Goal: Task Accomplishment & Management: Complete application form

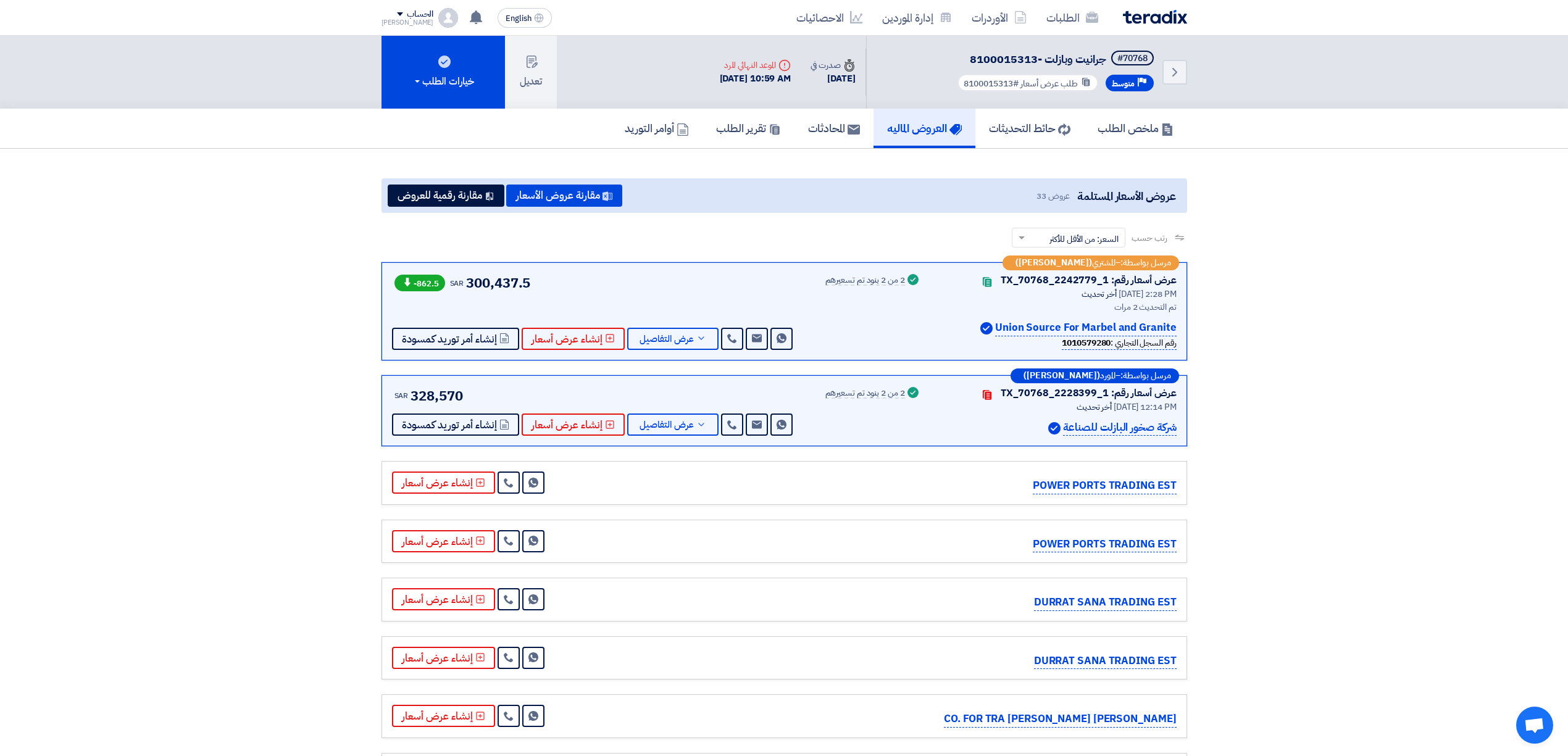
click at [904, 0] on div "الطلبات الأوردرات إدارة الموردين الاحصائيات English EN 8 days ago" at bounding box center [784, 18] width 824 height 35
click at [902, 0] on div "الطلبات الأوردرات إدارة الموردين الاحصائيات English EN 8 days ago" at bounding box center [784, 18] width 824 height 35
click at [914, 18] on link "إدارة الموردين" at bounding box center [917, 17] width 90 height 29
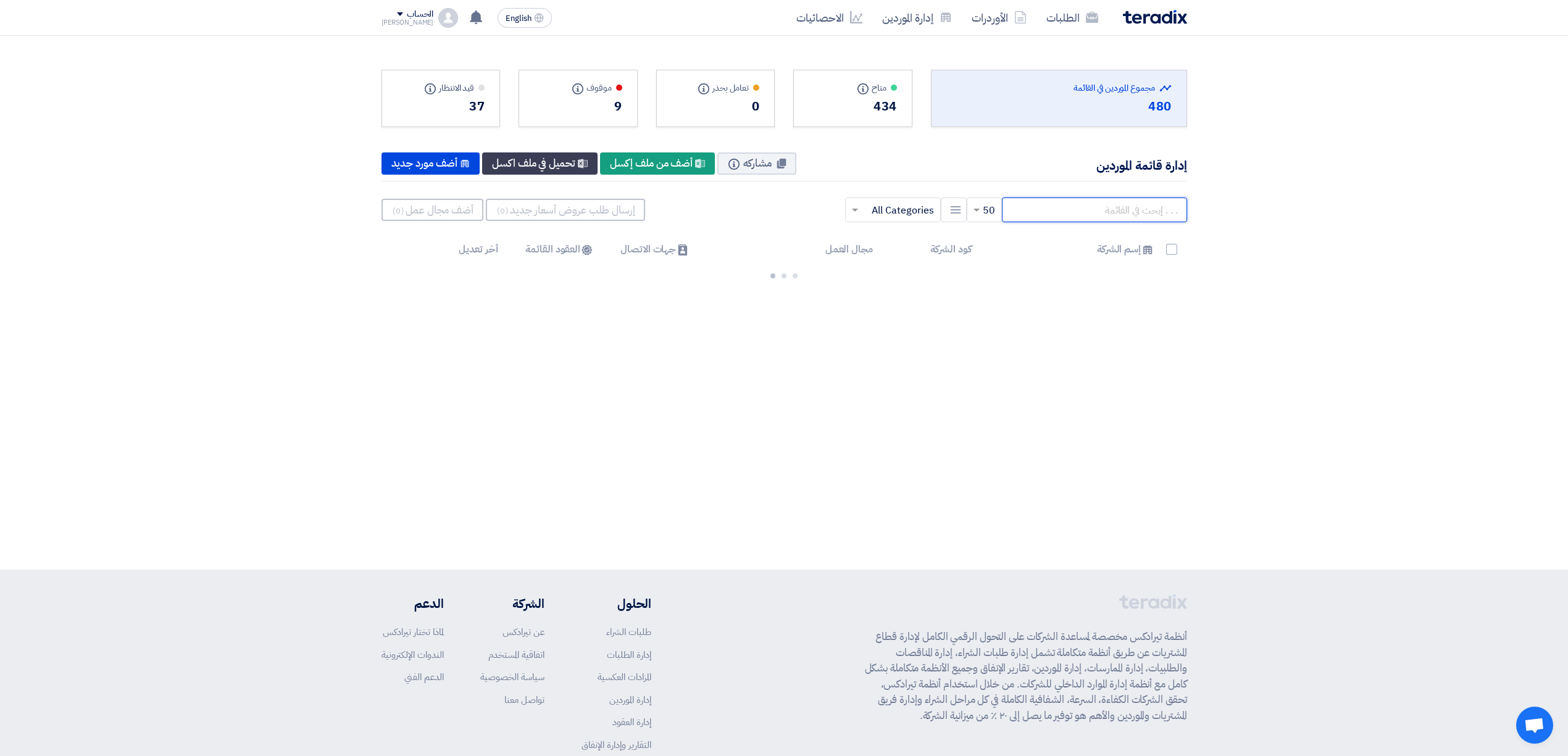
click at [1079, 216] on input "text" at bounding box center [1094, 210] width 185 height 25
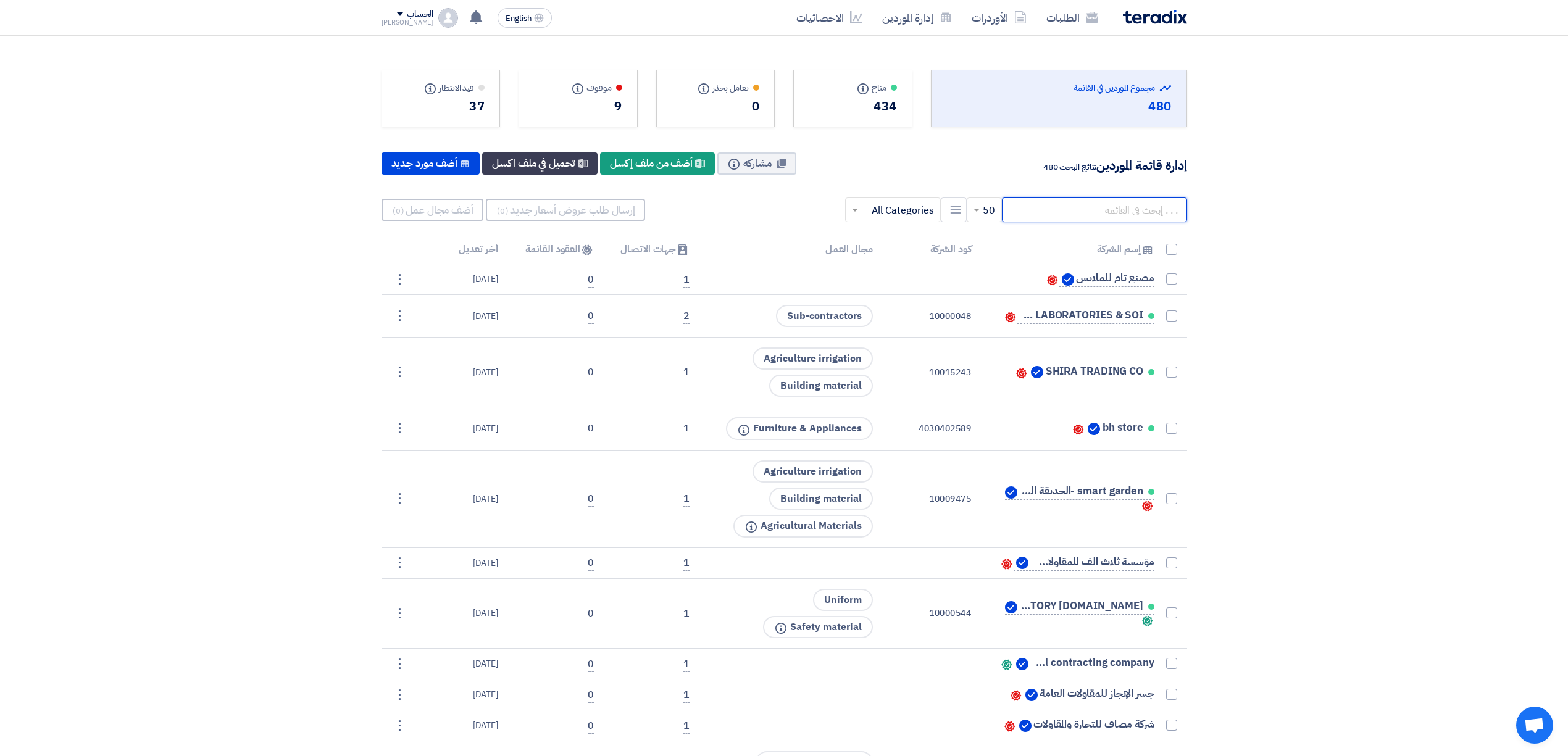
paste input "10000970"
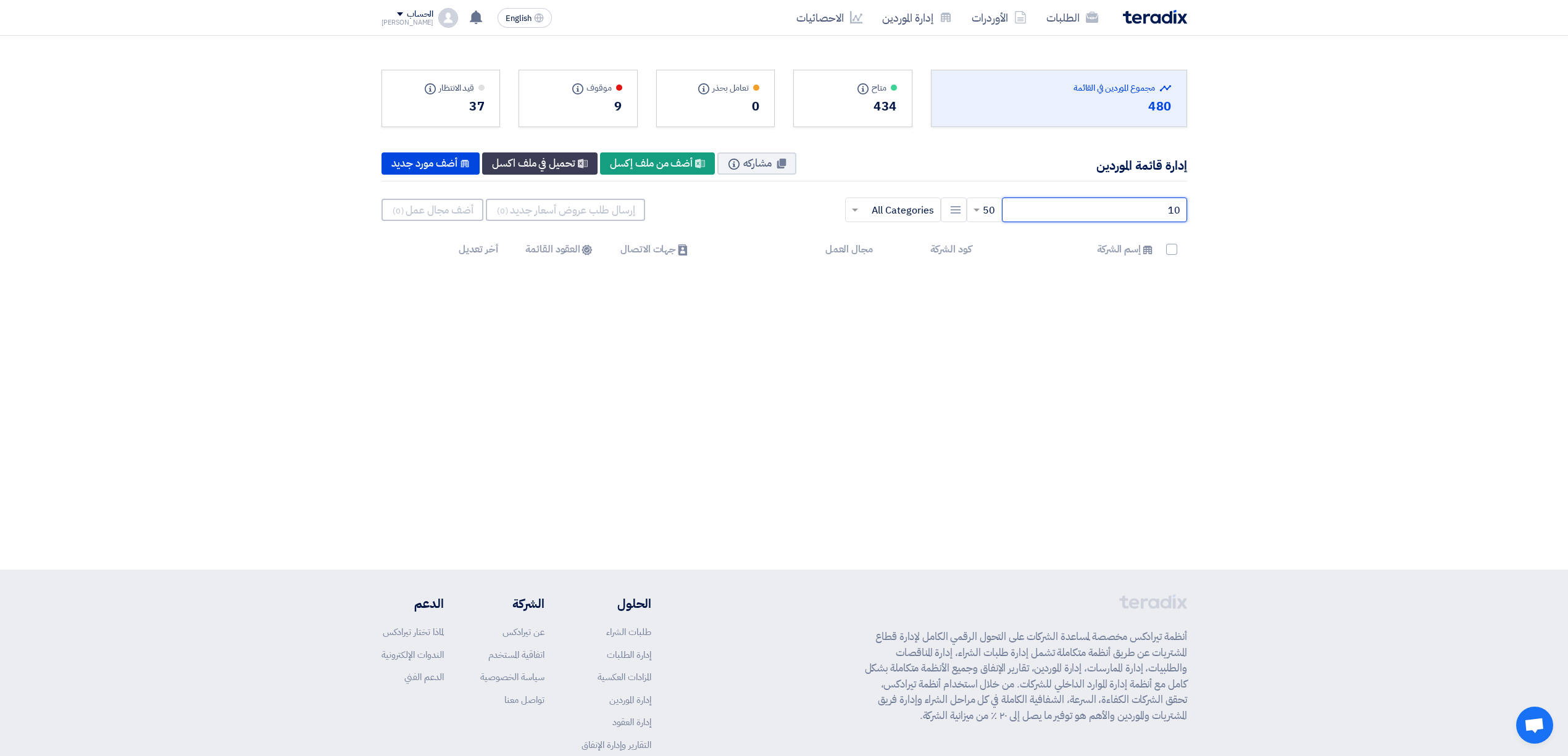
type input "1"
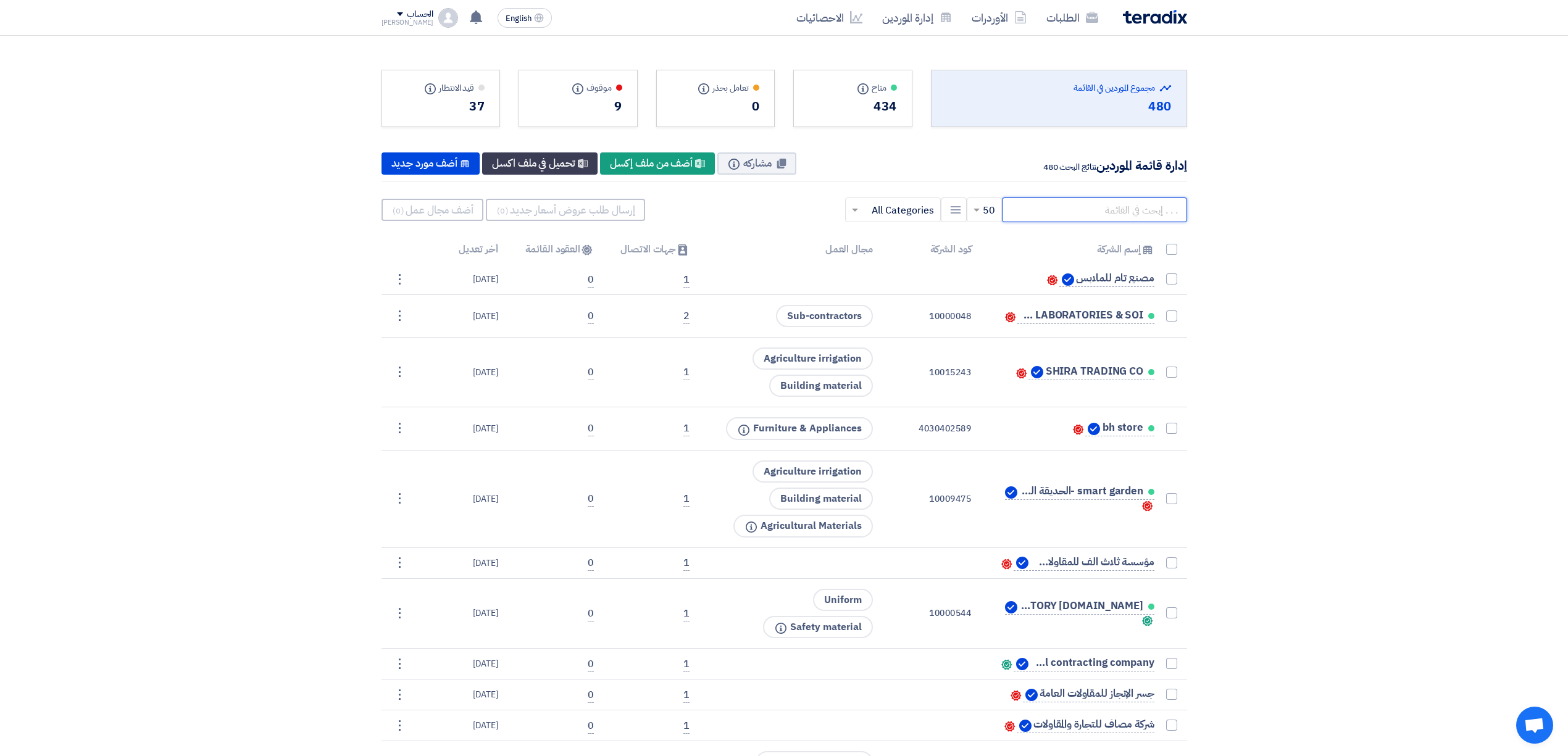
paste input "INTERNATIONAL TIMBER"
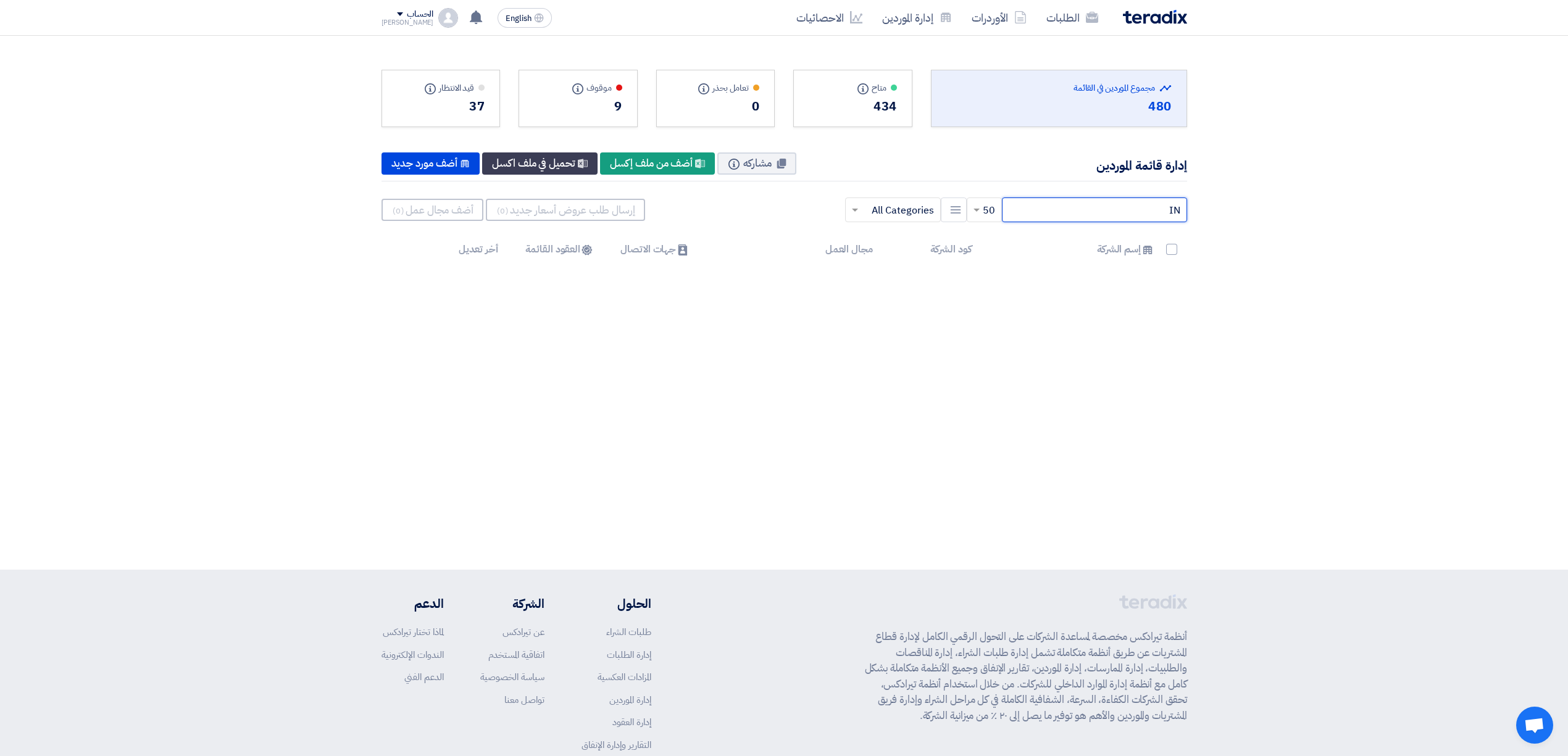
type input "I"
type input "س"
type input "ا"
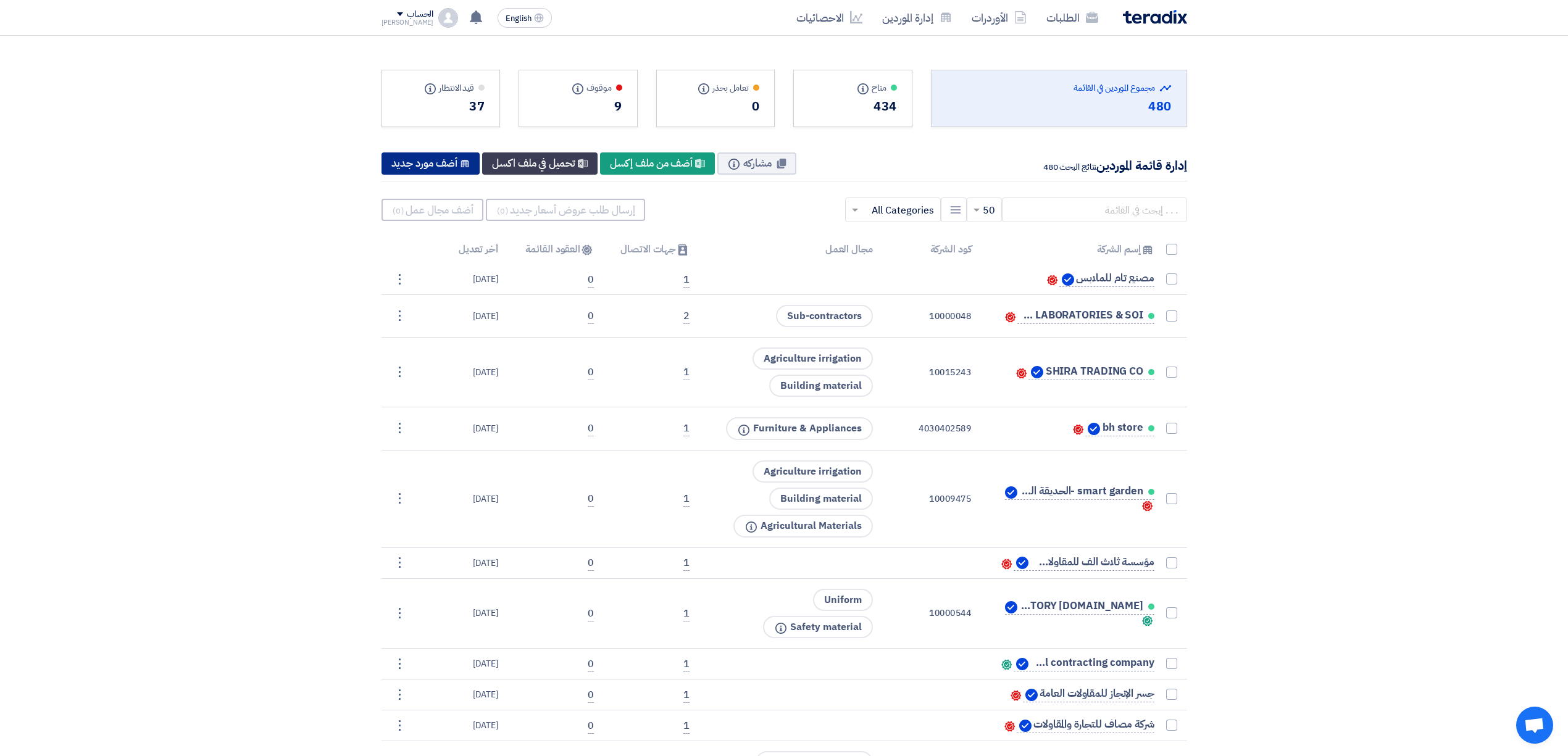
click at [428, 165] on div "New Supplier أضف مورد جديد" at bounding box center [431, 163] width 99 height 22
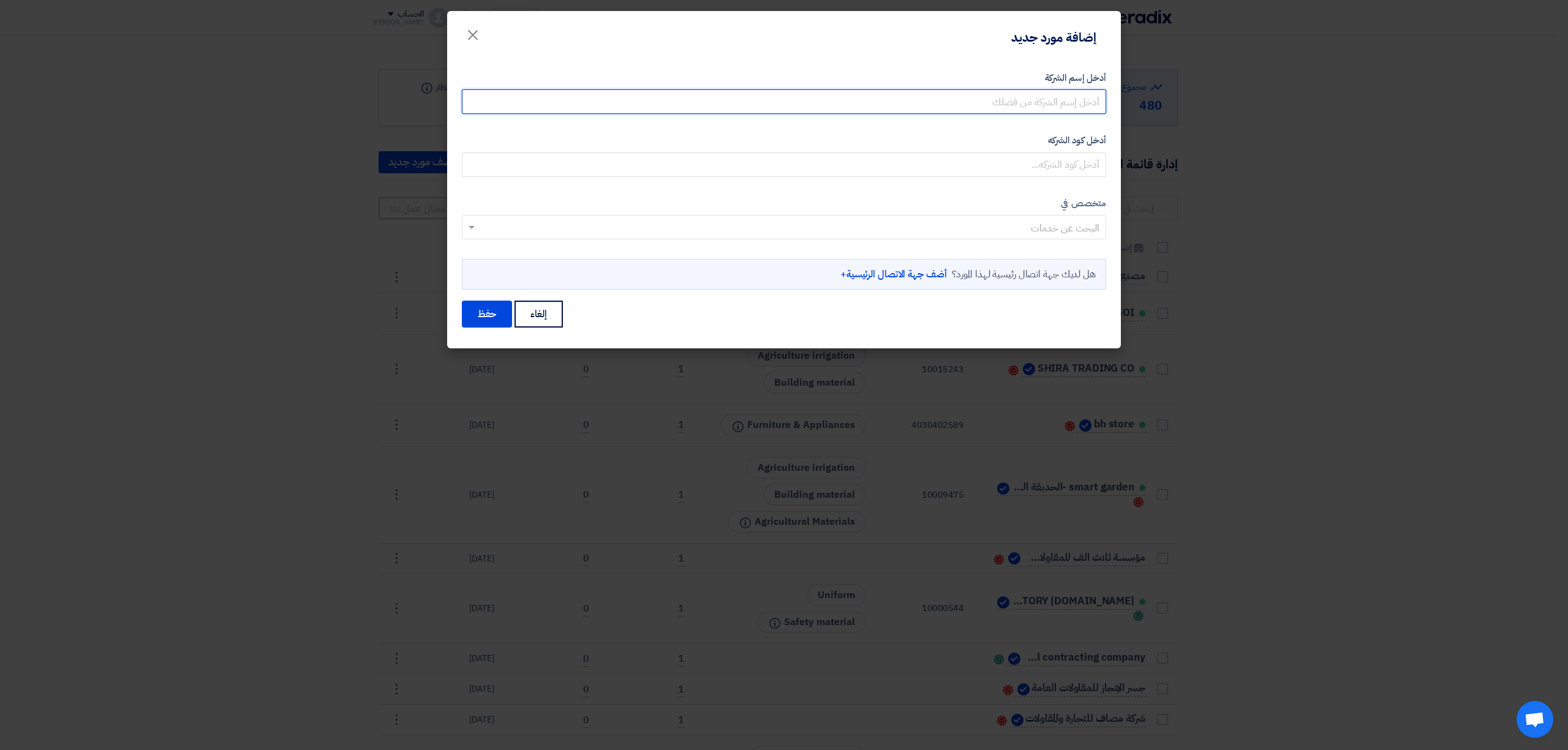
click at [1083, 105] on input "أدخل إسم الشركة" at bounding box center [784, 102] width 644 height 25
type input "الاخشاب العالمية"
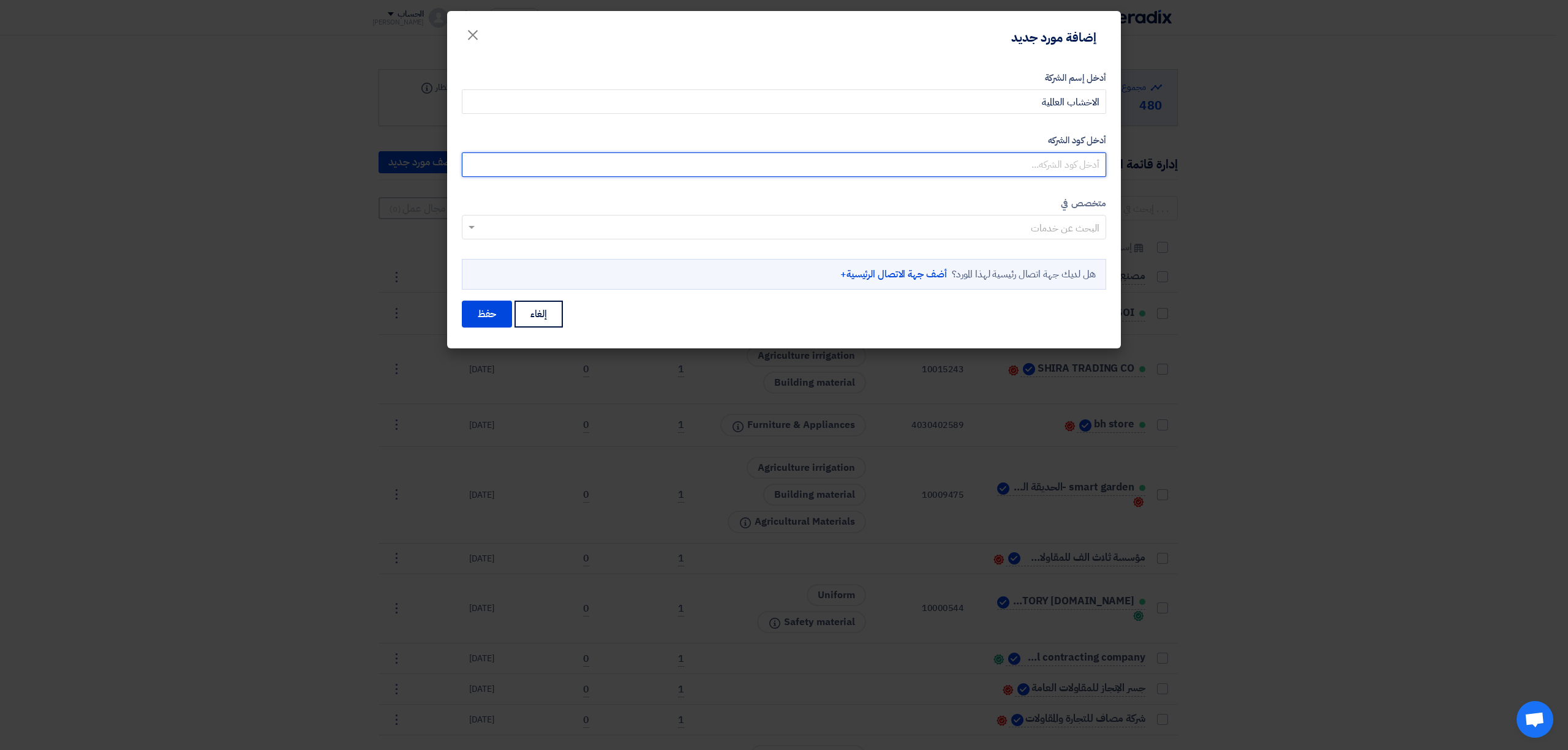
click at [1020, 157] on input "أدخل كود الشركه" at bounding box center [784, 165] width 644 height 25
paste input "10000970"
type input "10000970"
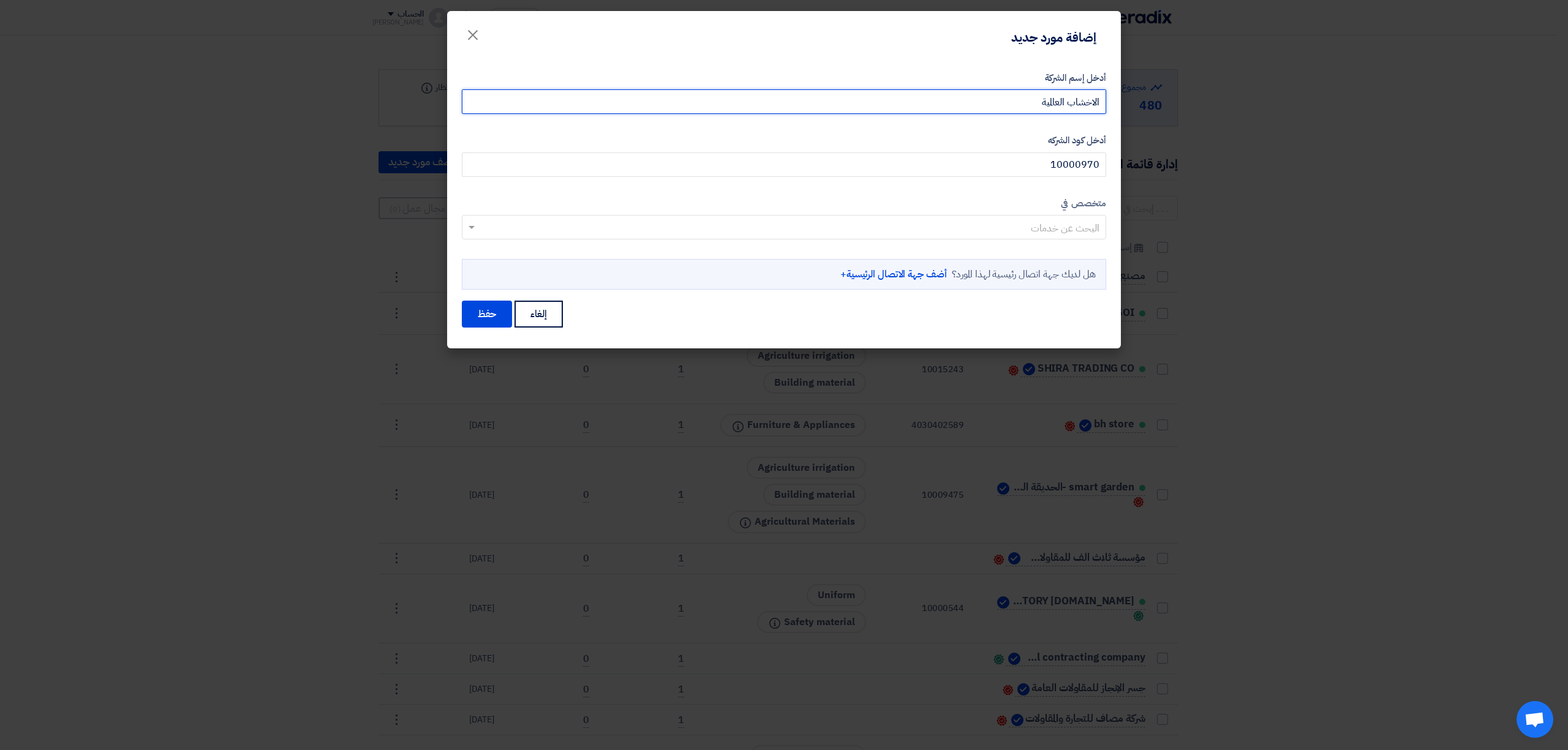
click at [1012, 103] on input "الاخشاب العالمية" at bounding box center [784, 102] width 644 height 25
paste input "10000970"
type input "الاخشاب العالمية - 10000970"
click at [997, 231] on input "text" at bounding box center [790, 228] width 620 height 20
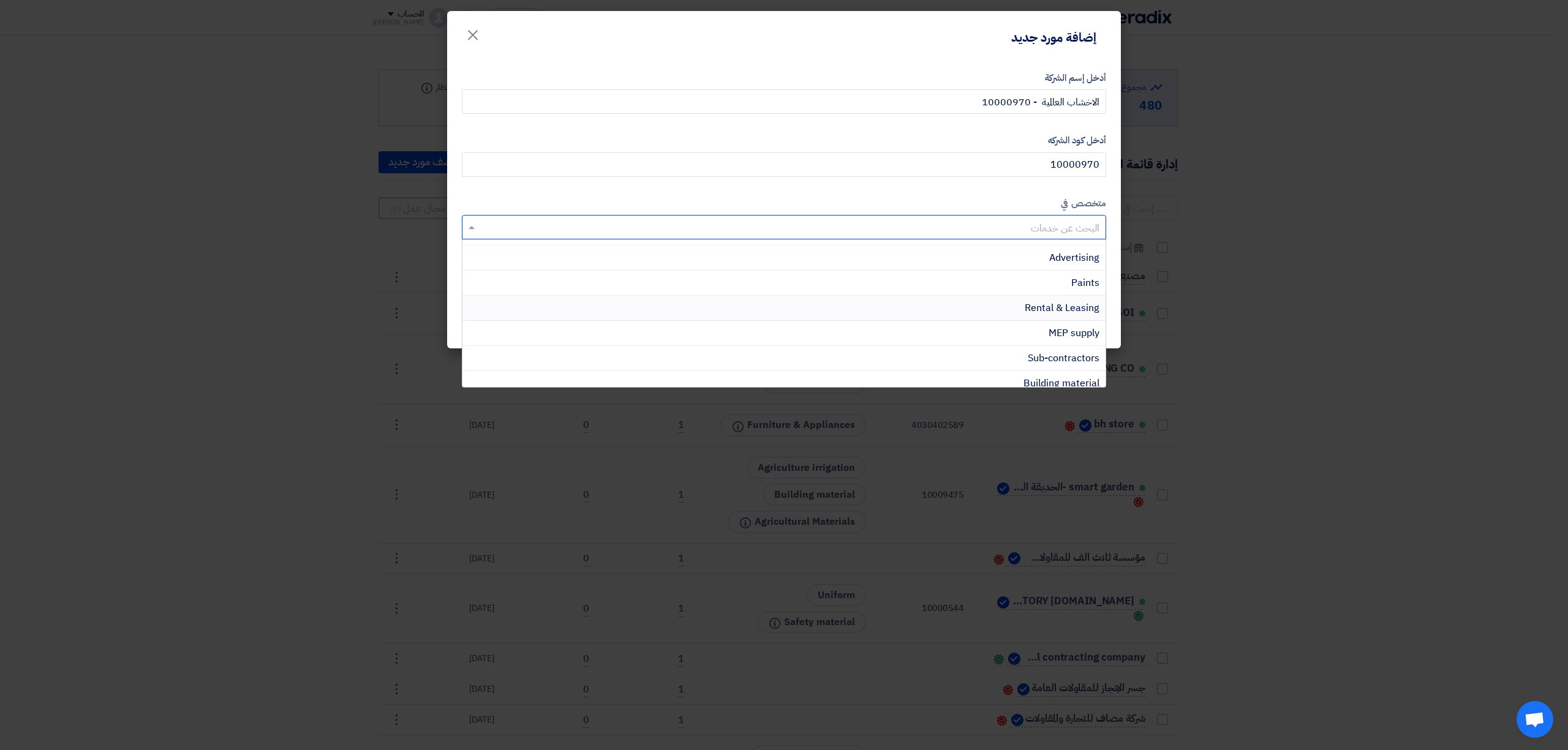
scroll to position [326, 0]
click at [983, 307] on div "Building material" at bounding box center [784, 303] width 643 height 25
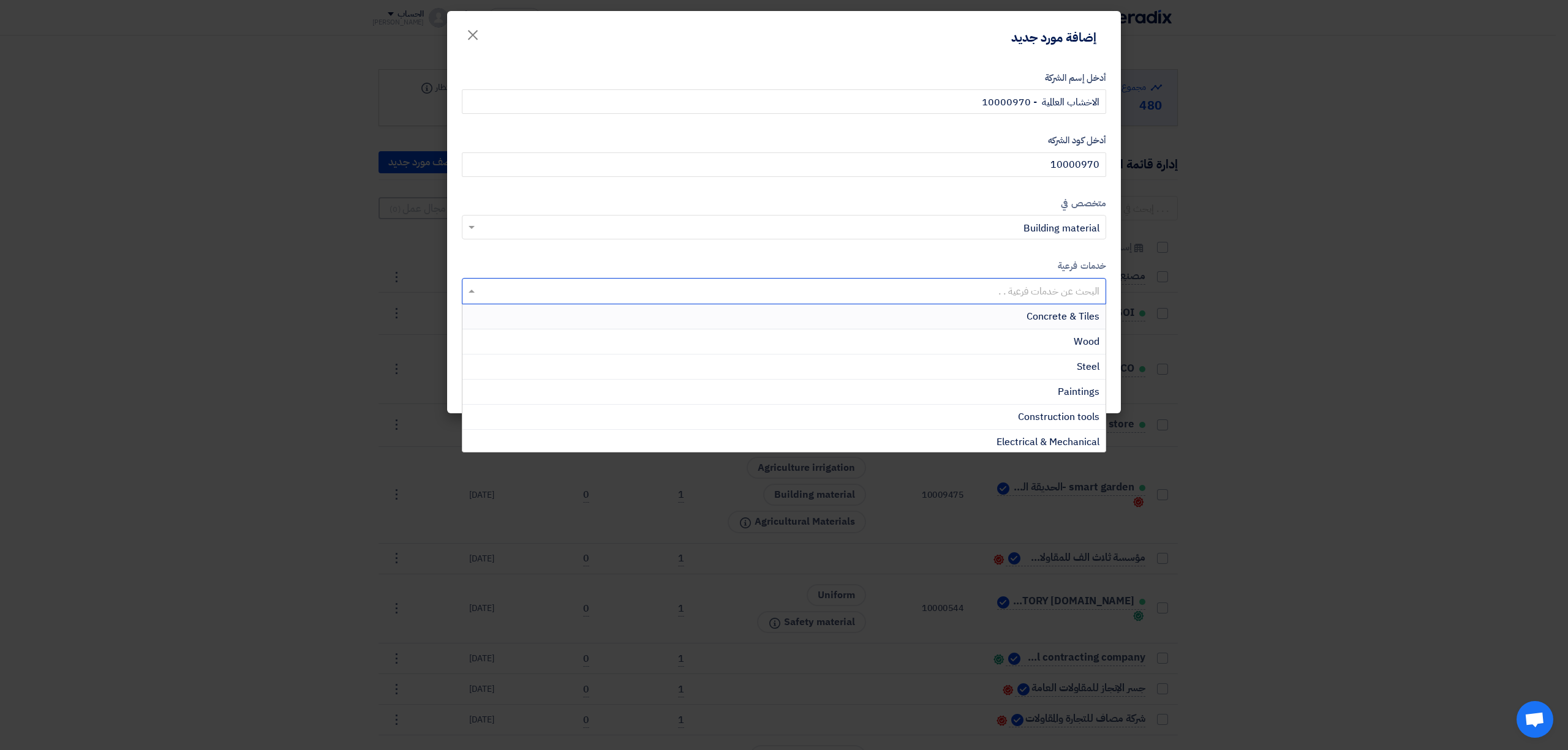
click at [969, 293] on input "text" at bounding box center [783, 292] width 632 height 20
click at [1011, 333] on div "Wood" at bounding box center [784, 342] width 643 height 25
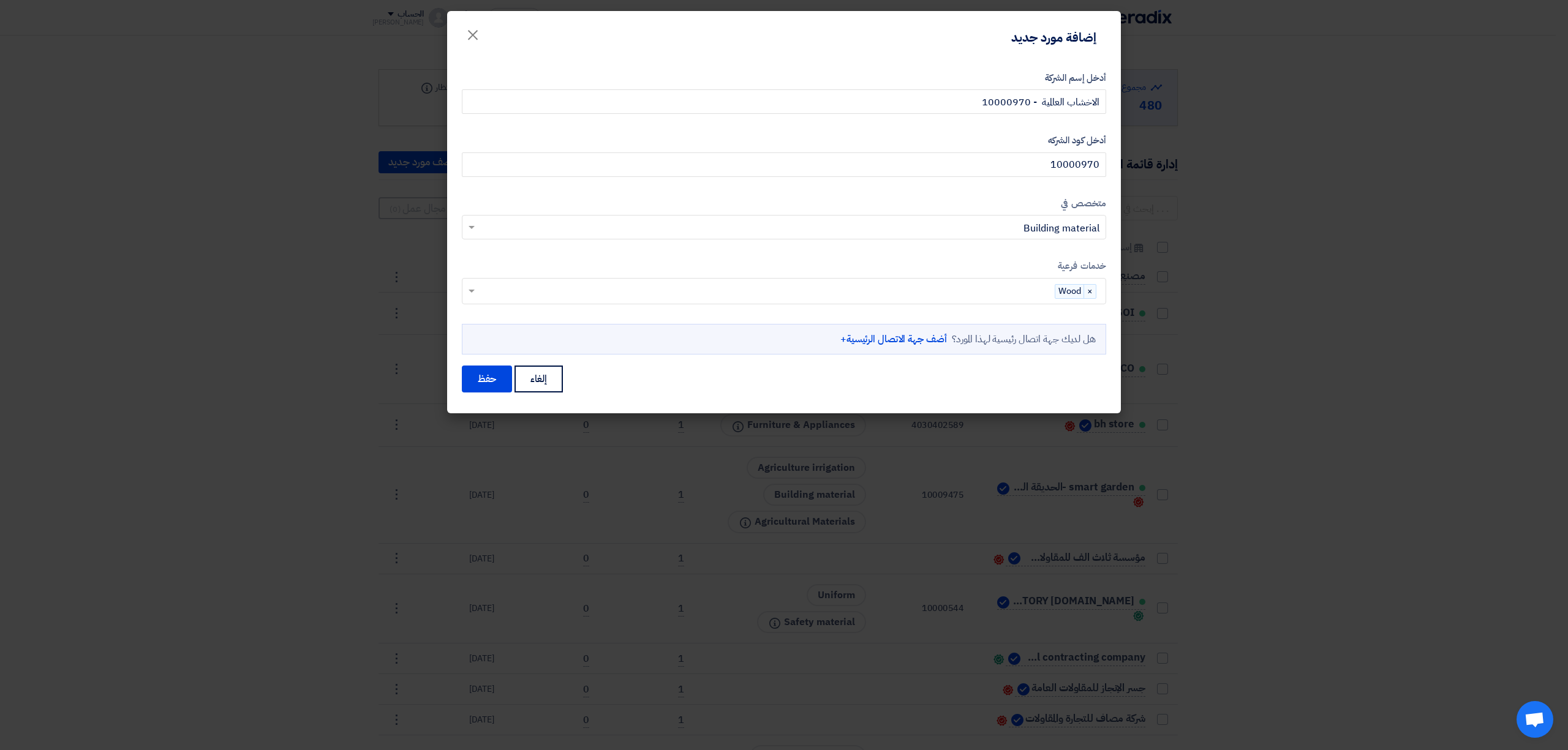
click at [856, 343] on link "أضف جهة الاتصال الرئيسية+" at bounding box center [894, 339] width 106 height 15
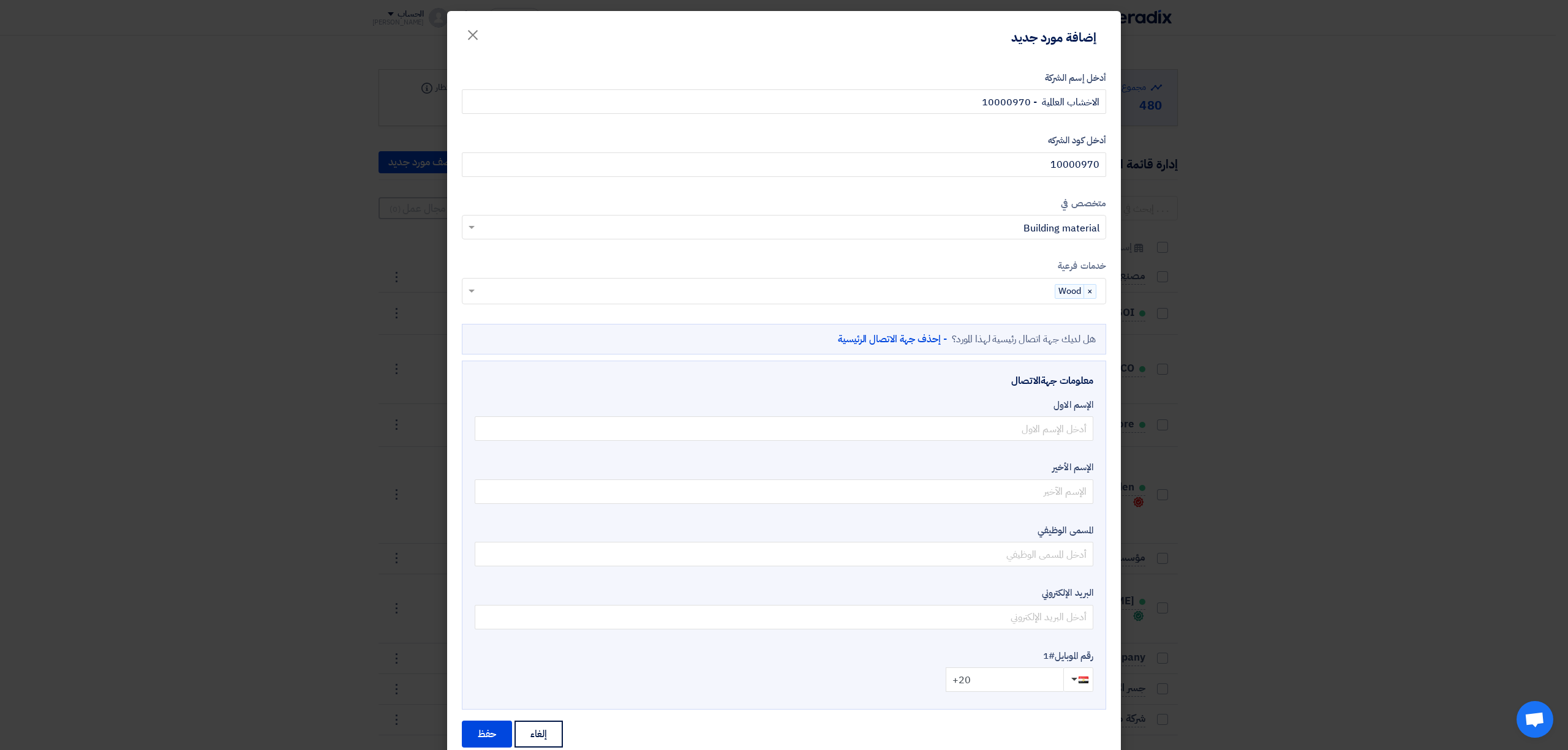
click at [1006, 679] on input "+20" at bounding box center [1004, 679] width 118 height 25
type input "+"
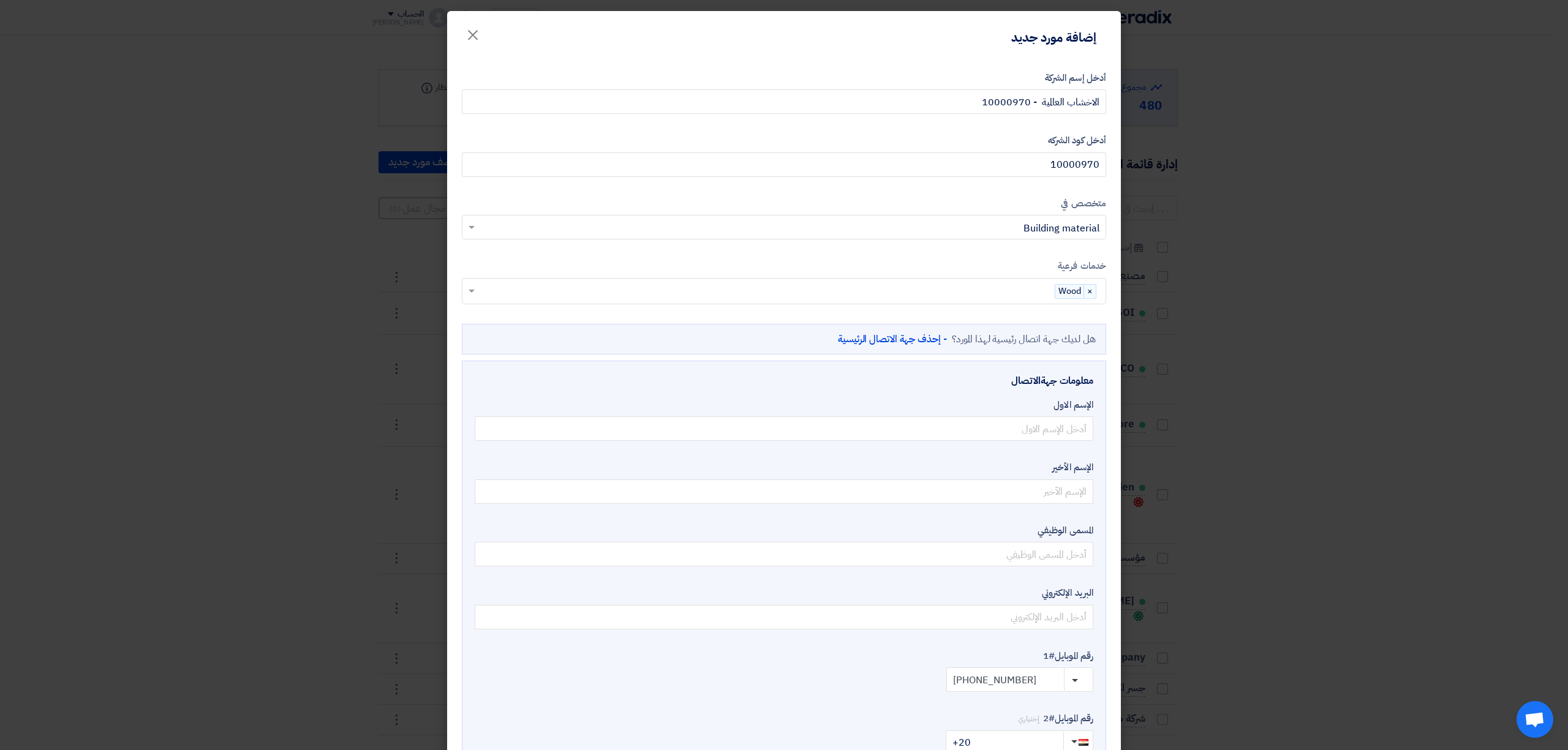
drag, startPoint x: 1046, startPoint y: 679, endPoint x: 900, endPoint y: 672, distance: 146.2
click at [902, 670] on div "⁦+966500810285⁩" at bounding box center [784, 679] width 618 height 25
click at [996, 703] on input "+" at bounding box center [1005, 694] width 118 height 25
paste input "50 081 0285⁩"
type input "[PHONE_NUMBER]"
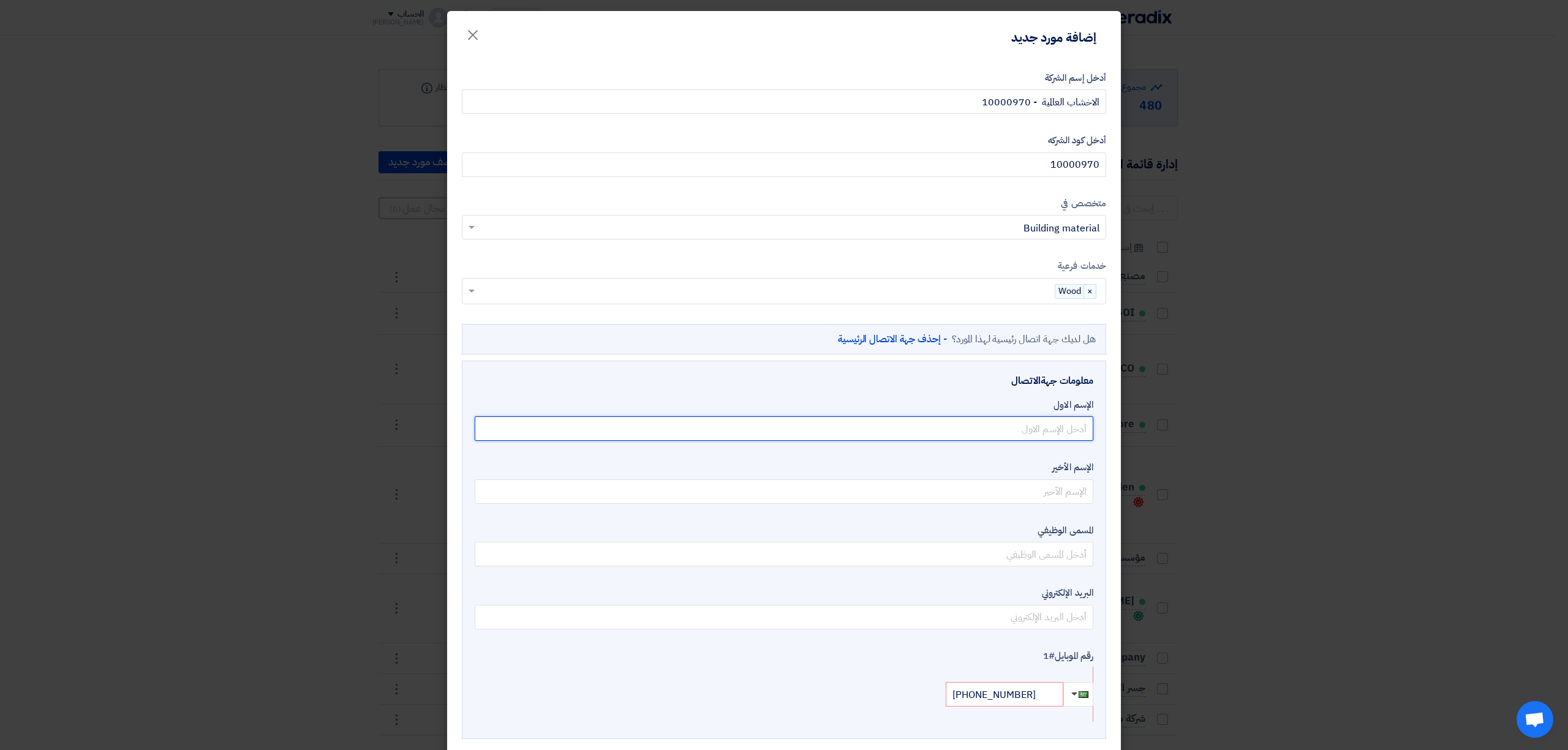
click at [1037, 436] on input "text" at bounding box center [784, 429] width 618 height 25
paste input "ياسر"
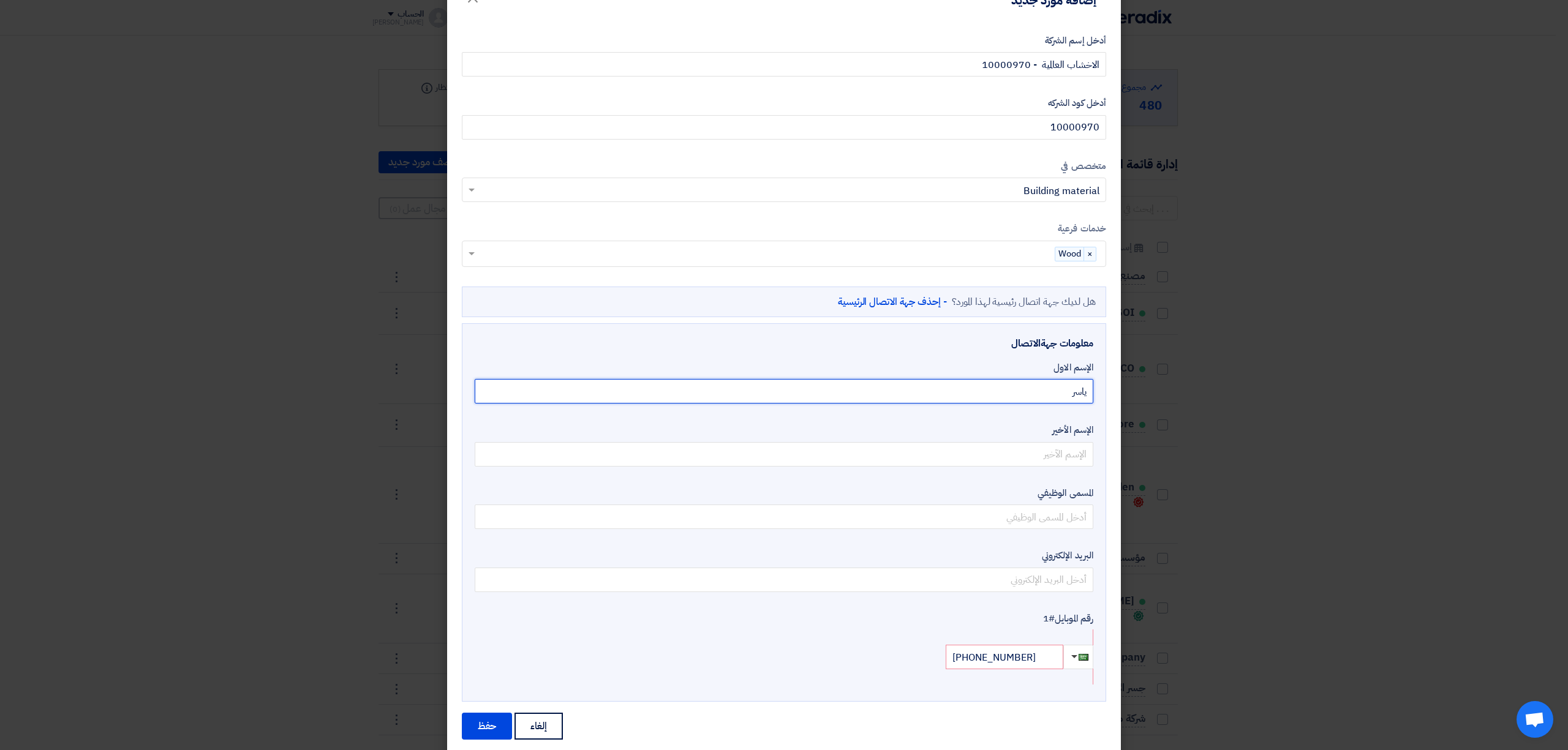
scroll to position [59, 0]
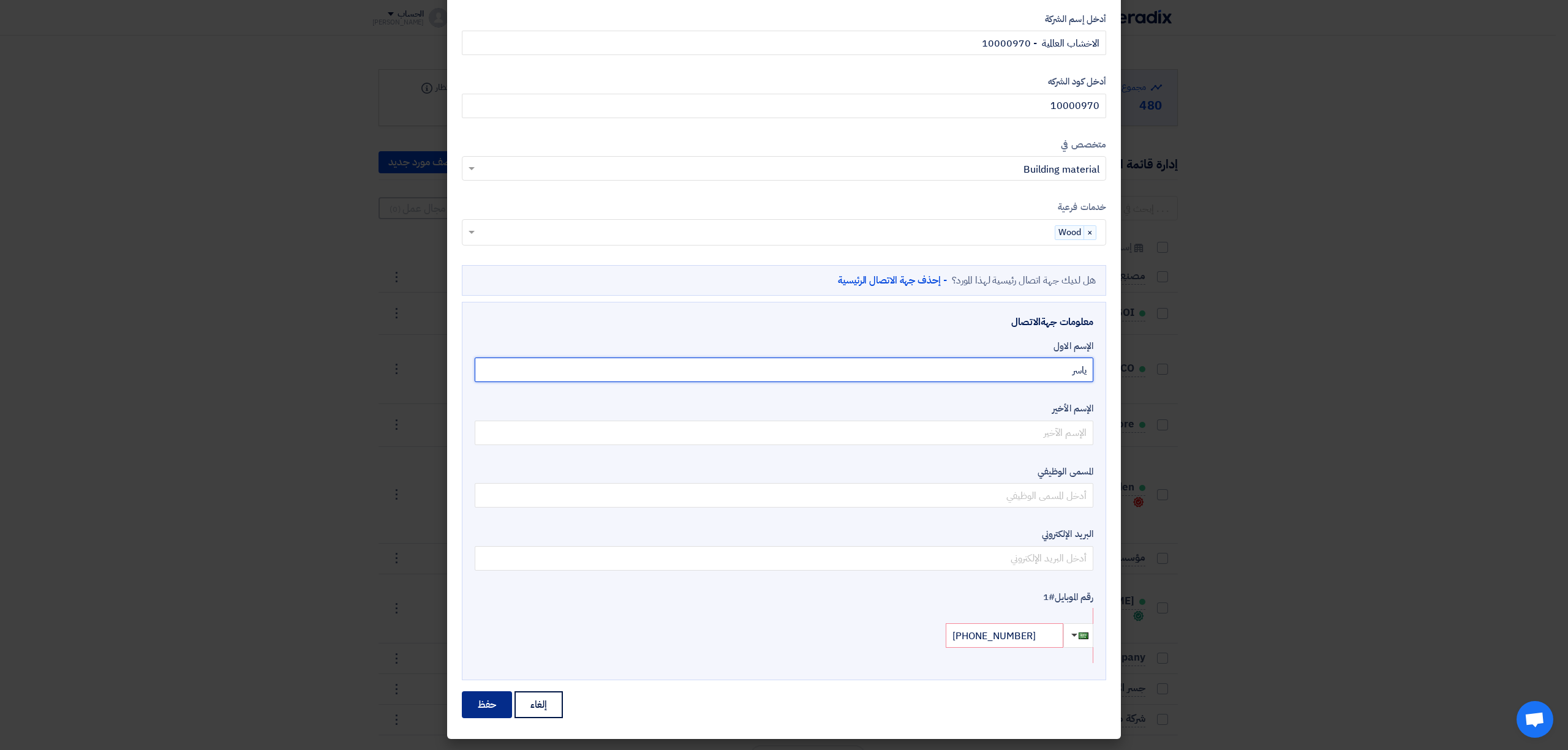
type input "ياسر"
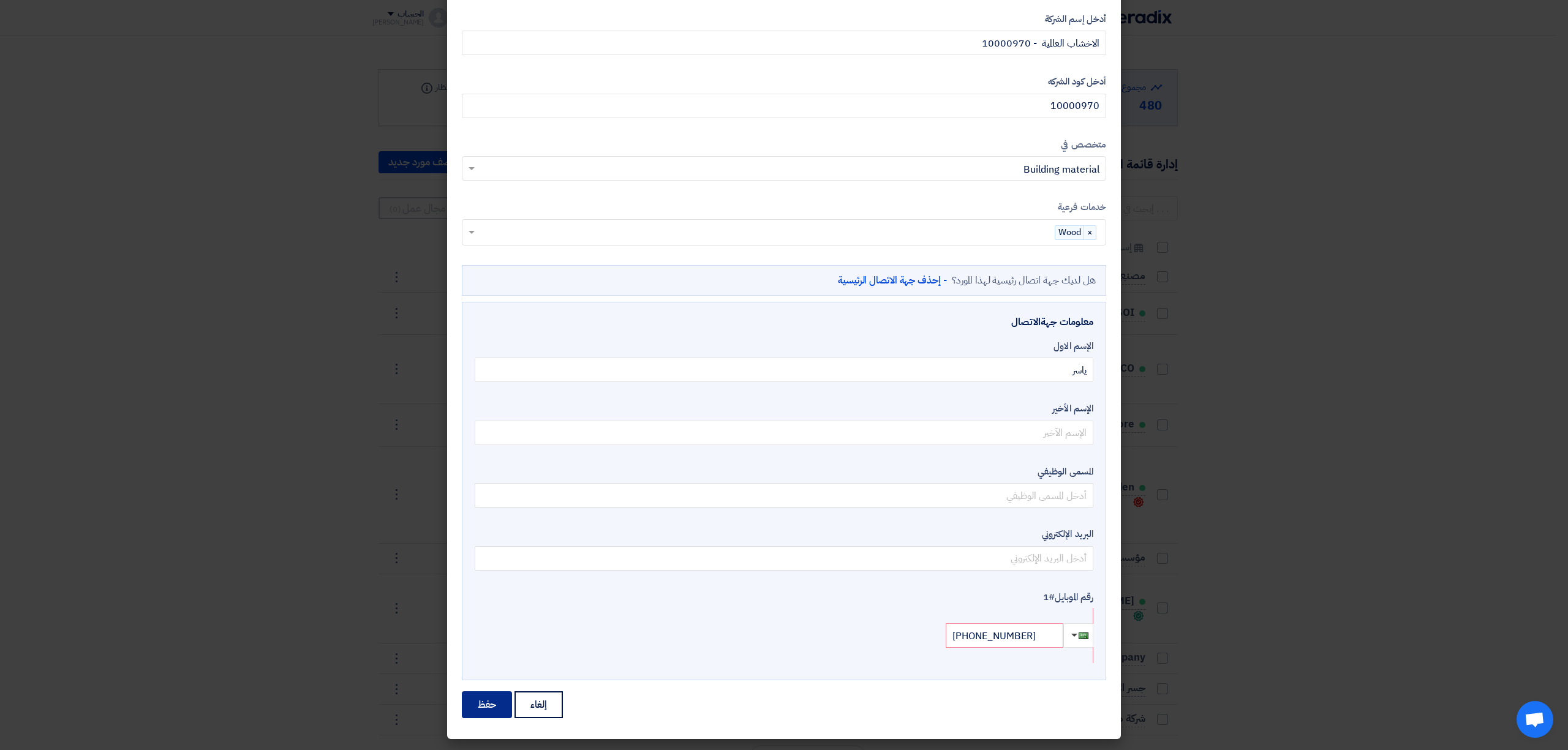
click at [507, 704] on button "حفظ" at bounding box center [487, 704] width 50 height 27
drag, startPoint x: 506, startPoint y: 704, endPoint x: 515, endPoint y: 660, distance: 44.9
click at [515, 665] on form "أدخل إسم الشركة الاخشاب العالمية - 10000970 أدخل كود الشركه 10000970 متخصص في ا…" at bounding box center [784, 366] width 644 height 708
click at [483, 700] on button "حفظ" at bounding box center [487, 704] width 50 height 27
click at [1043, 441] on input "text" at bounding box center [784, 433] width 618 height 25
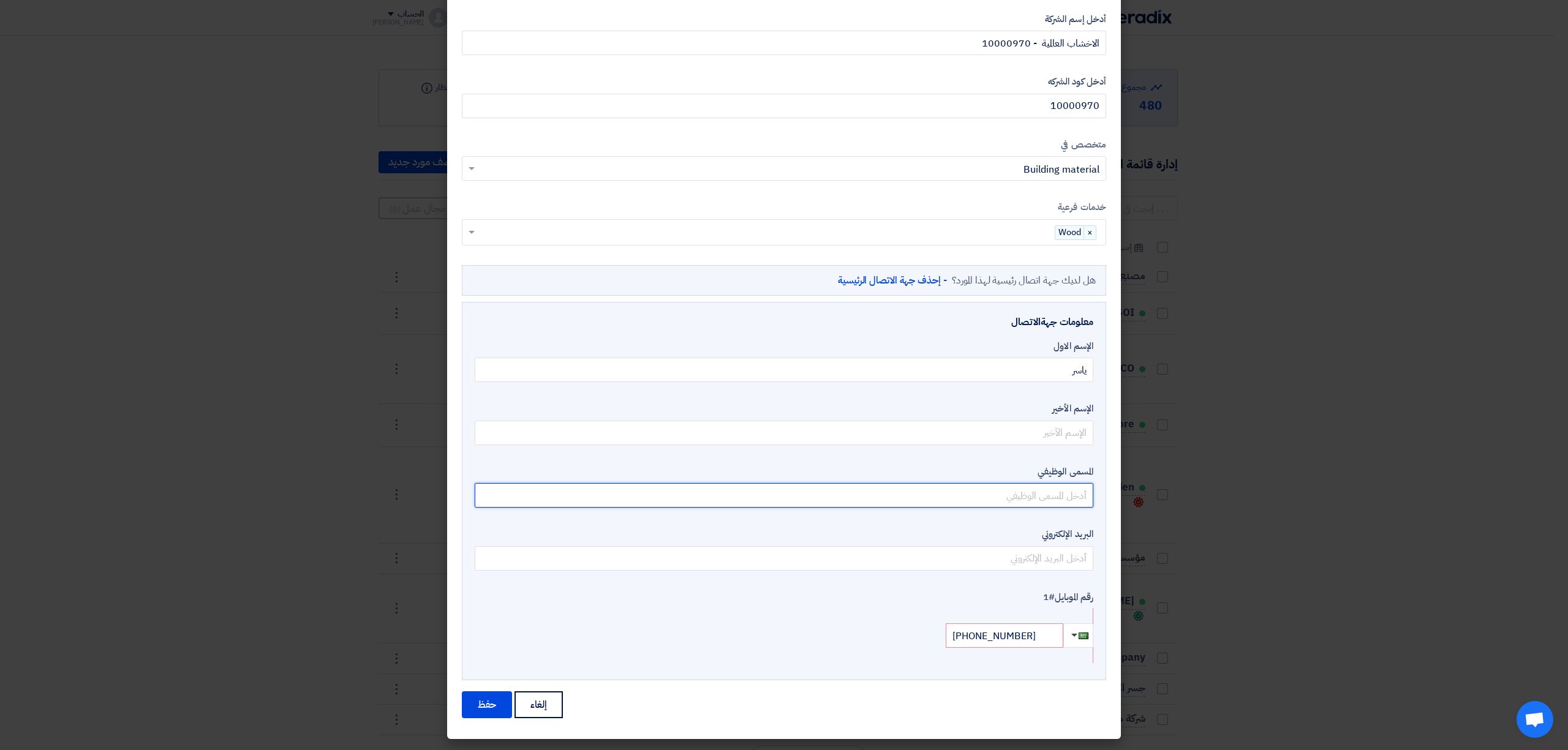
click at [1036, 495] on input "text" at bounding box center [784, 495] width 618 height 25
type input "مندوب"
click at [493, 707] on button "حفظ" at bounding box center [487, 704] width 50 height 27
drag, startPoint x: 1055, startPoint y: 633, endPoint x: 944, endPoint y: 641, distance: 111.3
click at [944, 641] on div "[PHONE_NUMBER]" at bounding box center [784, 635] width 618 height 25
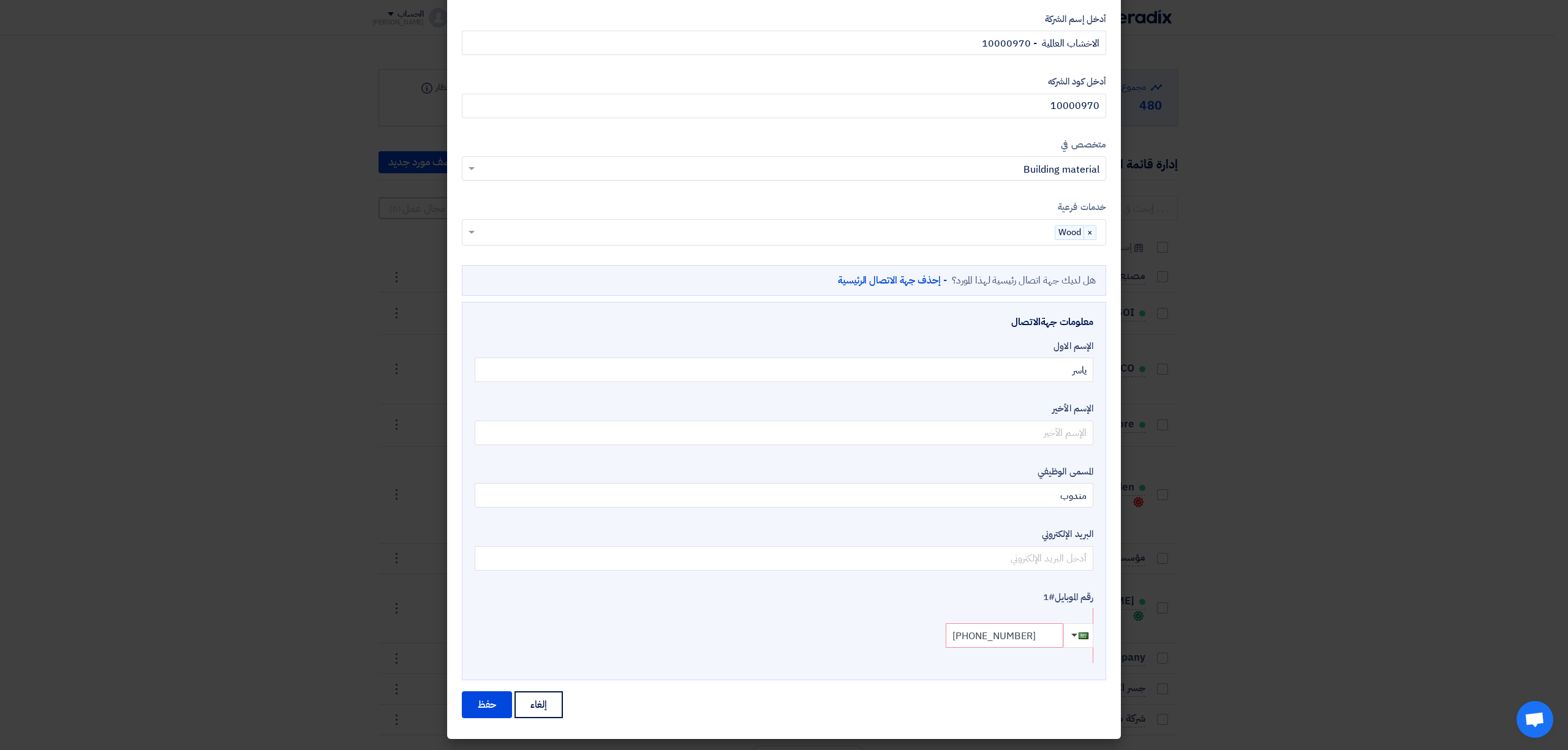
click at [1027, 636] on input "+9665008102285" at bounding box center [1004, 635] width 118 height 25
click at [495, 706] on button "حفظ" at bounding box center [487, 704] width 50 height 27
click at [498, 698] on button "حفظ" at bounding box center [487, 704] width 50 height 27
drag, startPoint x: 498, startPoint y: 698, endPoint x: 505, endPoint y: 695, distance: 7.6
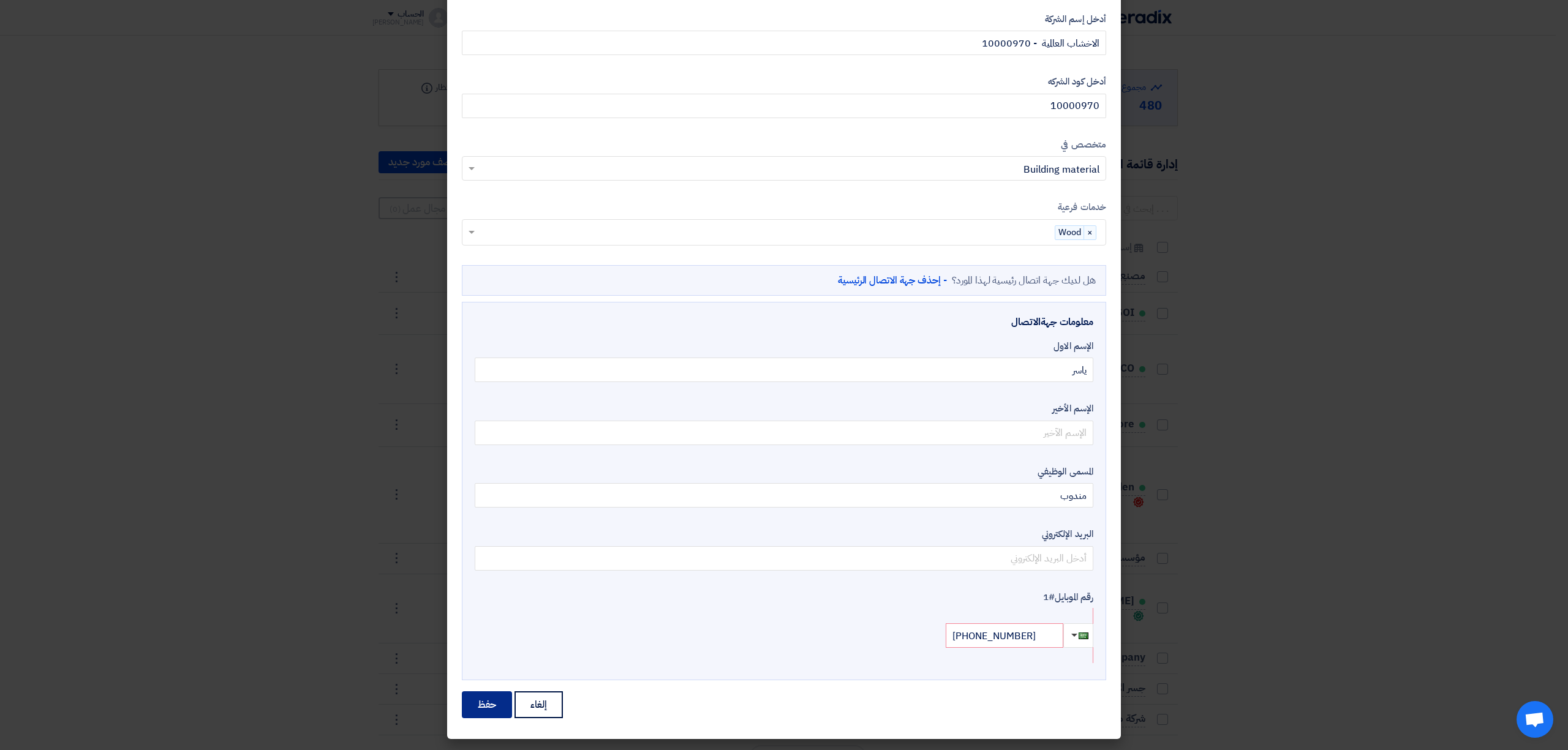
click at [498, 698] on button "حفظ" at bounding box center [487, 704] width 50 height 27
click at [1077, 637] on span "button" at bounding box center [1074, 635] width 6 height 3
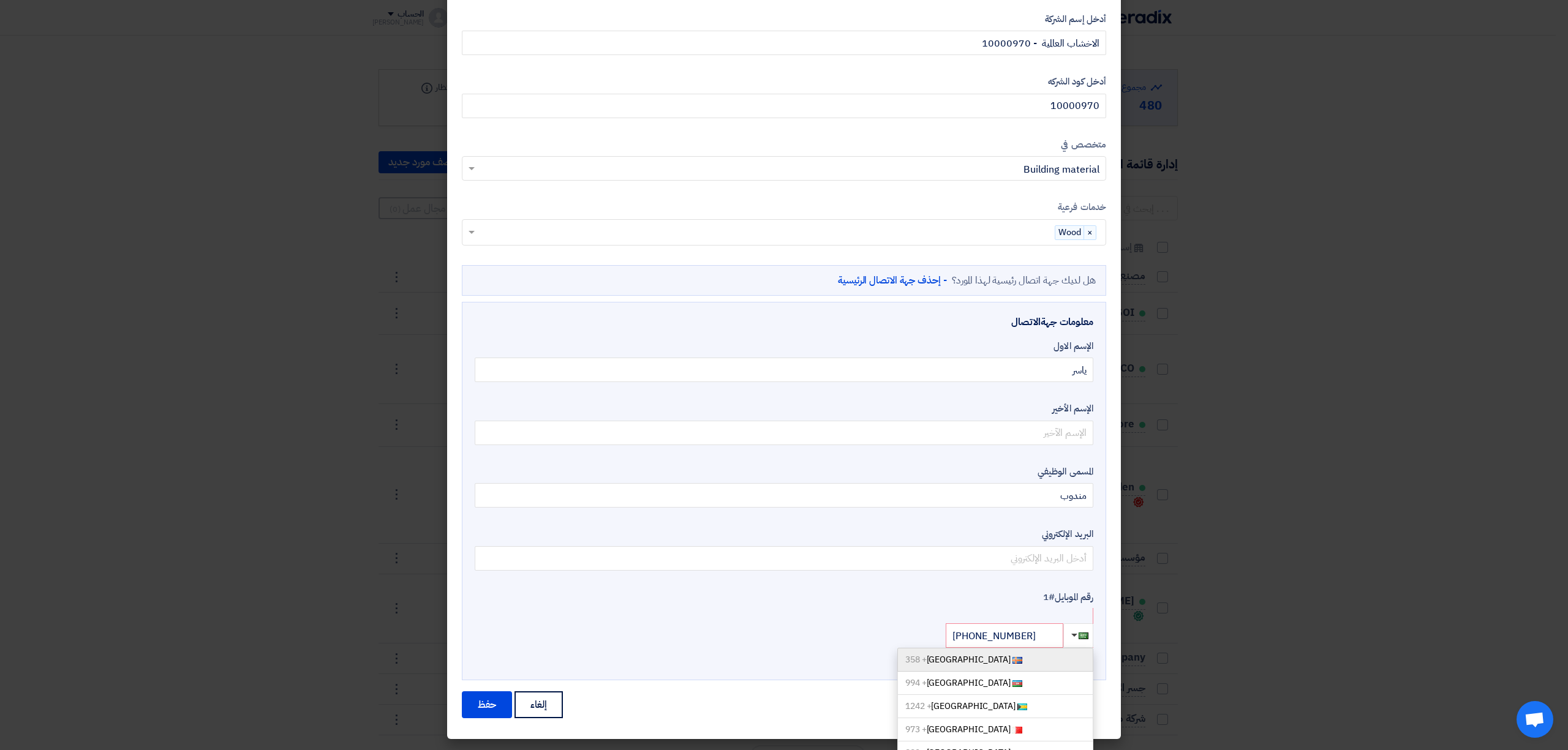
click at [1061, 660] on link "Aaland Islands + 358" at bounding box center [995, 660] width 196 height 24
click at [1083, 633] on button "button" at bounding box center [1078, 635] width 30 height 25
drag, startPoint x: 1053, startPoint y: 626, endPoint x: 889, endPoint y: 652, distance: 166.0
click at [889, 652] on div "رقم الموبايل #1 Aaland Islands + 358 Azerbaijan + 994 Bahamas + 1242 Bahrain + …" at bounding box center [784, 627] width 618 height 73
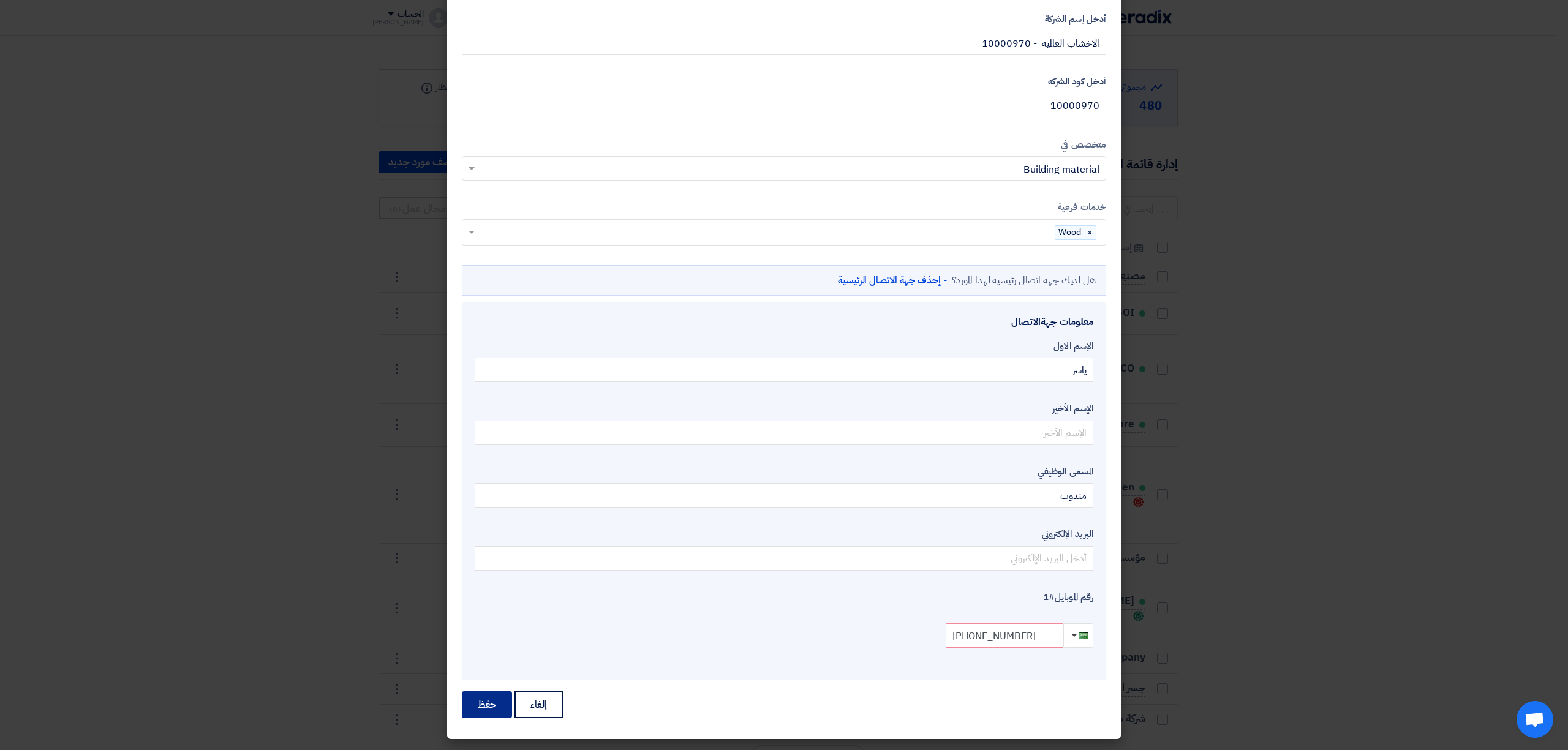
type input "[PHONE_NUMBER]"
click at [499, 701] on button "حفظ" at bounding box center [487, 704] width 50 height 27
click at [944, 433] on input "text" at bounding box center [784, 433] width 618 height 25
type input "ياسر"
click at [492, 706] on button "حفظ" at bounding box center [487, 704] width 50 height 27
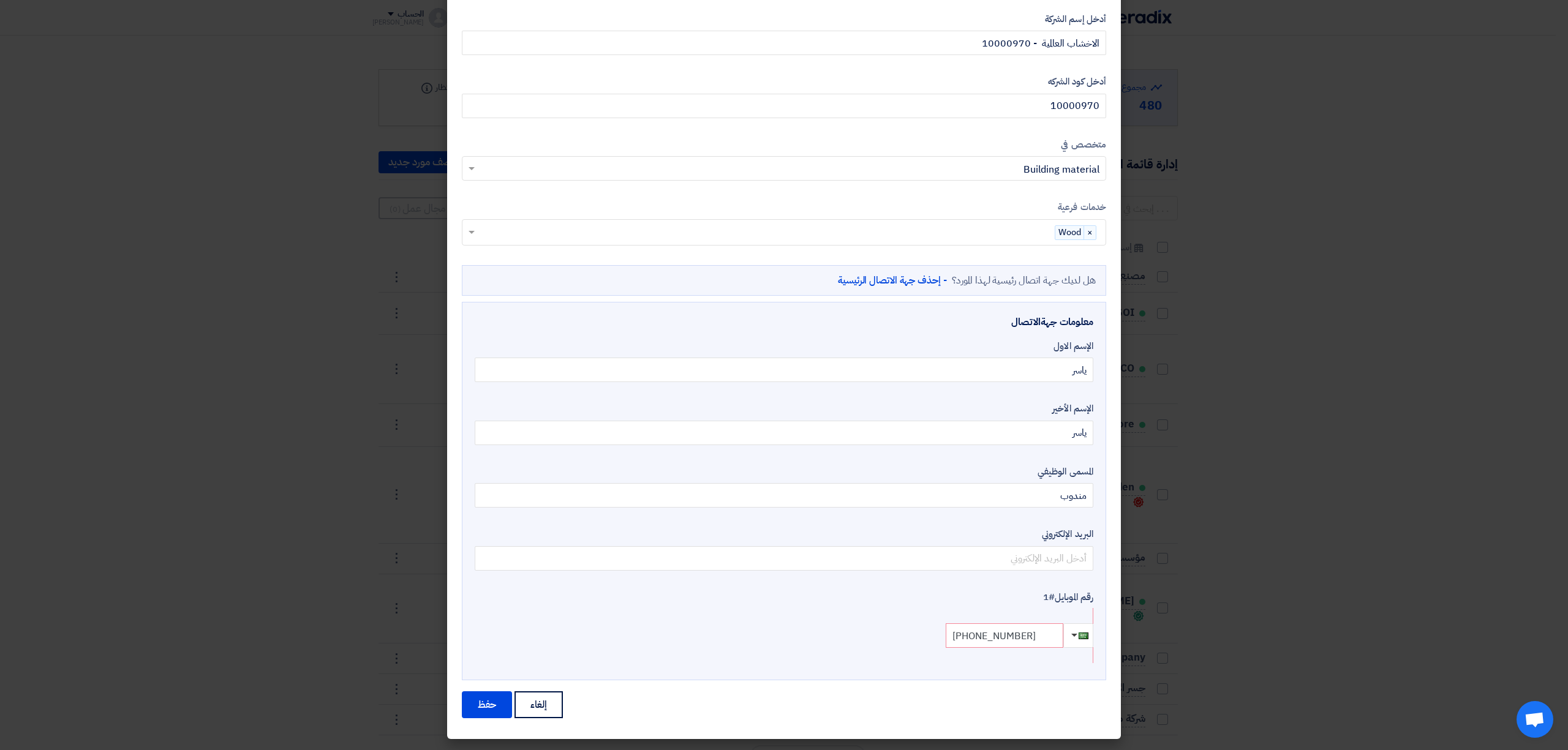
drag, startPoint x: 919, startPoint y: 662, endPoint x: 910, endPoint y: 665, distance: 9.5
click at [910, 665] on div "معلومات جهةالاتصال الإسم الاول ياسر الإسم الأخير ياسر المسمى الوظيفي مندوب البر…" at bounding box center [784, 491] width 644 height 379
drag, startPoint x: 1063, startPoint y: 500, endPoint x: 1188, endPoint y: 499, distance: 125.0
click at [1188, 499] on modal-container "إضافة مورد جديد × أدخل إسم الشركة الاخشاب العالمية - 10000970 أدخل كود الشركه 1…" at bounding box center [784, 375] width 1568 height 750
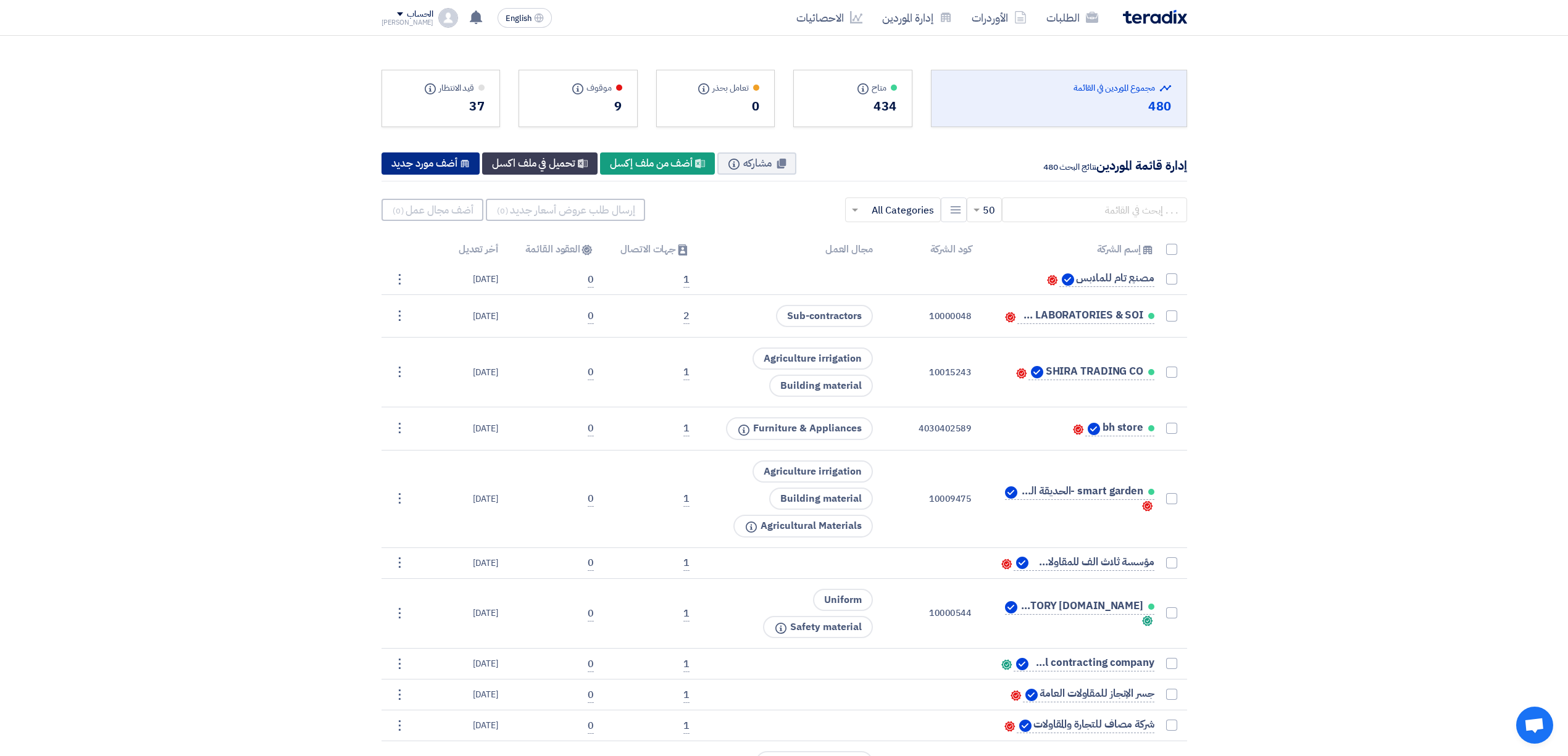
click at [419, 169] on div "New Supplier أضف مورد جديد" at bounding box center [431, 163] width 99 height 22
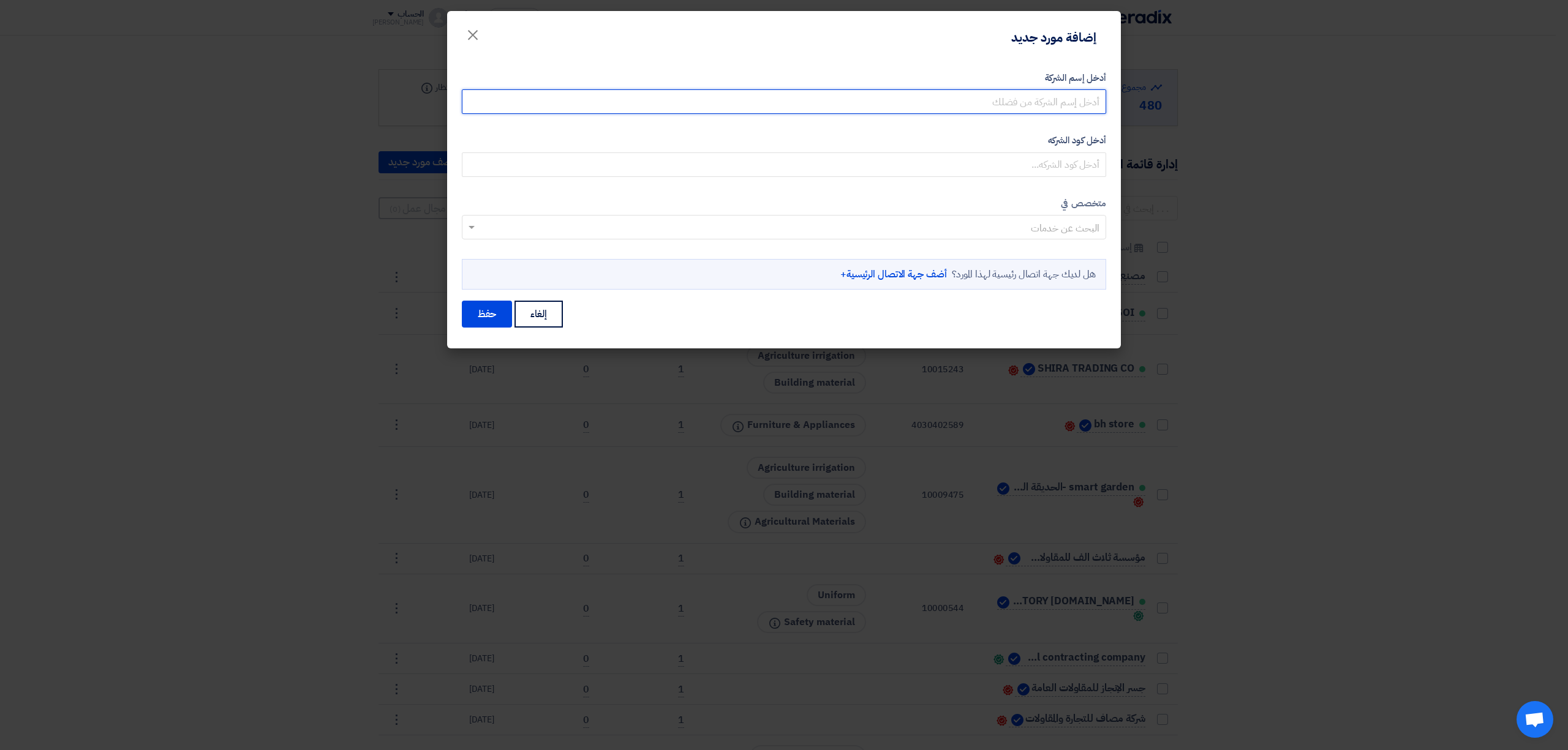
click at [1008, 108] on input "أدخل إسم الشركة" at bounding box center [784, 102] width 644 height 25
paste input "10000970"
type input "الاخشاب العالمية - 10000970"
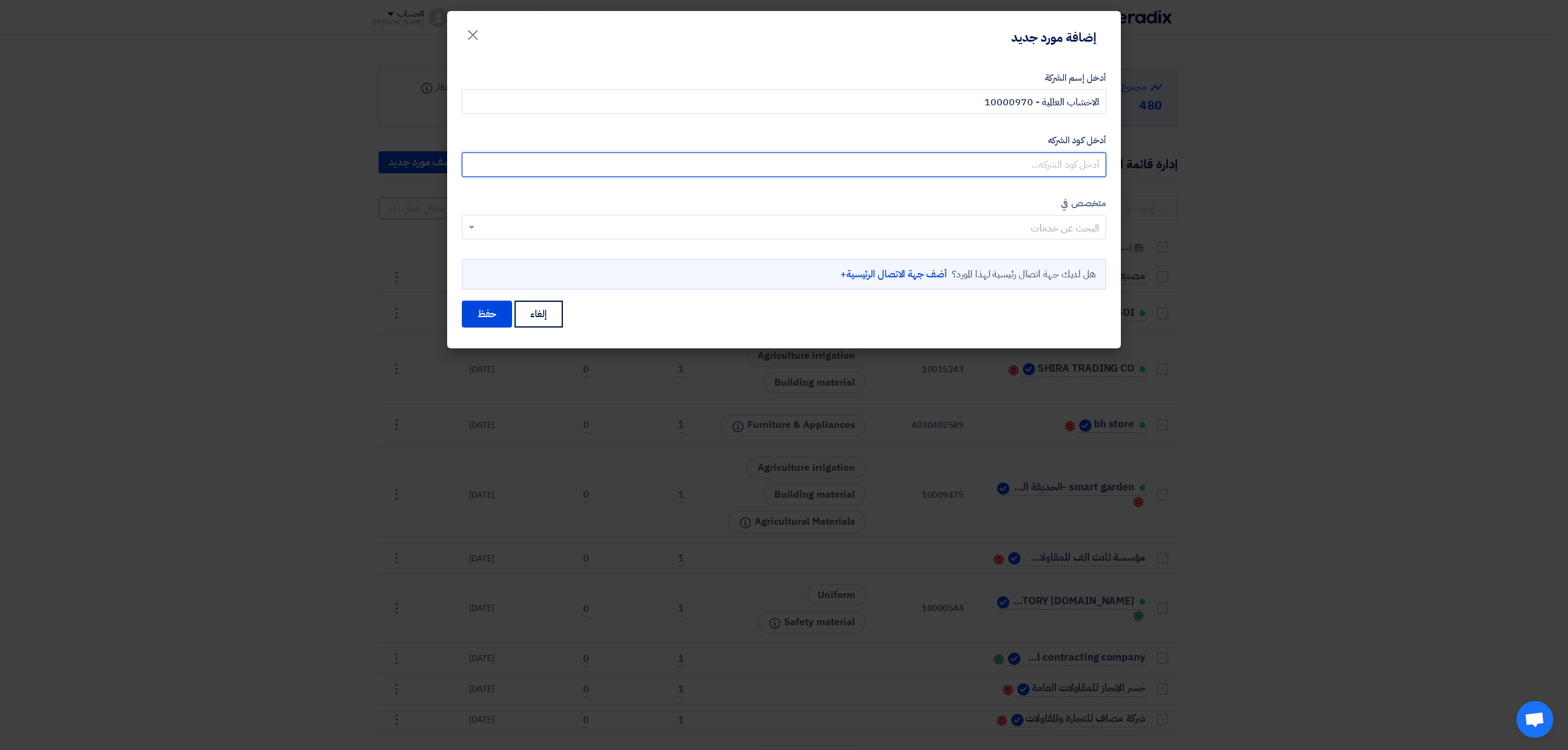
click at [1018, 168] on input "أدخل كود الشركه" at bounding box center [784, 165] width 644 height 25
paste input "10000970"
type input "10000970"
click at [1013, 221] on input "text" at bounding box center [790, 228] width 620 height 20
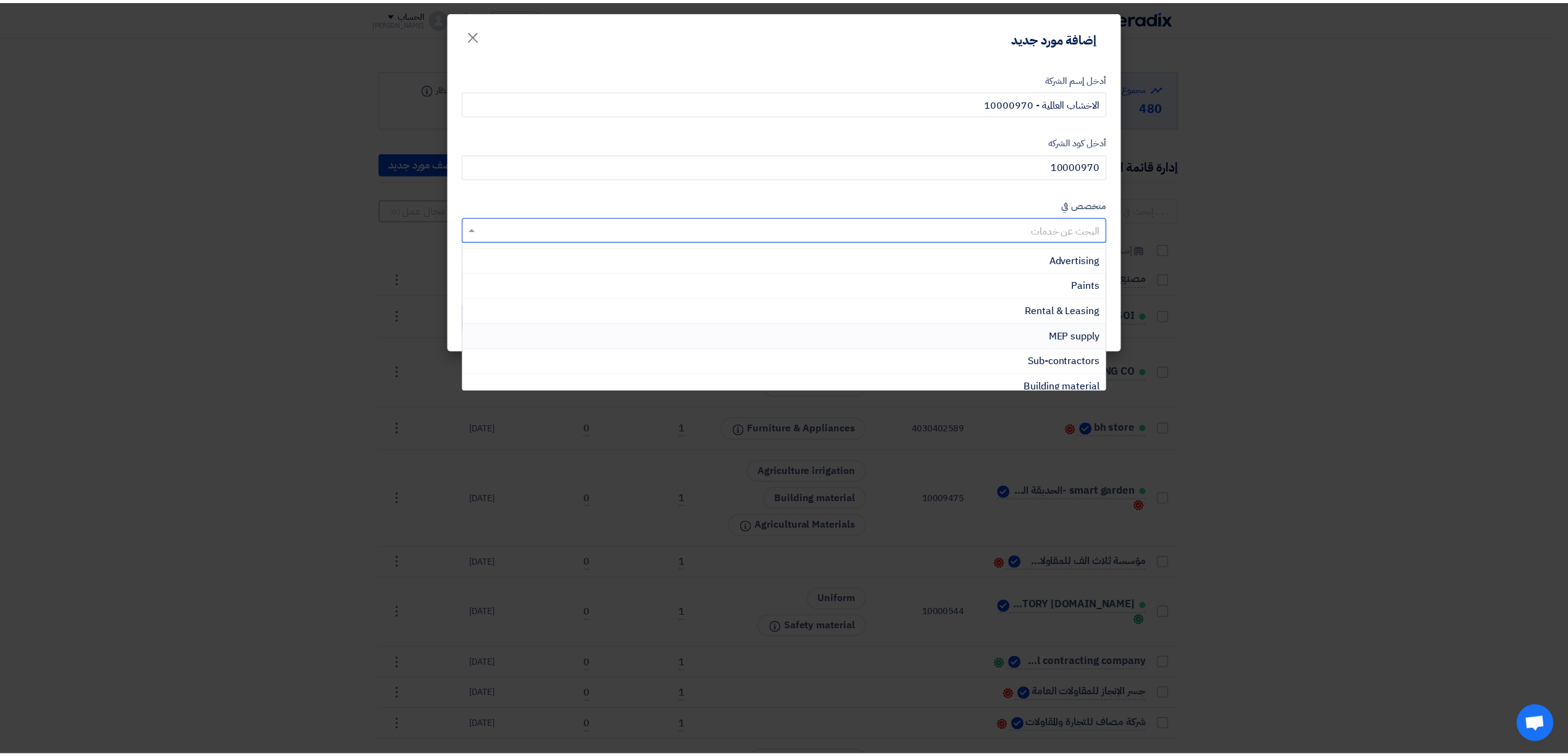
scroll to position [329, 0]
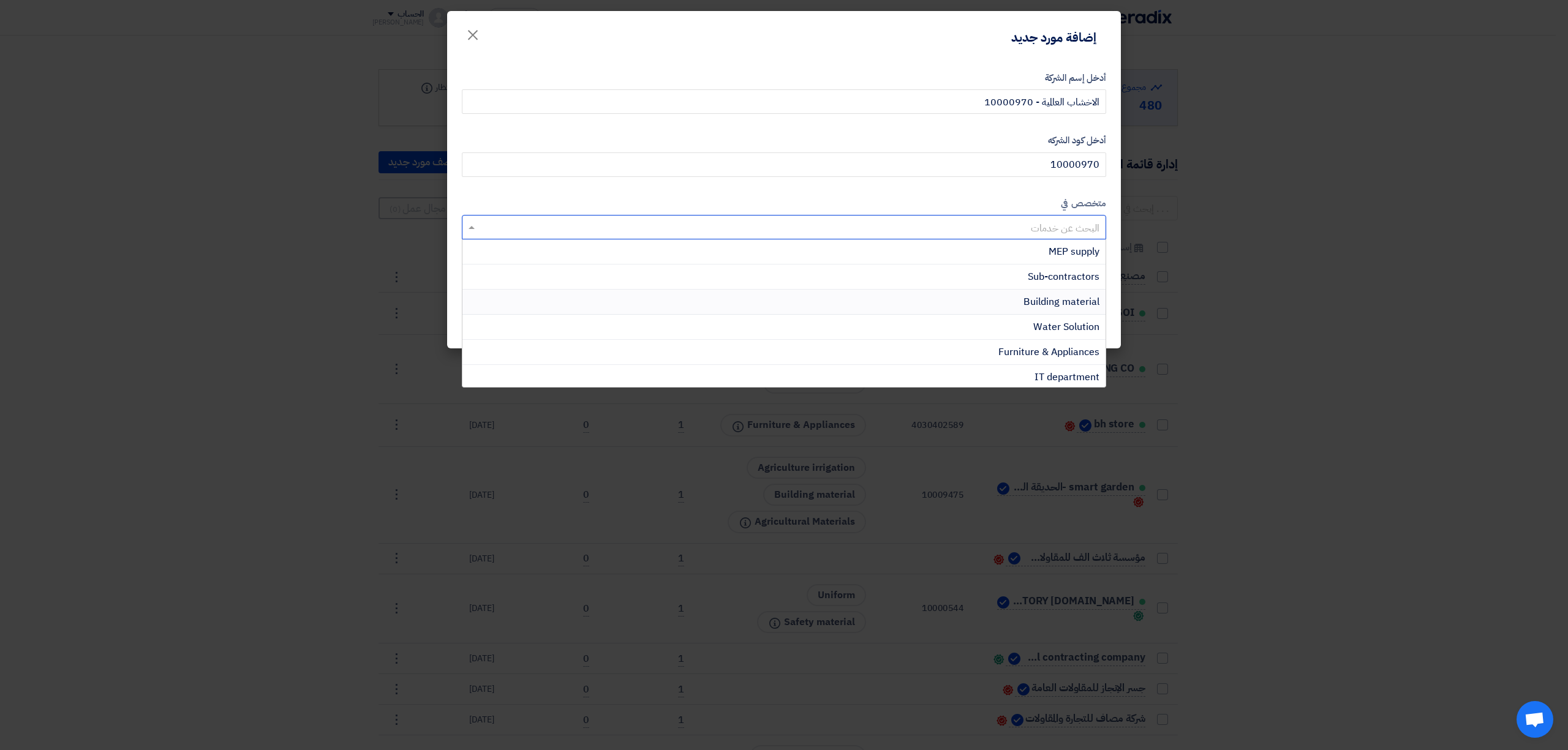
click at [990, 305] on div "Building material" at bounding box center [784, 303] width 643 height 25
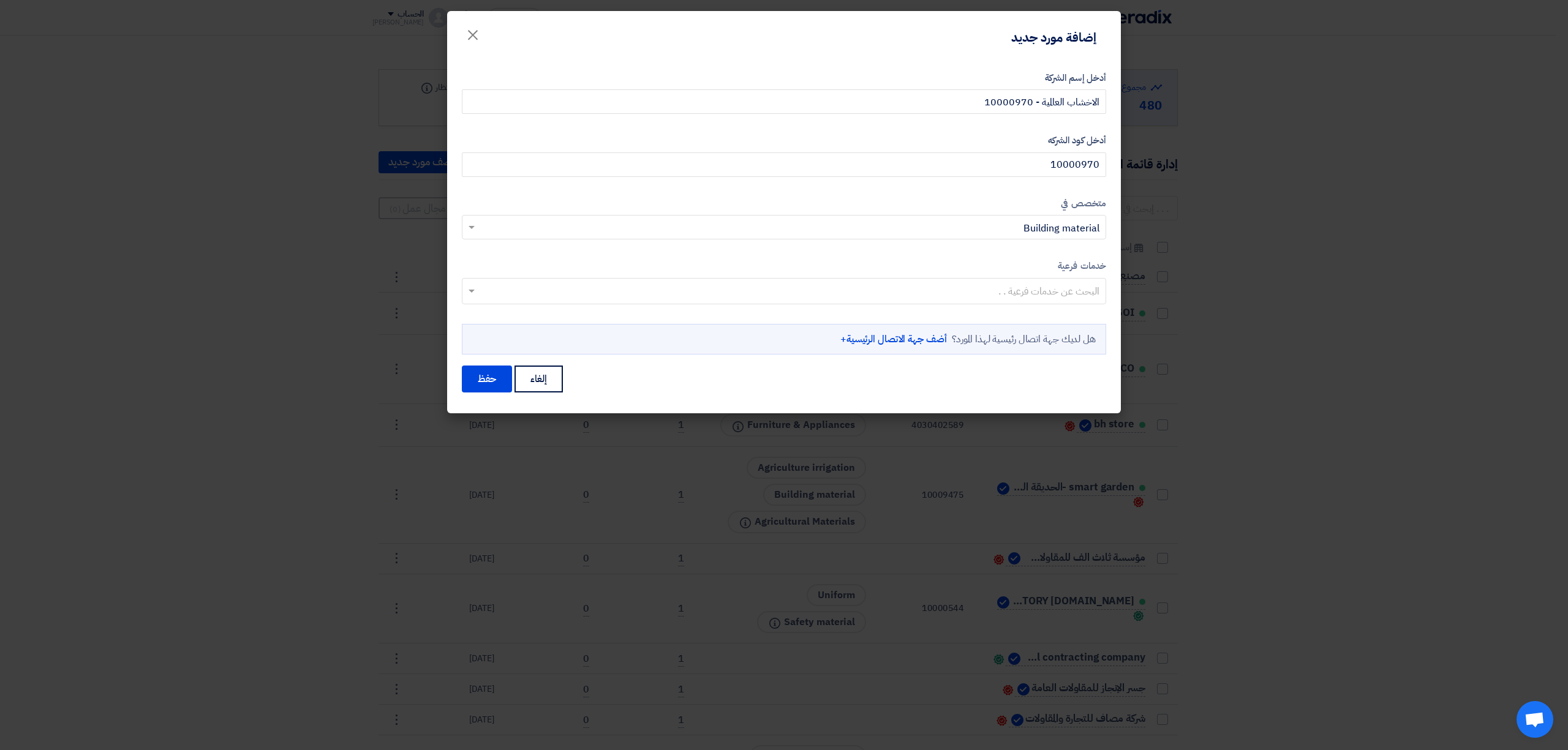
click at [1029, 287] on input "text" at bounding box center [783, 292] width 632 height 20
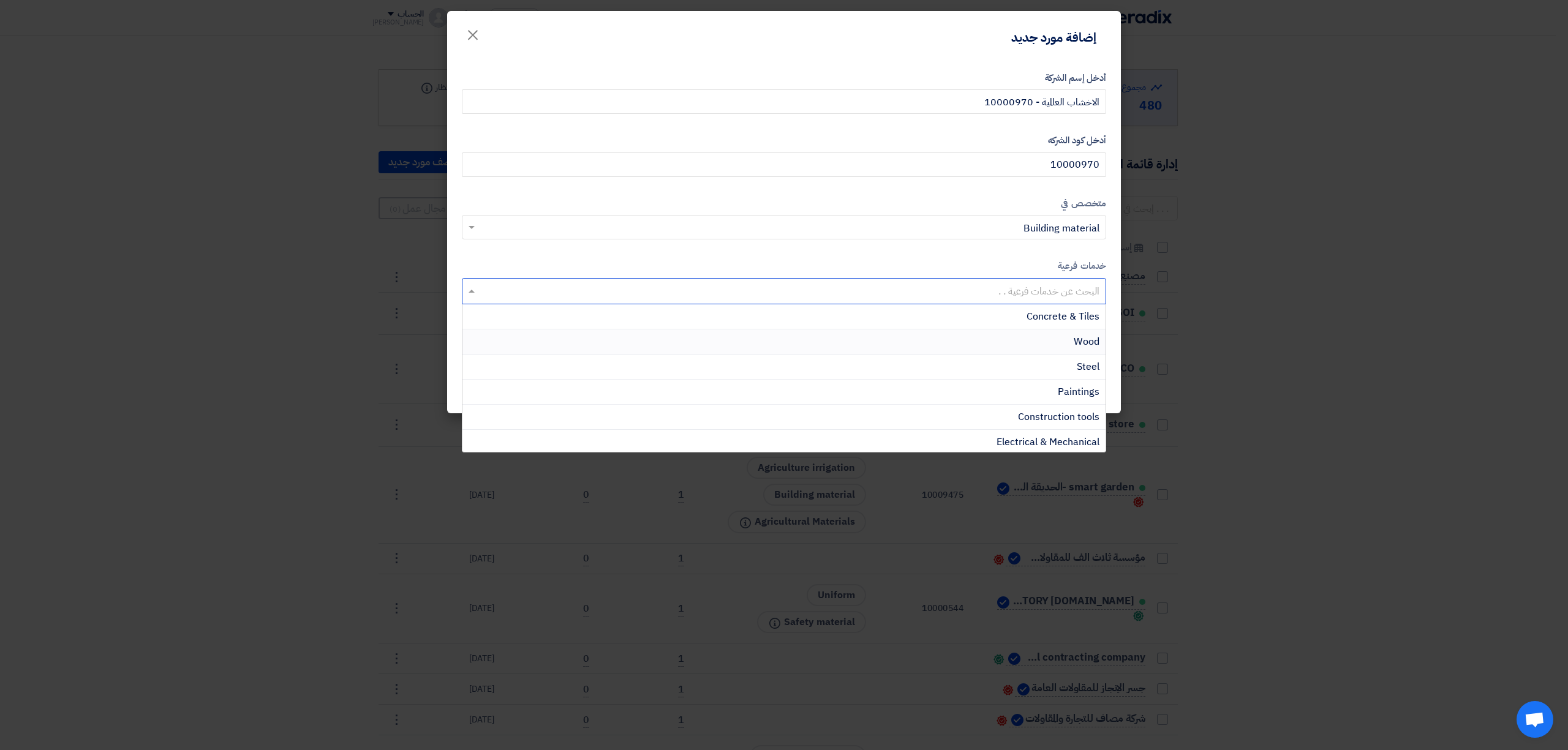
click at [1039, 339] on div "Wood" at bounding box center [784, 342] width 643 height 25
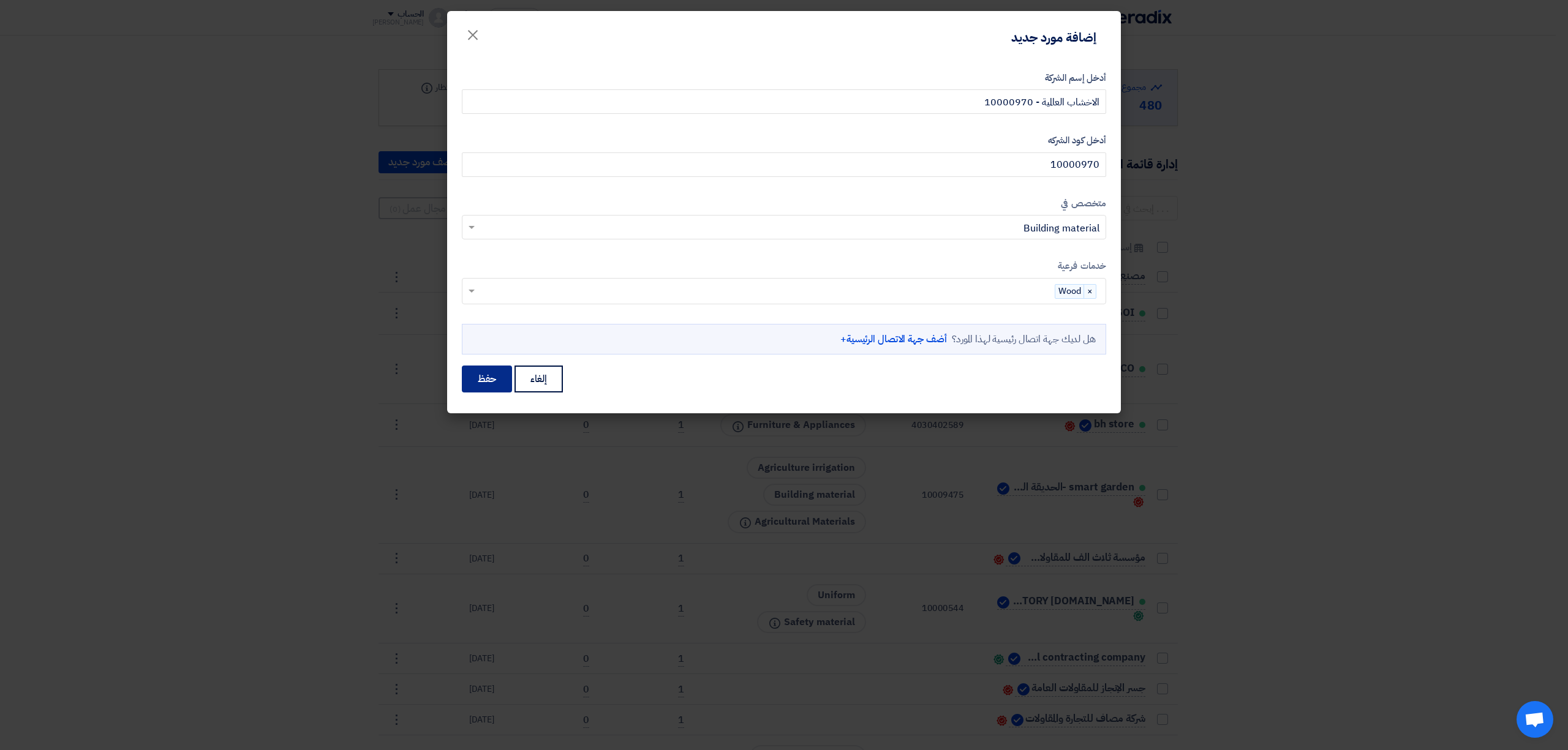
click at [483, 382] on button "حفظ" at bounding box center [487, 379] width 50 height 27
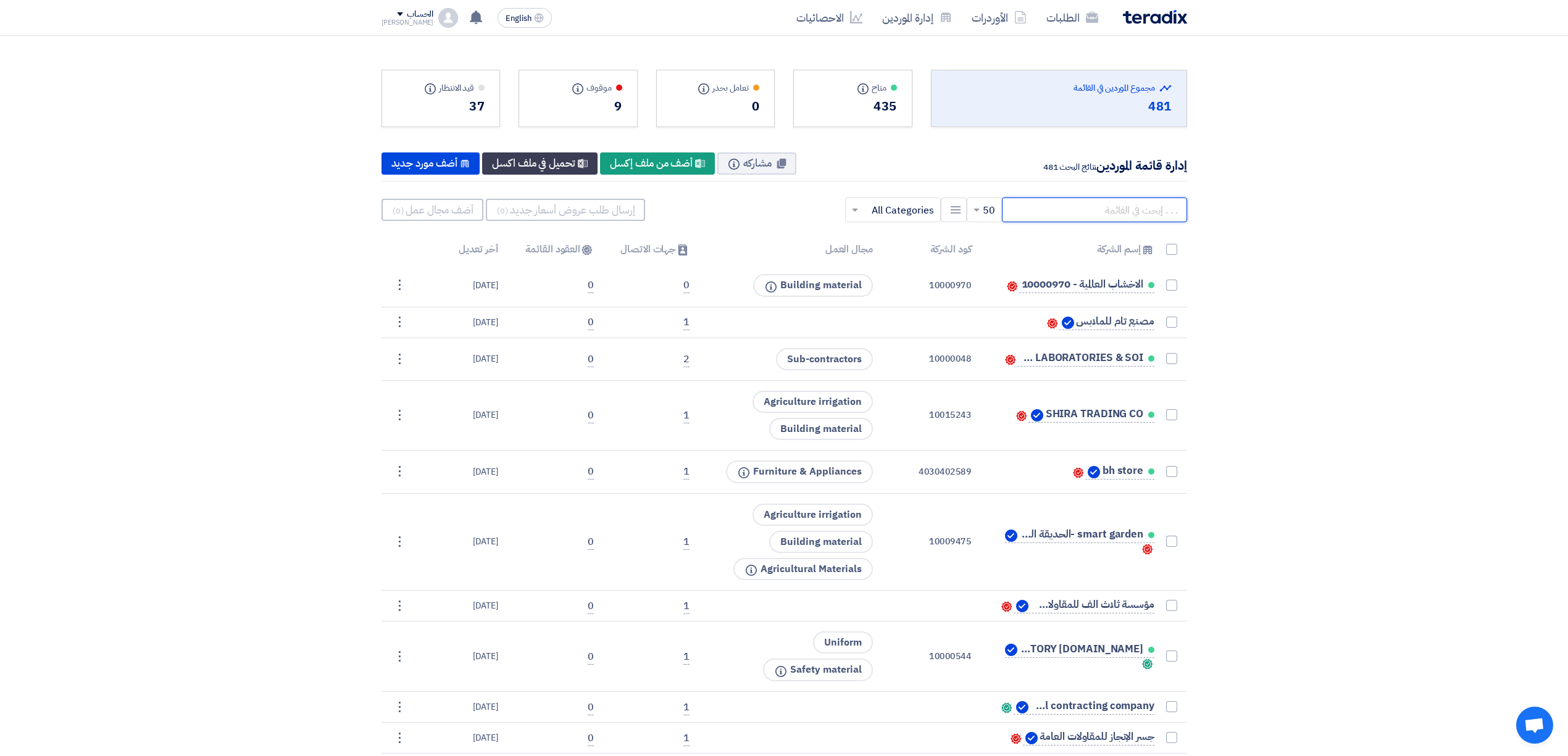
click at [1055, 218] on input "text" at bounding box center [1094, 210] width 185 height 25
paste input "10000970"
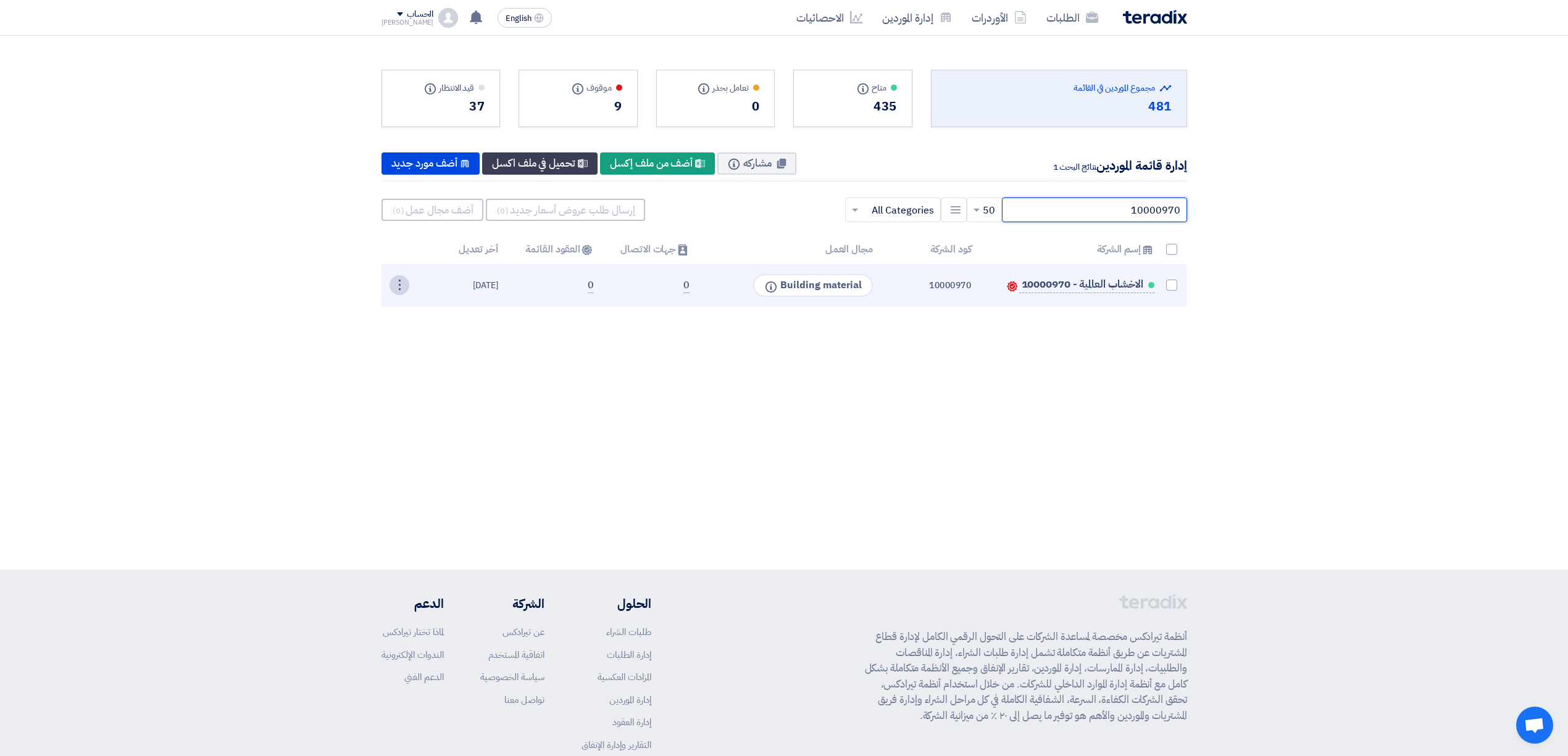
type input "10000970"
click at [400, 292] on div "⋮" at bounding box center [400, 285] width 20 height 20
click at [394, 306] on link "تعديل" at bounding box center [378, 308] width 61 height 18
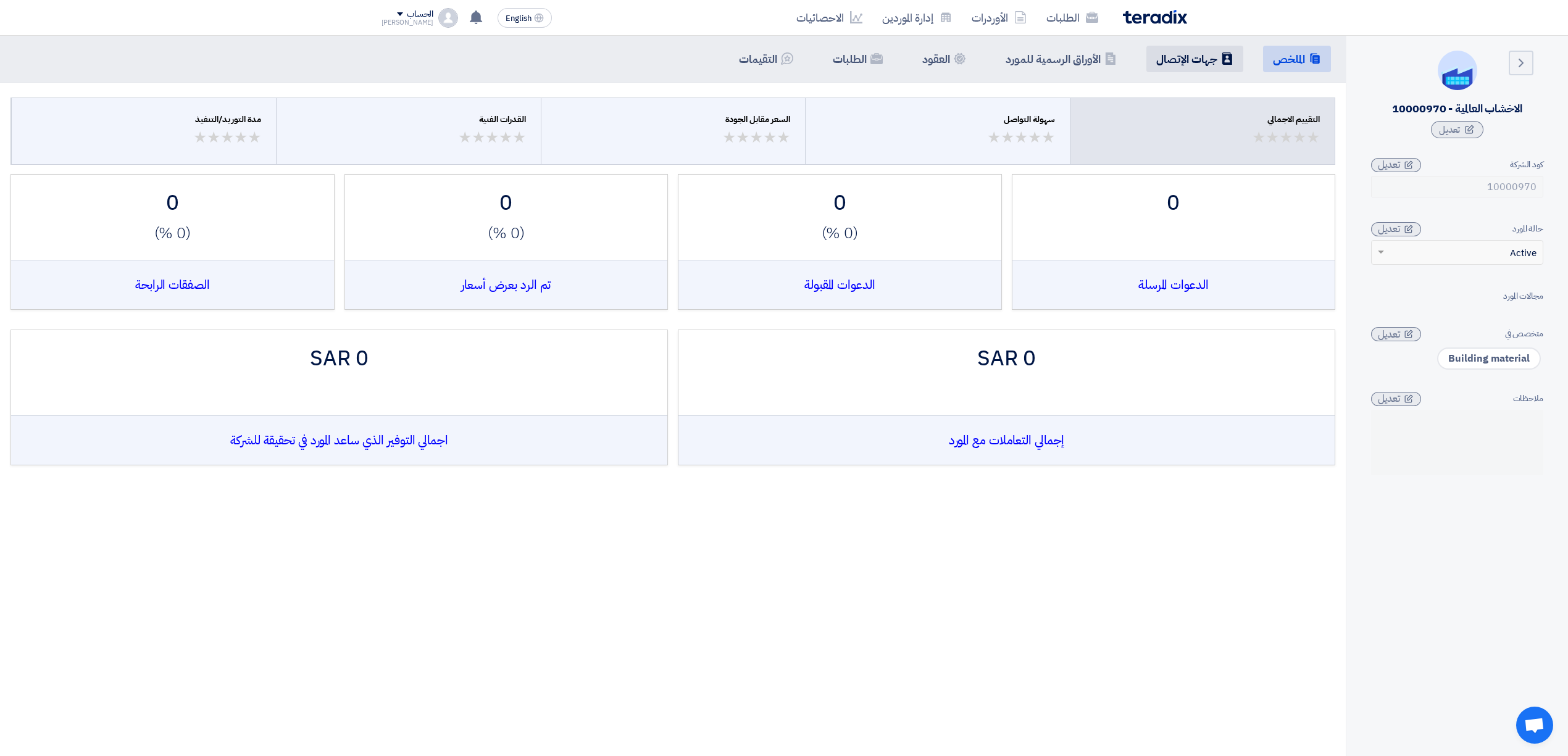
click at [1183, 71] on li "Contacts جهات الإتصال" at bounding box center [1195, 59] width 97 height 27
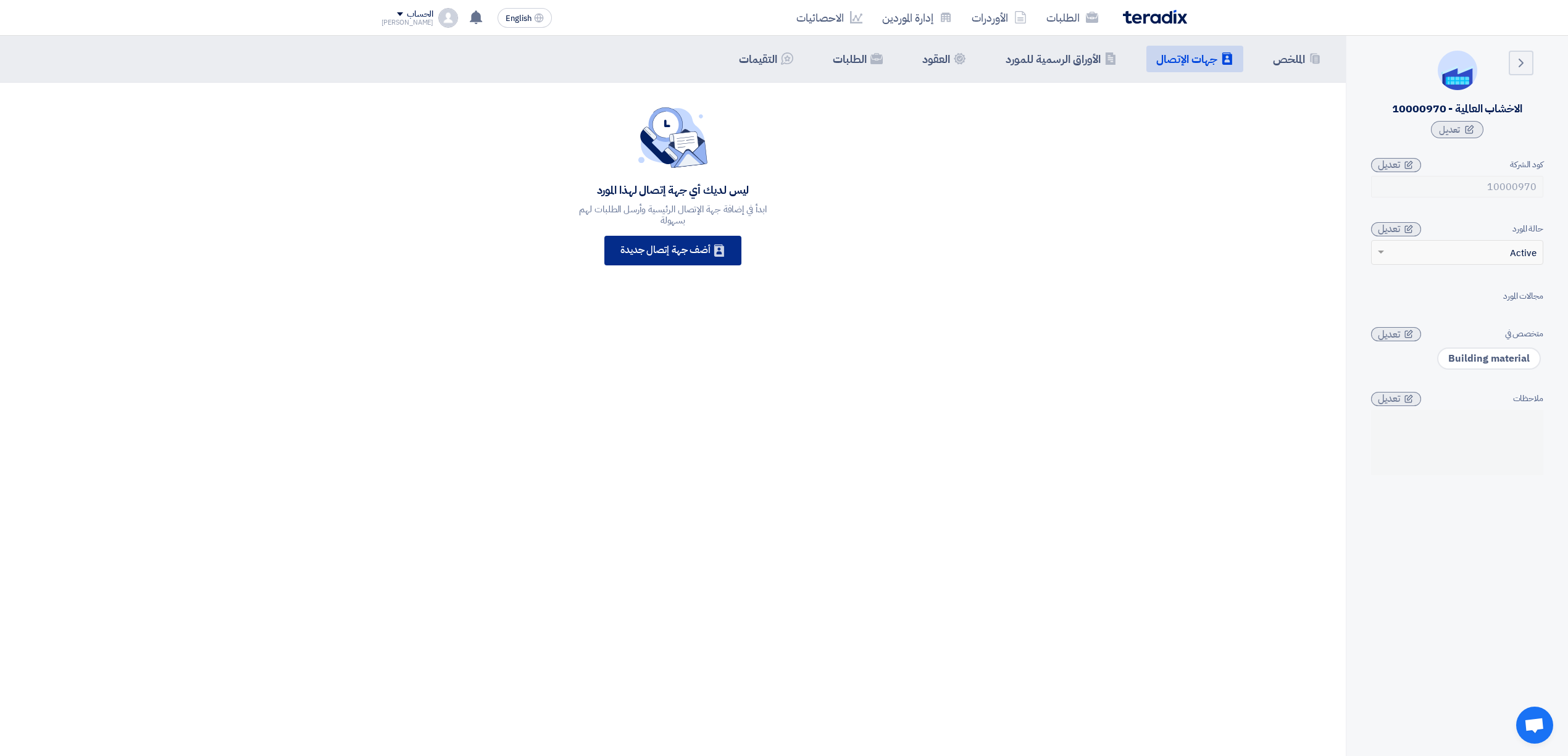
click at [682, 256] on div "Contacts أضف جهة إتصال جديدة" at bounding box center [673, 251] width 137 height 30
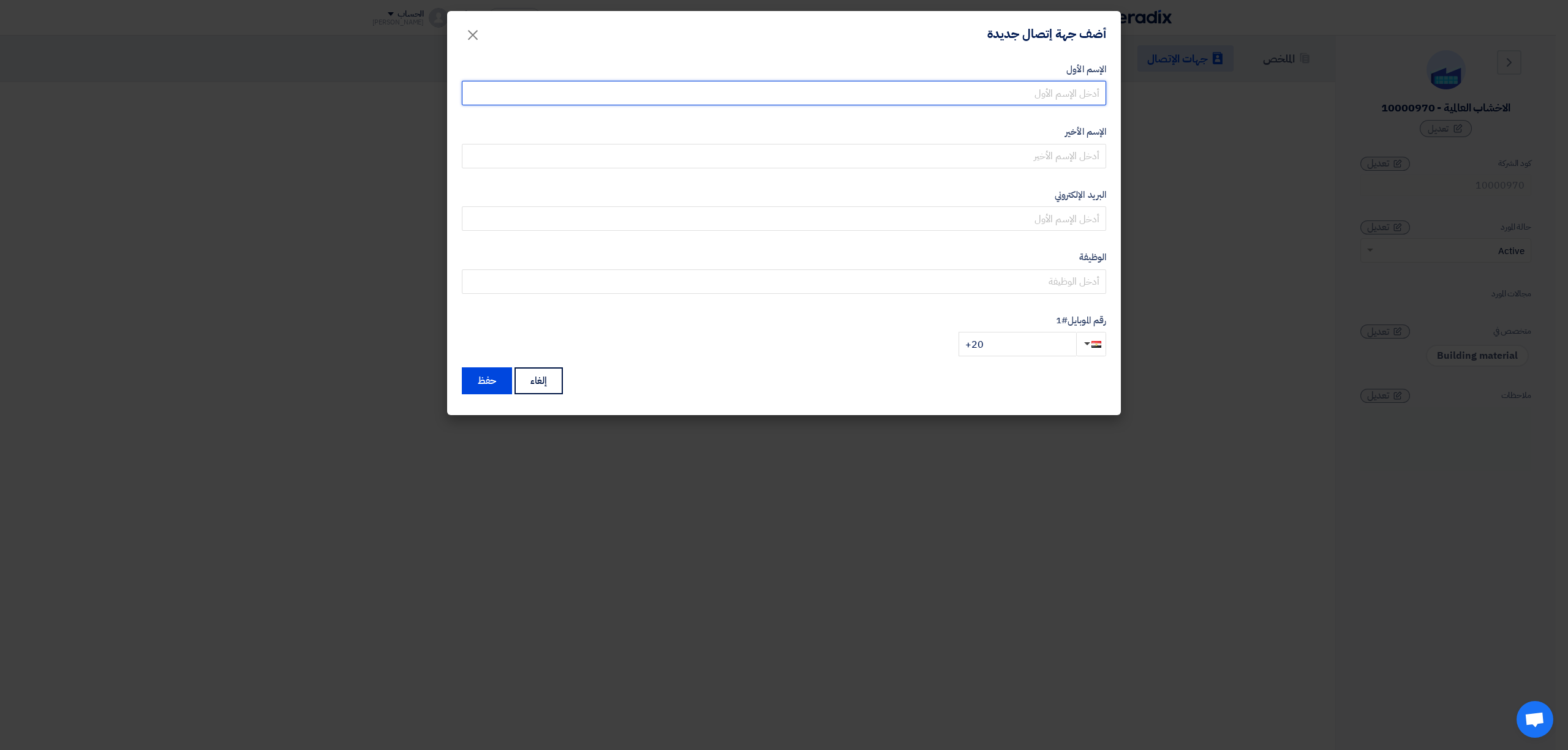
click at [1069, 102] on input "text" at bounding box center [784, 92] width 644 height 25
type input "ياسر"
click at [1032, 346] on input "+20" at bounding box center [1018, 344] width 118 height 25
type input "+"
type input "+96650081028"
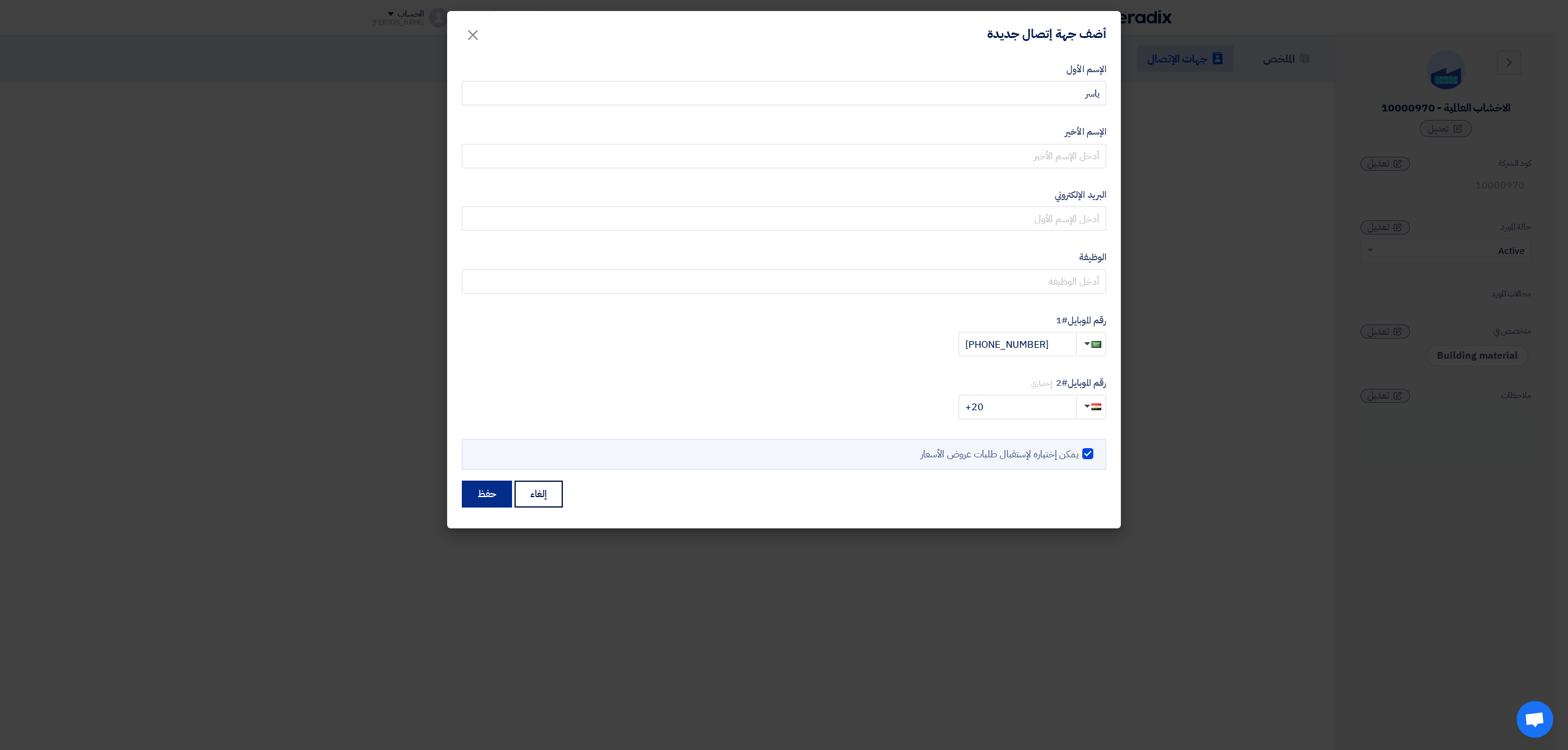
click at [485, 490] on button "حفظ" at bounding box center [487, 494] width 50 height 27
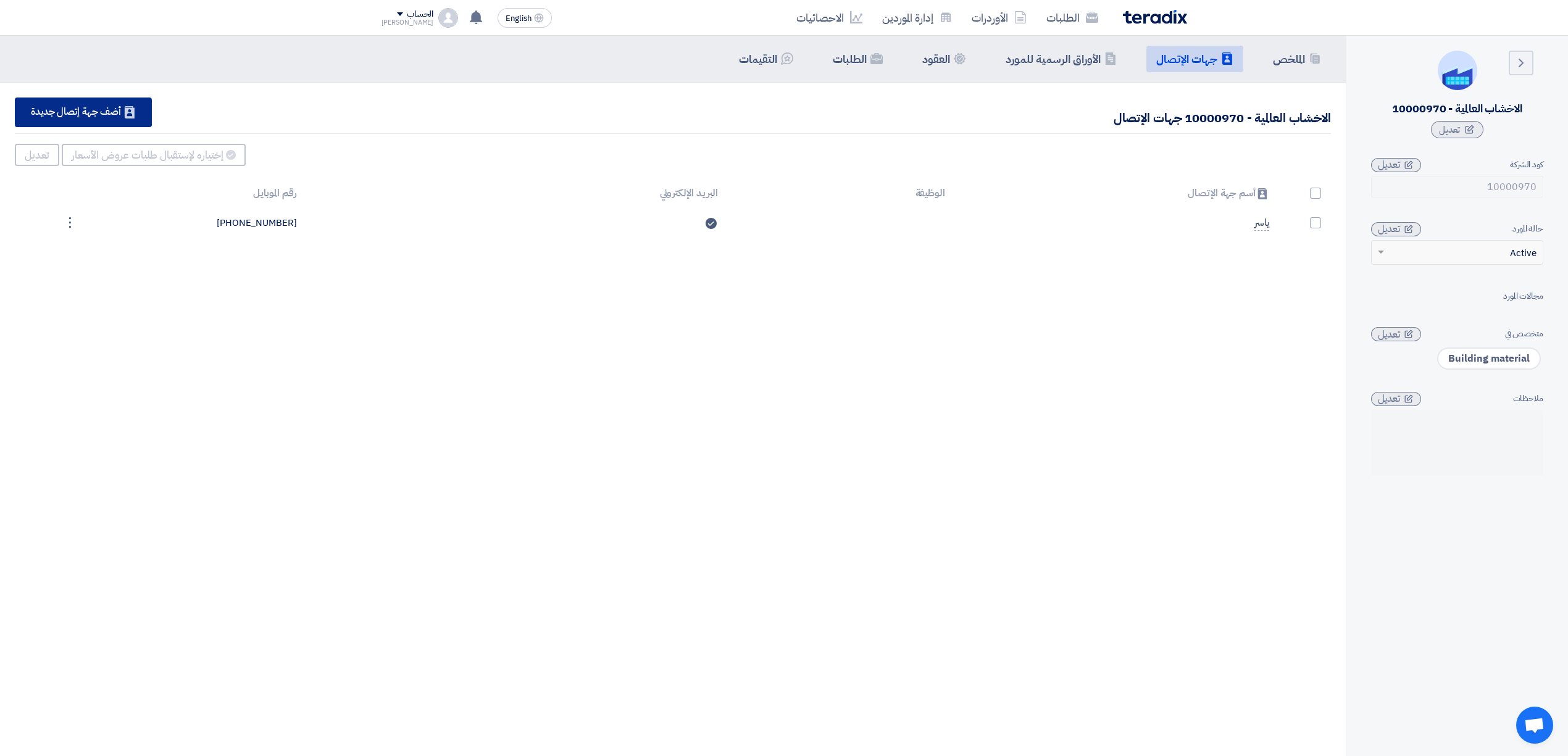
click at [90, 124] on div "Contacts أضف جهة إتصال جديدة" at bounding box center [83, 112] width 137 height 30
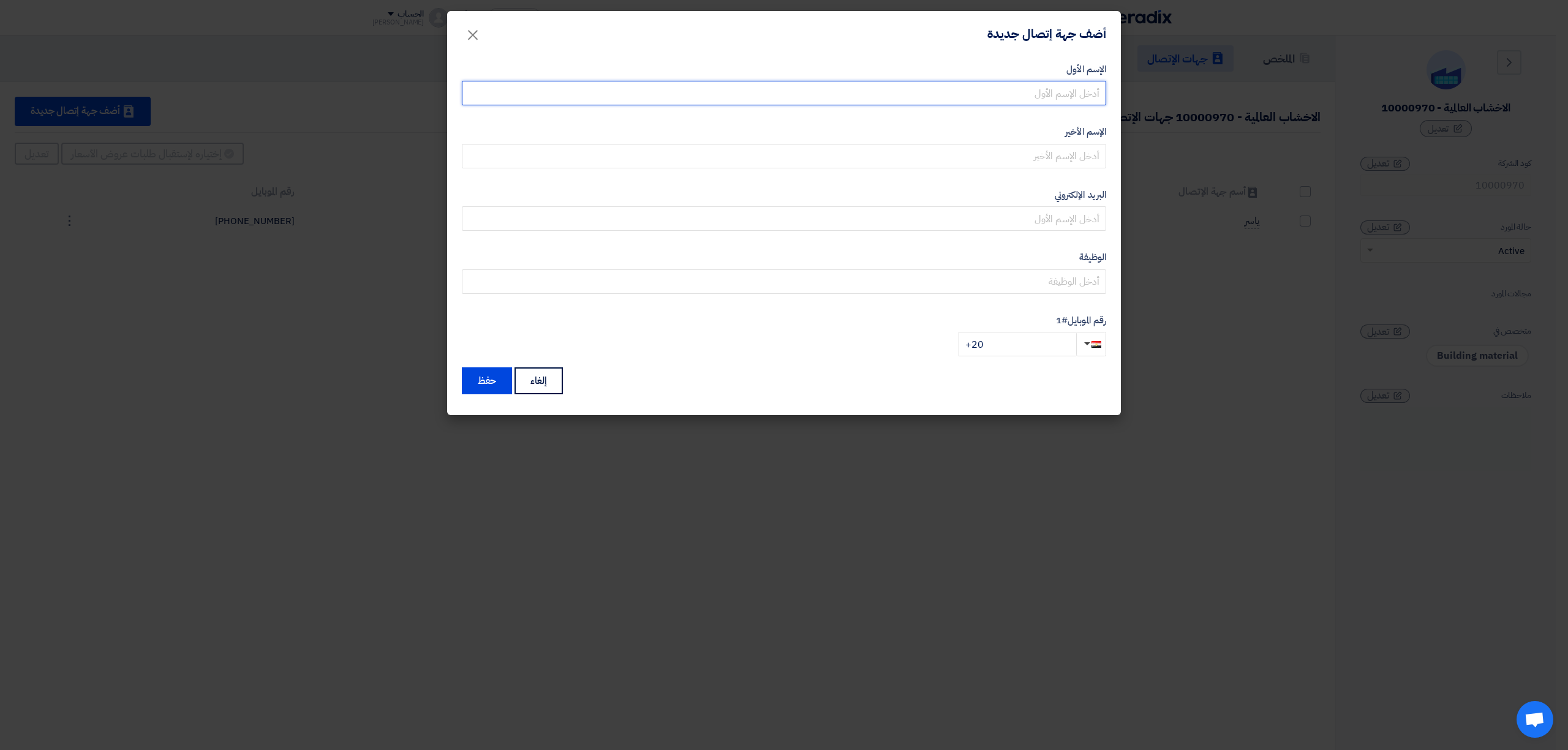
click at [1017, 101] on input "text" at bounding box center [784, 92] width 644 height 25
type input "سنادات شركة"
click at [1039, 347] on input "+20" at bounding box center [1018, 344] width 118 height 25
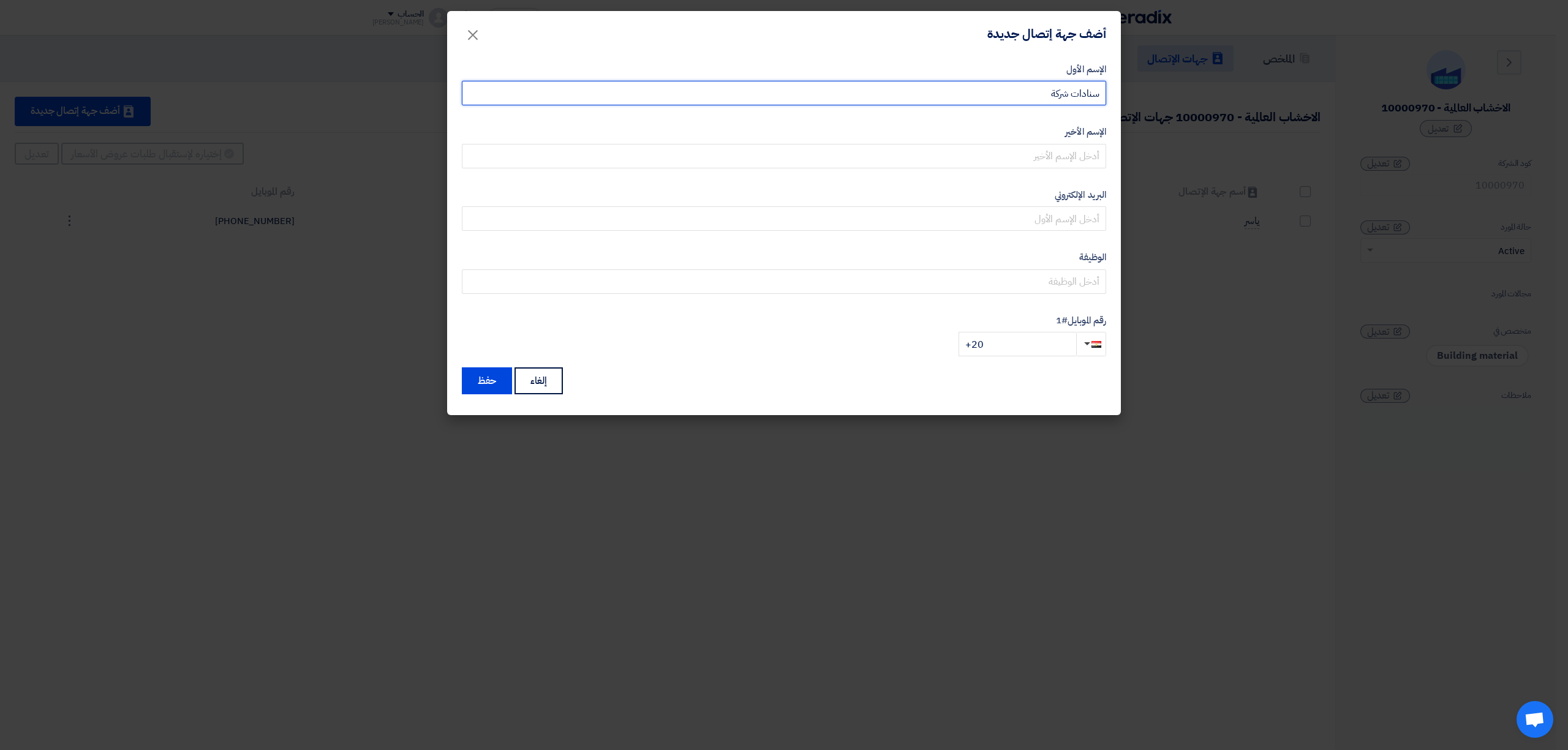
click at [1022, 90] on input "سنادات شركة" at bounding box center [784, 92] width 644 height 25
click at [1015, 341] on input "+20" at bounding box center [1018, 344] width 118 height 25
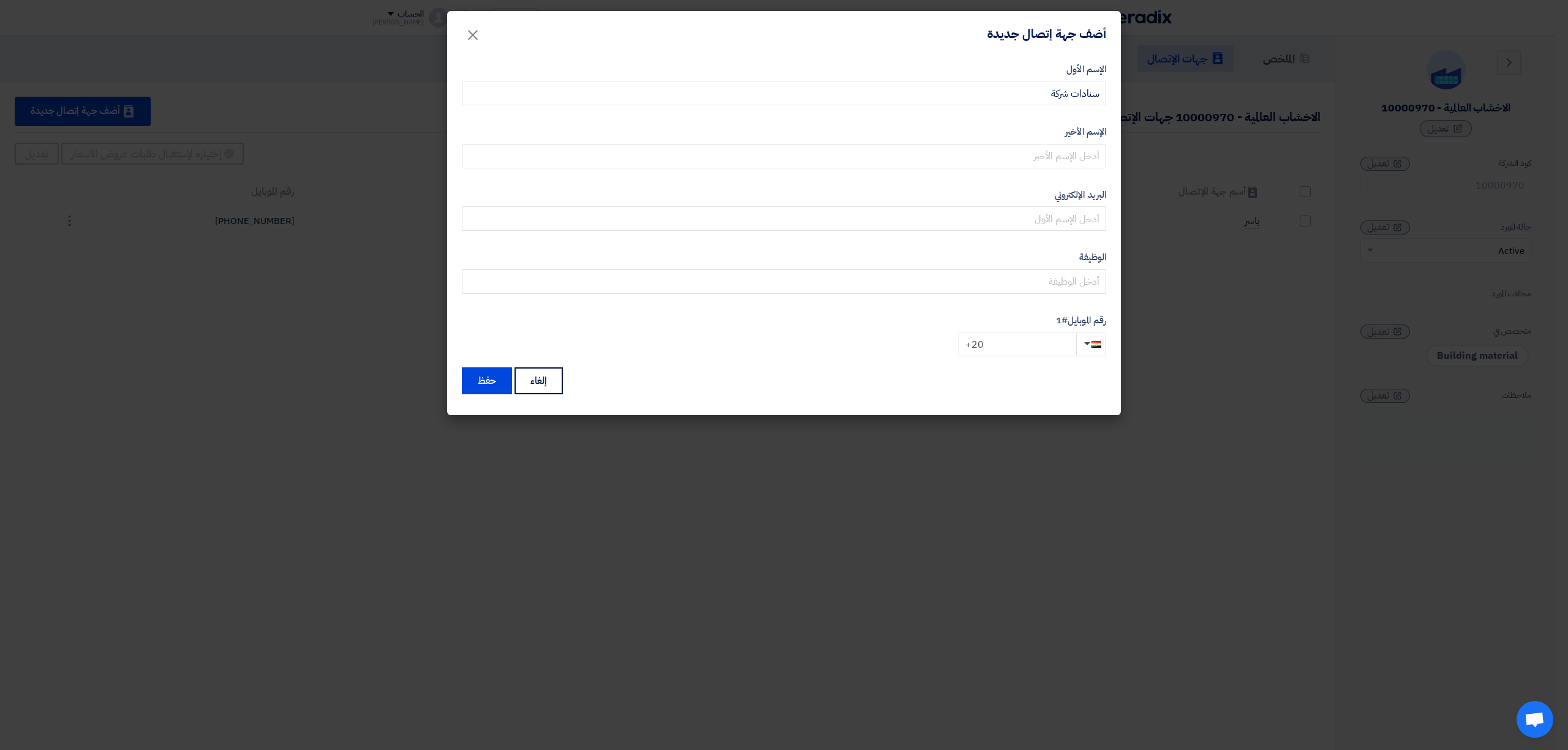
click at [1015, 341] on input "+20" at bounding box center [1018, 344] width 118 height 25
type input "+96656759807"
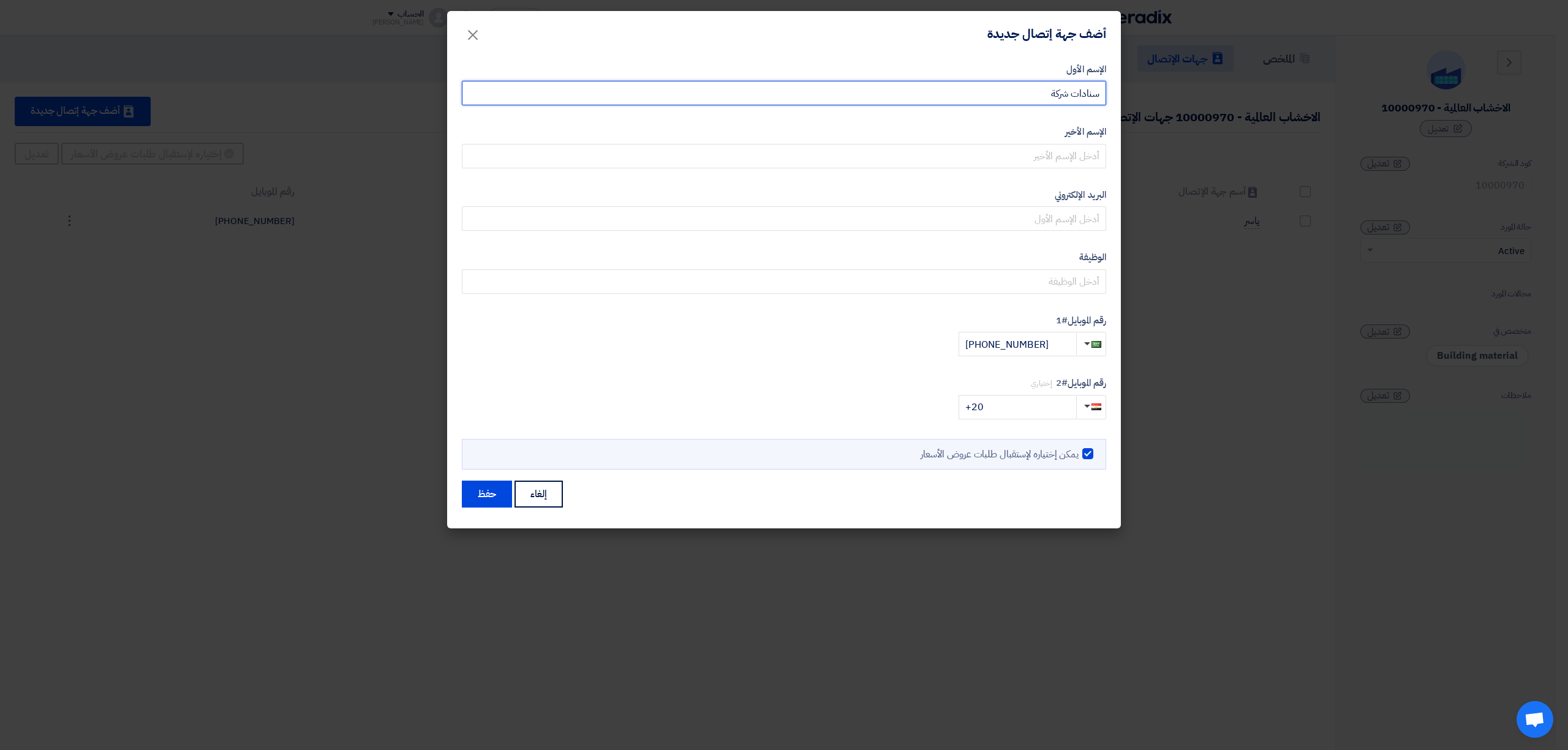
click at [1036, 94] on input "سنادات شركة" at bounding box center [784, 92] width 644 height 25
type input "سنادات شركة الاخشاب العالمية"
click at [490, 491] on button "حفظ" at bounding box center [487, 494] width 50 height 27
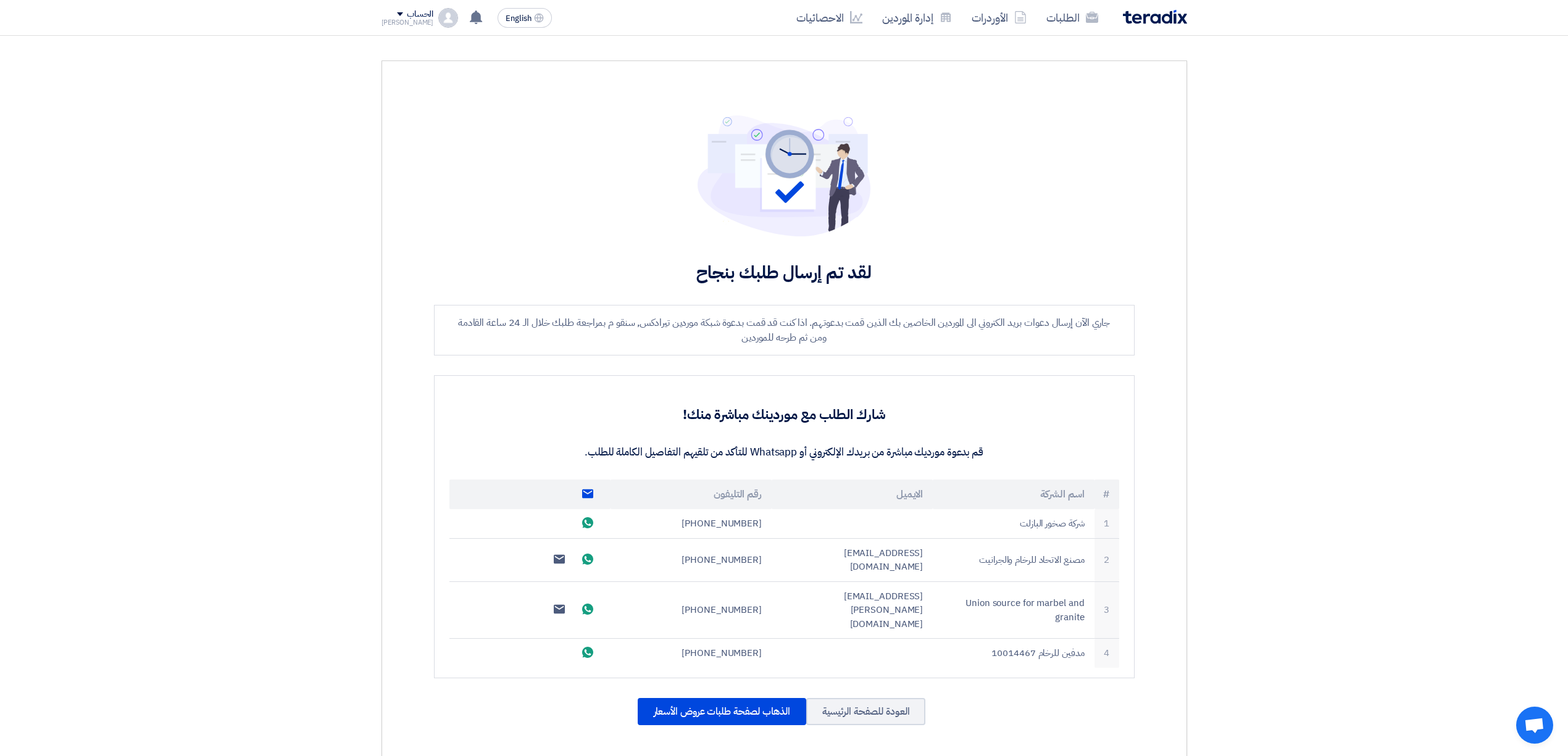
click at [1163, 20] on img at bounding box center [1155, 17] width 64 height 14
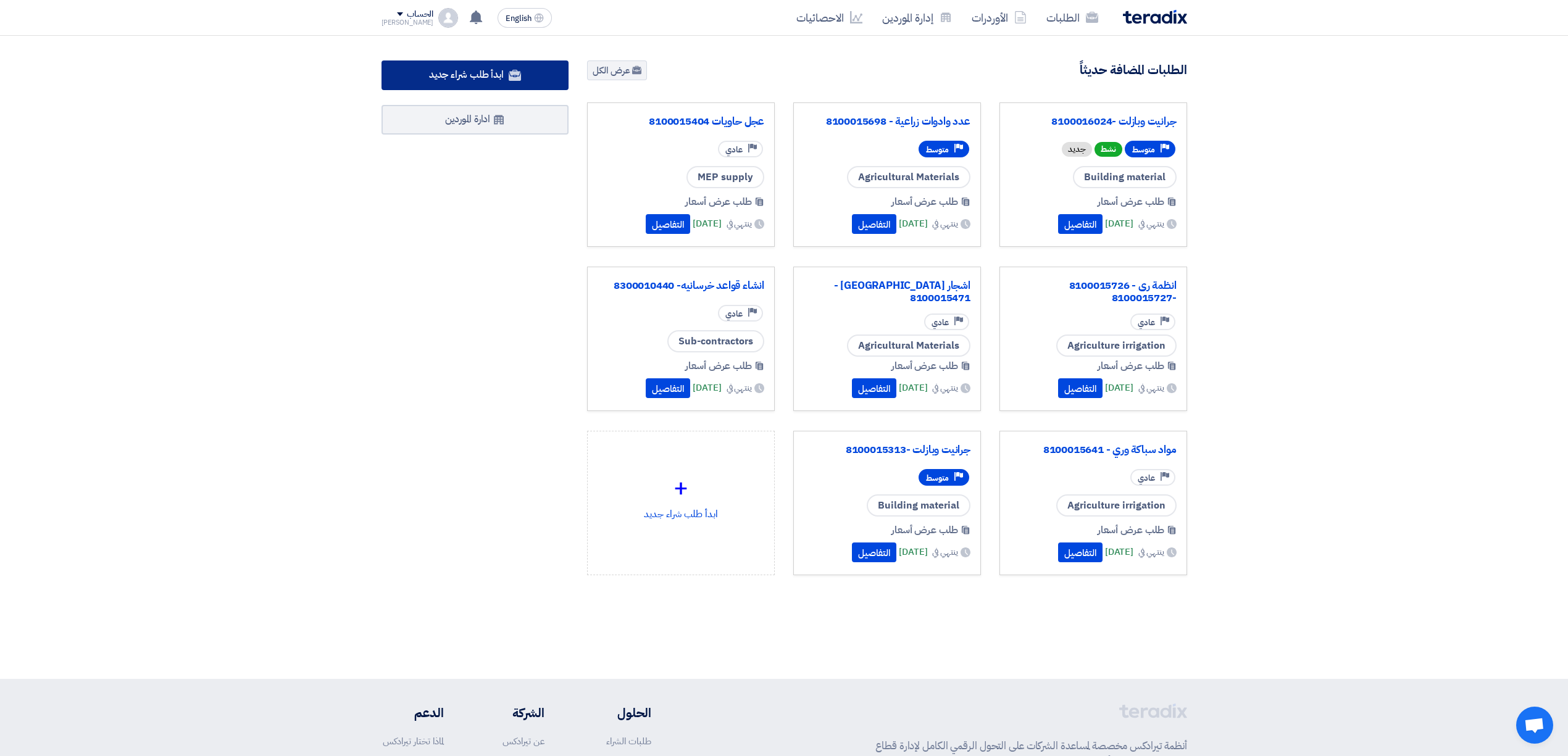
click at [499, 85] on link "ابدأ طلب شراء جديد" at bounding box center [475, 76] width 188 height 30
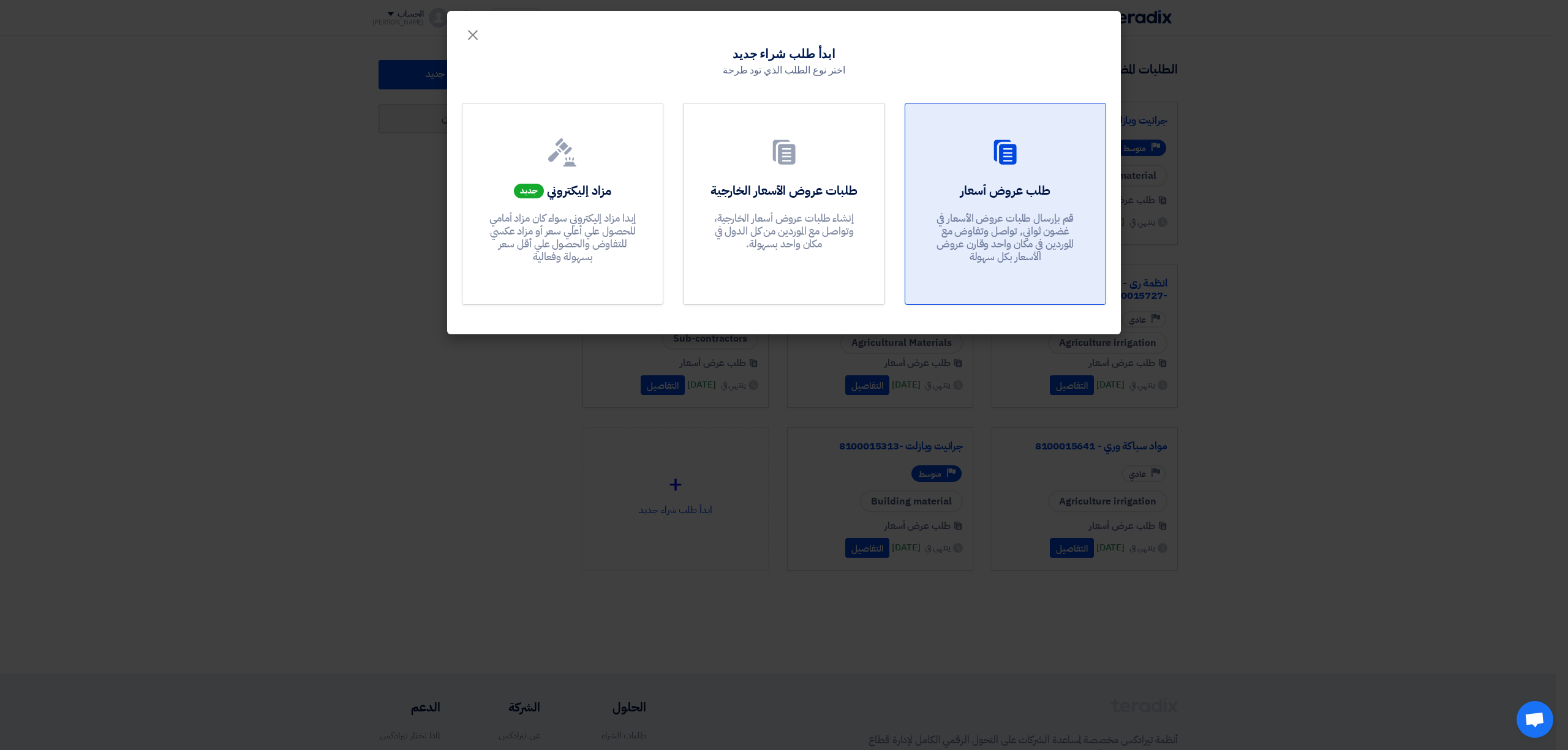
click at [1022, 199] on div "طلب عروض أسعار قم بإرسال طلبات عروض الأسعار في غضون ثواني, تواصل وتفاوض مع المو…" at bounding box center [1005, 226] width 171 height 88
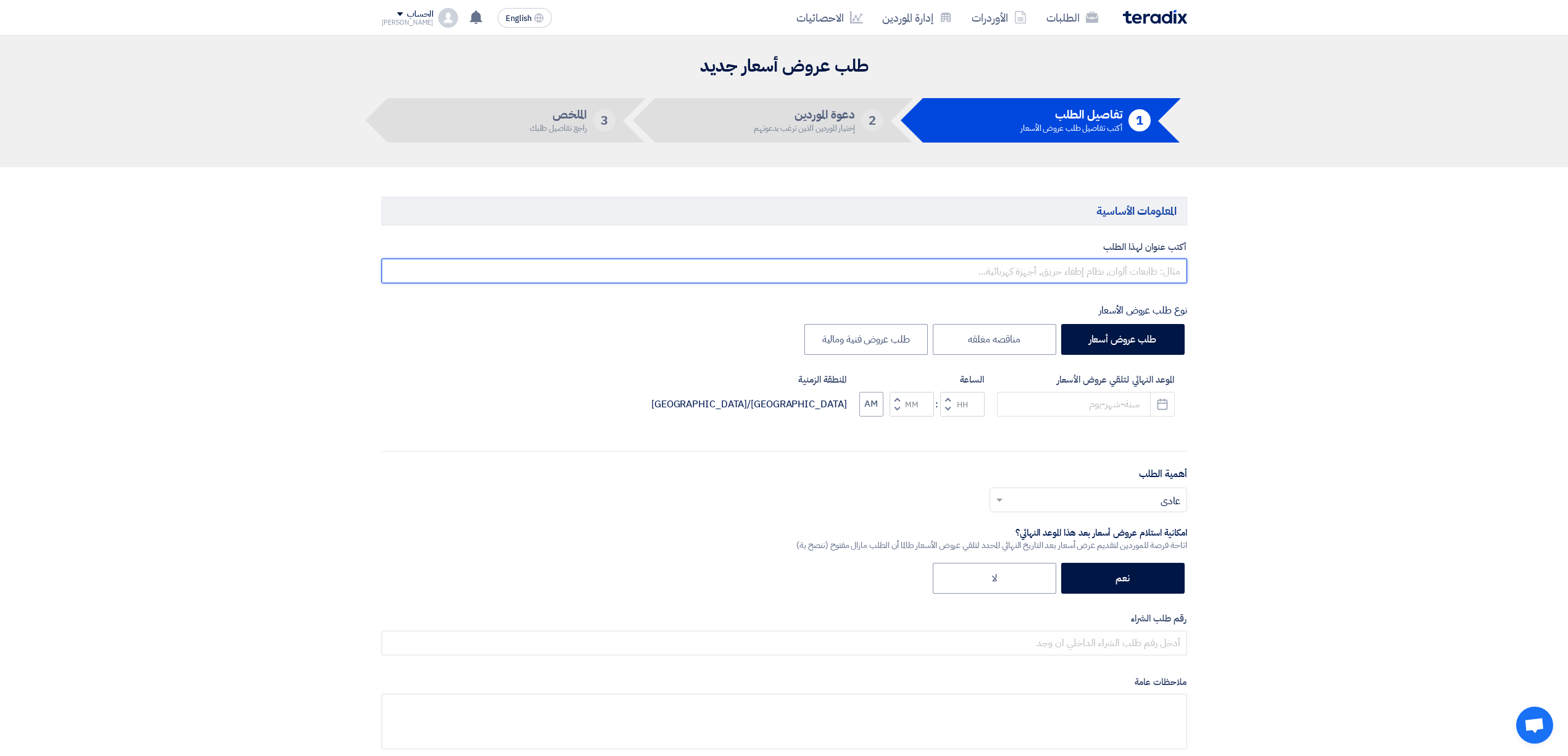
click at [1110, 263] on input "text" at bounding box center [784, 270] width 806 height 25
type input "s"
paste input "8100015962"
paste input "8100016140"
type input "سنادات خشيبة للاشجار - 8100015962-8100016140-41-42"
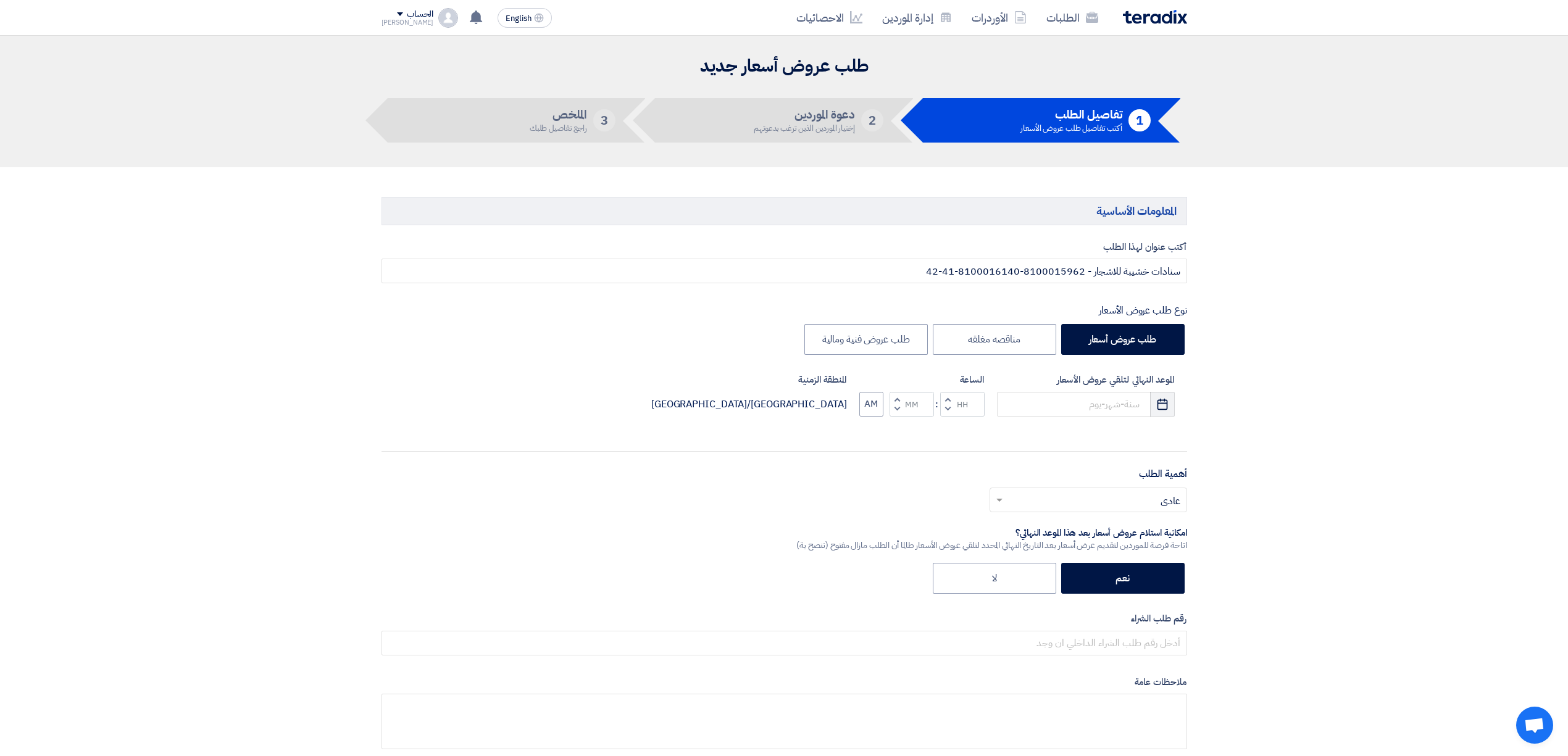
click at [1166, 401] on icon "Pick a date" at bounding box center [1162, 404] width 12 height 12
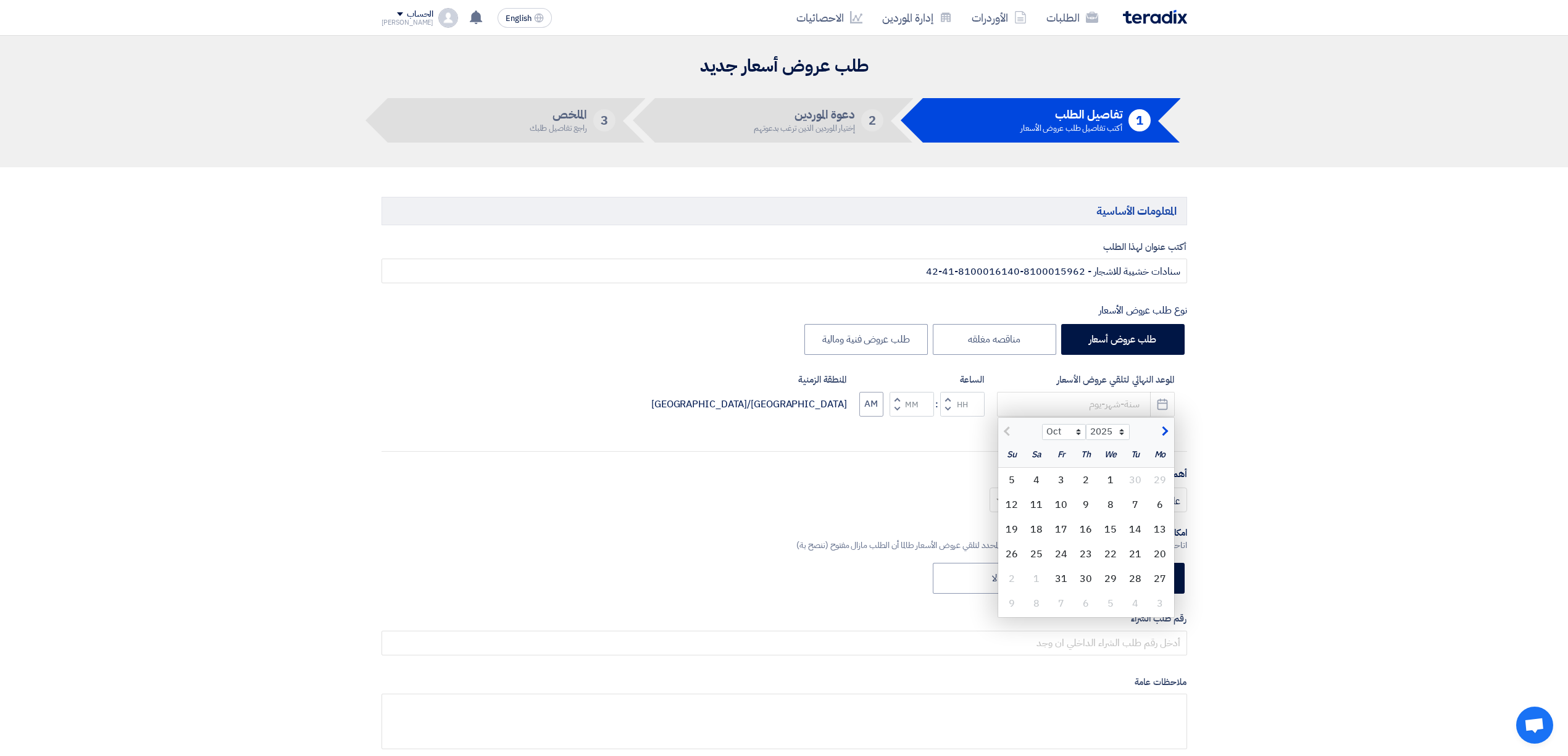
click at [1016, 484] on div "5" at bounding box center [1012, 480] width 25 height 25
type input "10/5/2025"
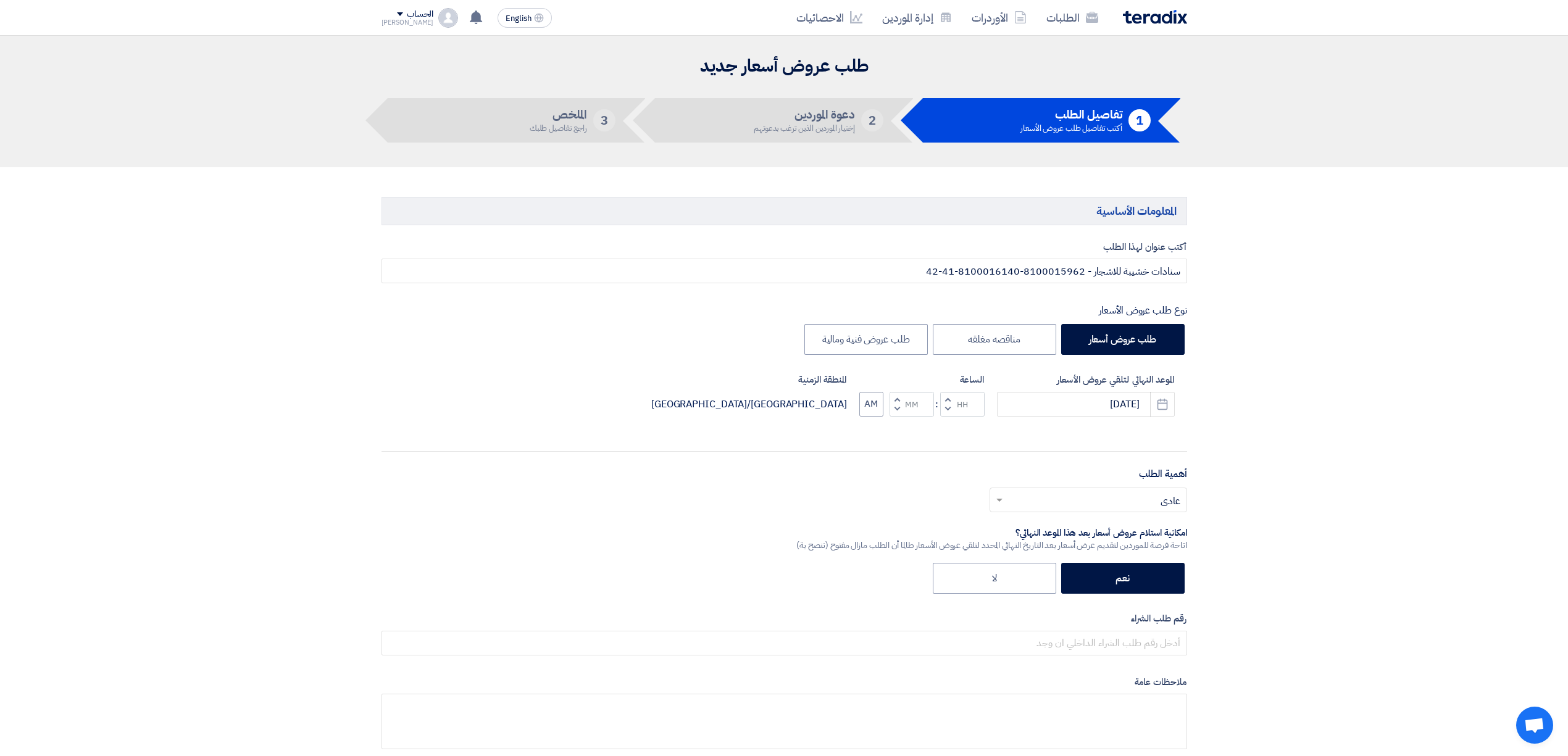
click at [952, 403] on button "Decrement hours" at bounding box center [947, 409] width 15 height 16
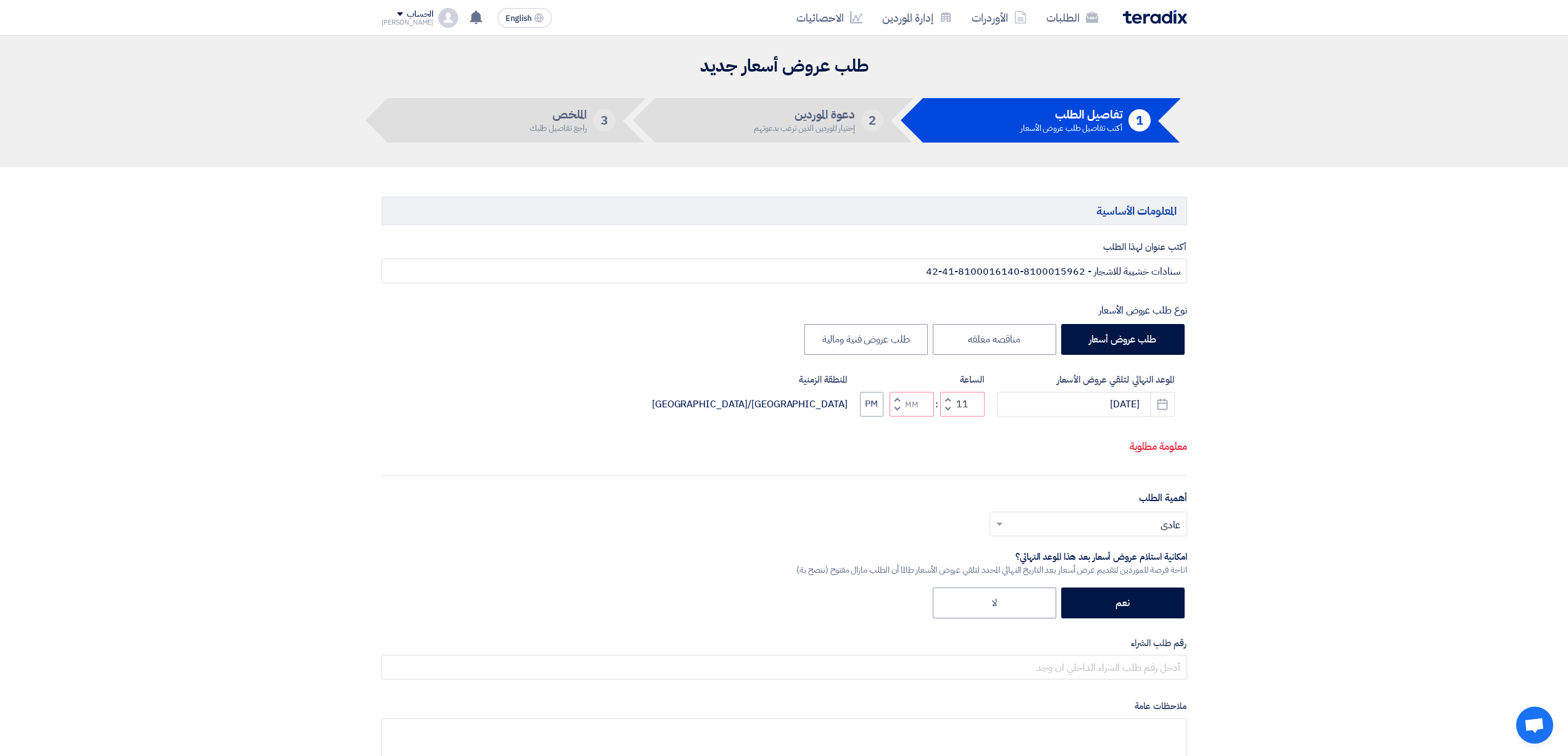
click at [942, 416] on button "Decrement hours" at bounding box center [947, 409] width 15 height 16
click at [902, 416] on button "Decrement minutes" at bounding box center [897, 409] width 15 height 16
type input "09"
type input "59"
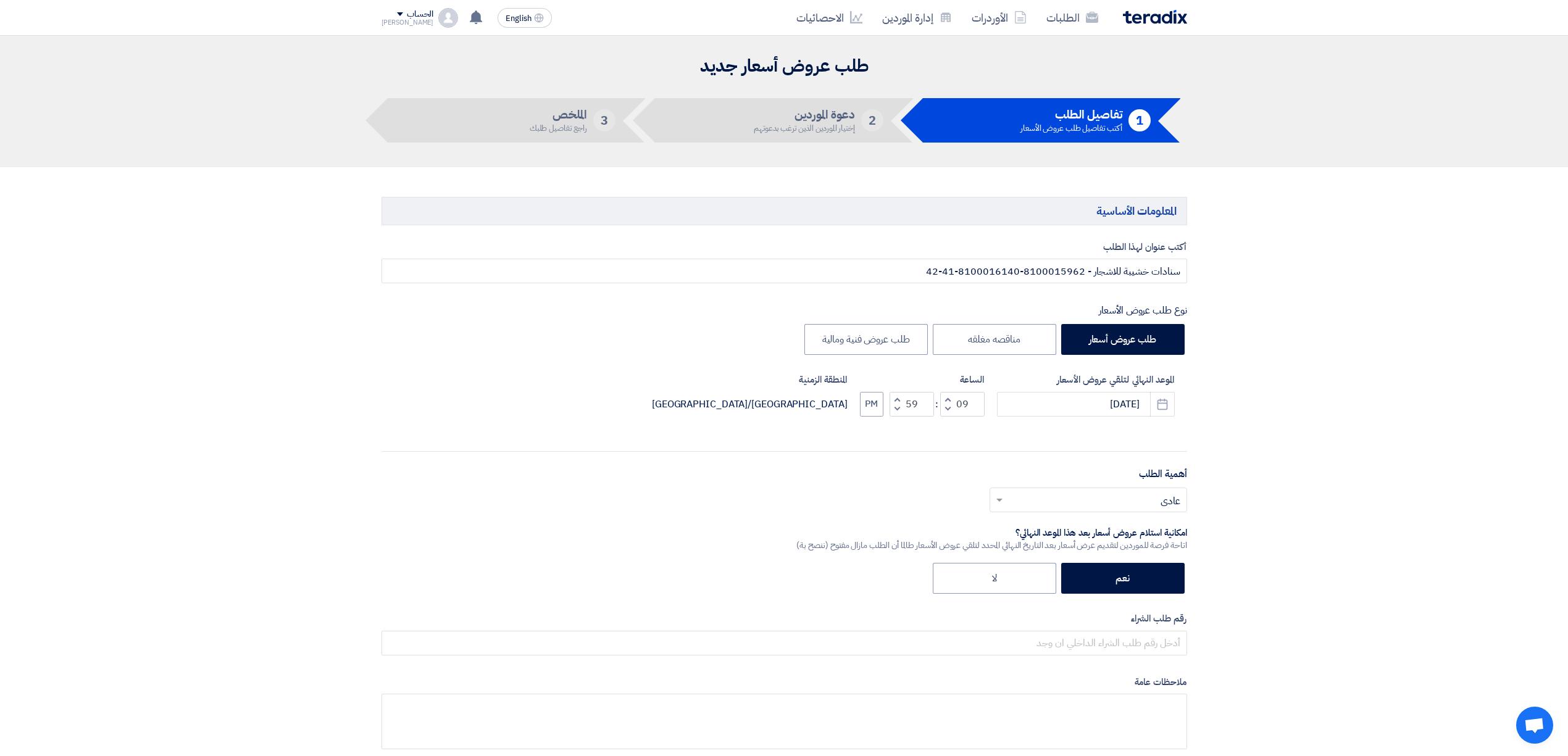
click at [944, 406] on button "Decrement hours" at bounding box center [947, 409] width 15 height 16
click at [882, 408] on button "PM" at bounding box center [871, 404] width 23 height 25
click at [947, 401] on button "Decrement hours" at bounding box center [947, 409] width 15 height 16
type input "07"
click at [1162, 409] on use "button" at bounding box center [1163, 404] width 11 height 11
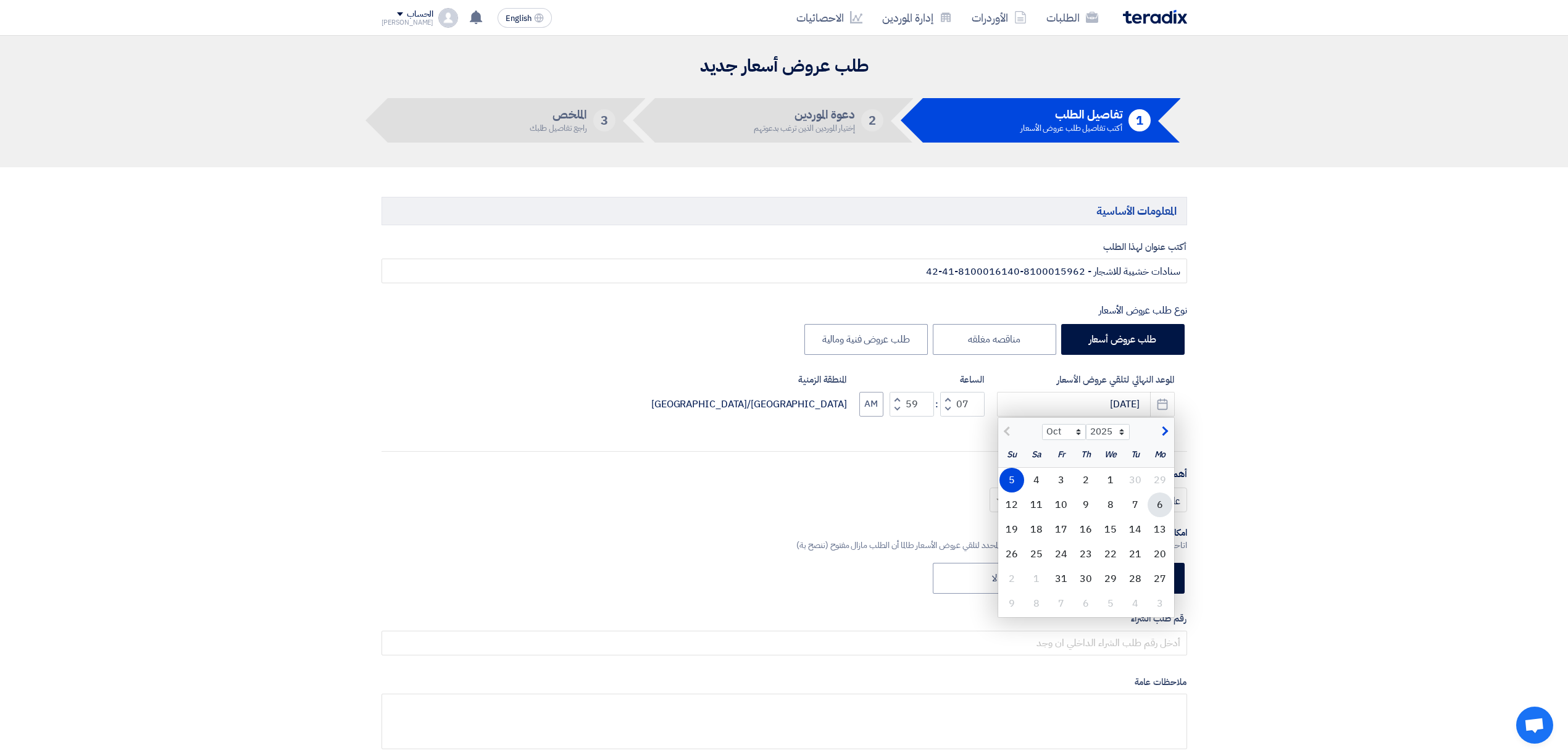
click at [1164, 511] on div "6" at bounding box center [1160, 505] width 25 height 25
type input "[DATE]"
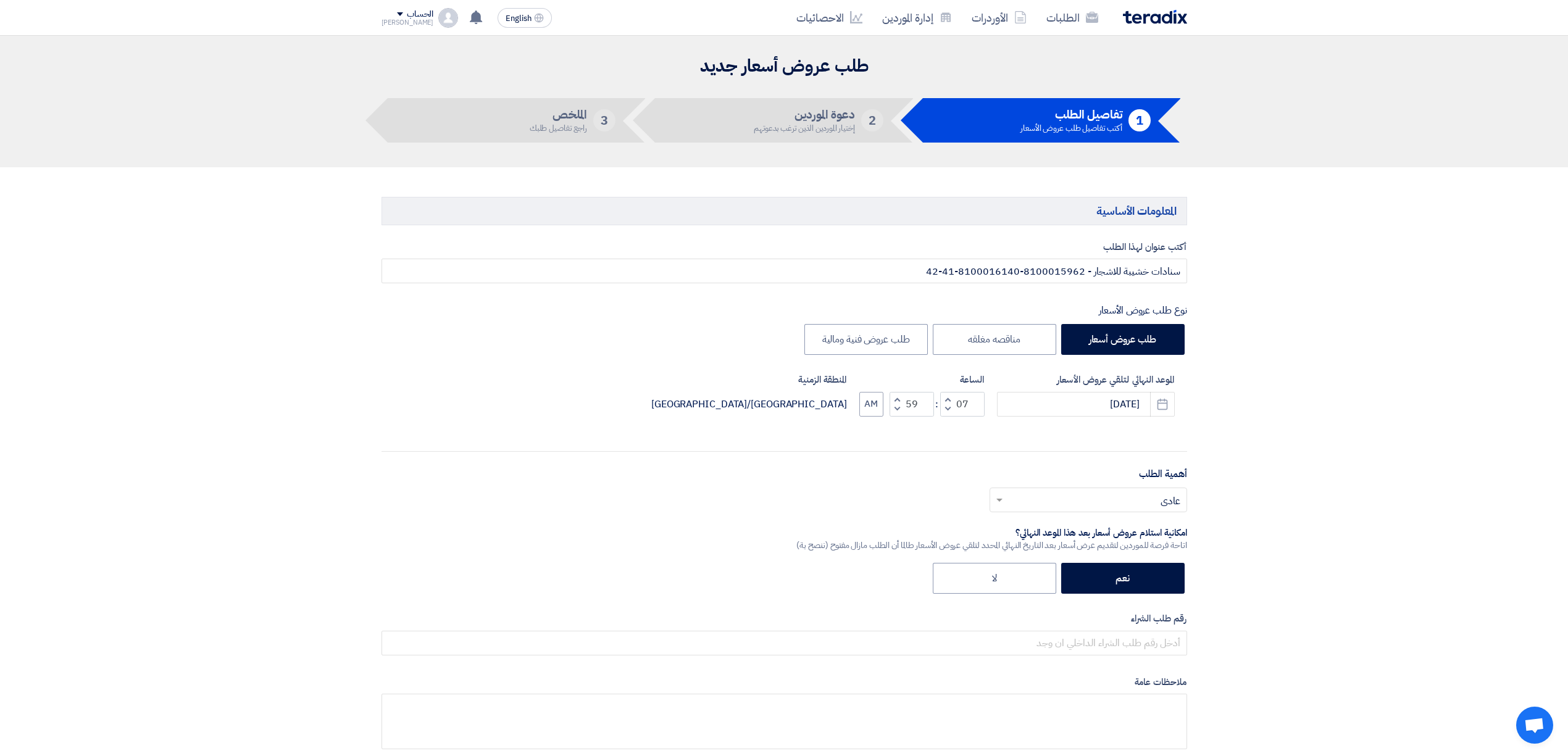
click at [1146, 506] on input "text" at bounding box center [1095, 500] width 173 height 20
click at [1157, 582] on span "متوسط" at bounding box center [1166, 575] width 28 height 15
click at [947, 402] on button "Decrement hours" at bounding box center [947, 409] width 15 height 16
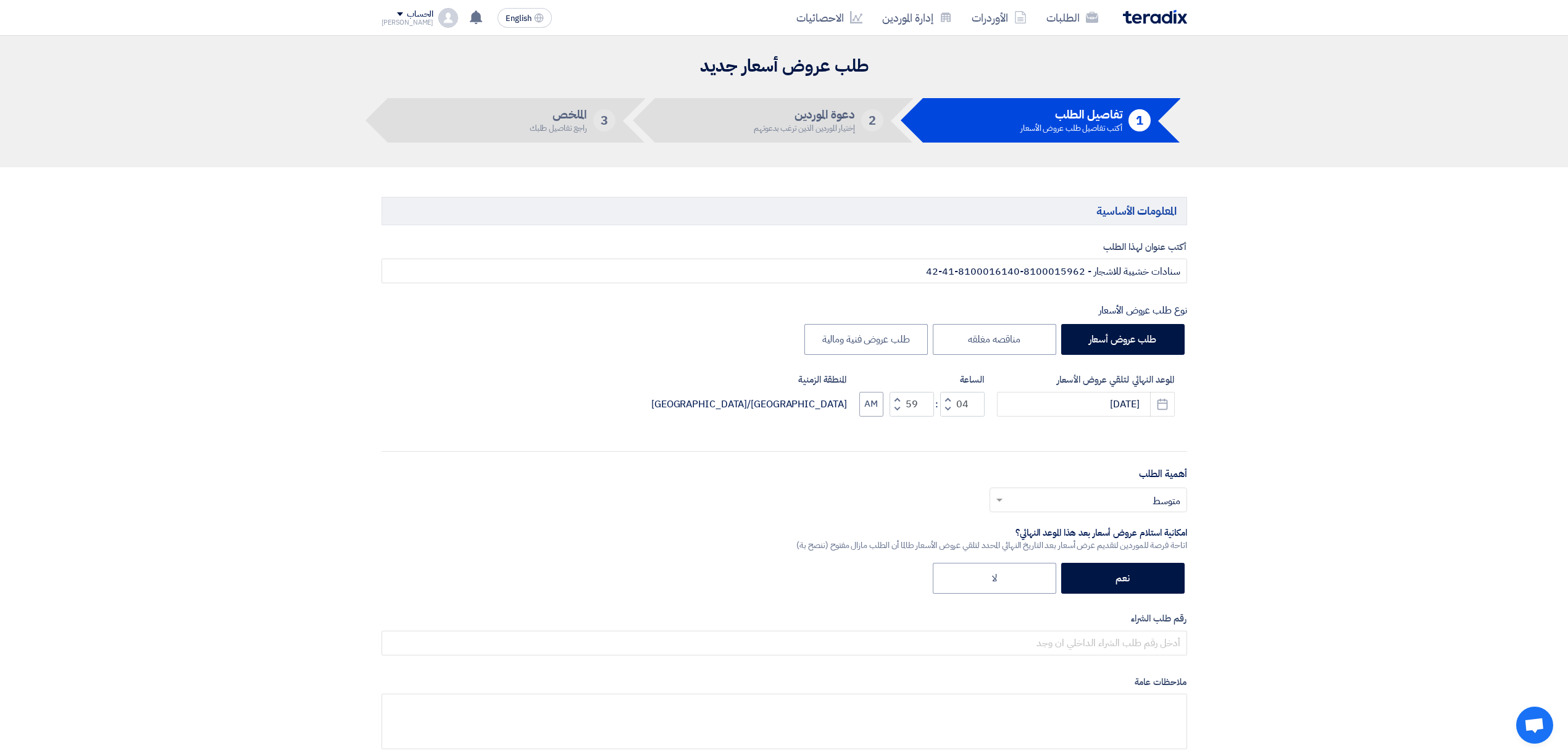
click at [950, 407] on span "button" at bounding box center [947, 409] width 4 height 9
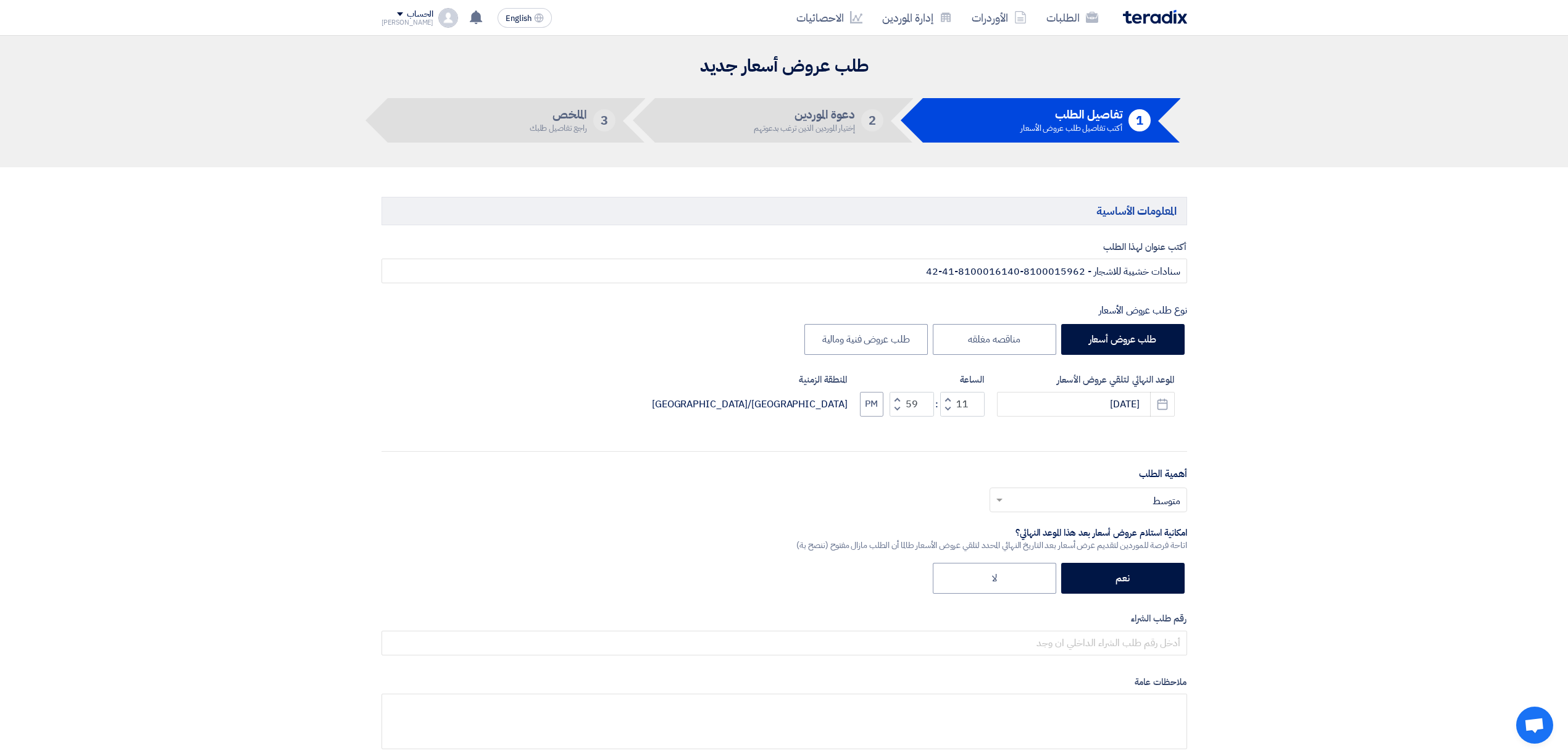
click at [947, 397] on span "button" at bounding box center [947, 399] width 4 height 9
click at [947, 411] on span "button" at bounding box center [947, 409] width 4 height 9
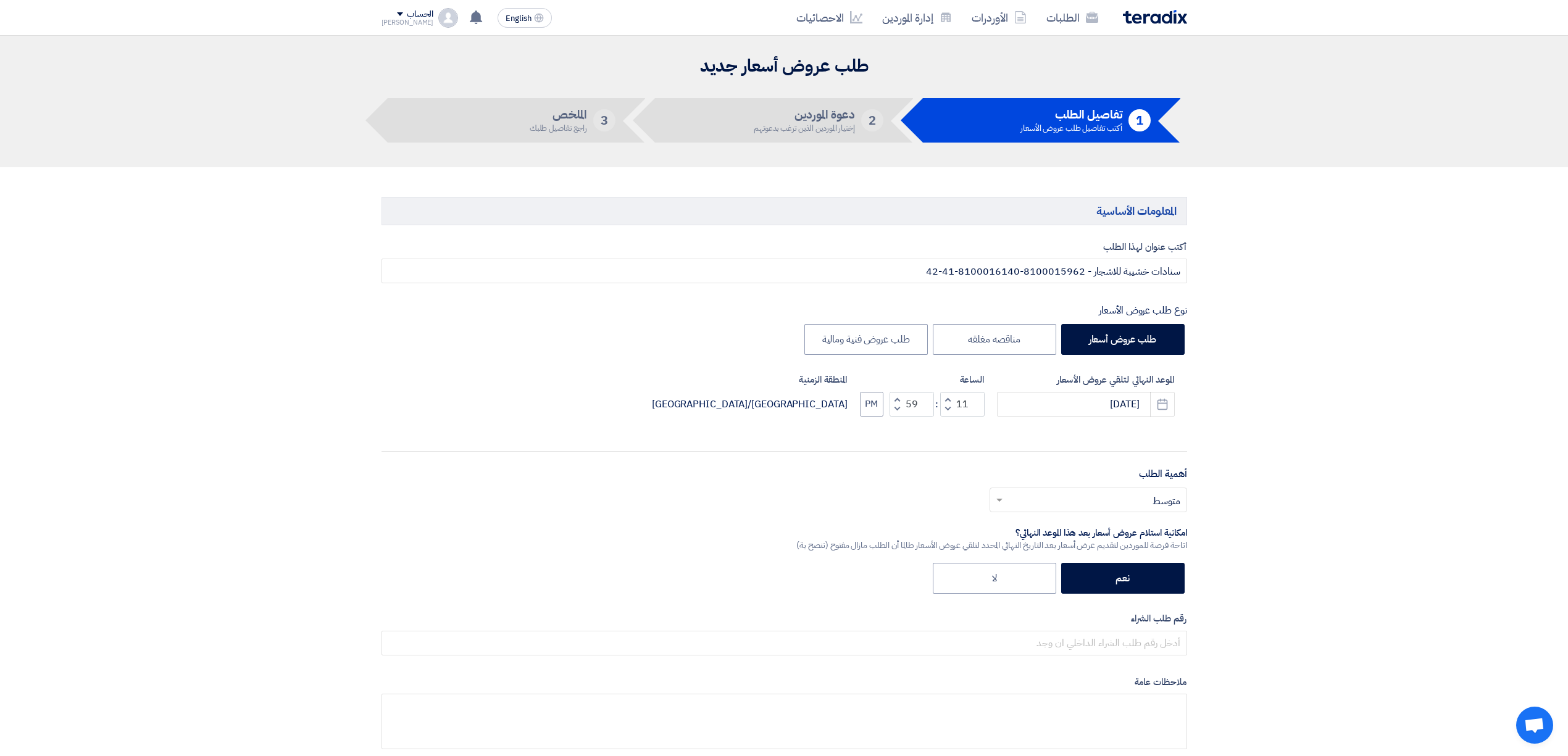
type input "10"
click at [870, 406] on button "PM" at bounding box center [871, 404] width 23 height 25
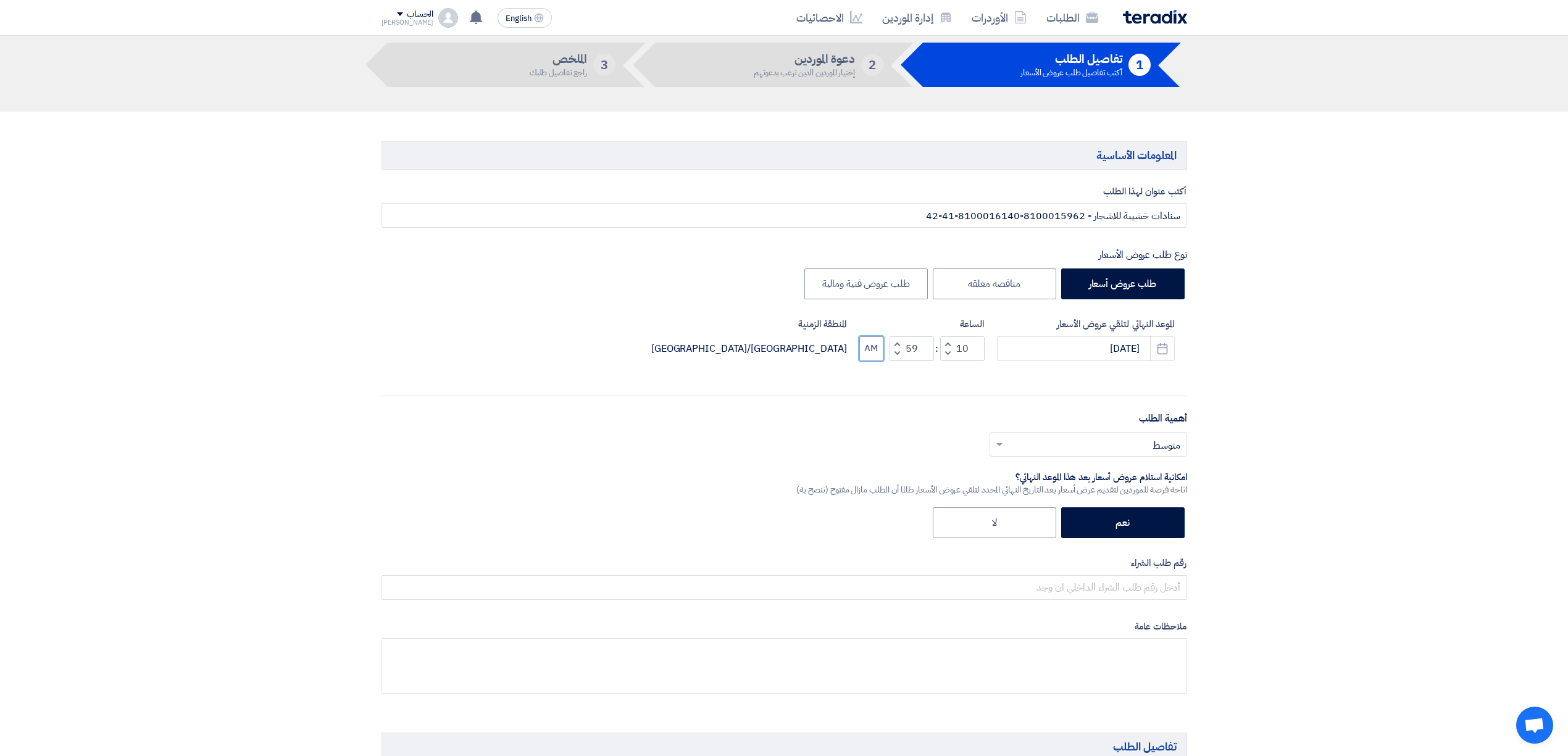
scroll to position [82, 0]
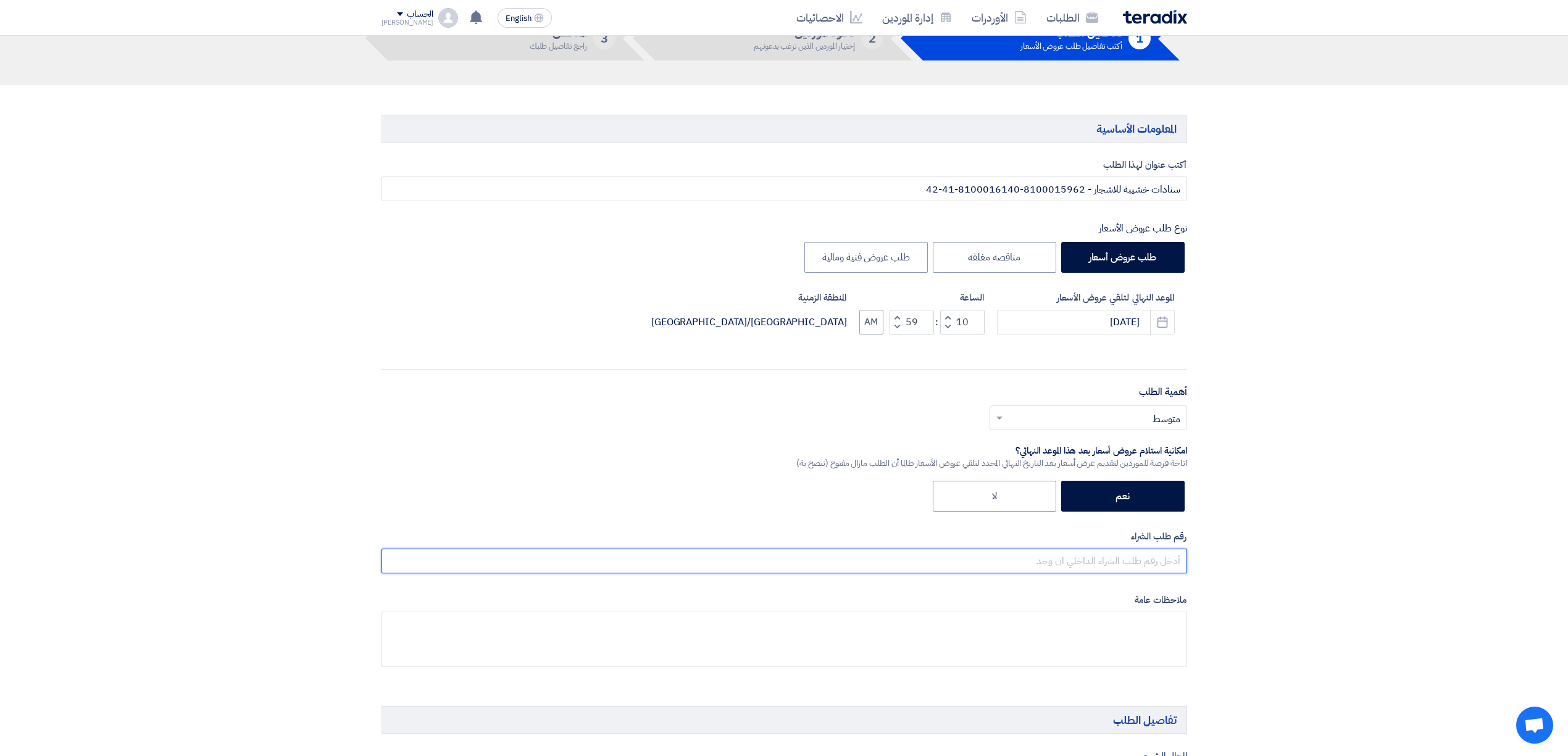
click at [1141, 567] on input "text" at bounding box center [784, 560] width 806 height 25
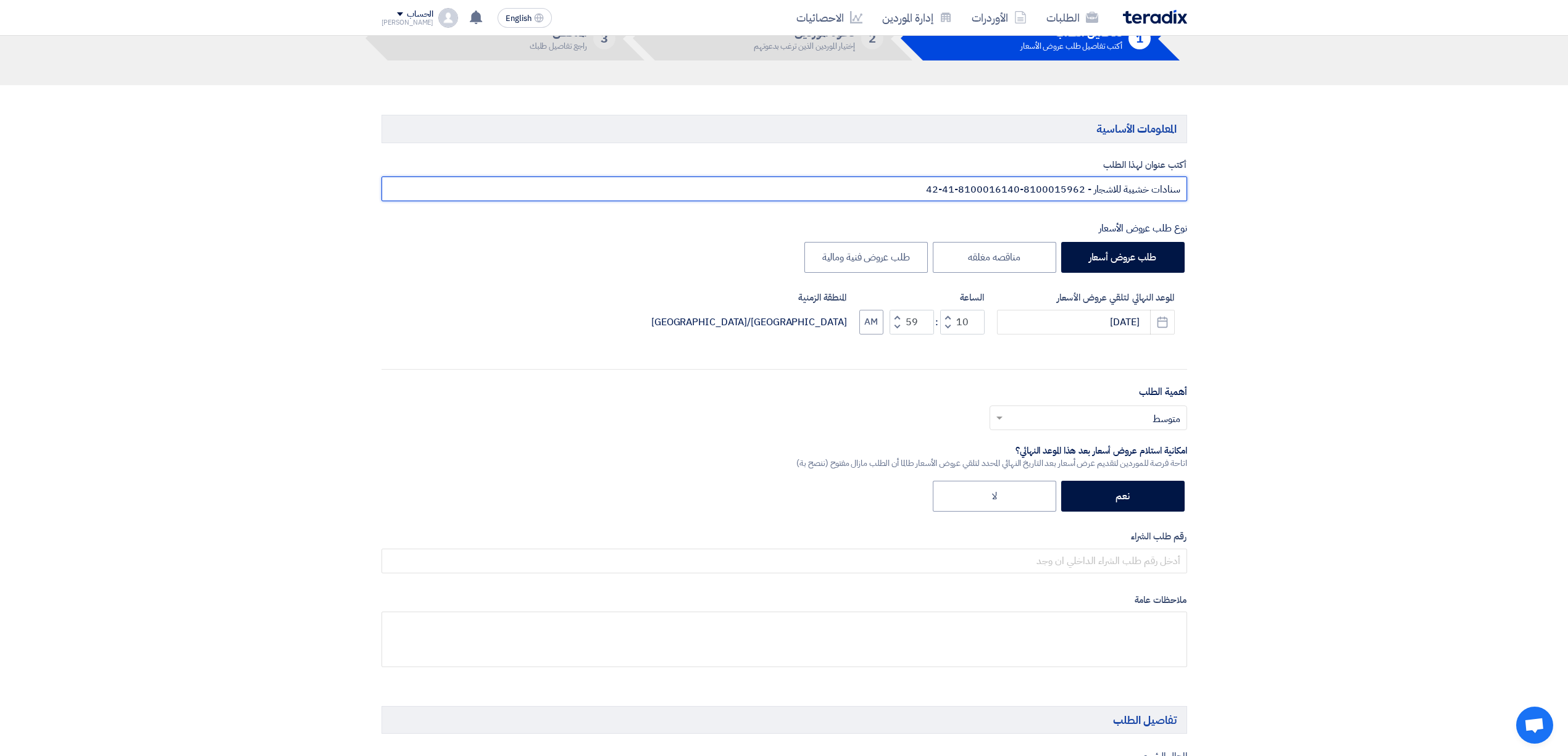
click at [993, 189] on input "سنادات خشيبة للاشجار - 8100015962-8100016140-41-42" at bounding box center [784, 188] width 806 height 25
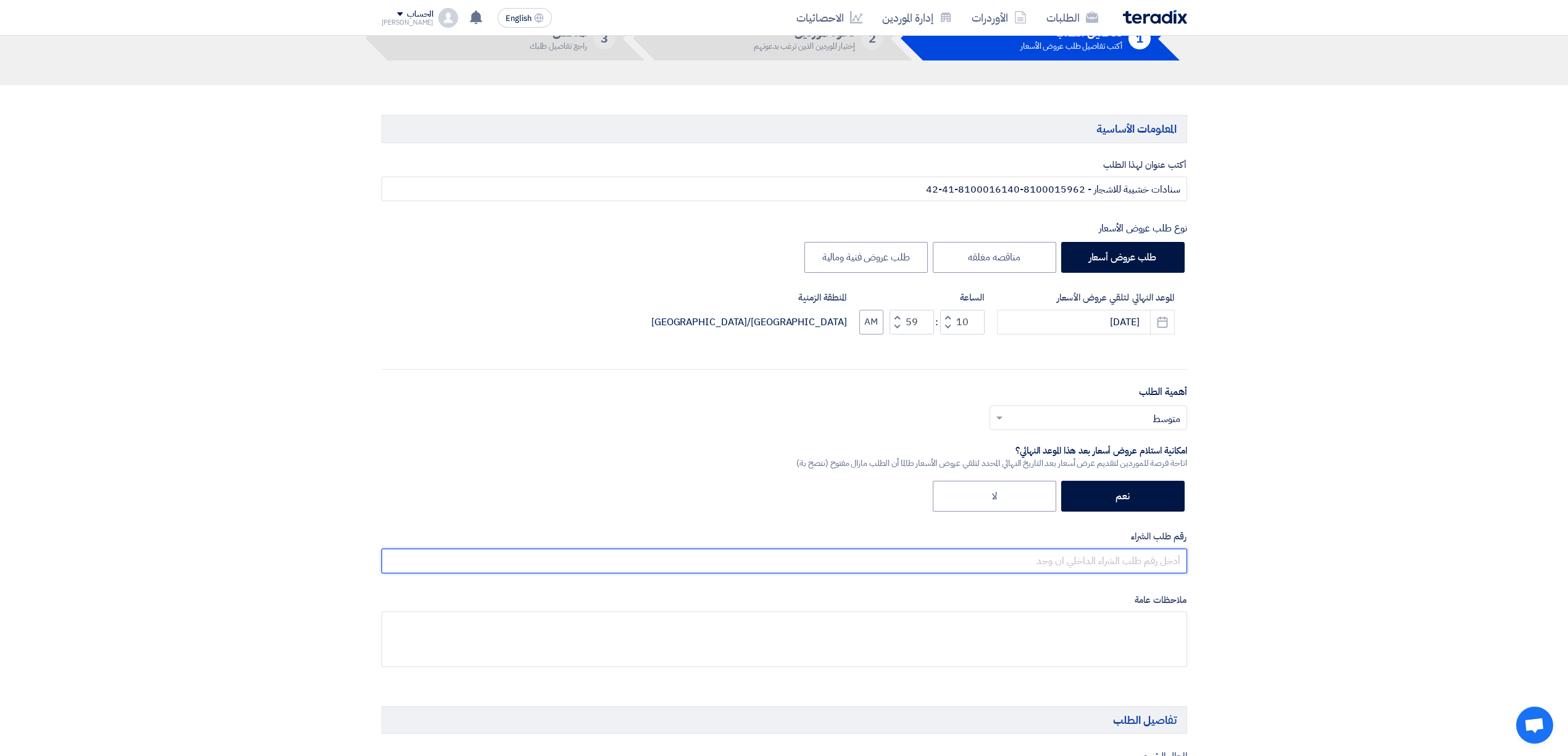
click at [1130, 561] on input "text" at bounding box center [784, 560] width 806 height 25
paste input "8100016140"
paste input "8100015962"
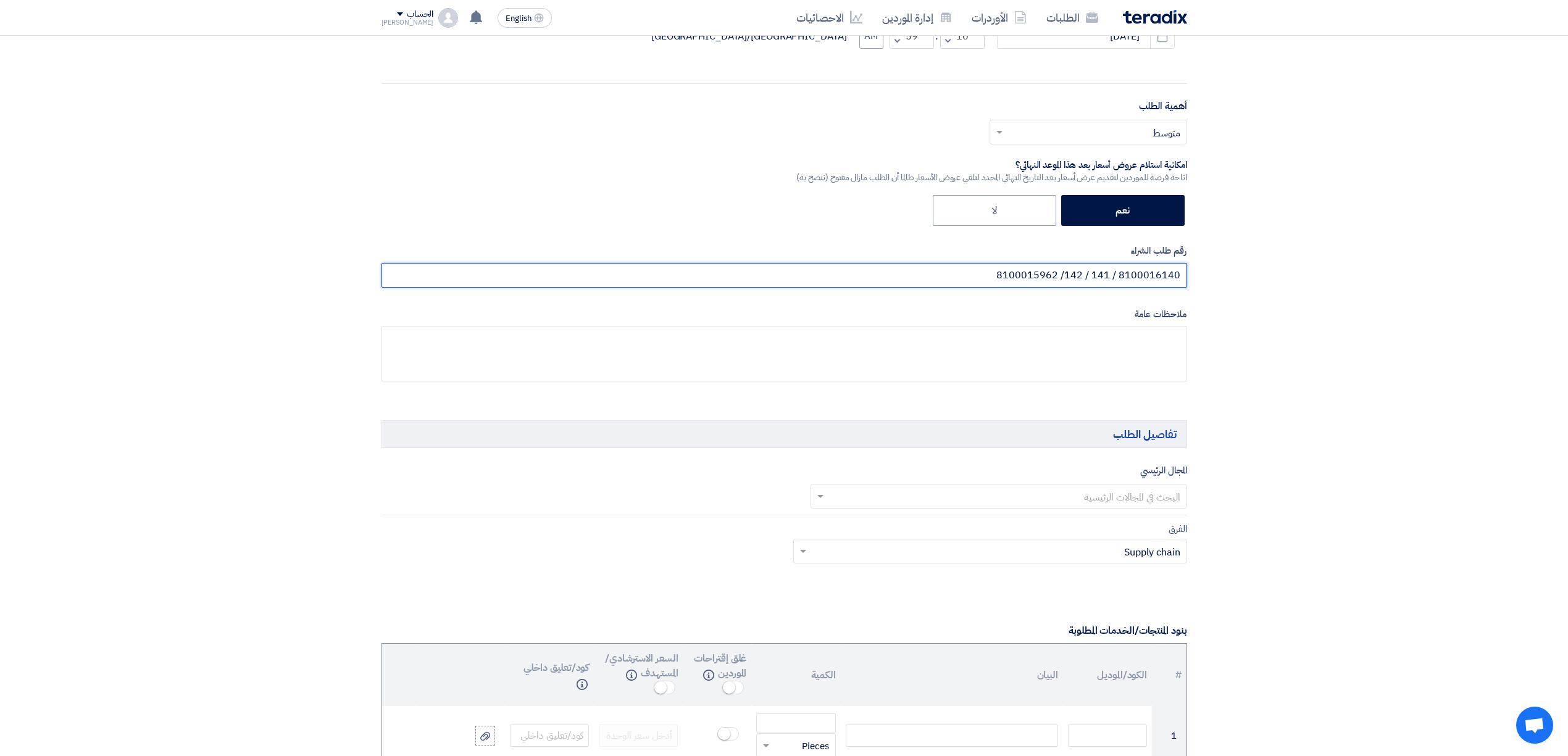
scroll to position [411, 0]
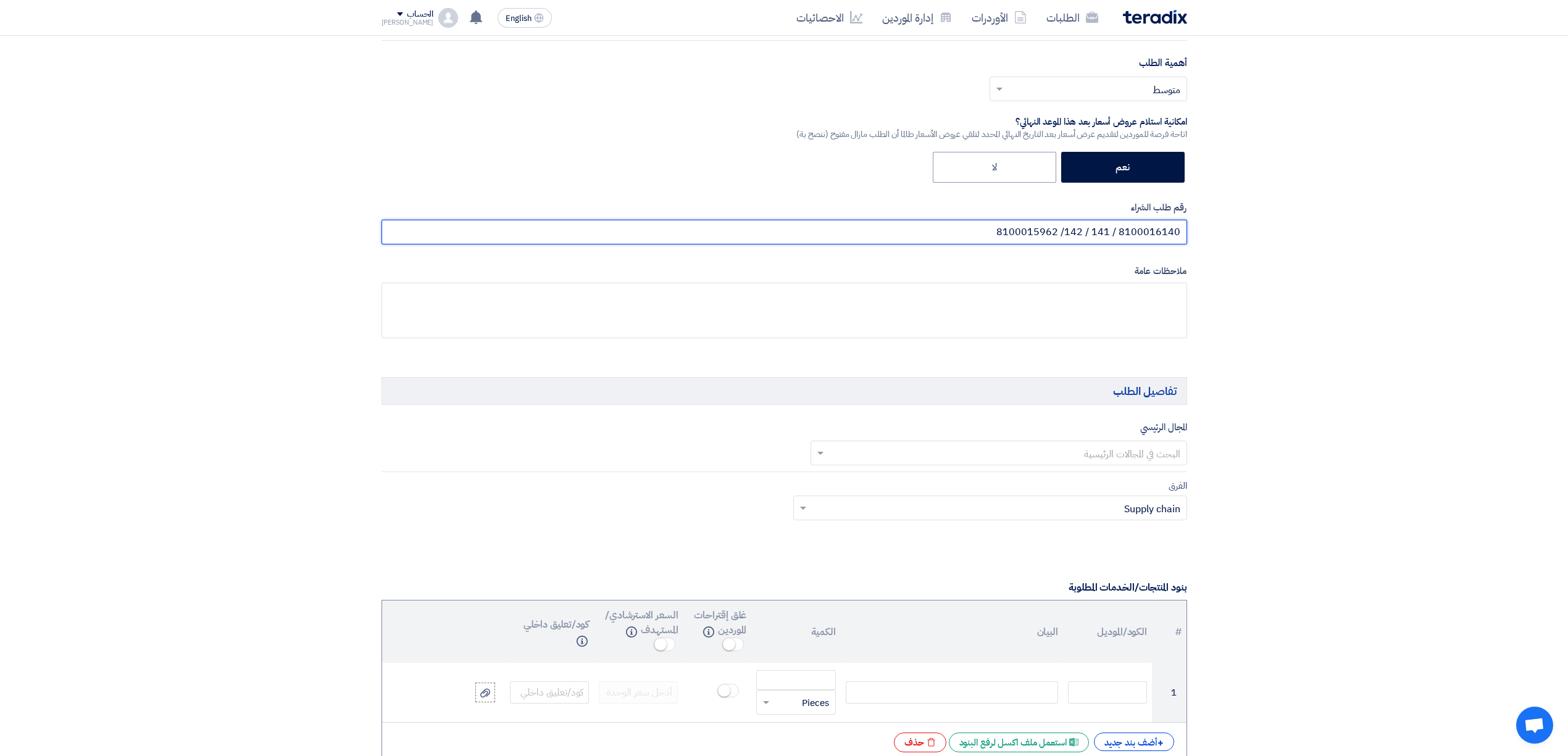
type input "8100016140 / 141 / 142/ 8100015962"
click at [1070, 457] on input "text" at bounding box center [1005, 454] width 352 height 20
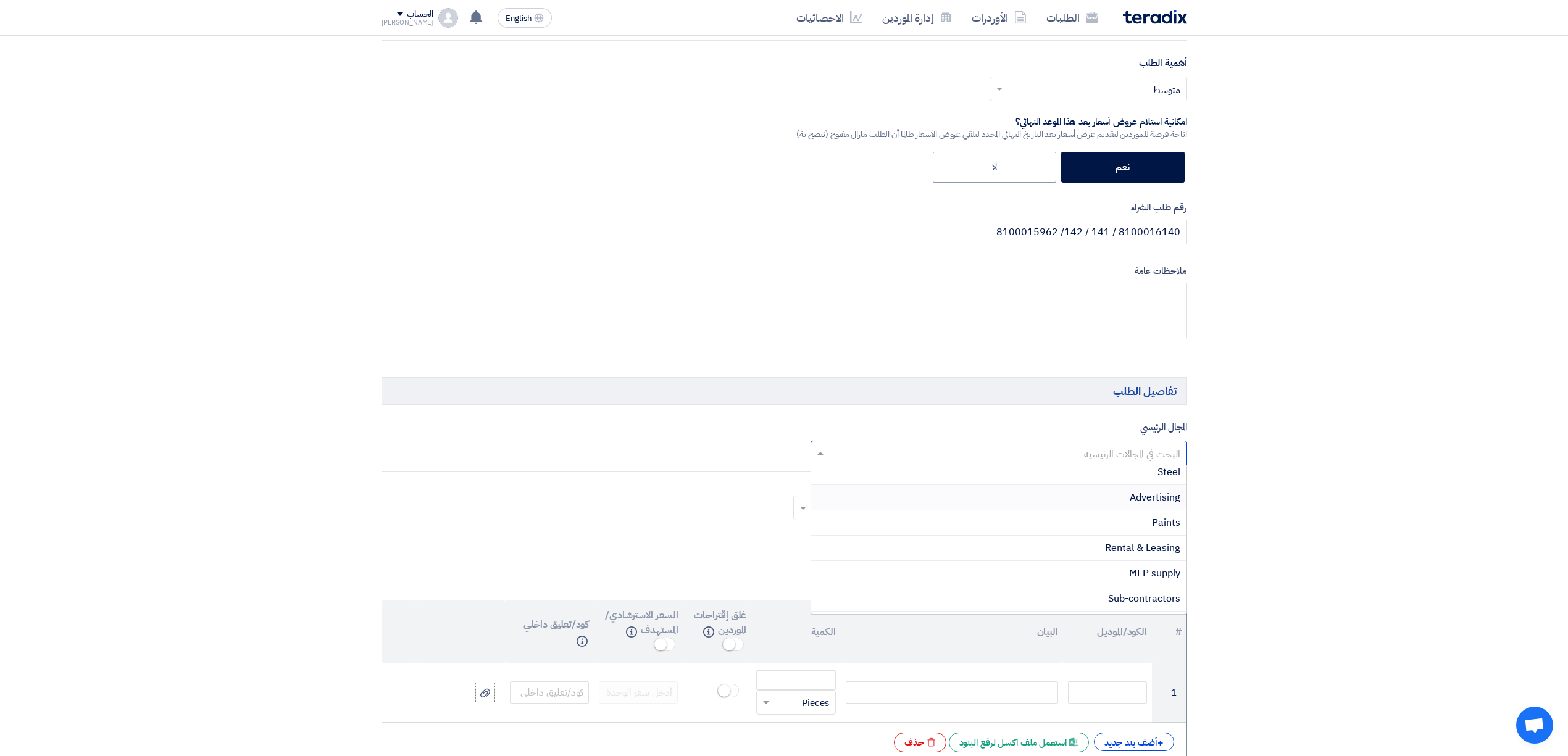
scroll to position [329, 0]
click at [1104, 536] on span "Building material" at bounding box center [1142, 528] width 76 height 15
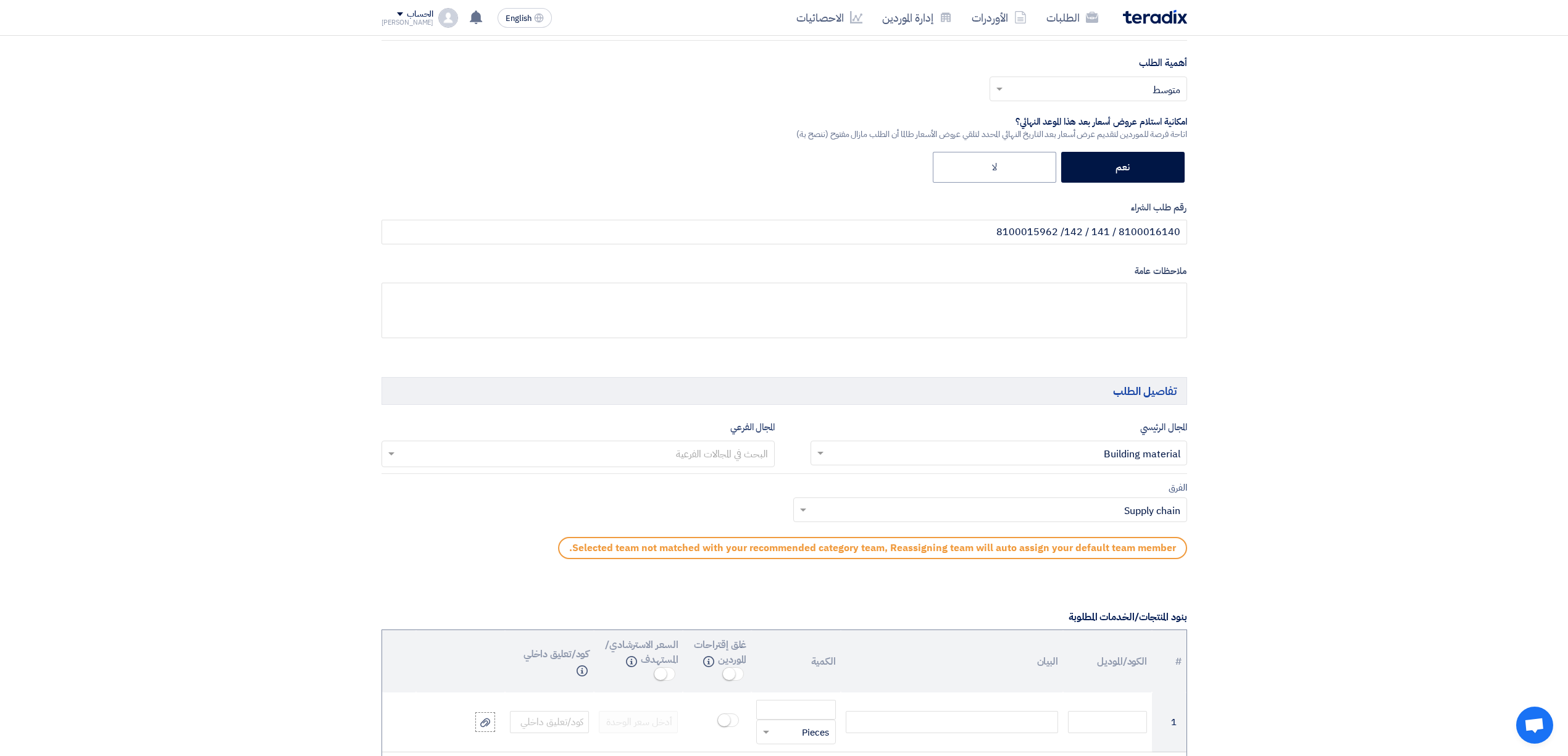
click at [702, 445] on div "البحث في المجالات الفرعية" at bounding box center [586, 454] width 377 height 25
click at [722, 504] on div "Wood" at bounding box center [578, 505] width 393 height 25
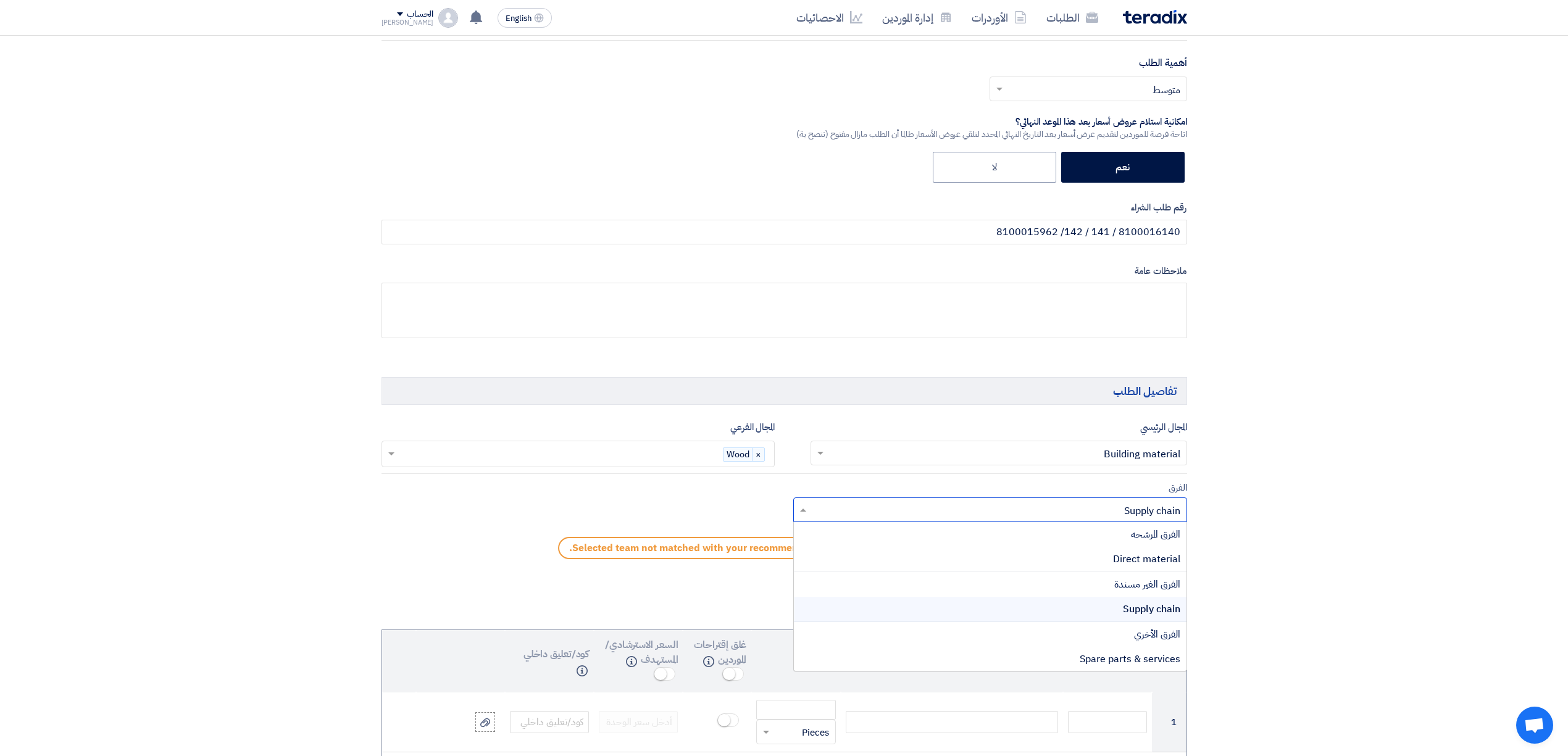
click at [1091, 522] on ng-select "Teams.. × Supply chain × الفرق المرشحه Direct material الفرق الغير مسندة Supply…" at bounding box center [991, 510] width 394 height 25
click at [1135, 559] on span "Direct material" at bounding box center [1147, 559] width 67 height 15
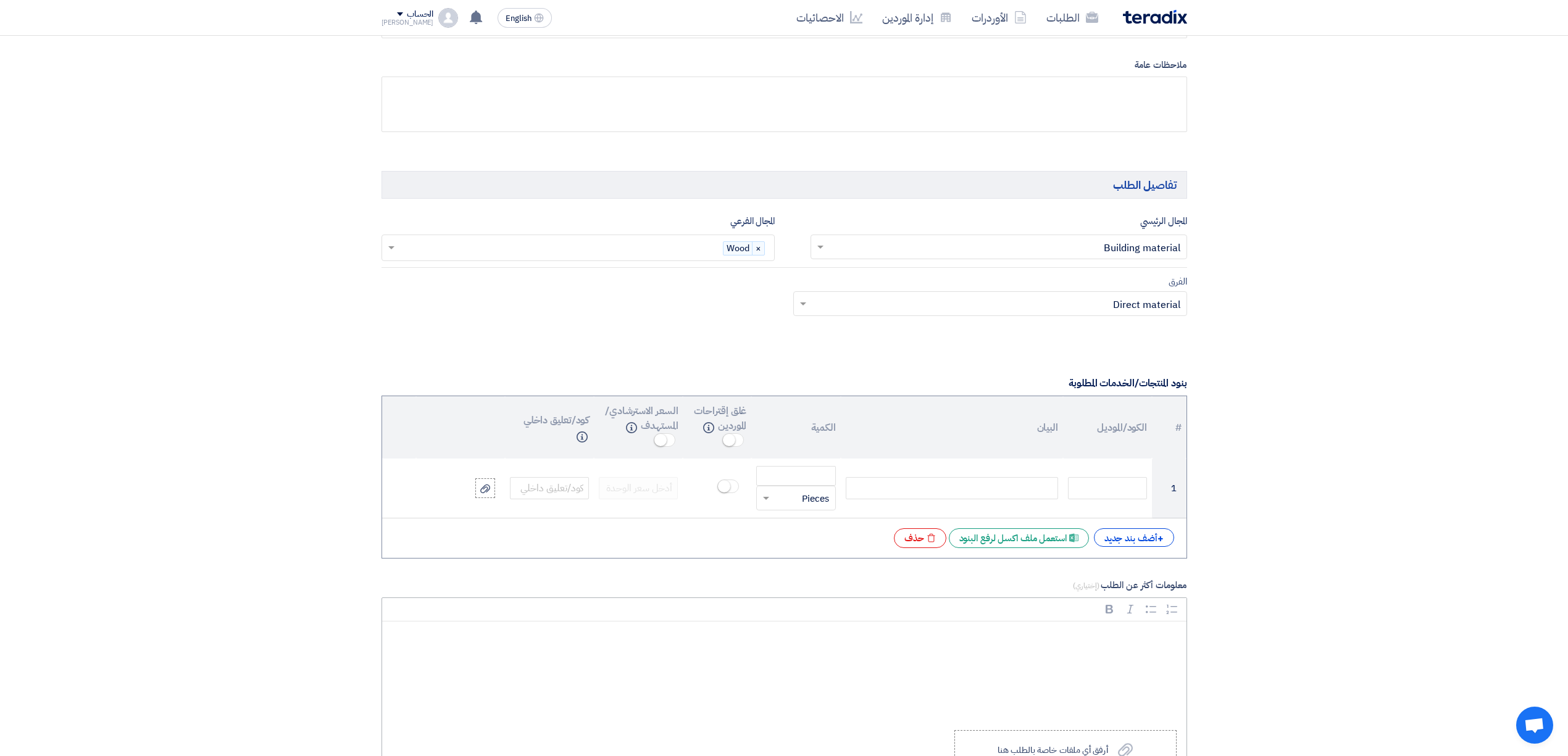
scroll to position [658, 0]
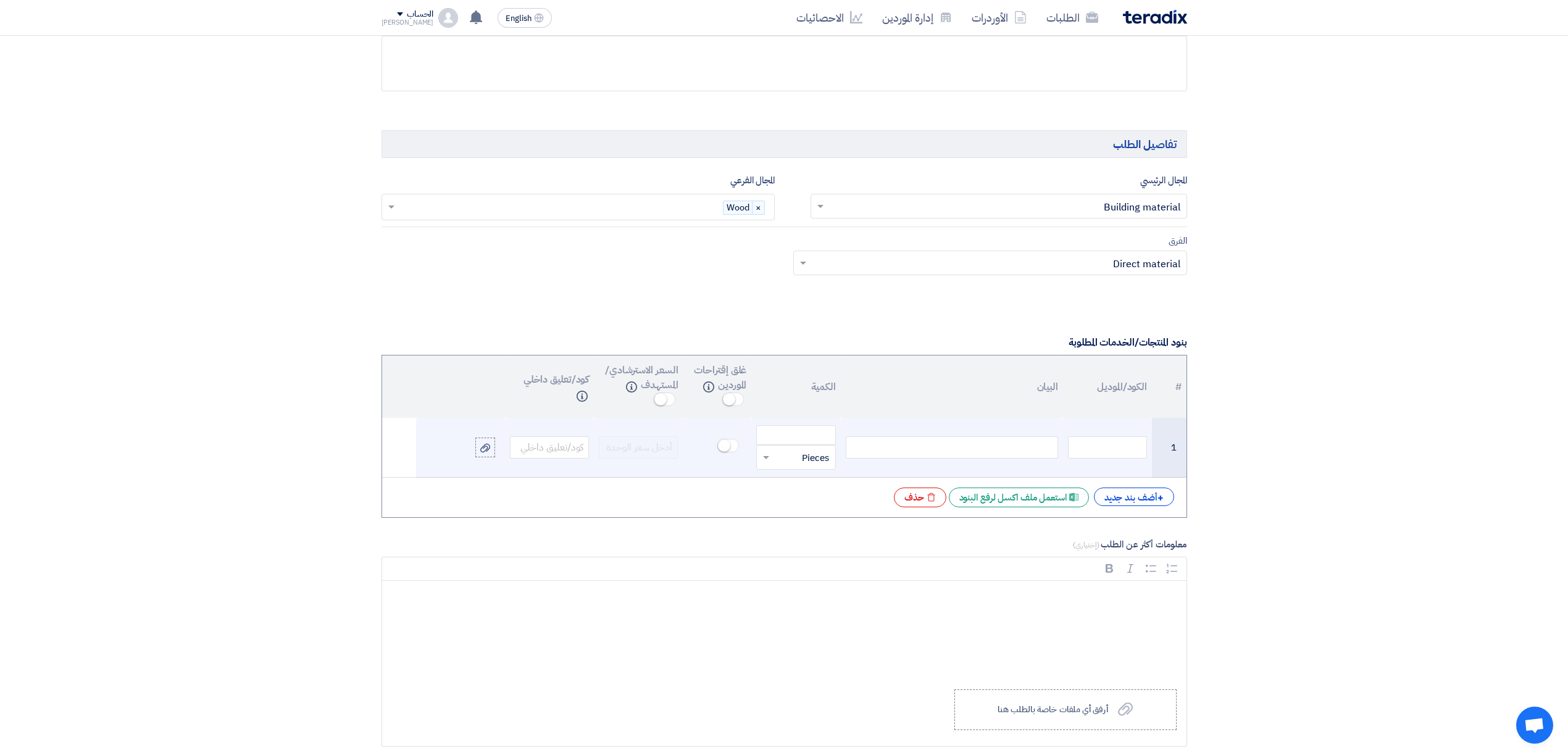
click at [931, 450] on div at bounding box center [952, 447] width 213 height 22
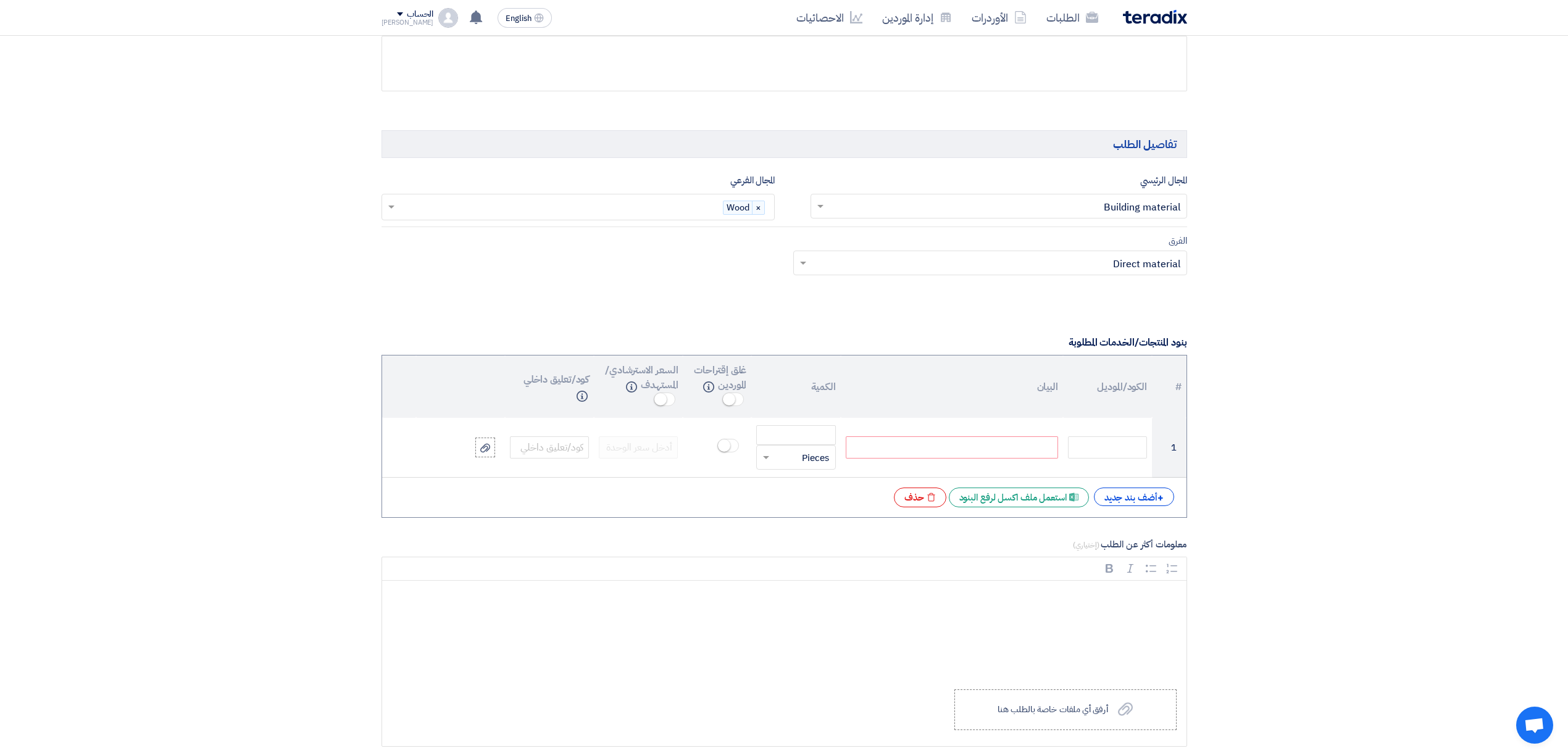
paste div
click at [1118, 506] on div "+ أضف بند جديد" at bounding box center [1135, 497] width 80 height 18
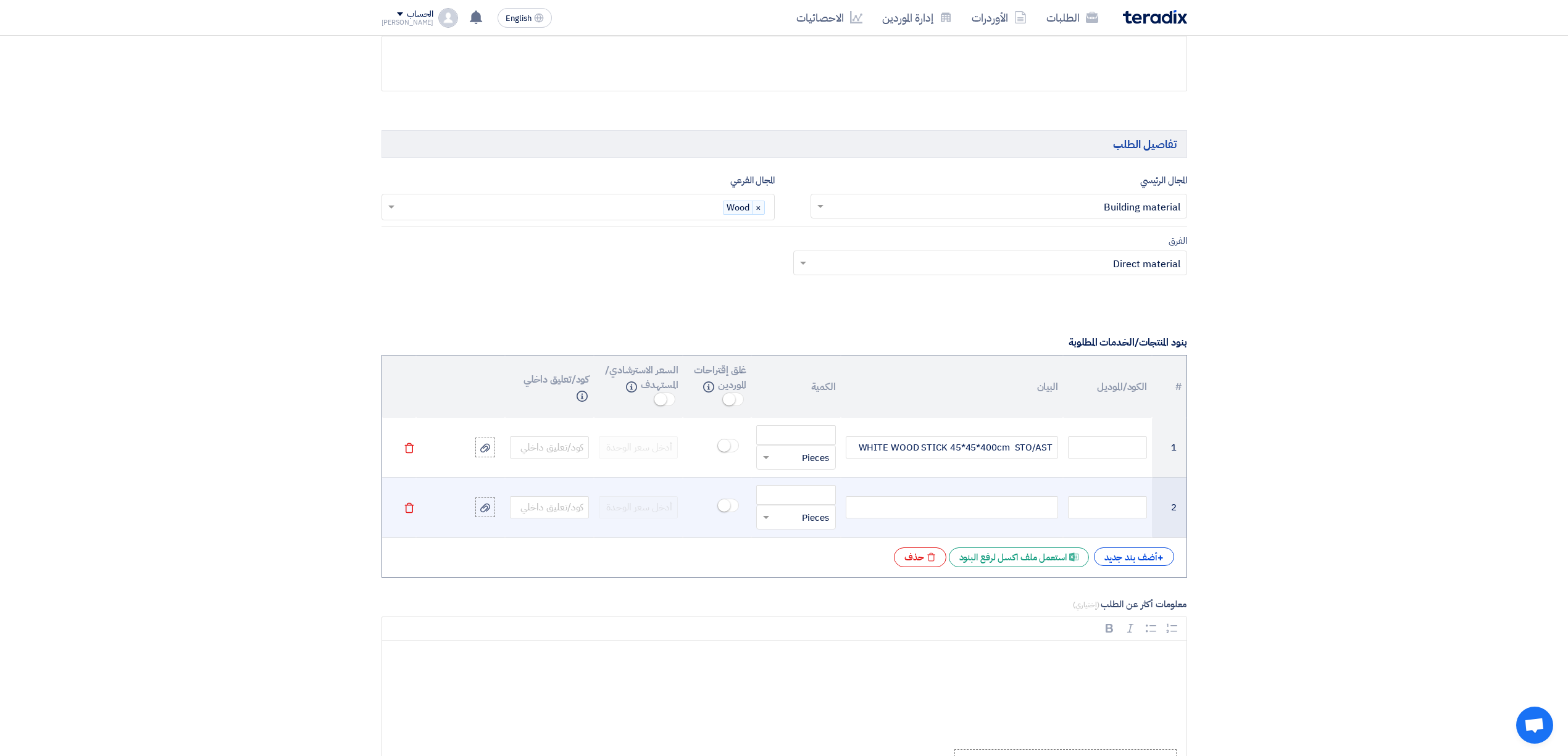
click at [941, 519] on div at bounding box center [952, 507] width 213 height 22
paste div
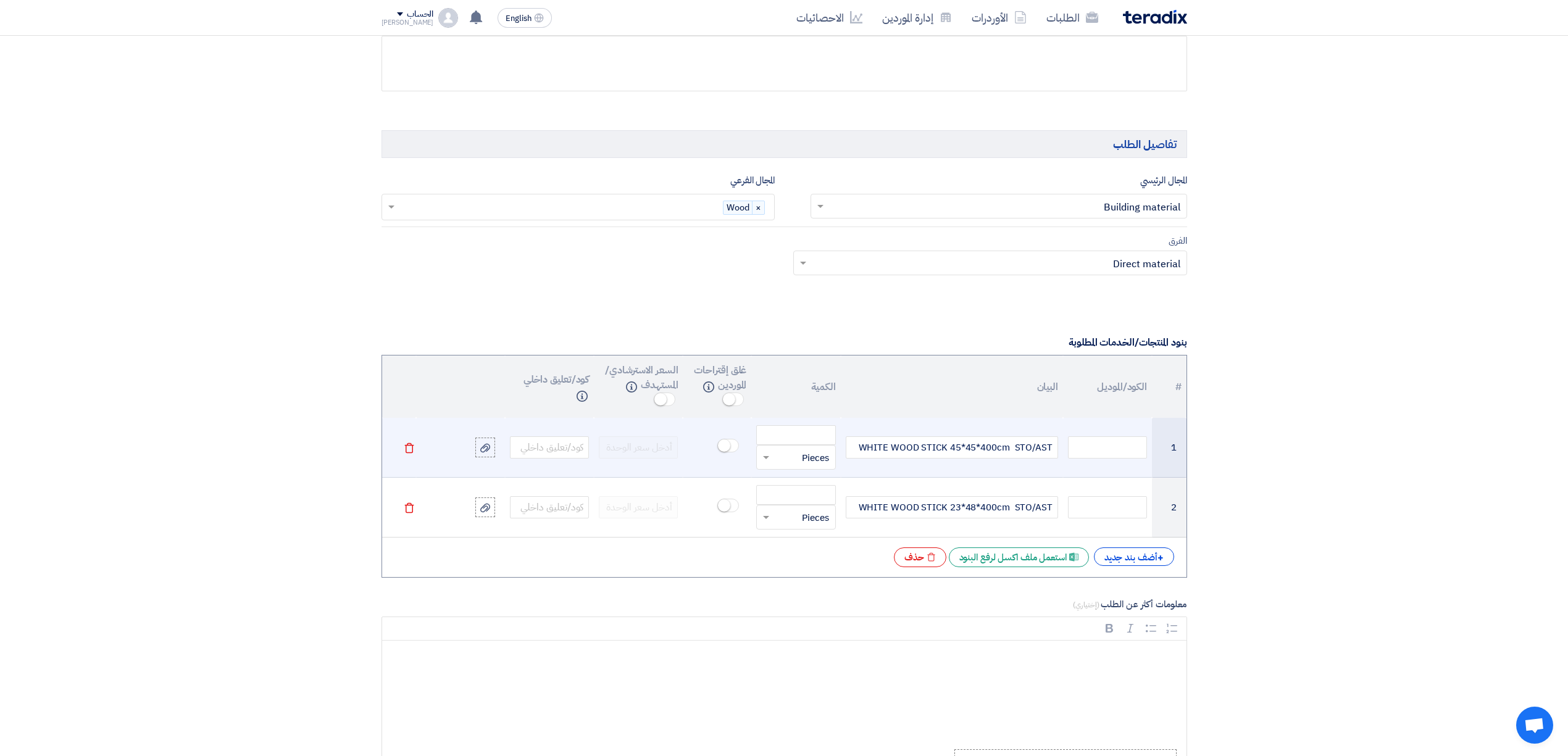
click at [780, 462] on input "text" at bounding box center [803, 457] width 52 height 20
click at [798, 443] on input "number" at bounding box center [796, 436] width 79 height 20
paste input "3168.000"
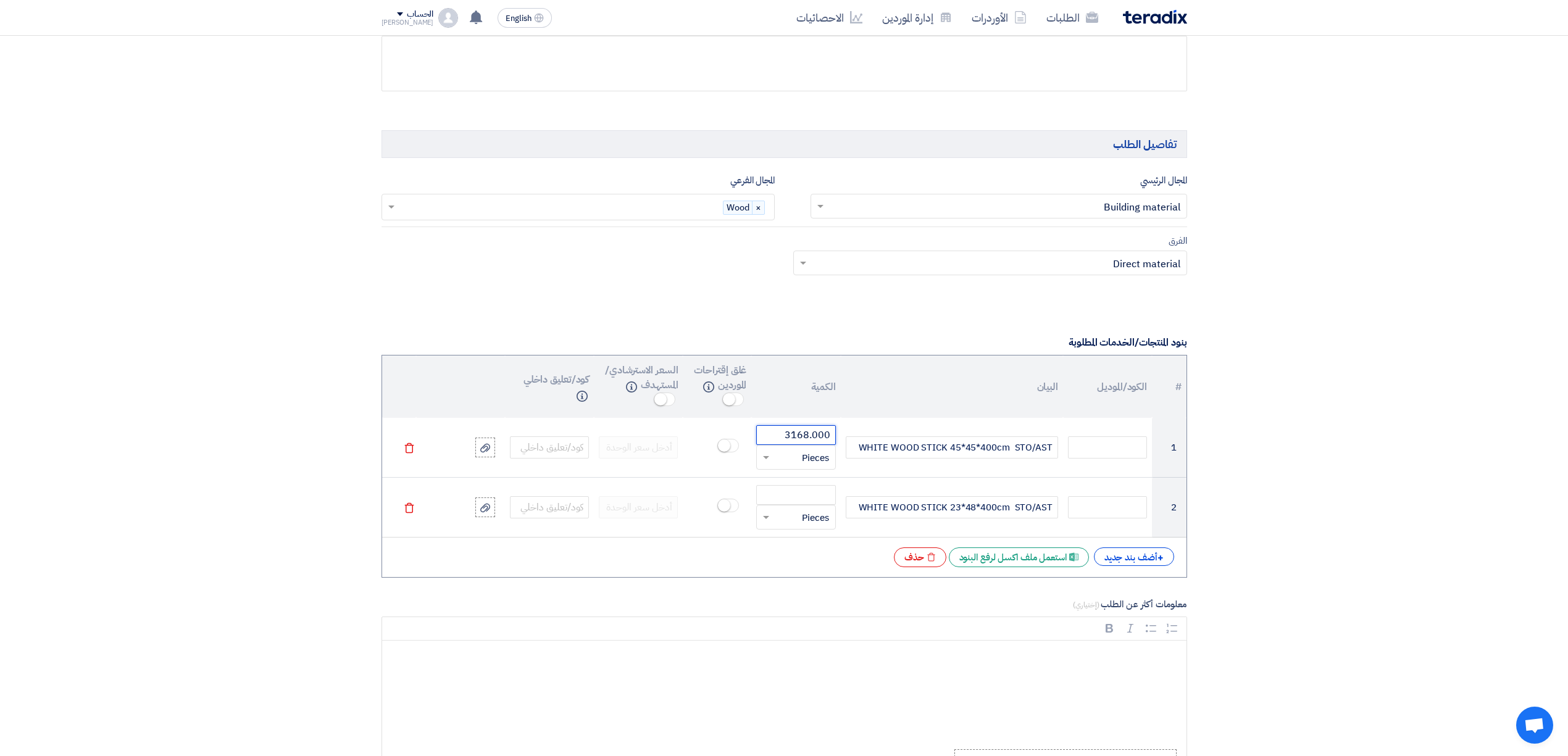
type input "3168.000"
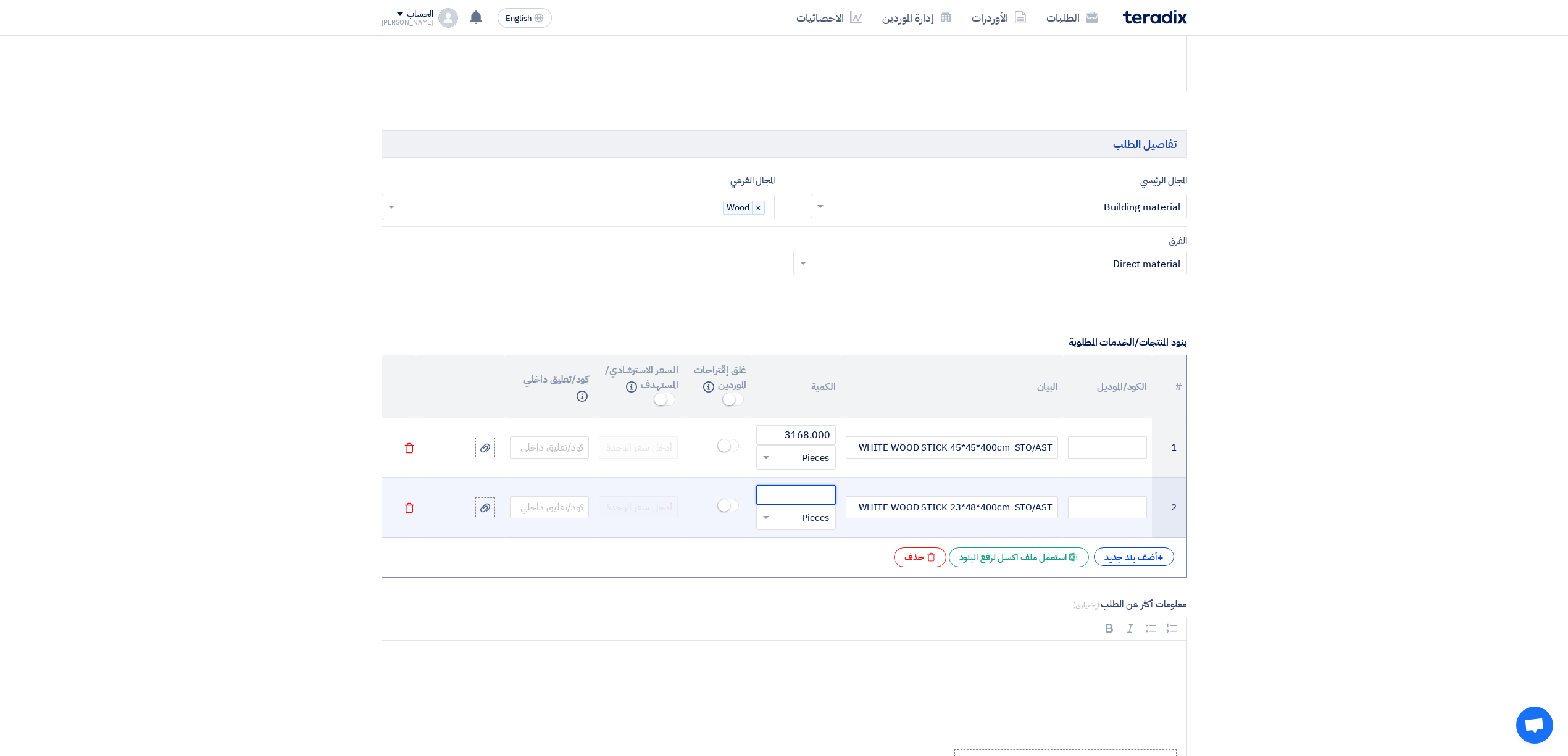
click at [806, 503] on input "number" at bounding box center [796, 495] width 79 height 20
paste input "1408.000"
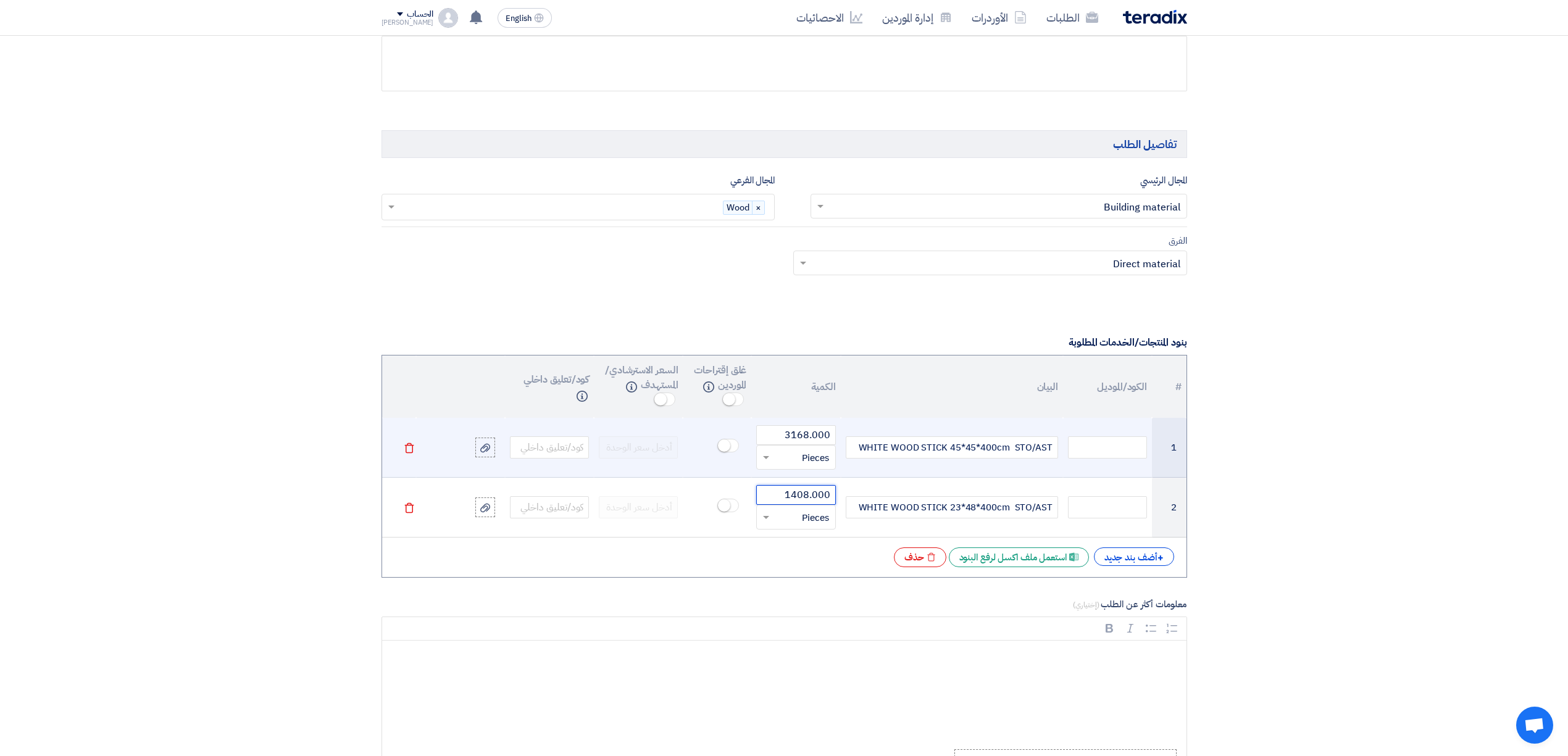
type input "1408.000"
click at [870, 450] on tr "1 WHITE WOOD STICK 45*45*400cm STO/AST 3168.000 قطعة × Pieces Delete" at bounding box center [784, 448] width 804 height 60
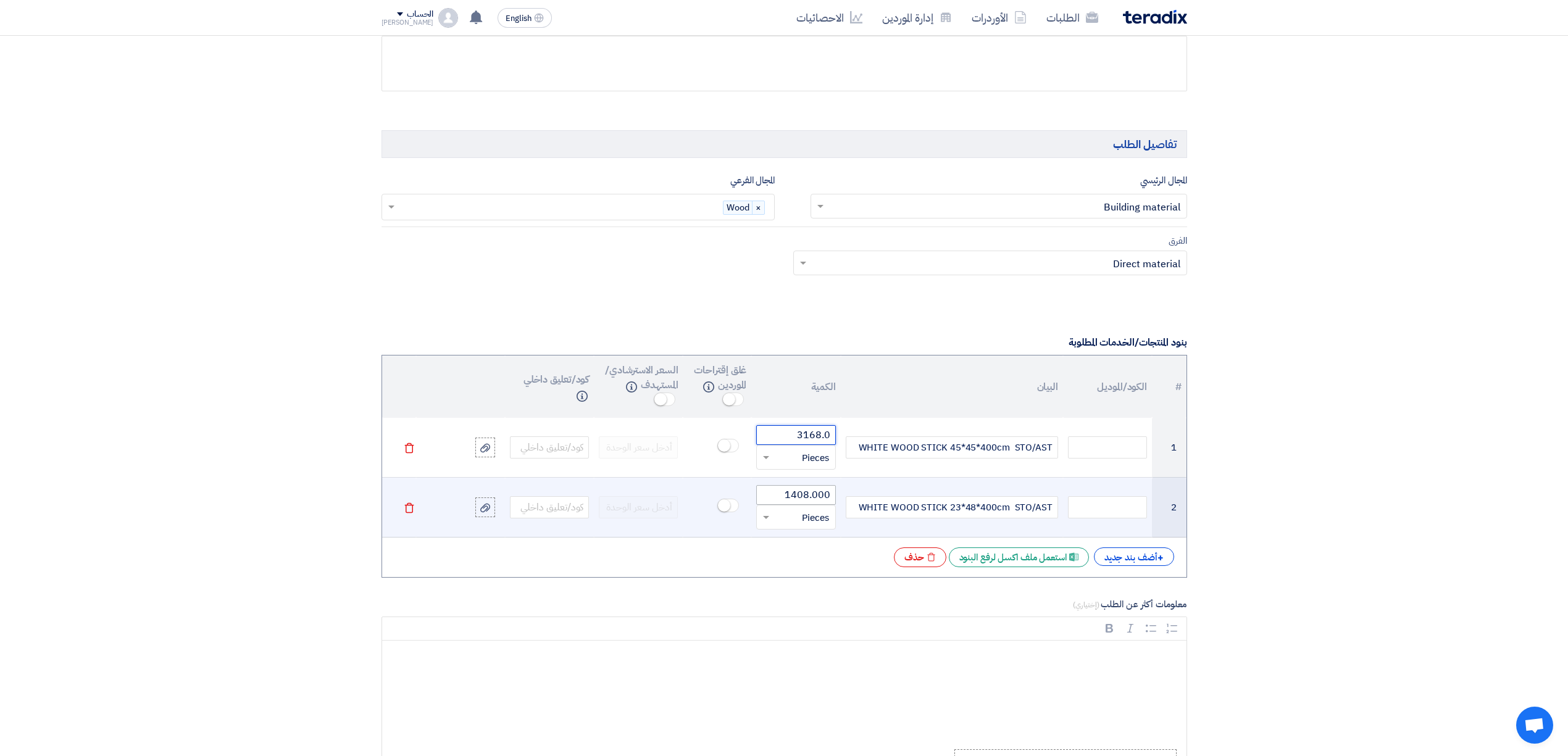
type input "3168.0"
drag, startPoint x: 818, startPoint y: 505, endPoint x: 830, endPoint y: 505, distance: 12.0
click at [830, 505] on input "1408.000" at bounding box center [796, 495] width 79 height 20
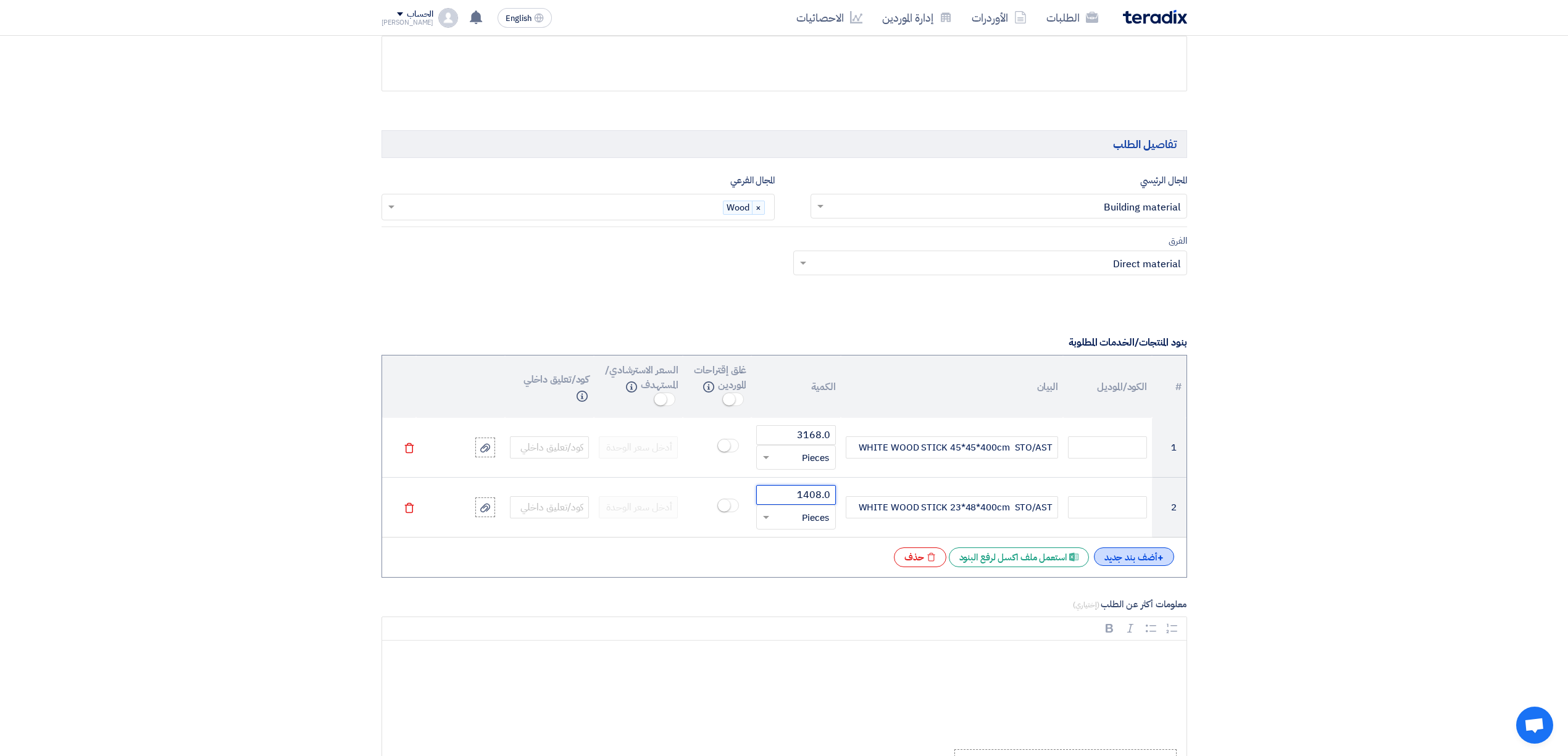
type input "1408.0"
click at [1149, 566] on div "+ أضف بند جديد" at bounding box center [1135, 557] width 80 height 18
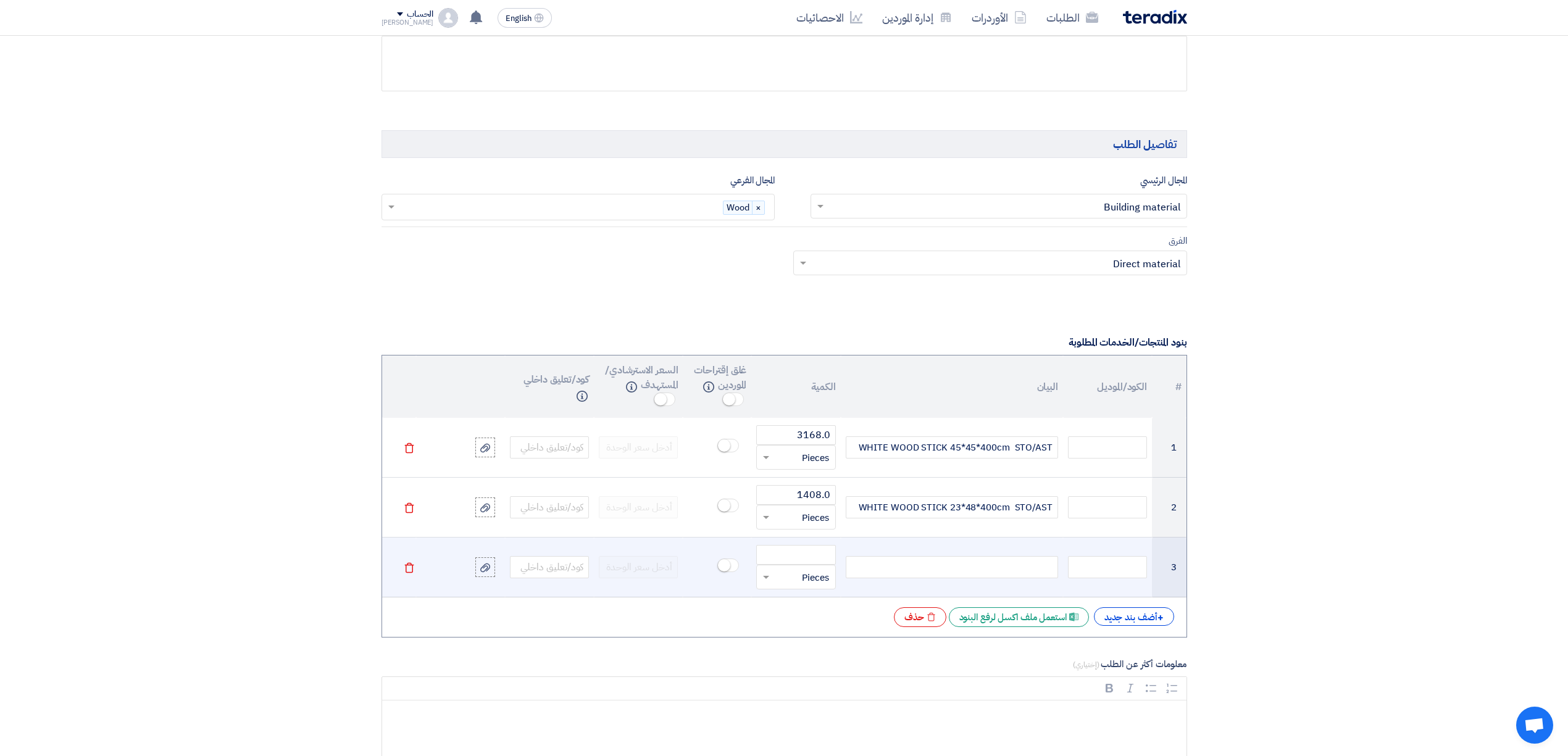
click at [957, 578] on div at bounding box center [952, 567] width 213 height 22
paste div
drag, startPoint x: 1032, startPoint y: 571, endPoint x: 1072, endPoint y: 578, distance: 40.6
click at [1072, 578] on tr "3 WOOD Stick 5X5X4 MTR قطعة × Pieces [GEOGRAPHIC_DATA]" at bounding box center [784, 568] width 804 height 60
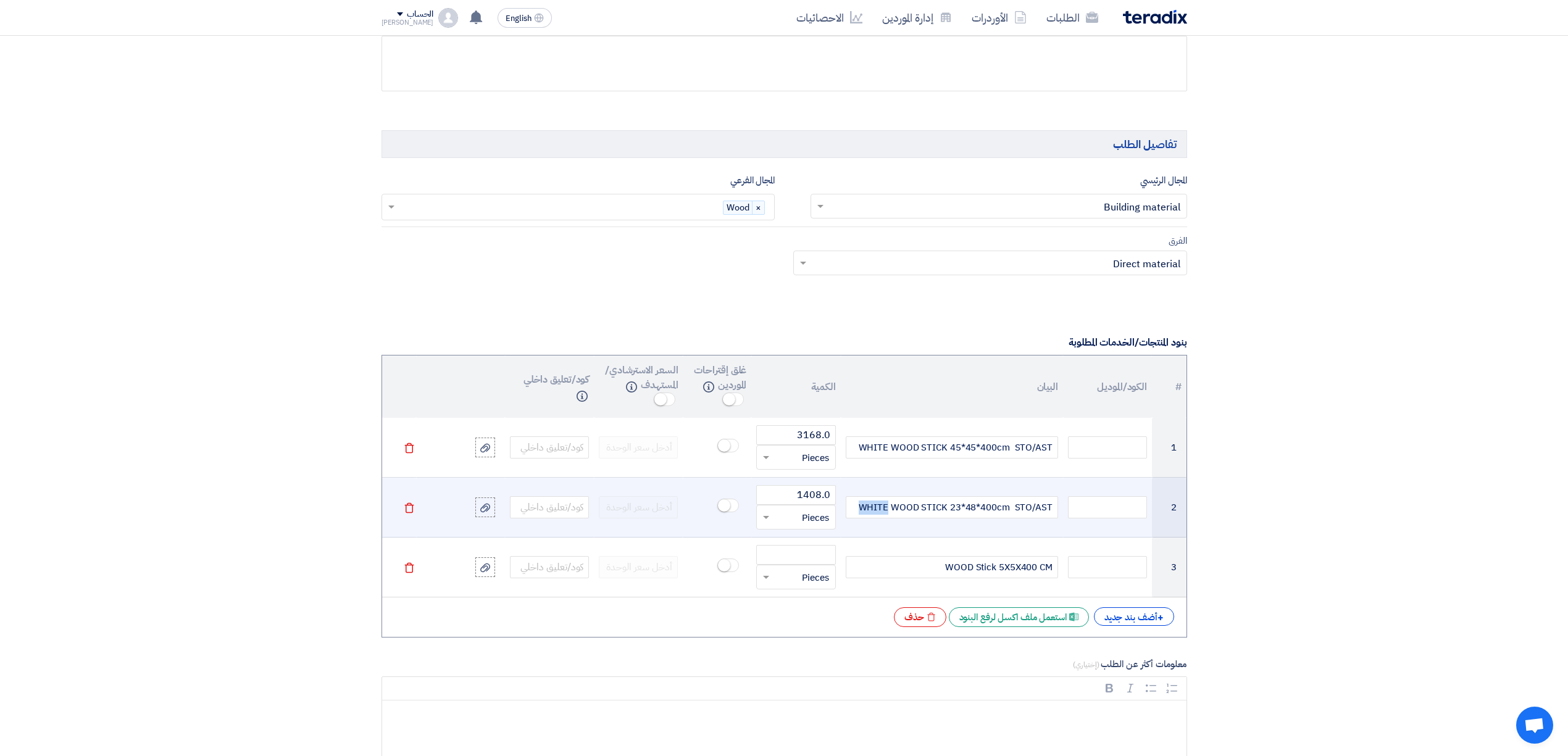
drag, startPoint x: 892, startPoint y: 511, endPoint x: 859, endPoint y: 519, distance: 34.0
click at [859, 519] on div "WHITE WOOD STICK 23*48*400cm STO/AST" at bounding box center [952, 507] width 213 height 22
copy div "WHITE"
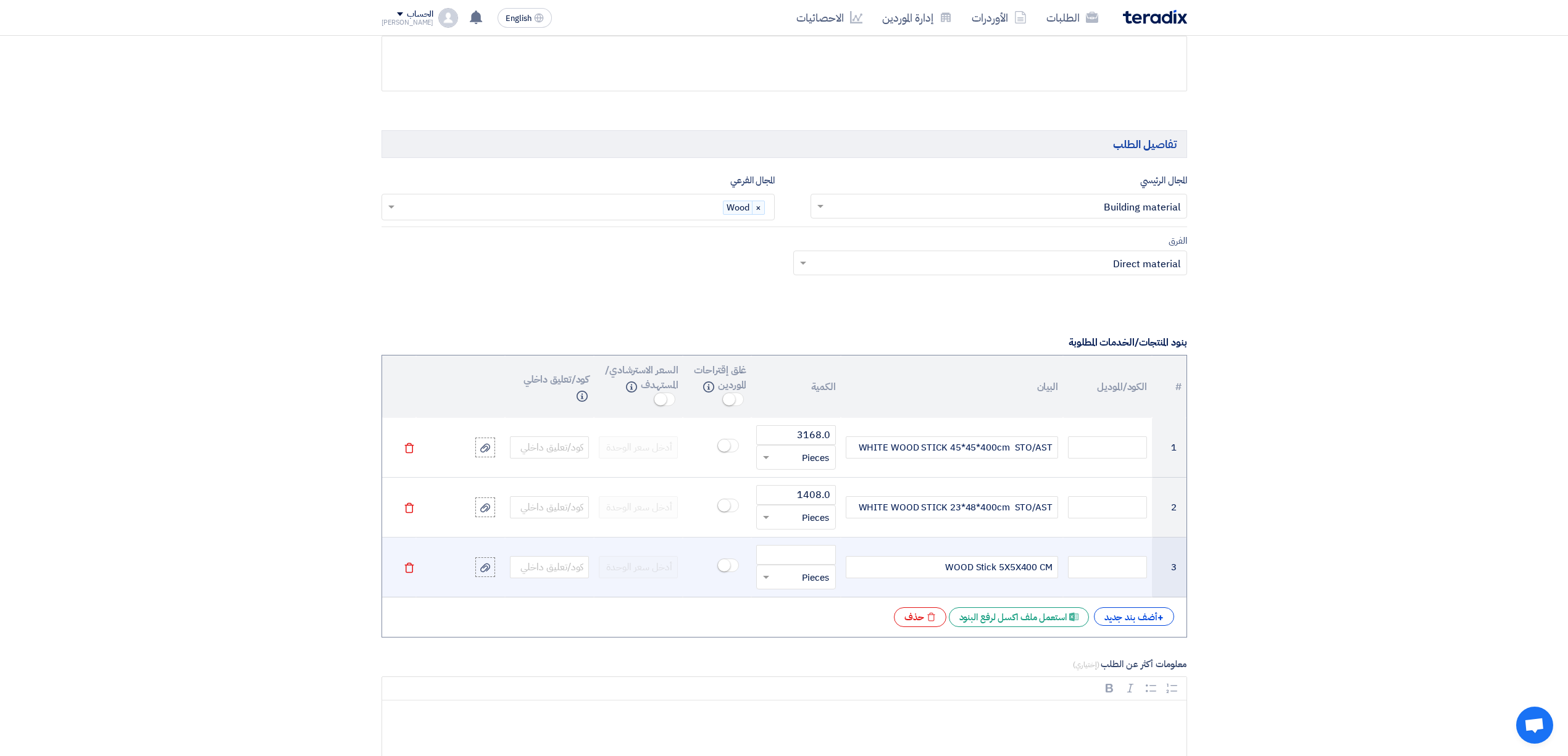
click at [933, 576] on div "WOOD Stick 5X5X400 CM" at bounding box center [952, 567] width 213 height 22
click at [814, 564] on input "number" at bounding box center [796, 555] width 79 height 20
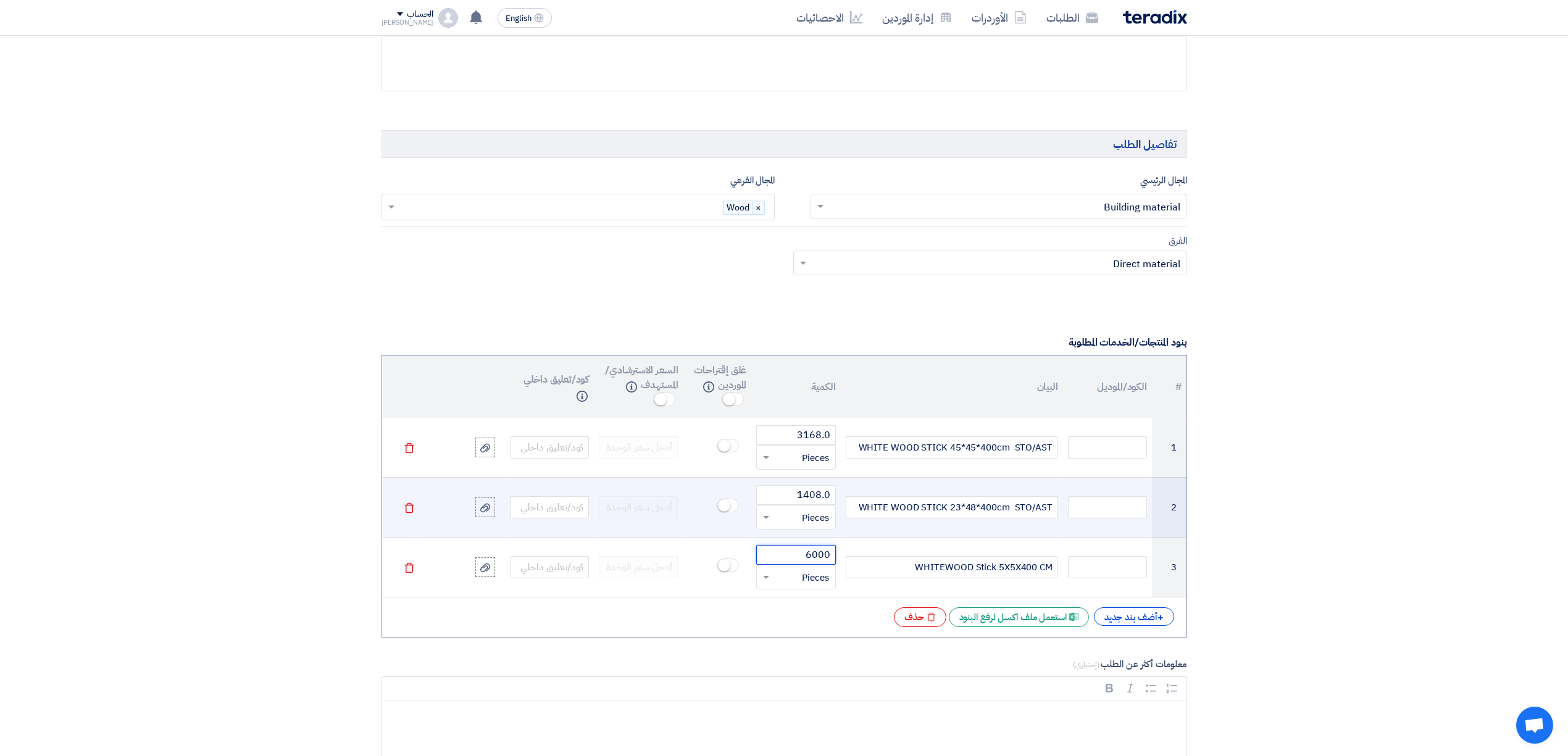
type input "6000"
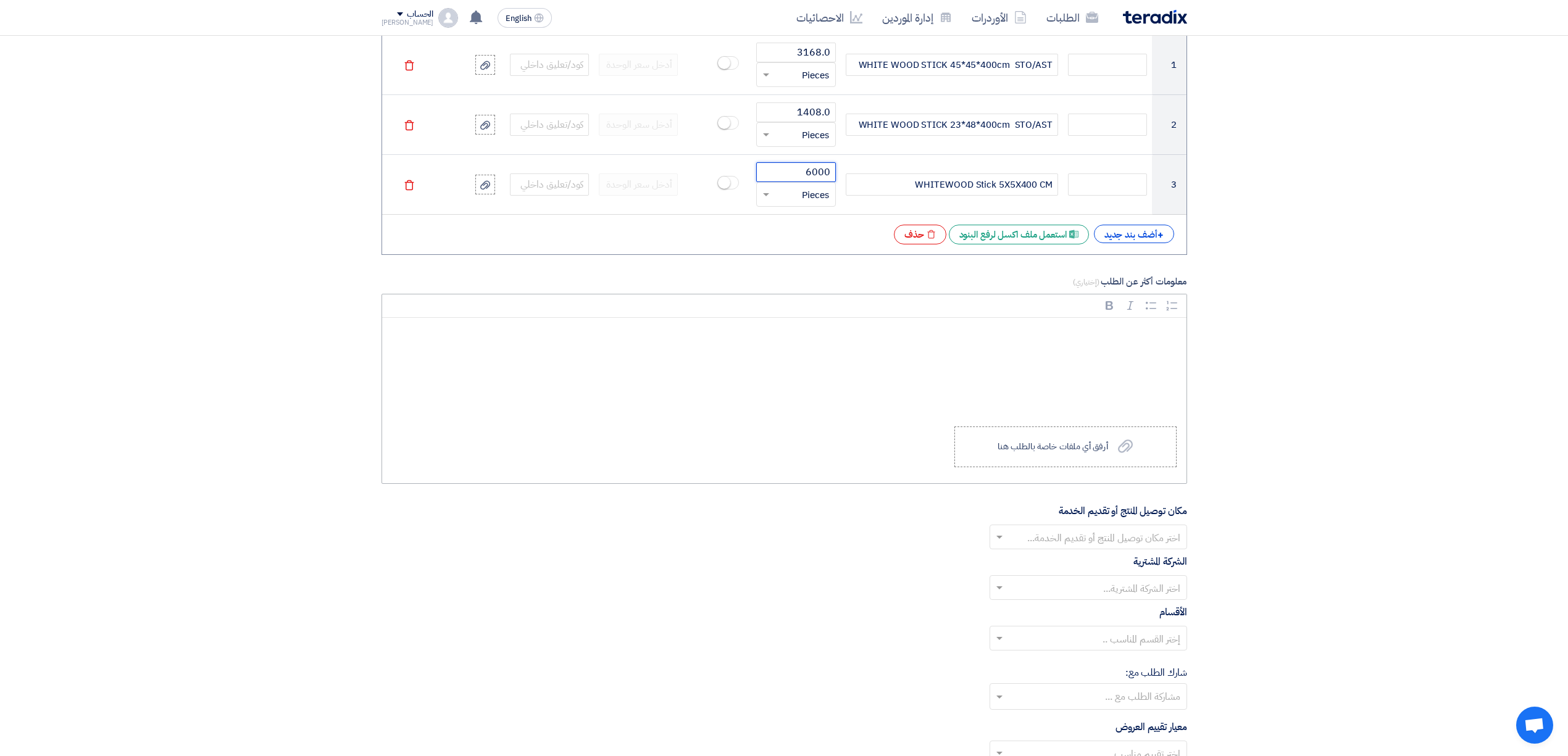
scroll to position [1069, 0]
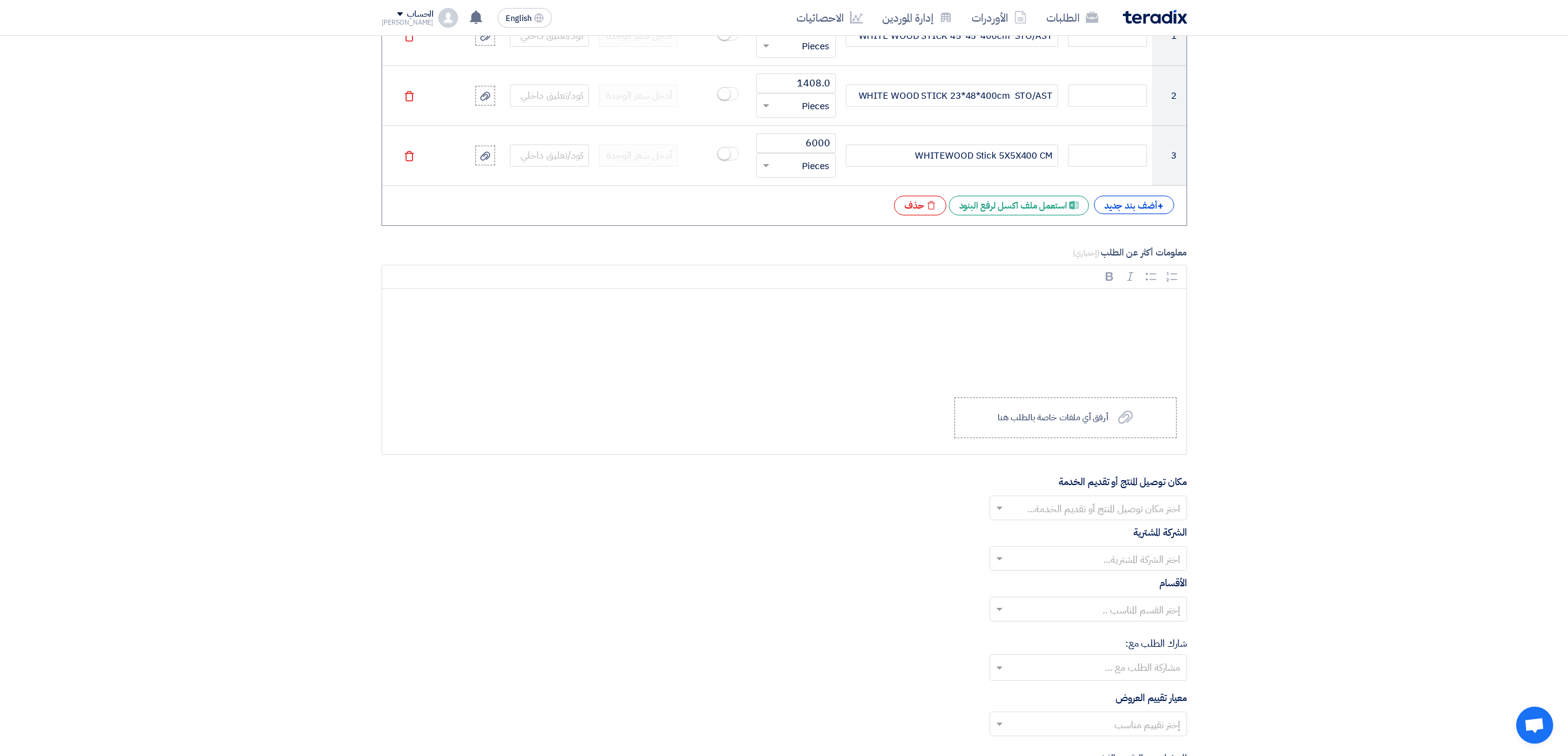
click at [1132, 514] on input "text" at bounding box center [1095, 509] width 173 height 20
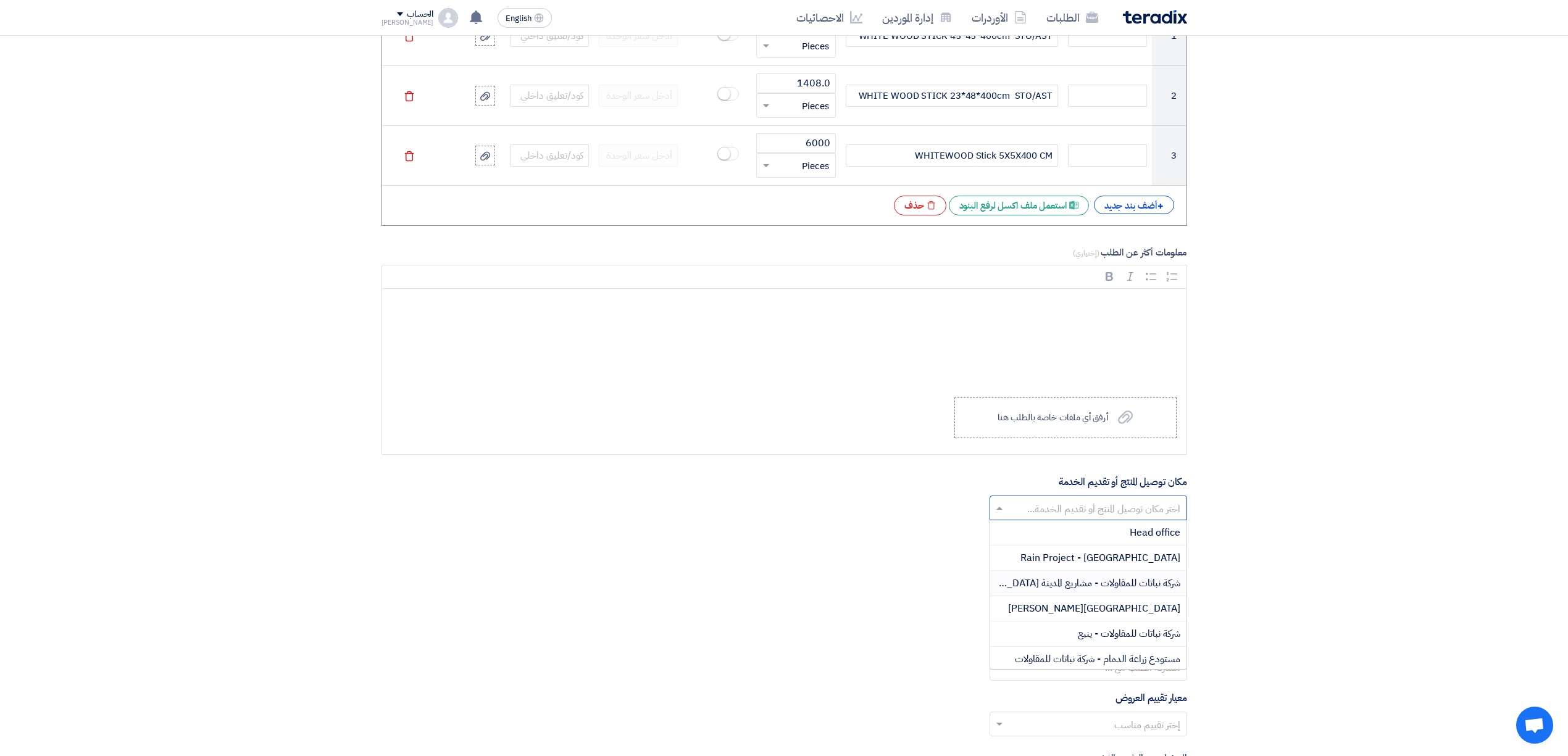
click at [1132, 587] on span "شركة نباتات للمقاولات - مشاريع المدينة [GEOGRAPHIC_DATA]" at bounding box center [1061, 583] width 239 height 15
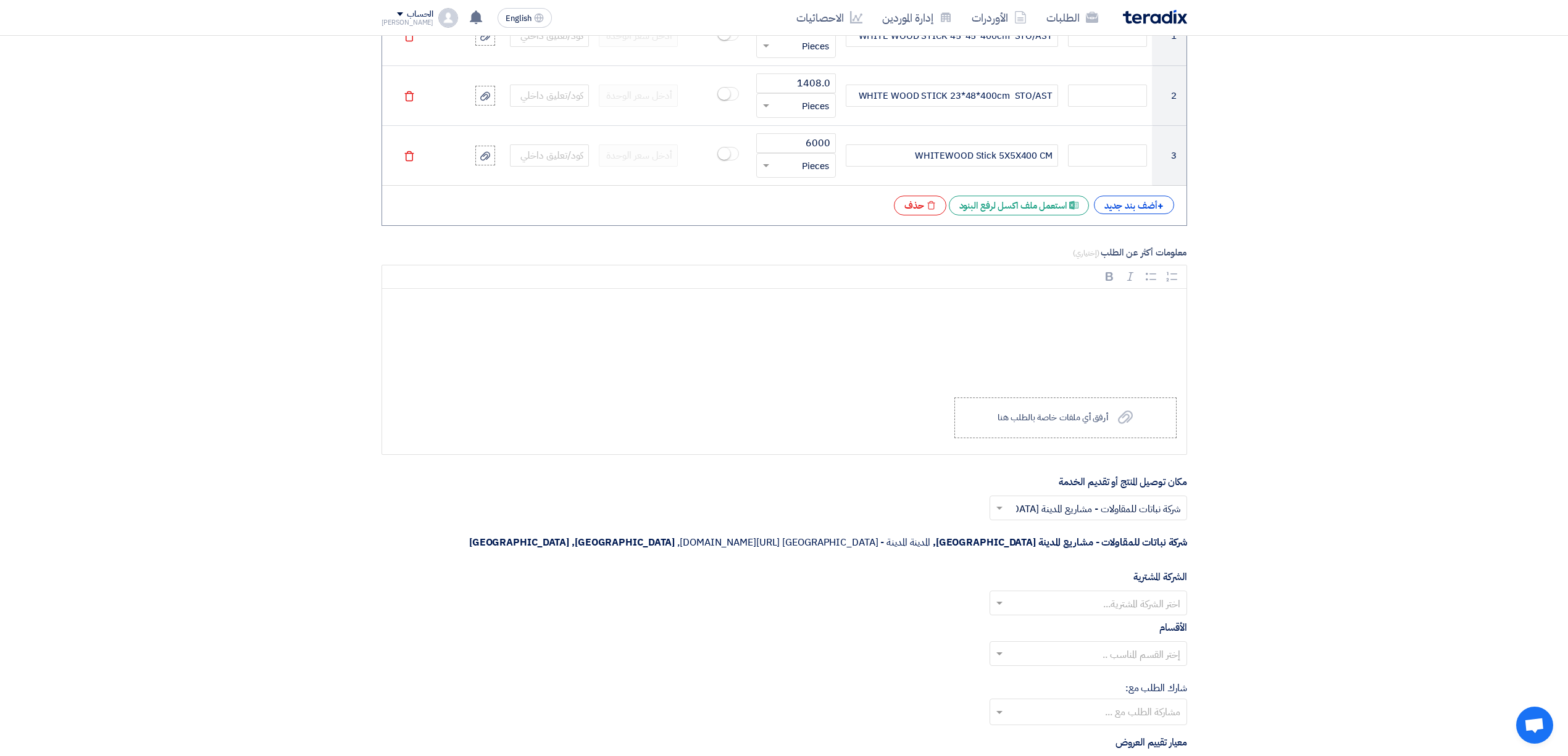
click at [1119, 594] on input "text" at bounding box center [1095, 604] width 173 height 20
click at [1119, 620] on span "Nabatat for contracting" at bounding box center [1127, 628] width 105 height 15
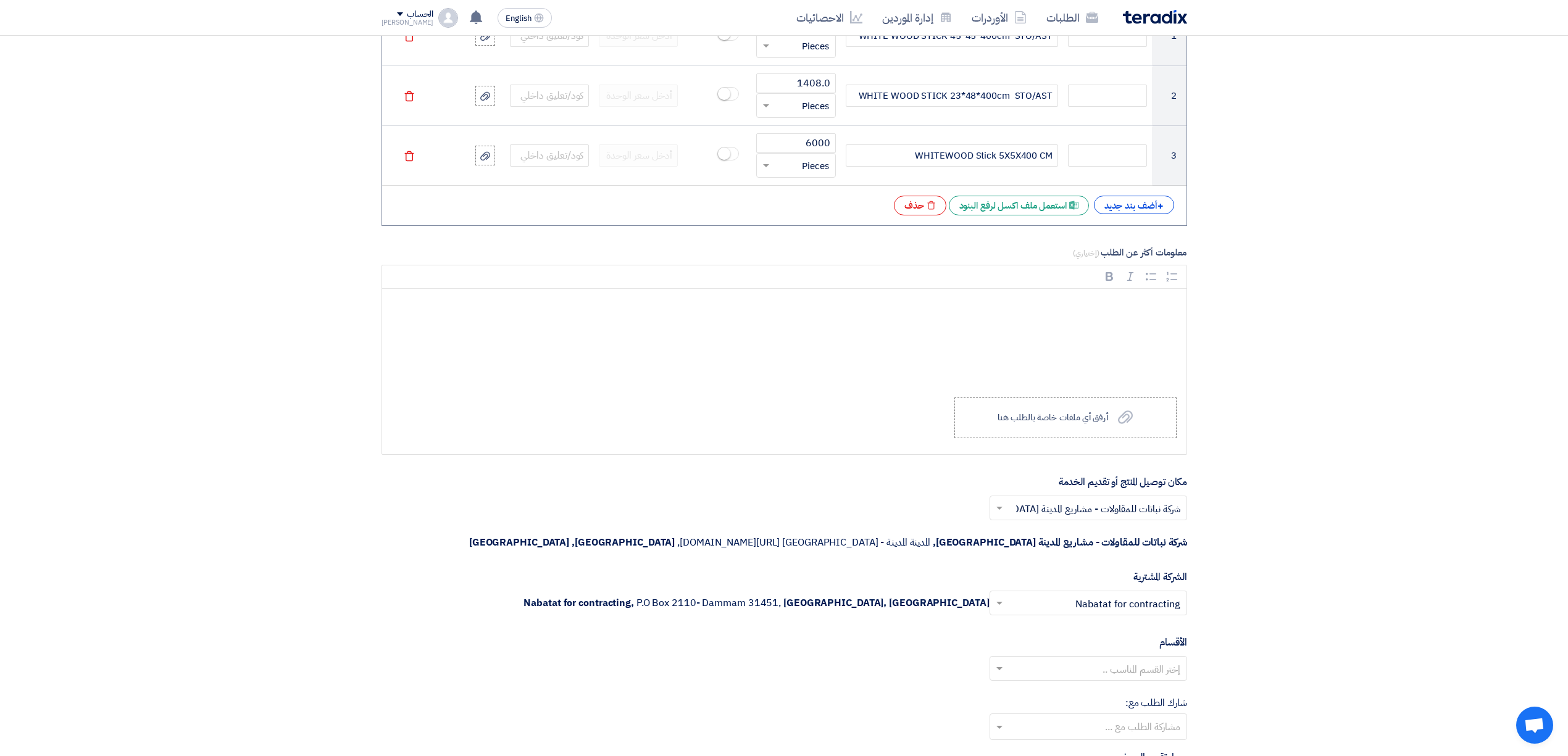
click at [1149, 660] on input "text" at bounding box center [1095, 670] width 173 height 20
click at [1144, 686] on span "General Department" at bounding box center [1135, 693] width 92 height 15
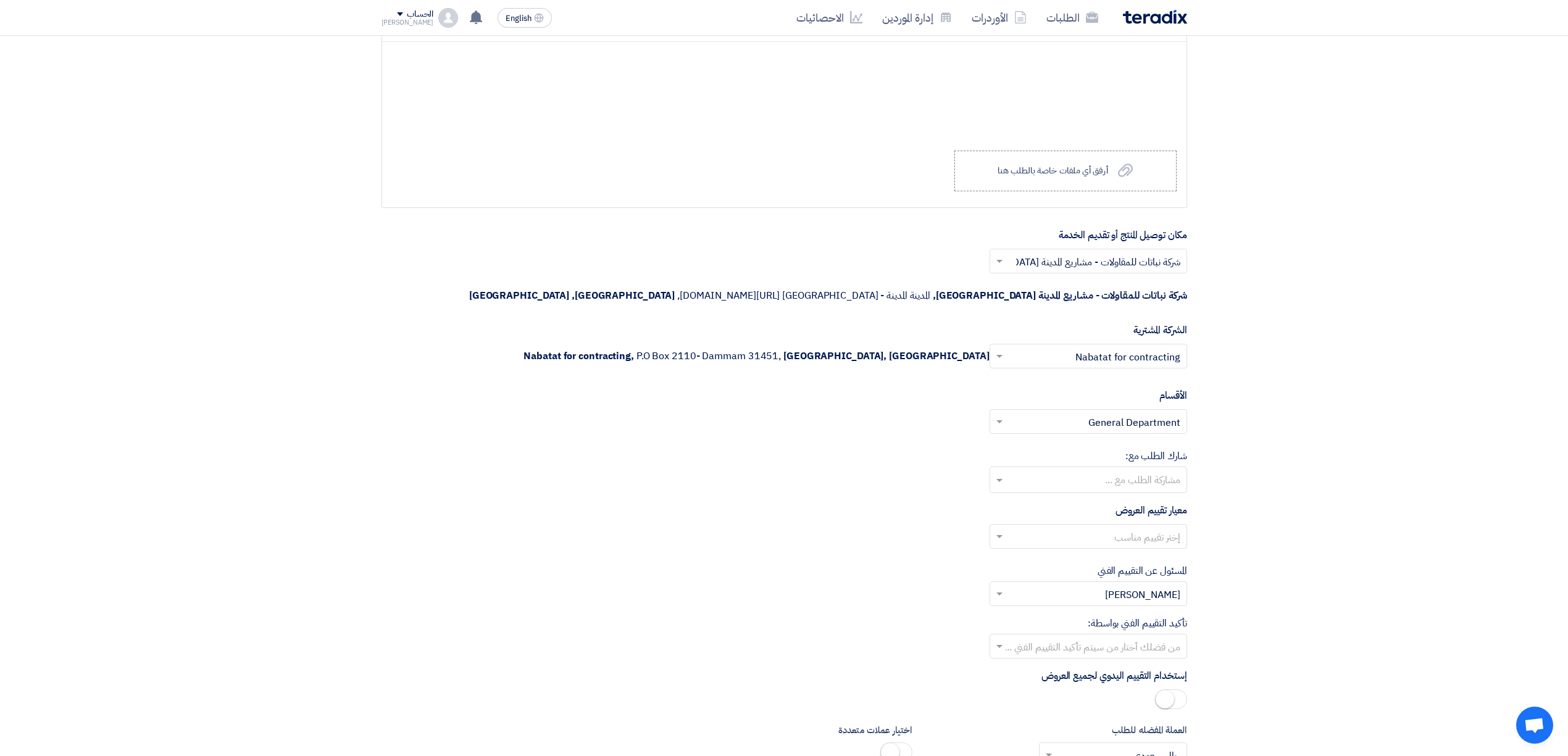
scroll to position [1399, 0]
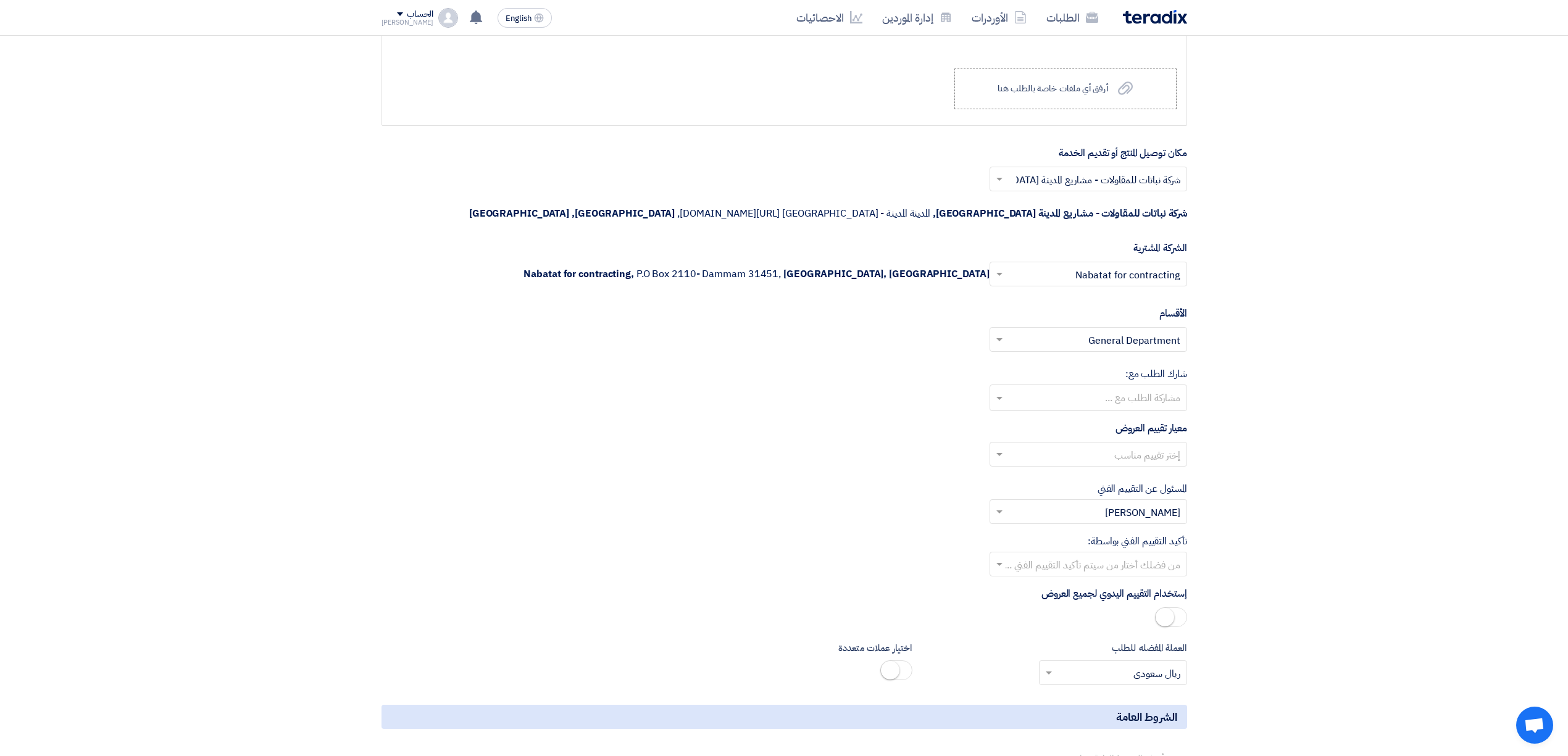
click at [1163, 445] on input "text" at bounding box center [1095, 455] width 173 height 20
click at [1151, 472] on span "Direct material" at bounding box center [1147, 479] width 67 height 15
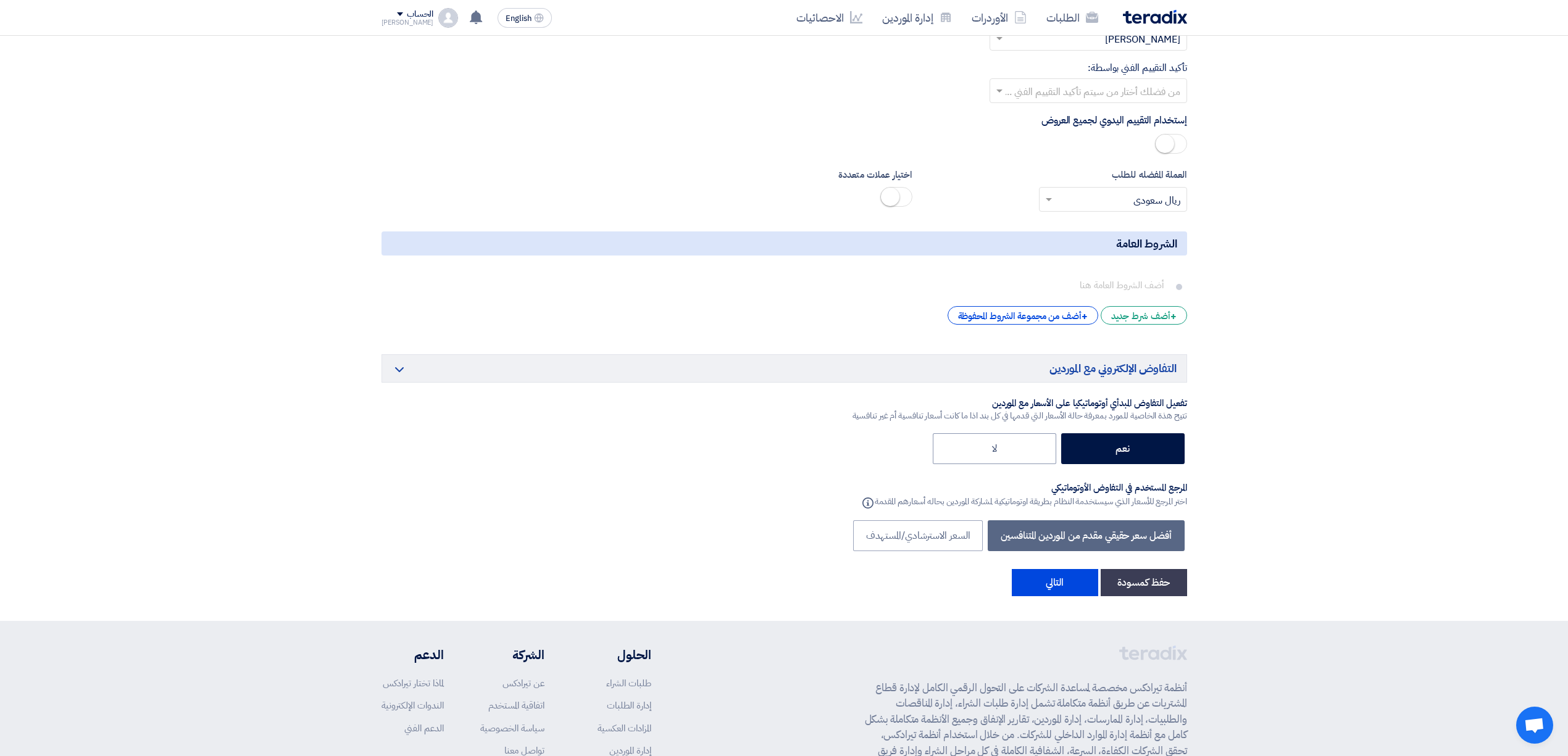
scroll to position [1975, 0]
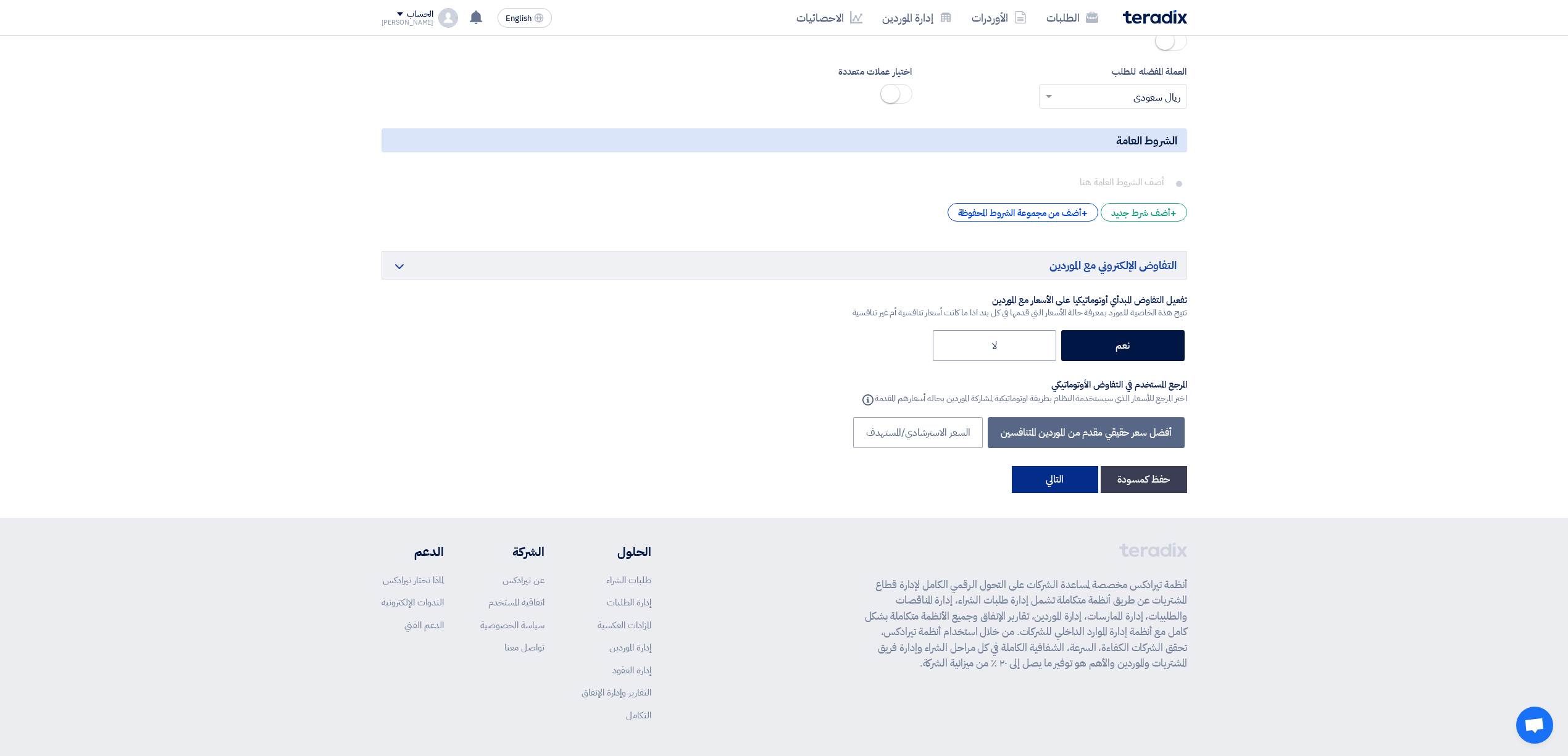
click at [1053, 466] on button "التالي" at bounding box center [1055, 479] width 86 height 27
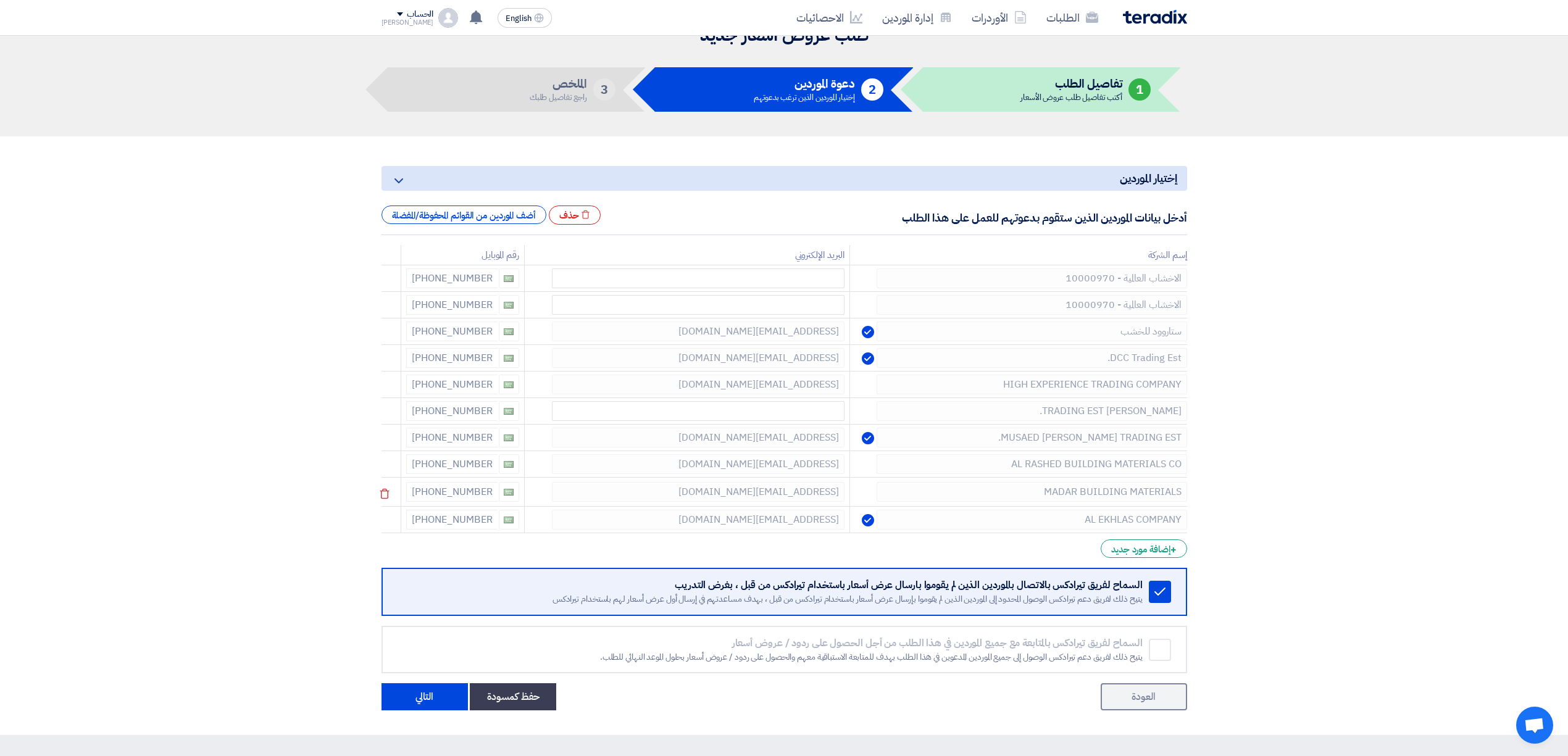
scroll to position [82, 0]
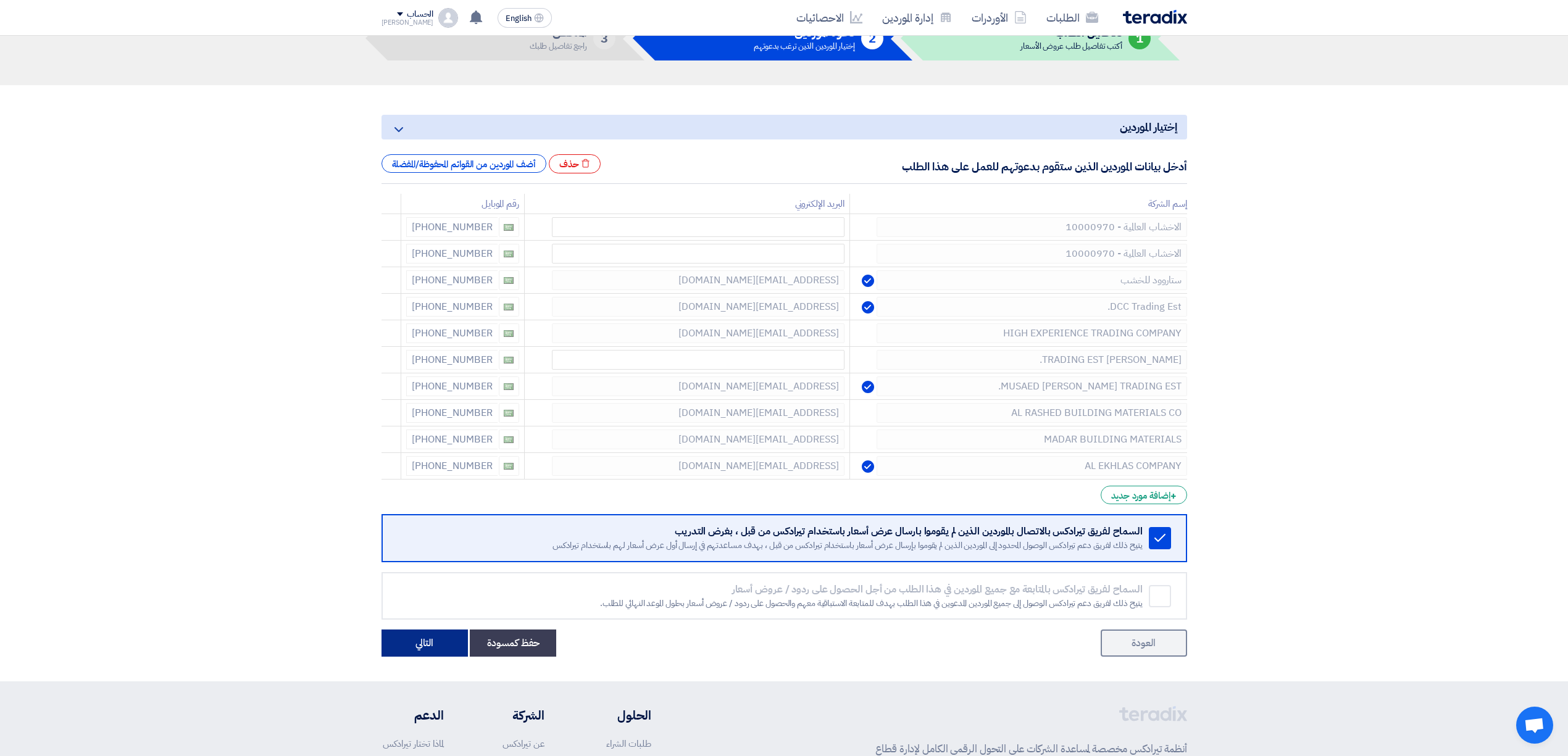
click at [410, 637] on button "التالي" at bounding box center [424, 643] width 86 height 27
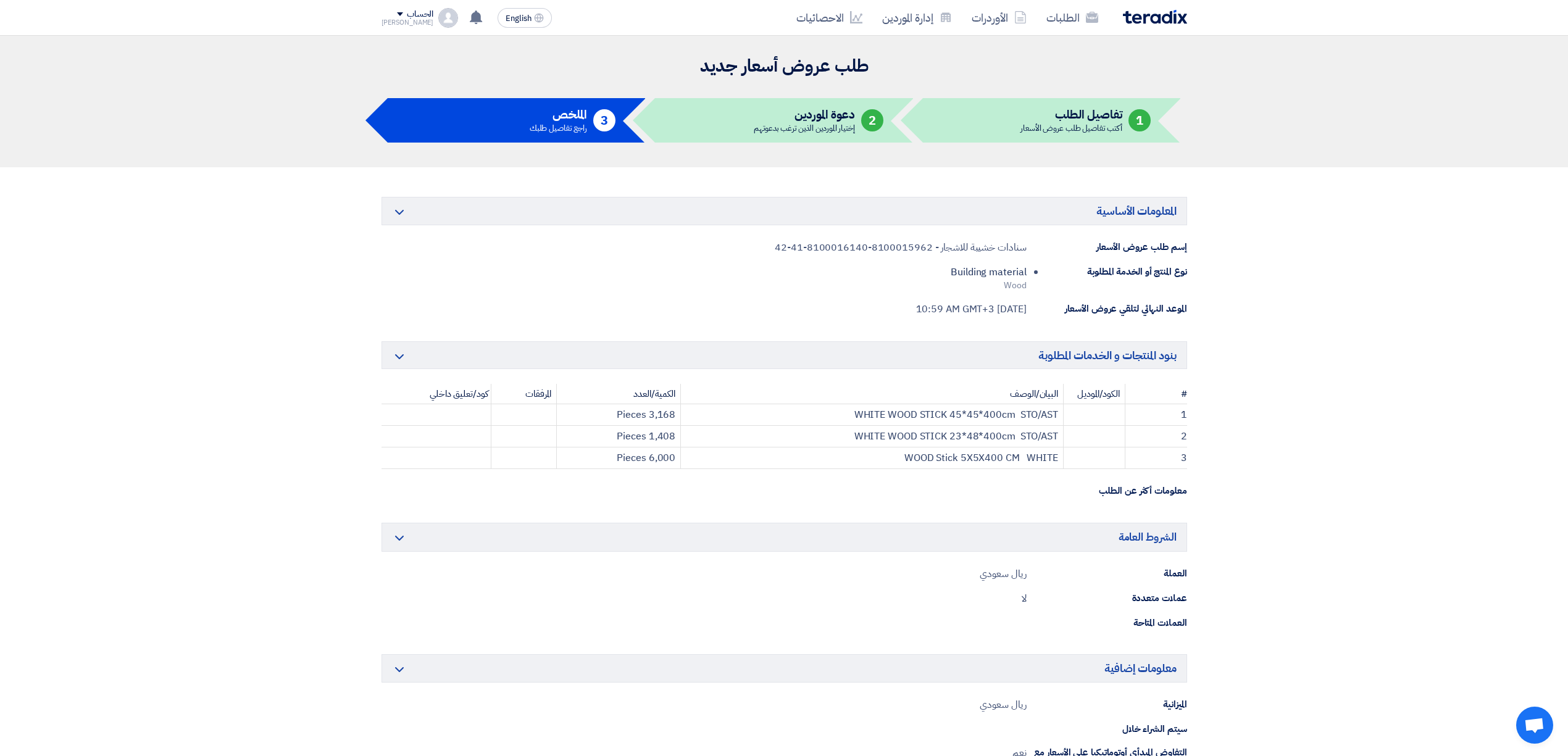
click at [1144, 16] on img at bounding box center [1155, 17] width 64 height 14
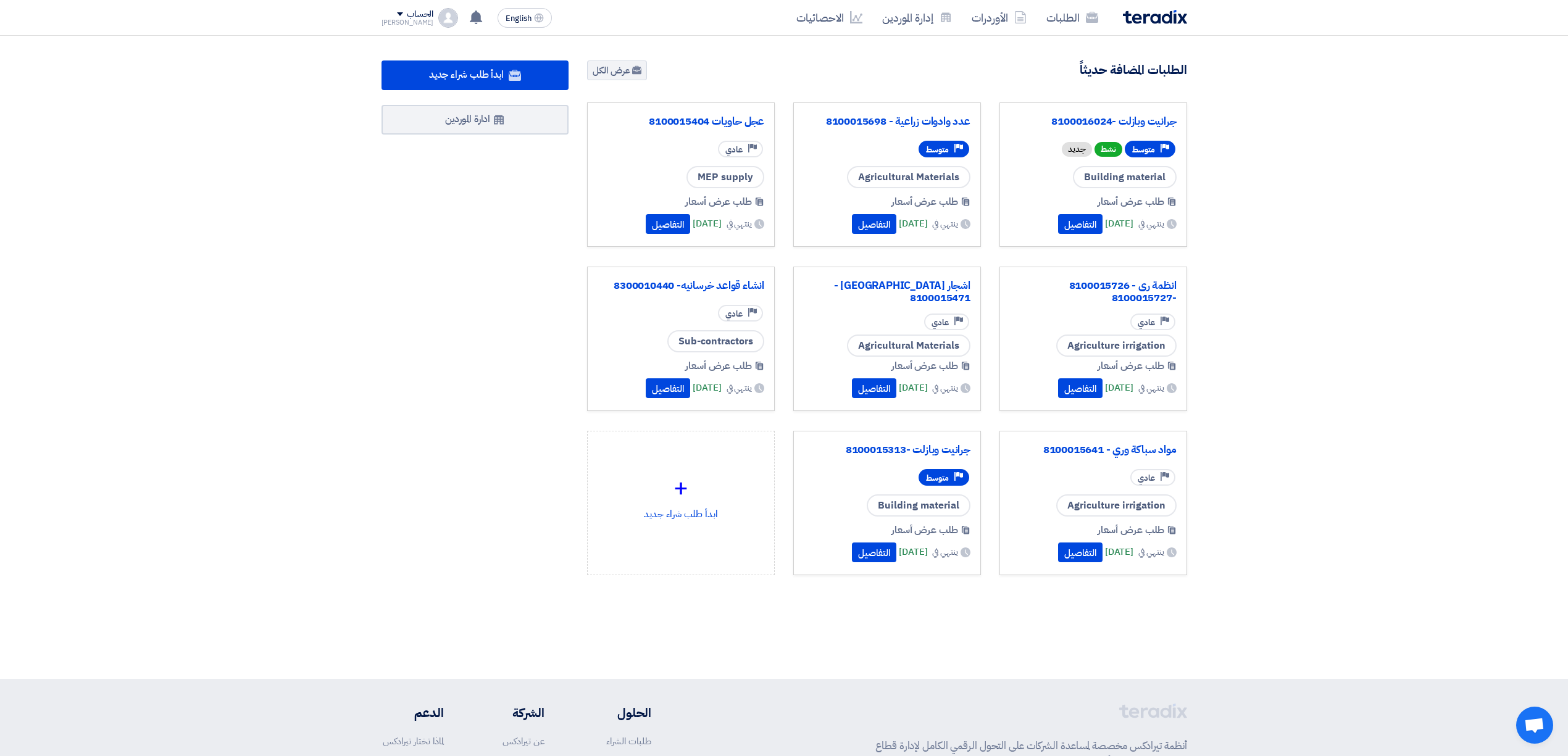
click at [1139, 20] on img at bounding box center [1155, 17] width 64 height 14
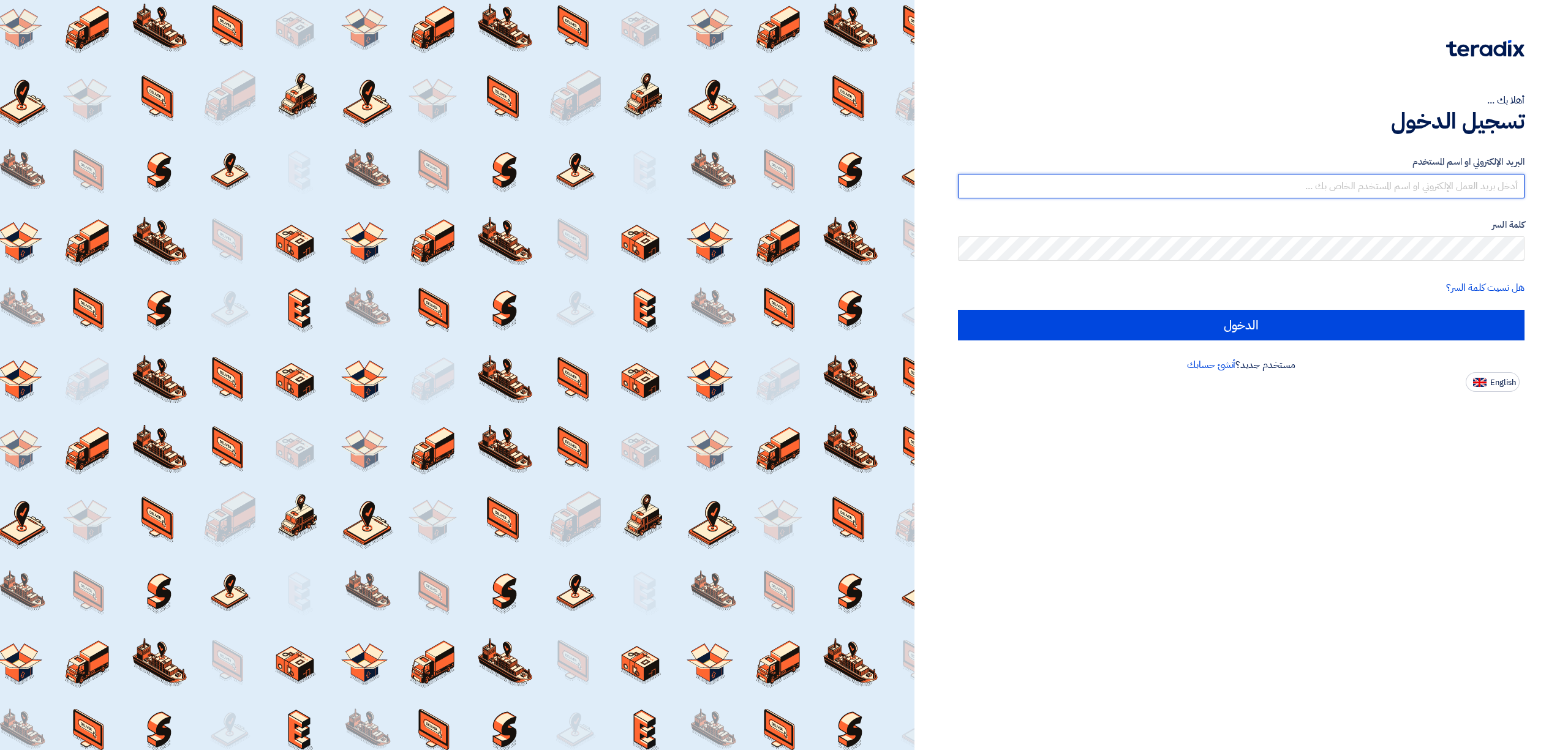
type input "[EMAIL_ADDRESS][DOMAIN_NAME]"
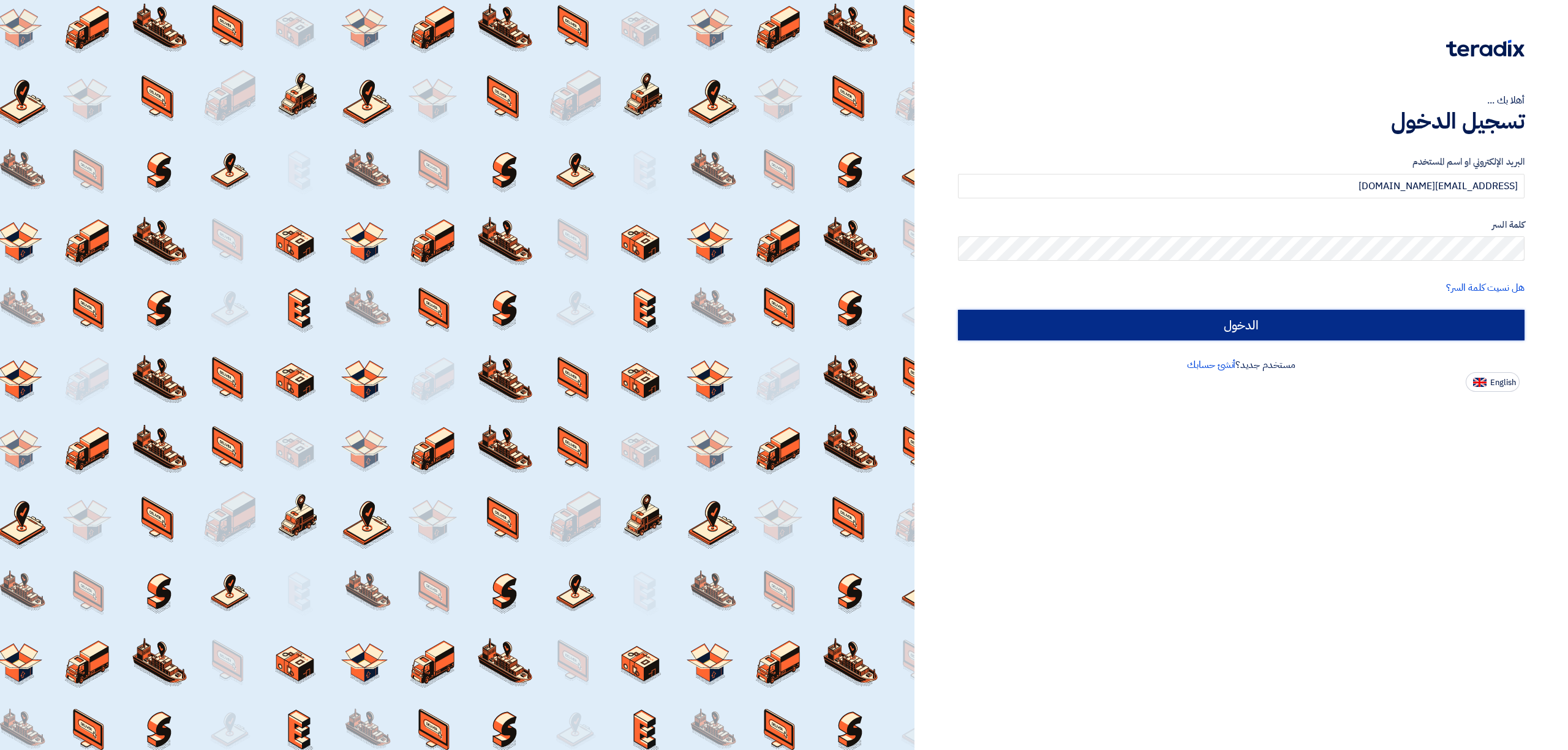
drag, startPoint x: 0, startPoint y: 0, endPoint x: 1368, endPoint y: 328, distance: 1406.8
click at [1368, 328] on input "الدخول" at bounding box center [1241, 325] width 567 height 31
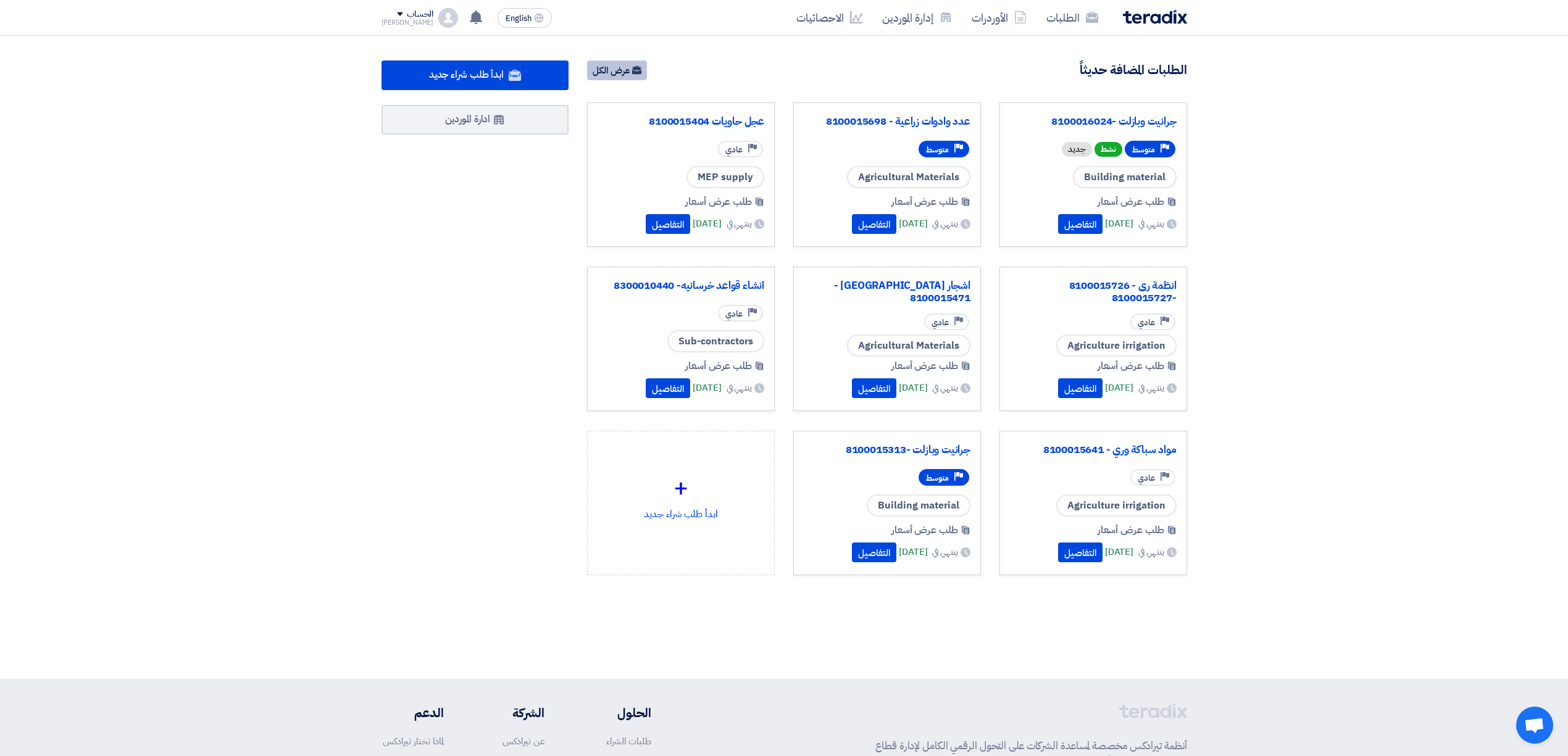
click at [616, 66] on link "عرض الكل" at bounding box center [617, 71] width 60 height 20
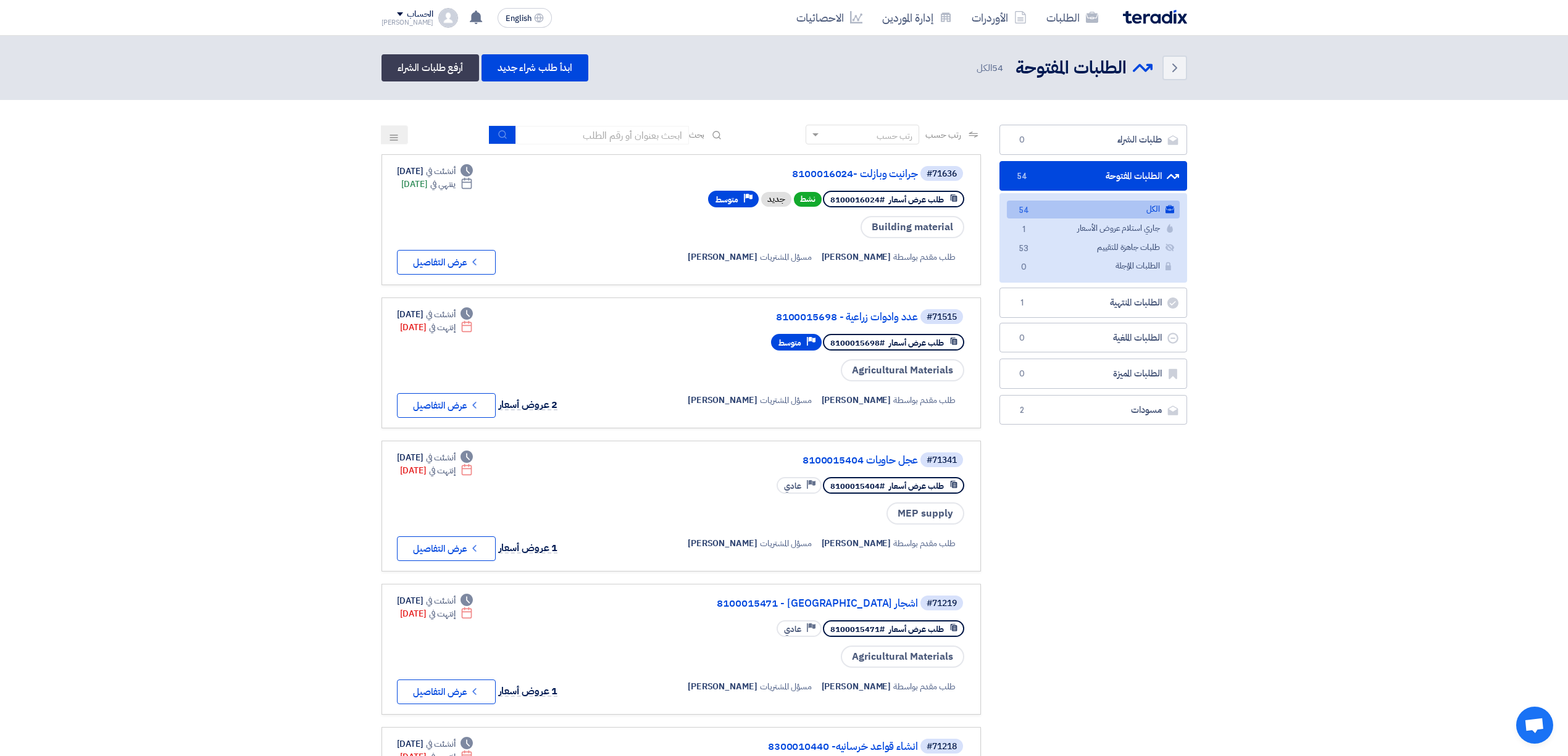
click at [407, 9] on div "الحساب" at bounding box center [420, 14] width 27 height 11
click at [769, 63] on div "Back الطلبات المفتوحة الطلبات المفتوحة 54 الكل ابدأ طلب شراء جديد أرفع طلبات ال…" at bounding box center [784, 68] width 806 height 27
click at [1087, 252] on link "طلبات جاهزة للتقييم طلبات جاهزة للتقييم 53" at bounding box center [1093, 247] width 173 height 18
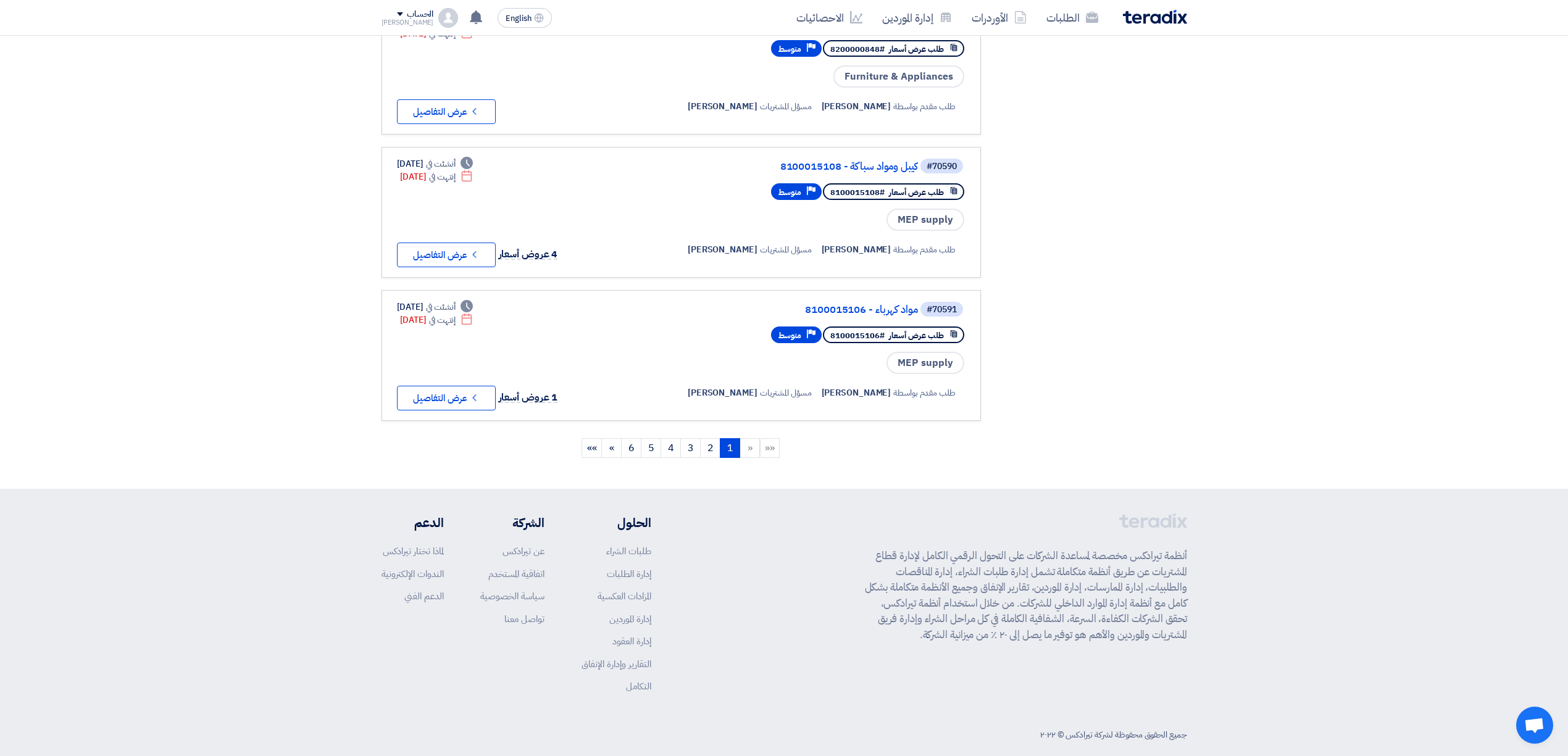
scroll to position [988, 0]
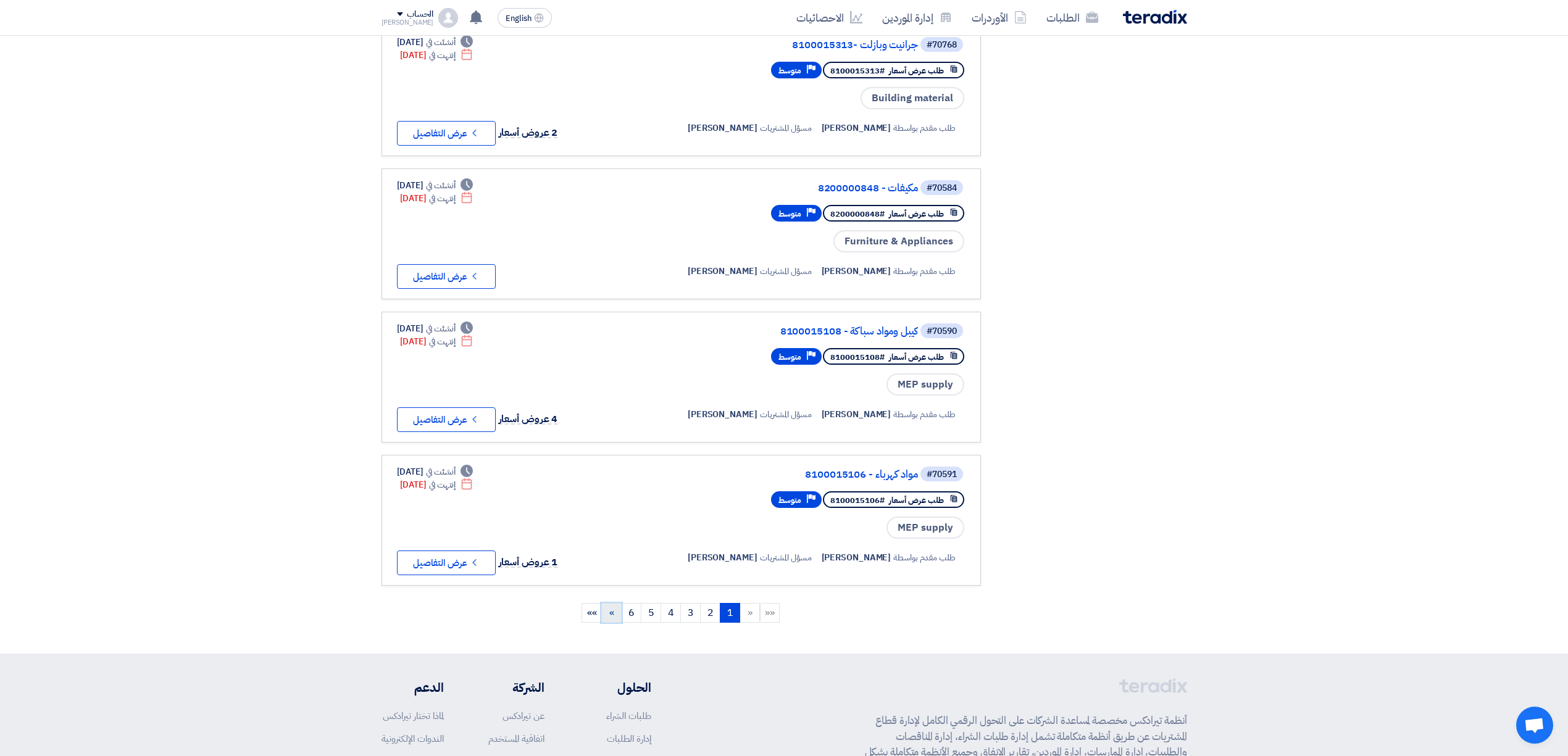
click at [616, 603] on link "»" at bounding box center [611, 613] width 20 height 20
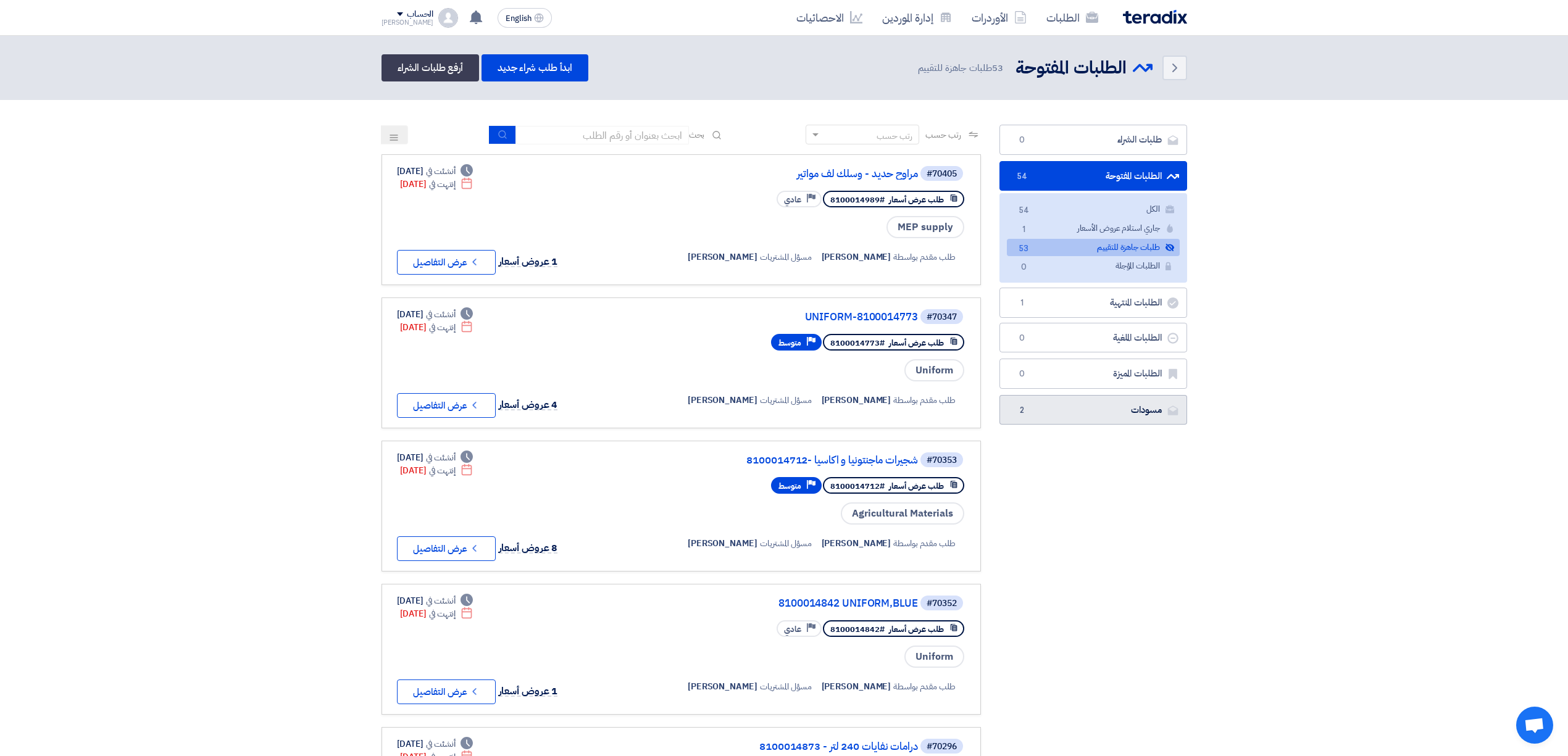
click at [1080, 407] on link "مسودات [GEOGRAPHIC_DATA] 2" at bounding box center [1094, 410] width 188 height 30
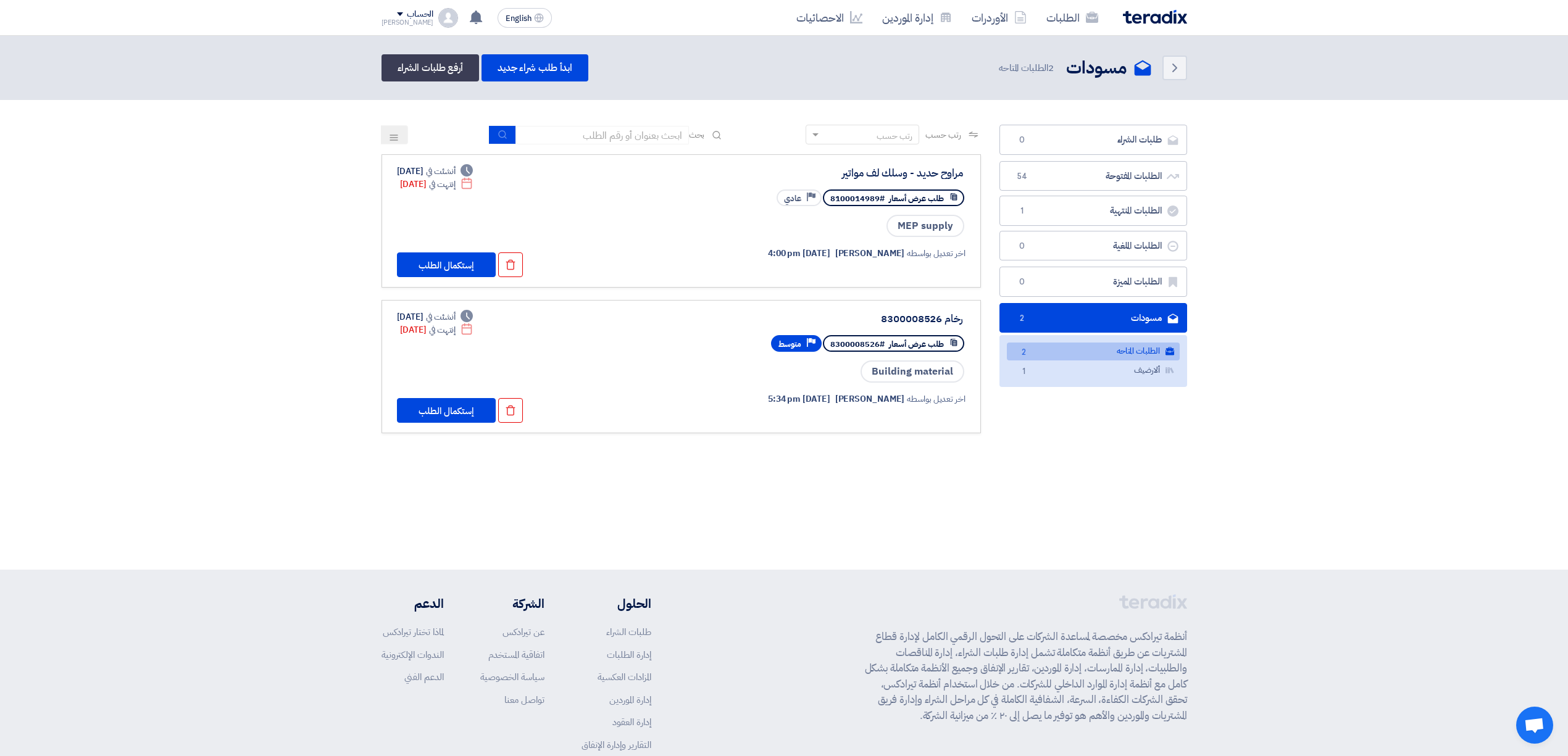
click at [1101, 319] on link "مسودات [GEOGRAPHIC_DATA] 2" at bounding box center [1094, 318] width 188 height 30
click at [1103, 185] on link "الطلبات المفتوحة الطلبات المفتوحة 54" at bounding box center [1094, 176] width 188 height 30
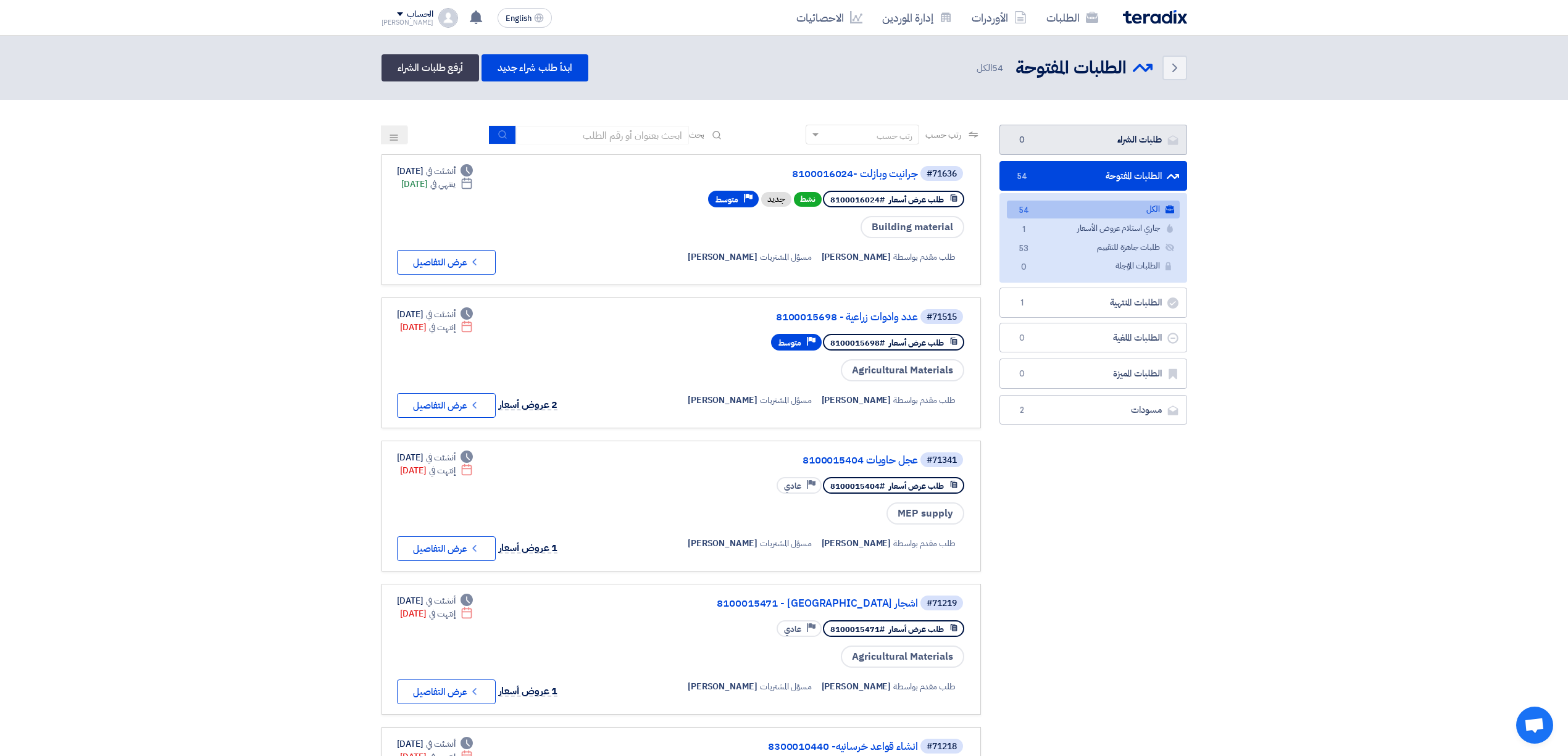
click at [1067, 138] on link "طلبات الشراء طلبات الشراء 0" at bounding box center [1094, 140] width 188 height 30
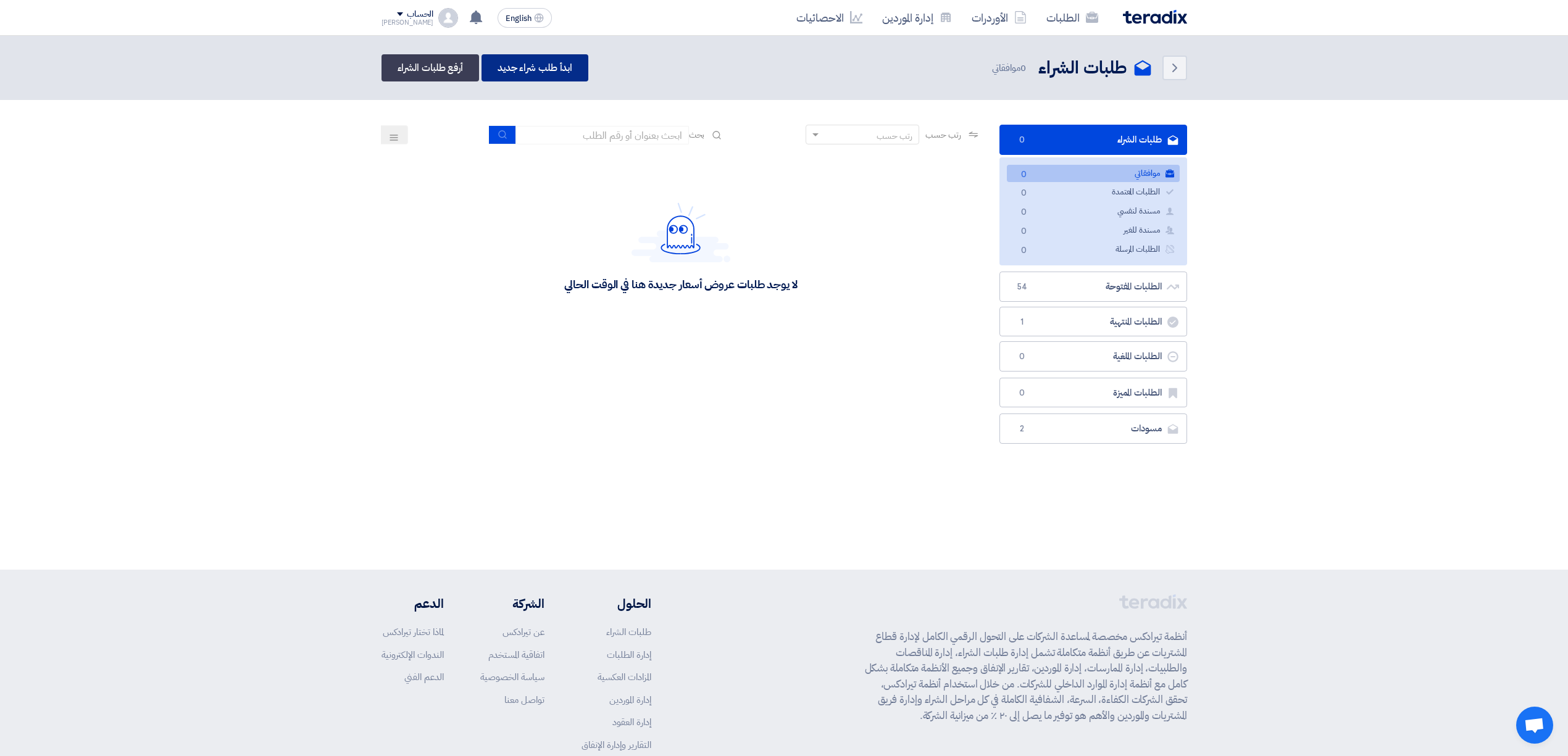
click at [559, 69] on link "ابدأ طلب شراء جديد" at bounding box center [534, 68] width 107 height 27
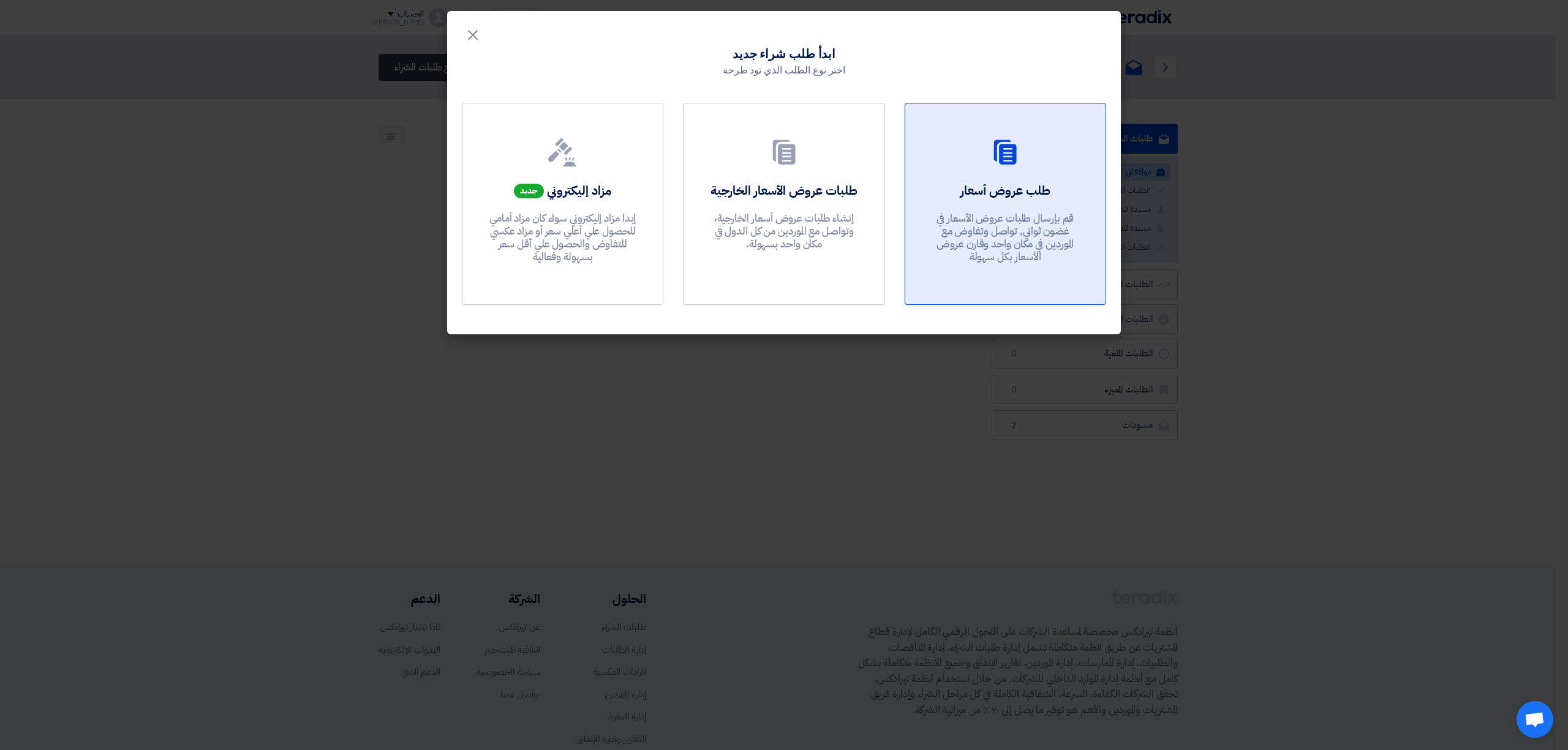
click at [1005, 170] on link "طلب عروض أسعار قم بإرسال طلبات عروض الأسعار في غضون ثواني, تواصل وتفاوض مع المو…" at bounding box center [1006, 204] width 202 height 202
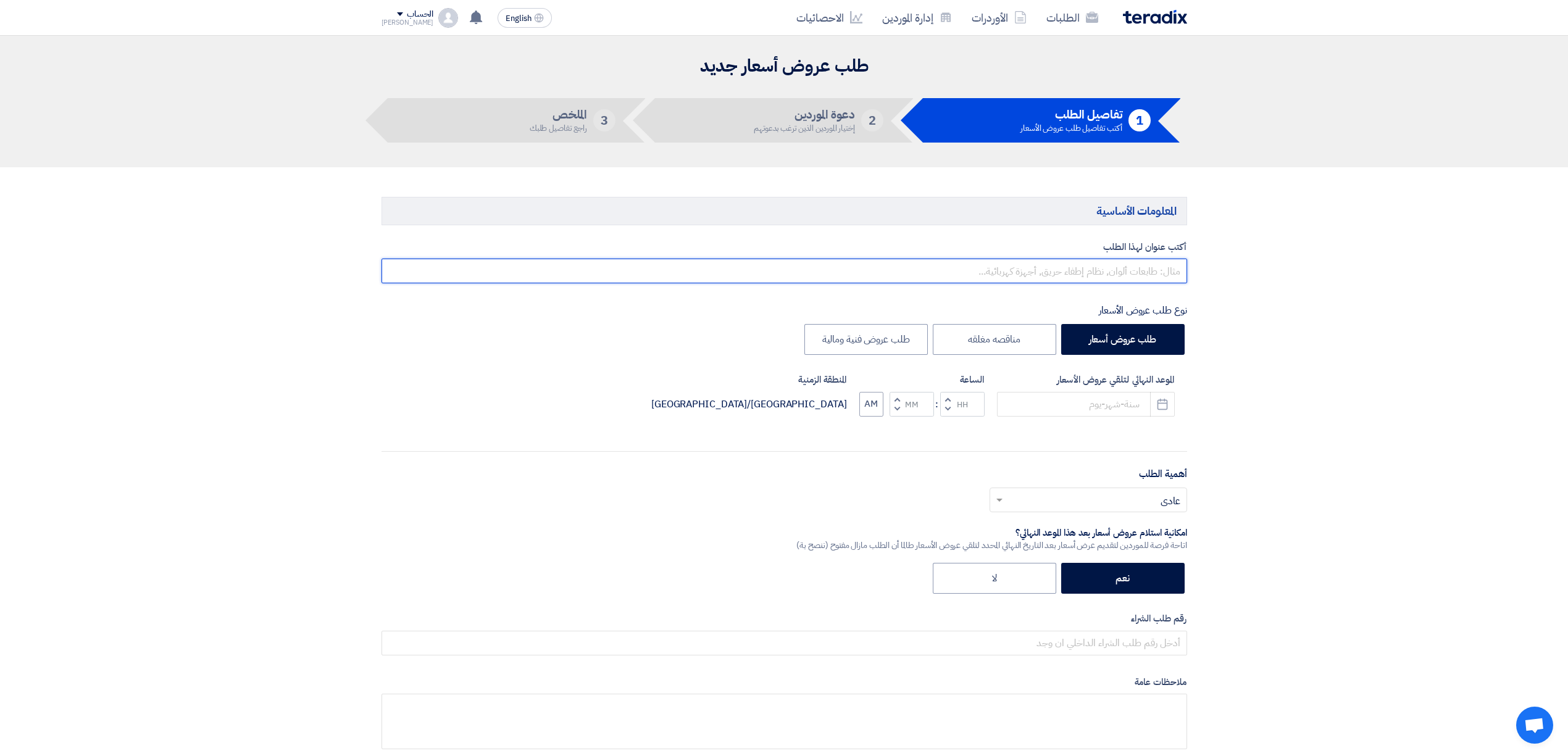
click at [1141, 280] on input "text" at bounding box center [784, 270] width 806 height 25
type input "s"
paste input "8100015962"
paste input "8100016140"
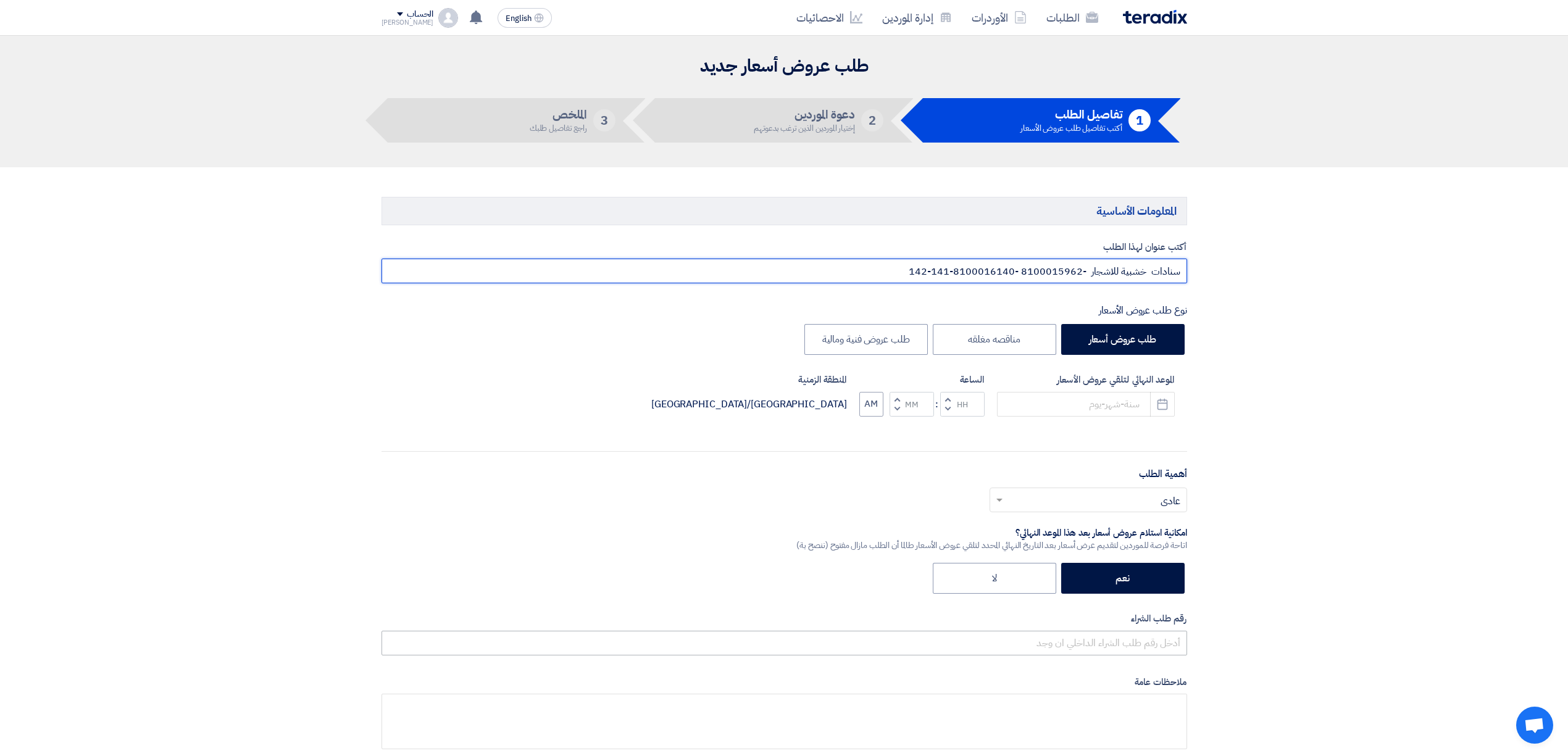
type input "سنادات خشبية للاشجار -8100015962 -8100016140-141-142"
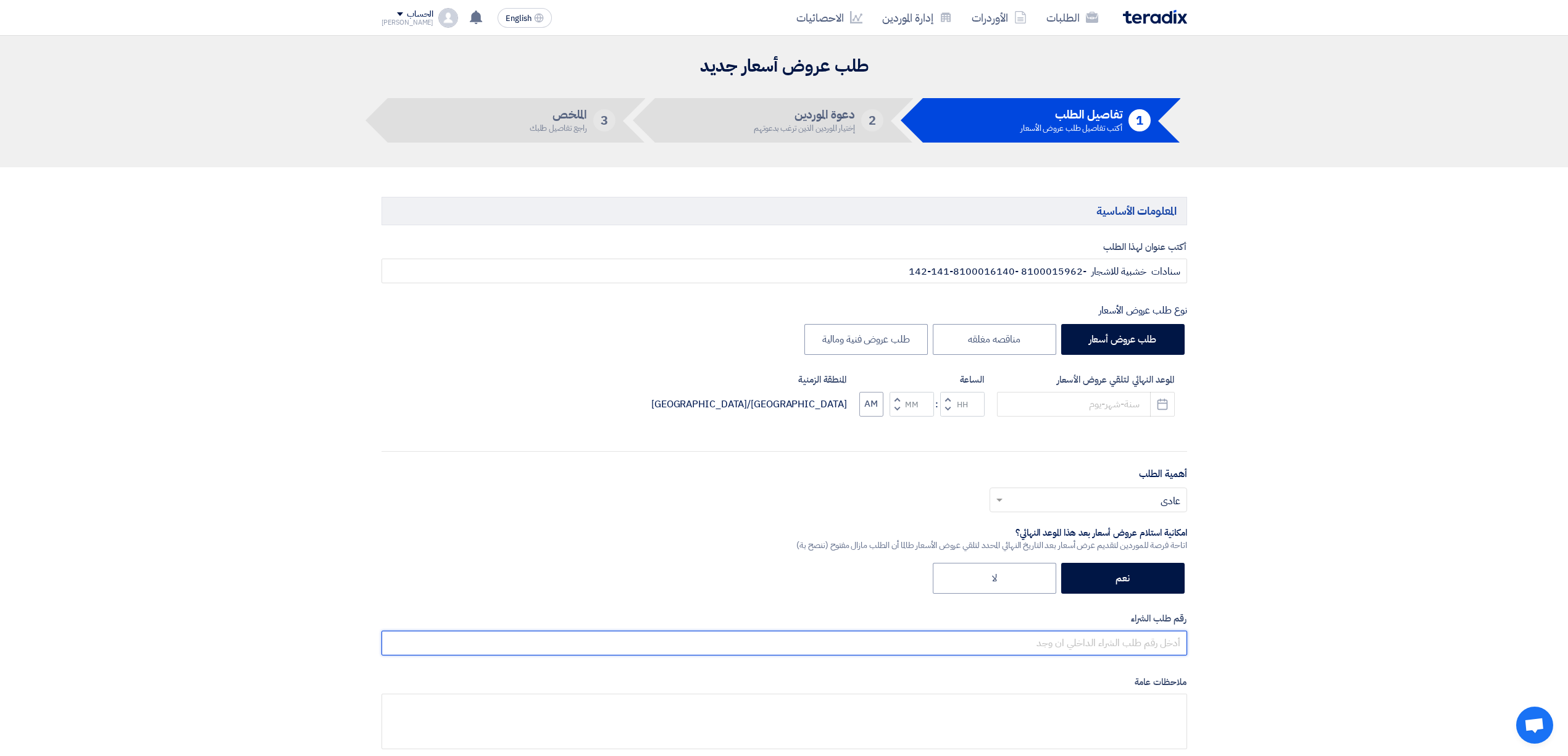
click at [1130, 642] on input "text" at bounding box center [784, 643] width 806 height 25
paste input "8100016140"
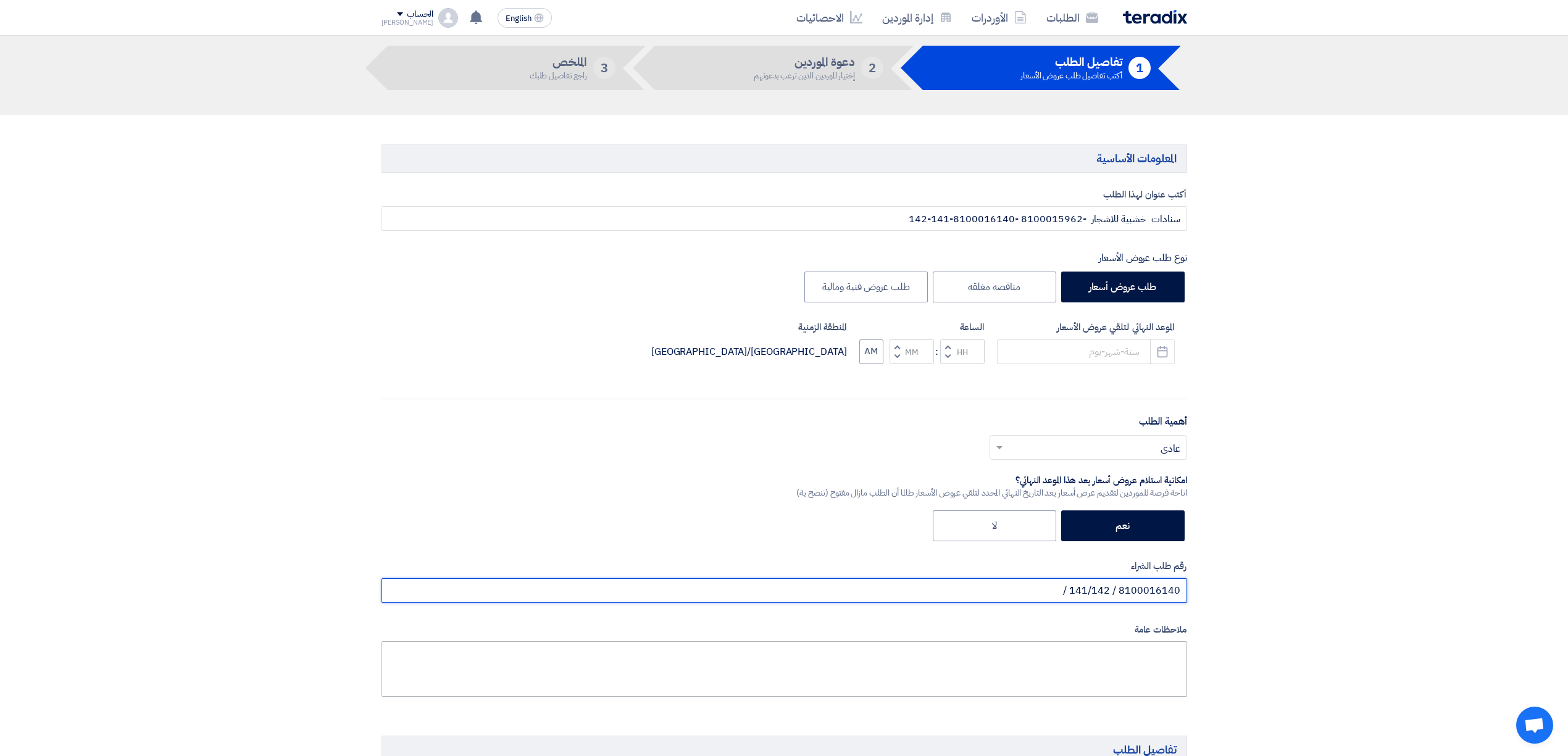
scroll to position [82, 0]
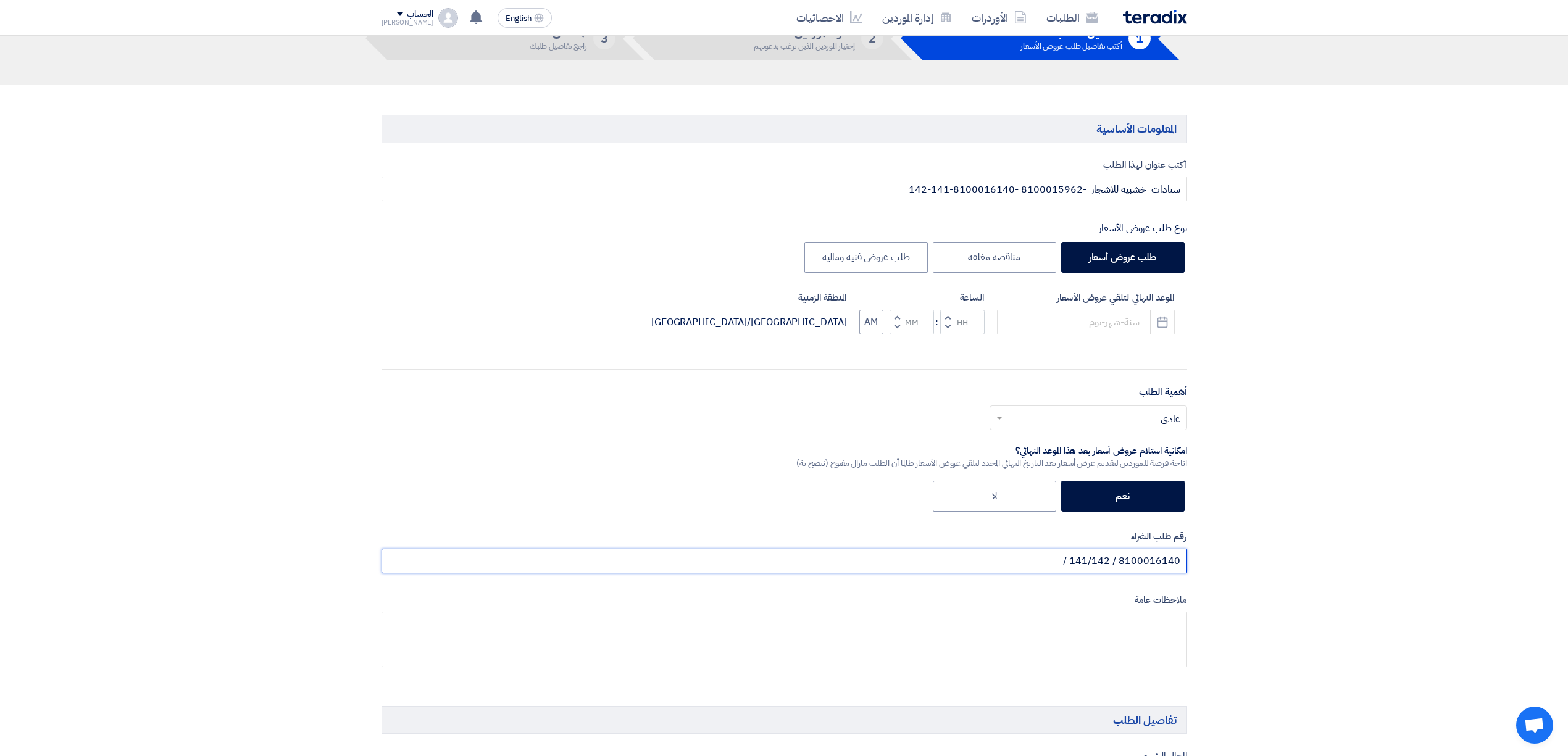
paste input "8100015962"
type input "8100016140 / 141/142 / 8100015962"
click at [1167, 313] on button "Pick a date" at bounding box center [1162, 322] width 25 height 25
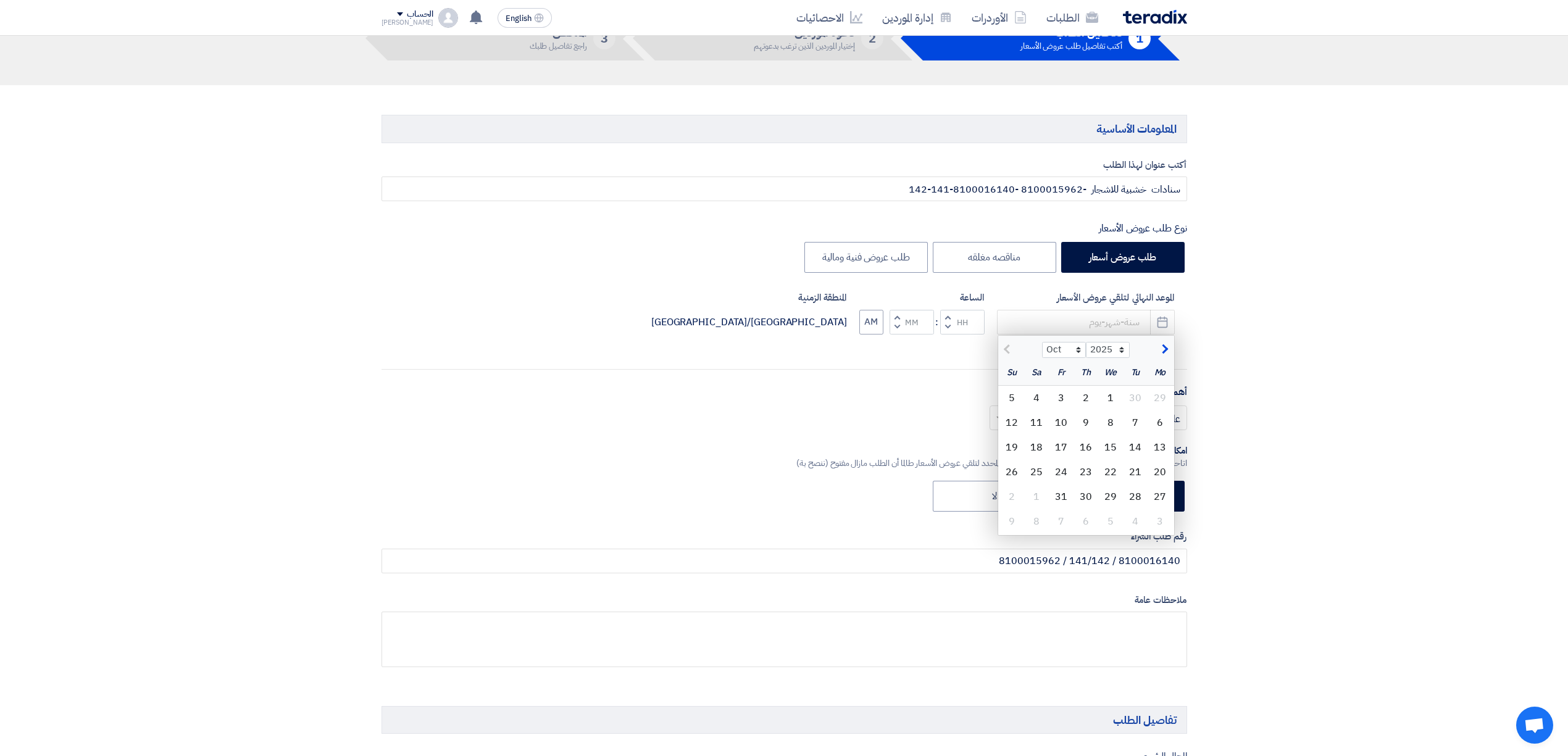
drag, startPoint x: 1154, startPoint y: 426, endPoint x: 1126, endPoint y: 421, distance: 28.4
click at [1154, 426] on div "6" at bounding box center [1160, 423] width 25 height 25
type input "[DATE]"
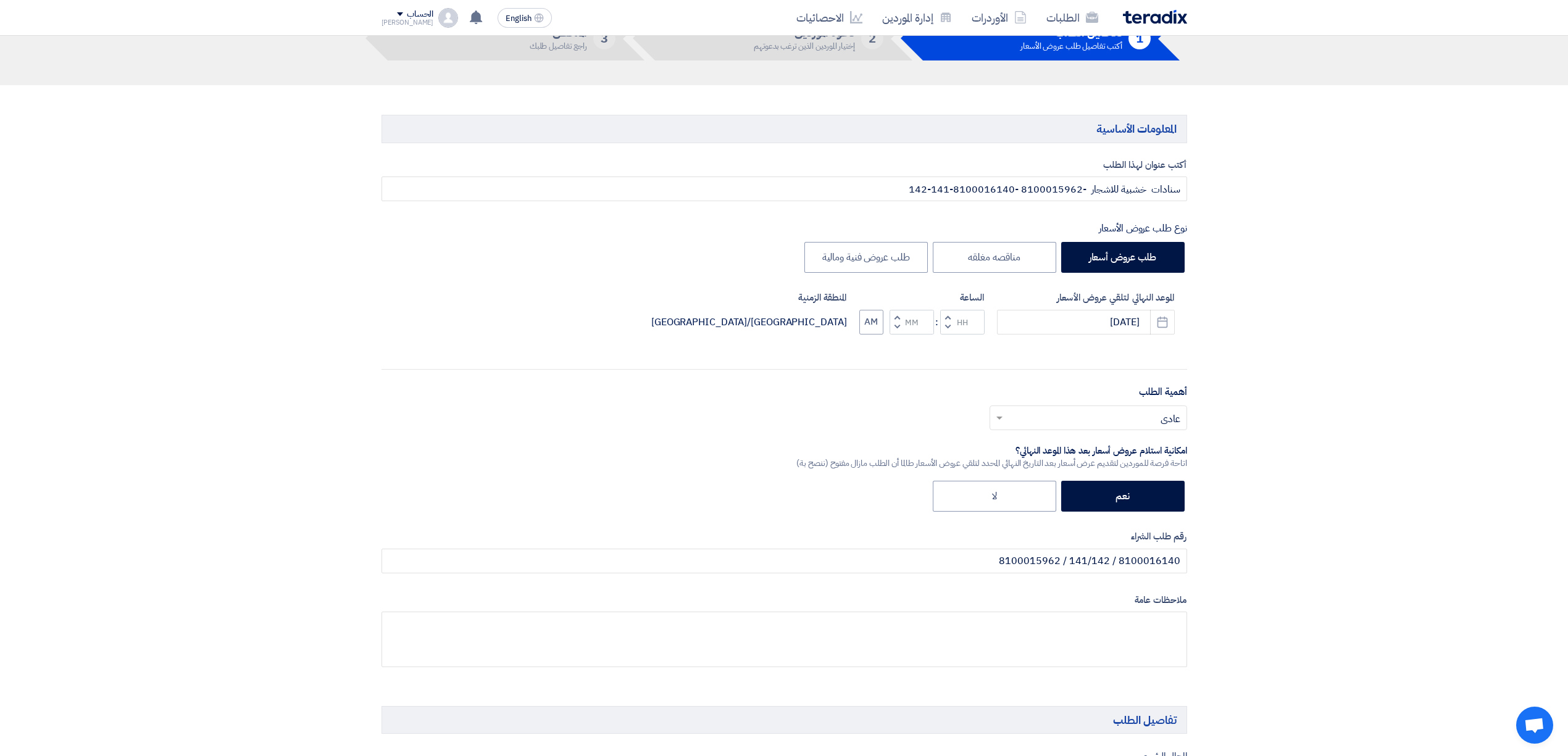
click at [952, 331] on button "Decrement hours" at bounding box center [947, 327] width 15 height 16
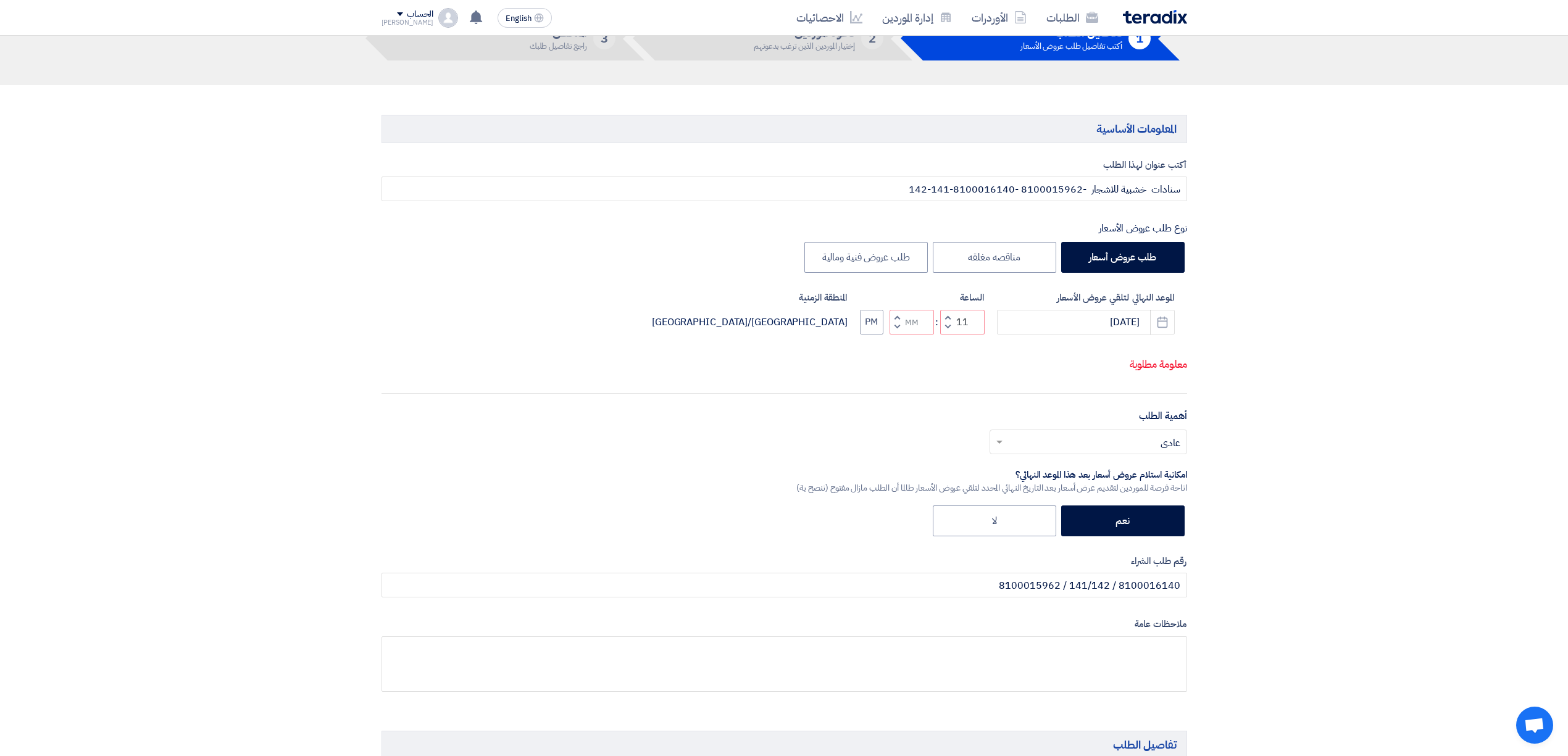
click at [902, 335] on button "Decrement minutes" at bounding box center [897, 327] width 15 height 16
type input "10"
type input "59"
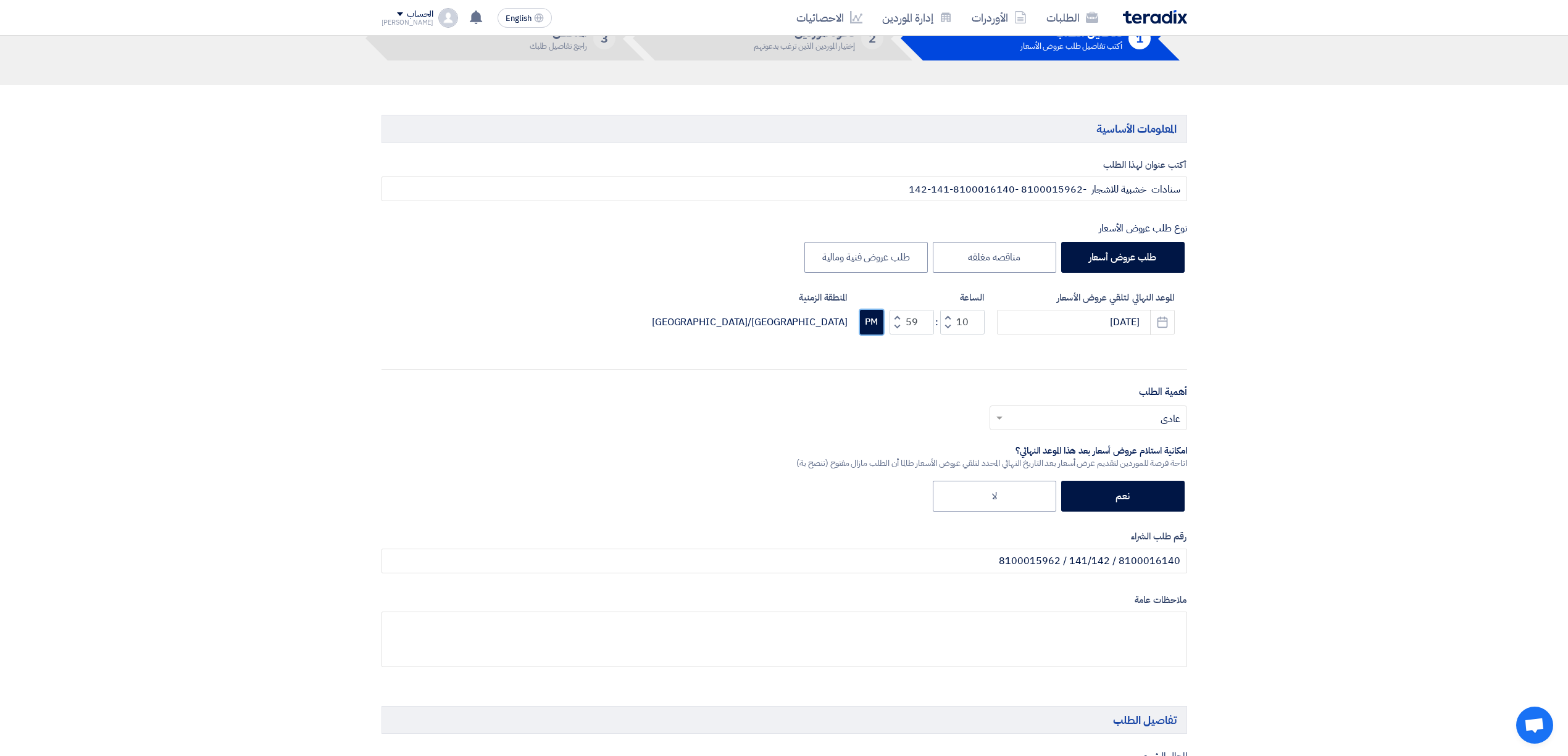
click at [880, 332] on button "PM" at bounding box center [871, 322] width 23 height 25
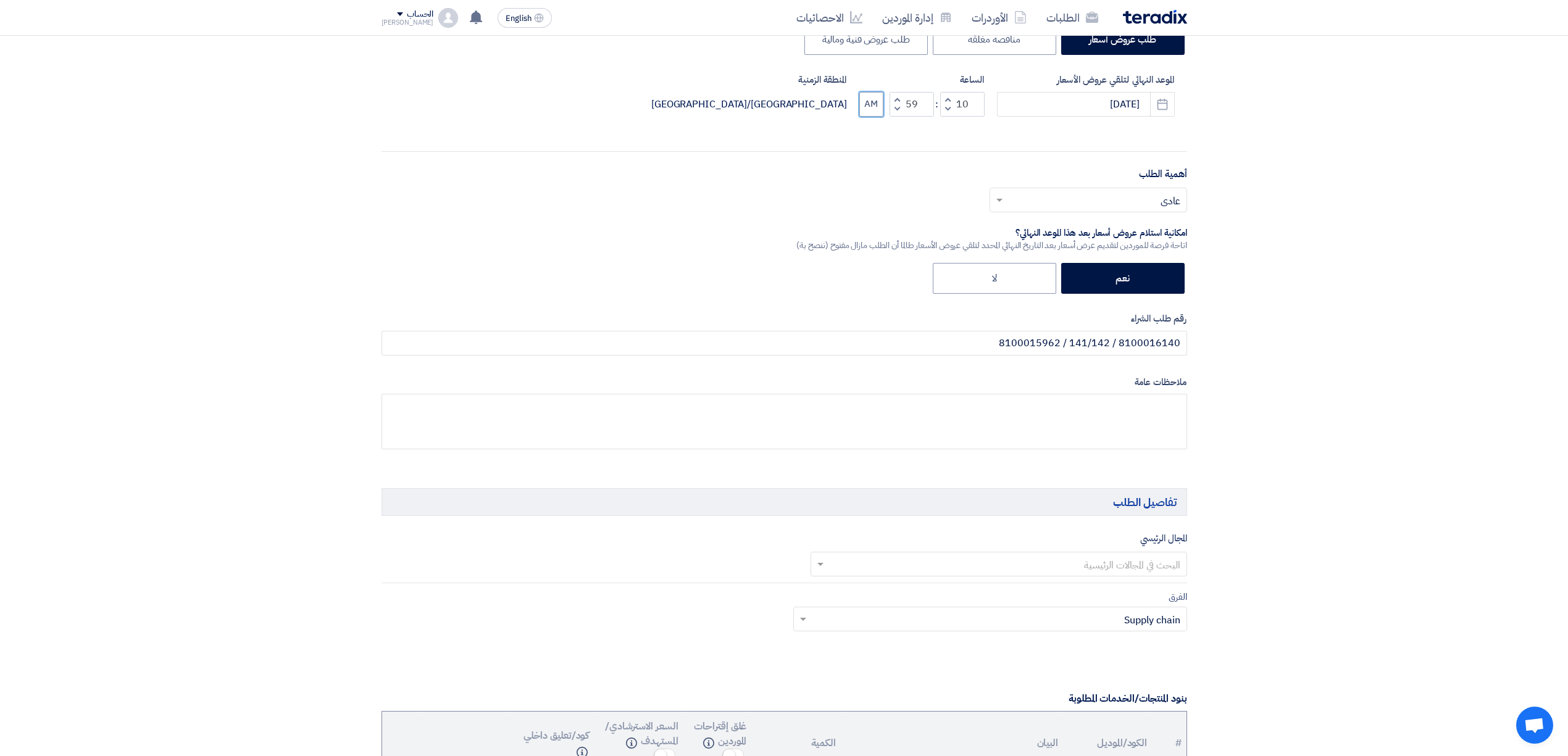
scroll to position [329, 0]
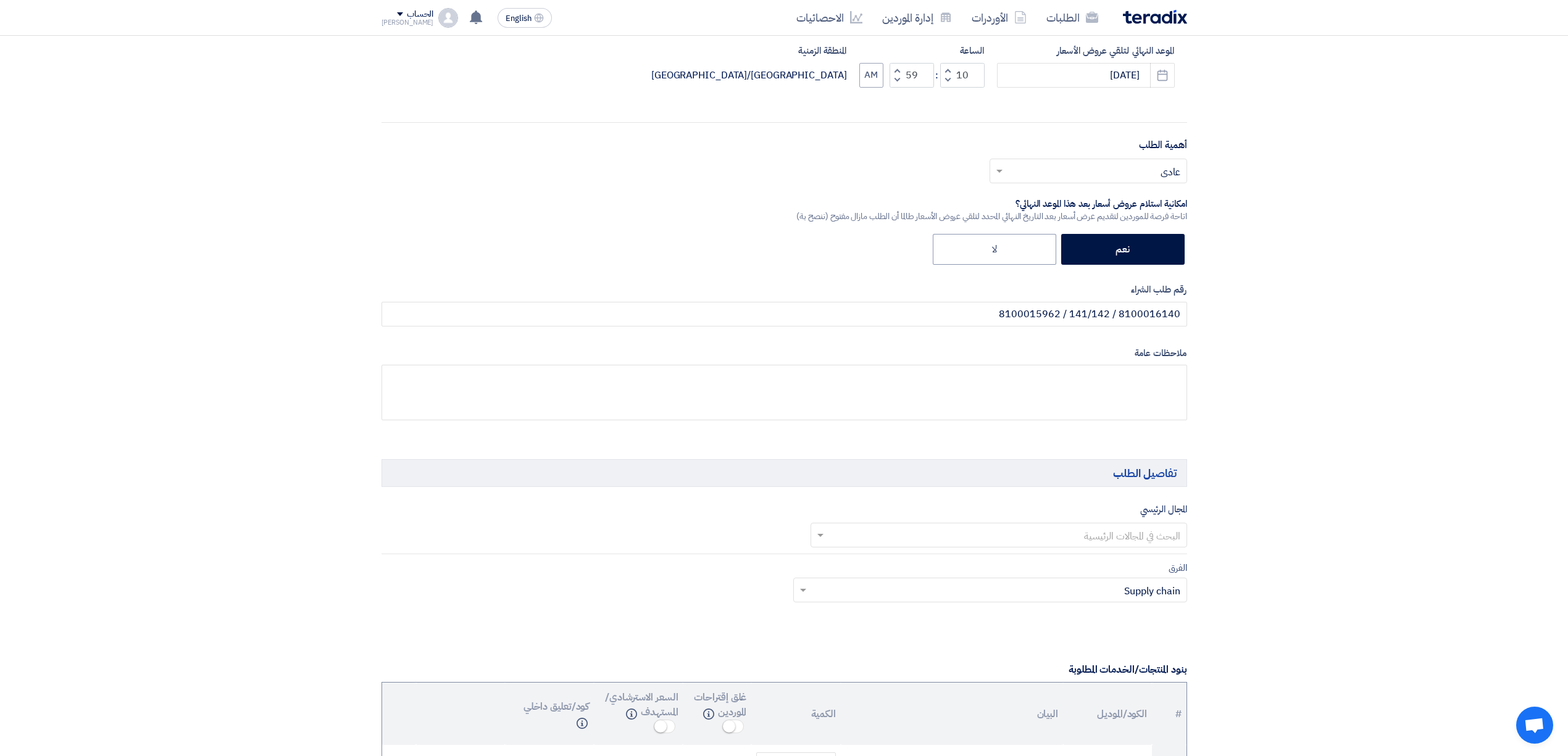
click at [1147, 544] on input "text" at bounding box center [1005, 536] width 352 height 20
click at [1106, 616] on span "Building material" at bounding box center [1142, 610] width 76 height 15
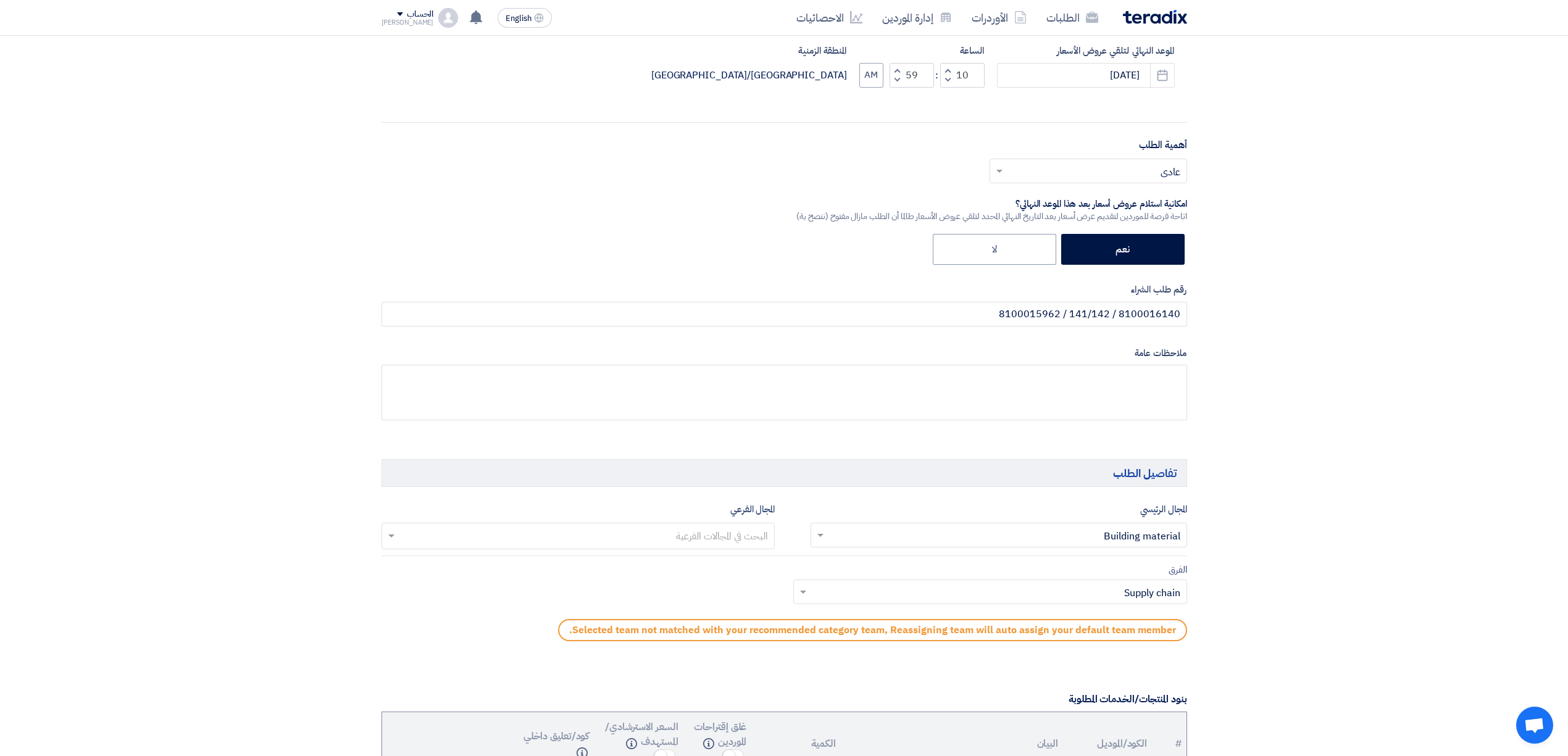
click at [730, 532] on input "text" at bounding box center [577, 537] width 381 height 20
click at [721, 587] on div "Wood" at bounding box center [578, 587] width 393 height 25
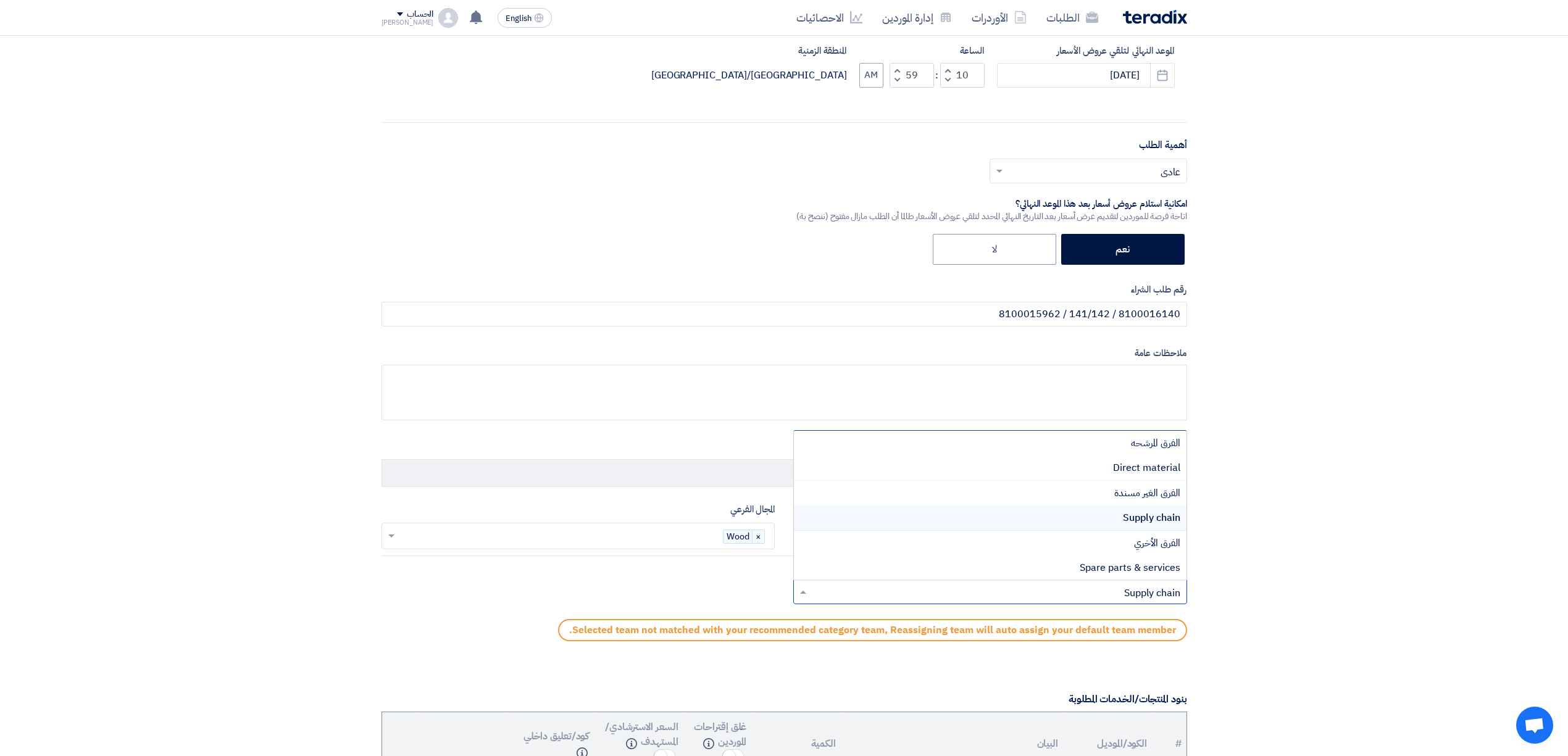
click at [1094, 584] on ng-select "Teams.. × Supply chain × الفرق المرشحه Direct material الفرق الغير مسندة Supply…" at bounding box center [991, 592] width 394 height 25
click at [1139, 460] on div "Direct material" at bounding box center [991, 468] width 393 height 25
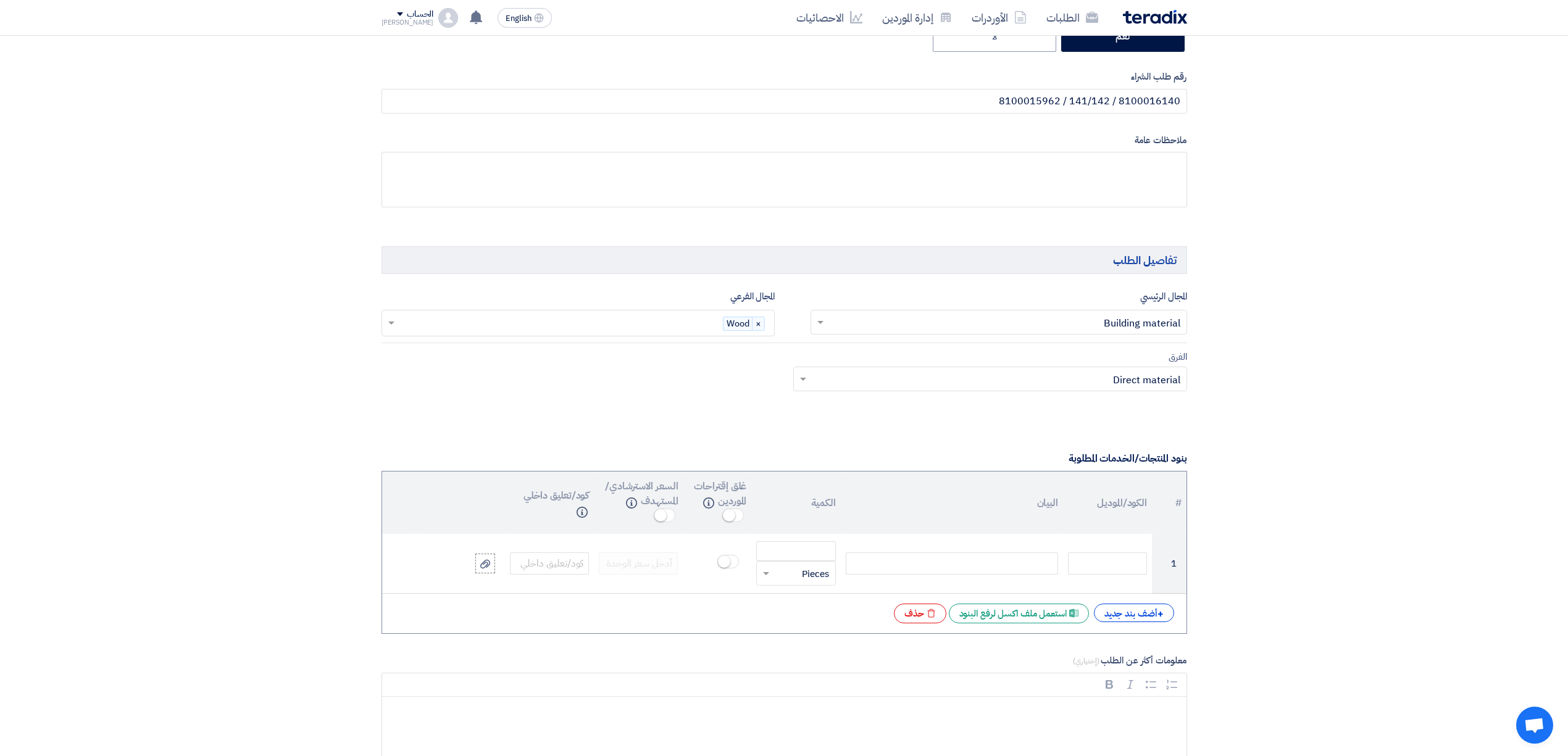
scroll to position [576, 0]
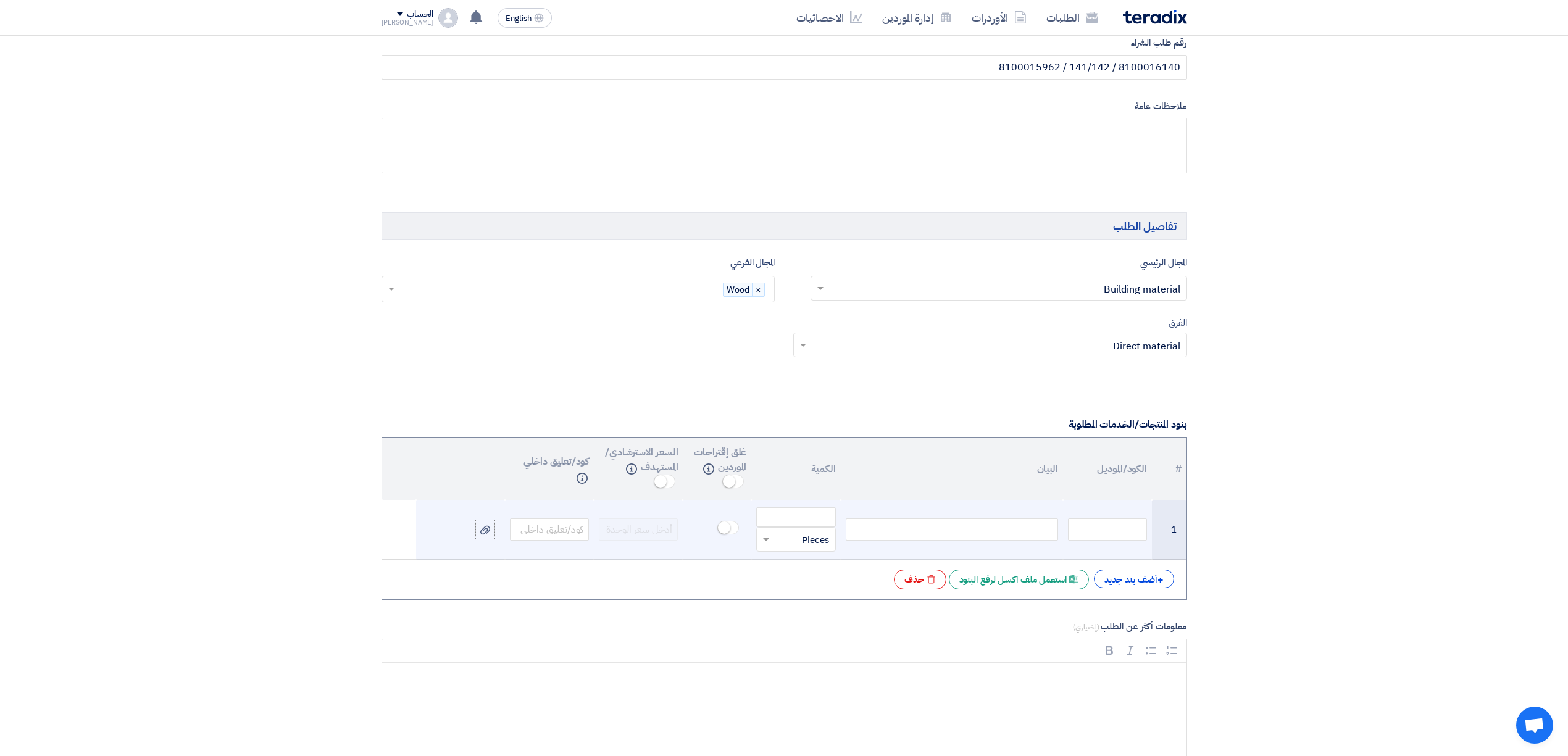
click at [914, 529] on div at bounding box center [952, 529] width 213 height 22
paste div
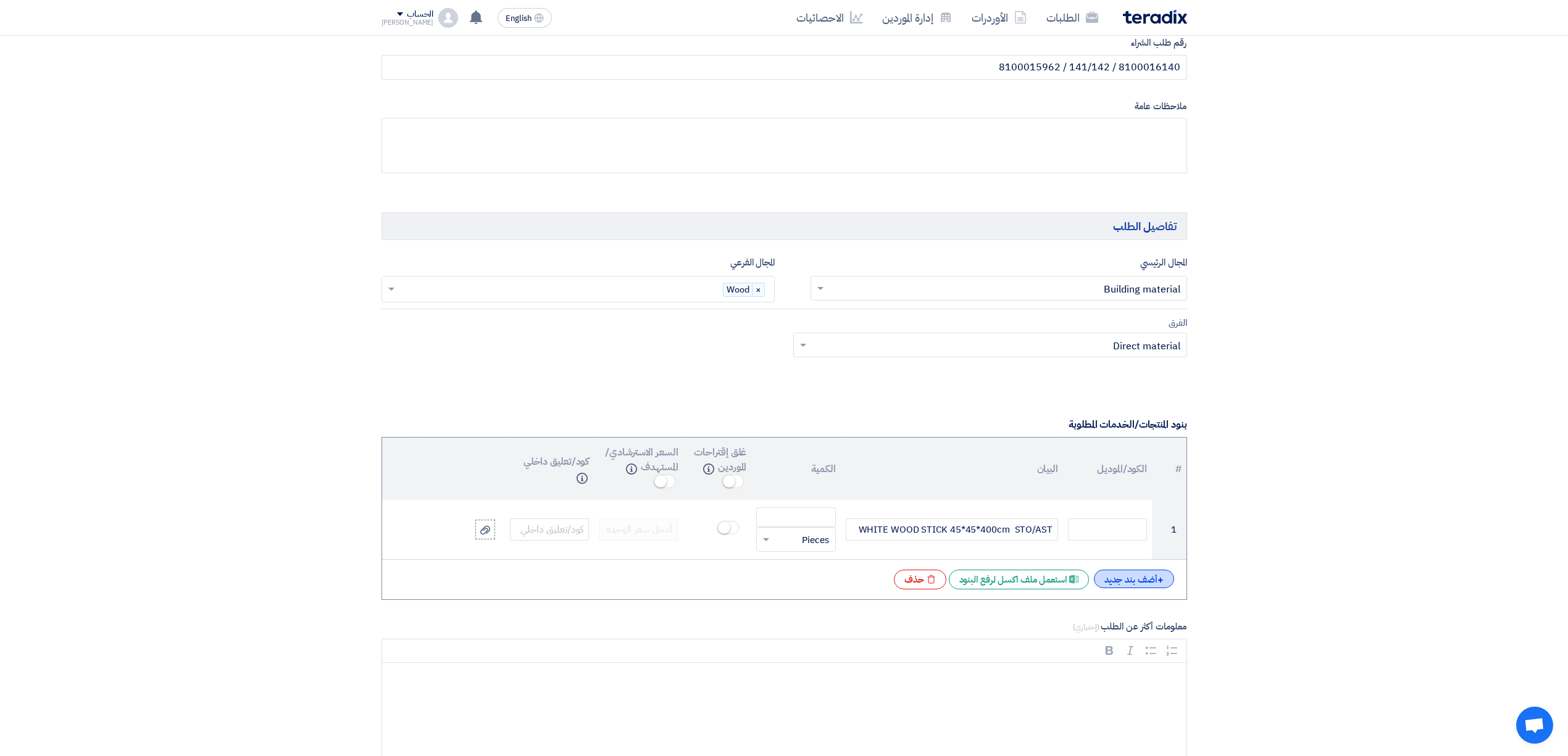
click at [1149, 588] on div "+ أضف بند جديد" at bounding box center [1135, 579] width 80 height 18
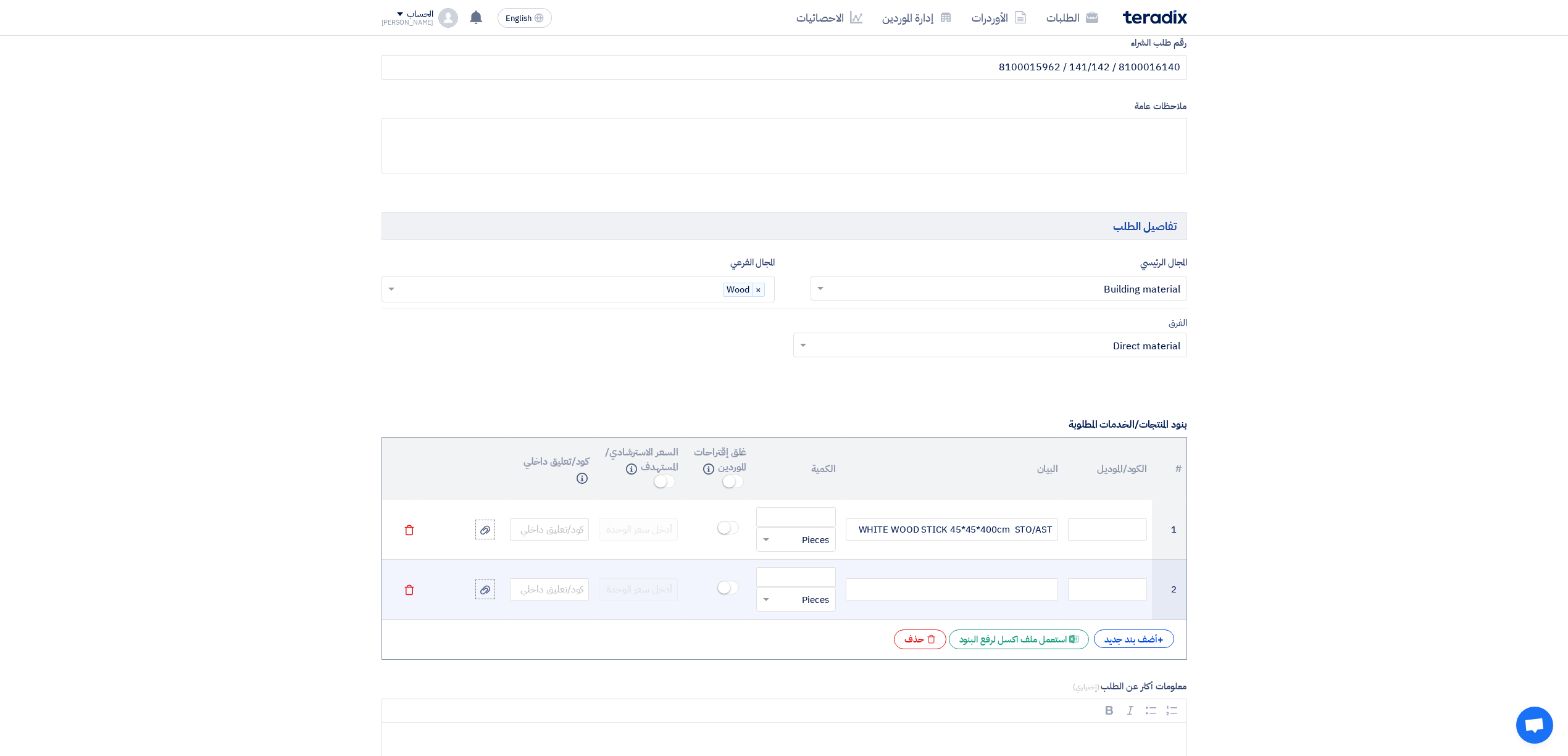
click at [983, 595] on div at bounding box center [952, 589] width 213 height 22
paste div
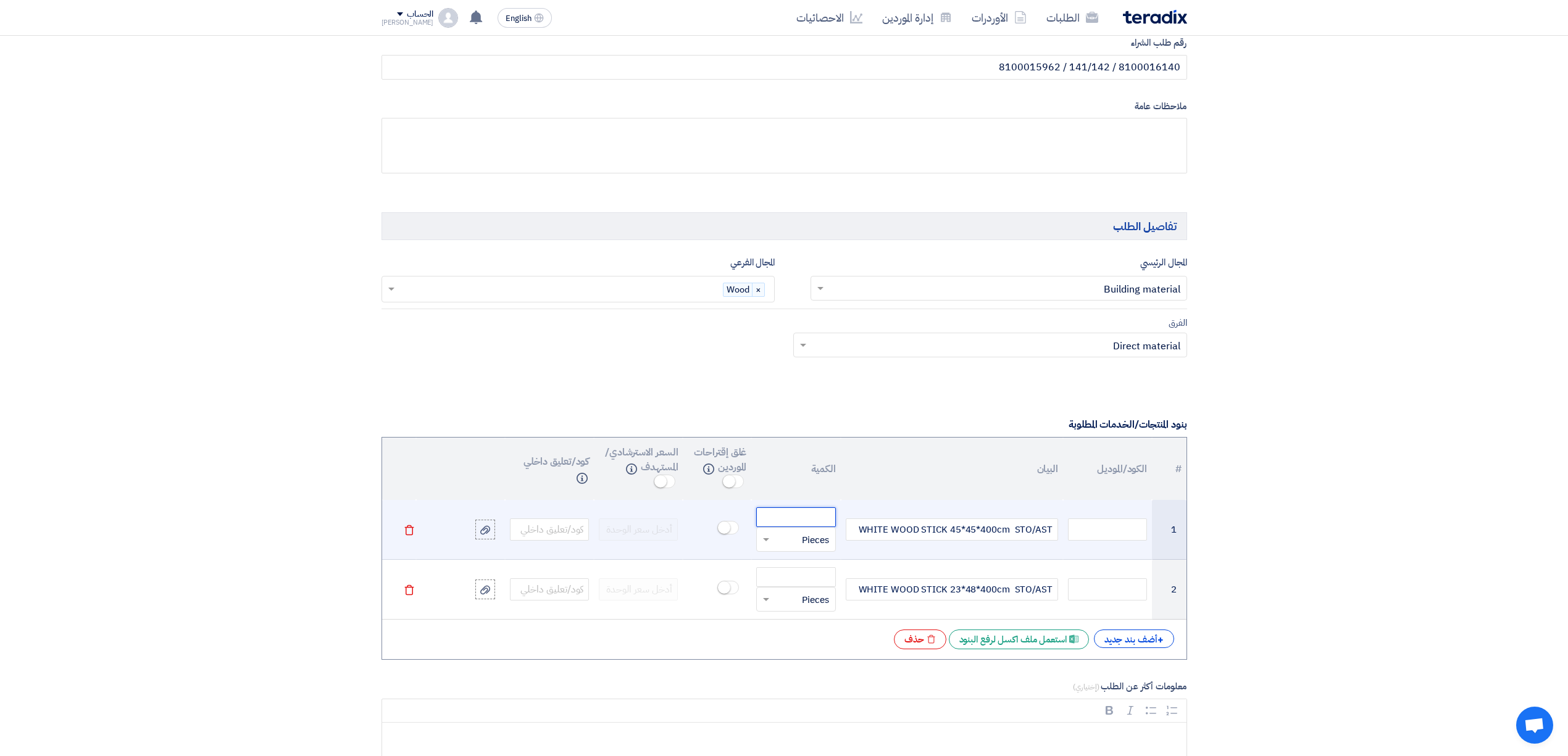
click at [791, 524] on input "number" at bounding box center [796, 517] width 79 height 20
paste input "3168.000"
drag, startPoint x: 818, startPoint y: 524, endPoint x: 836, endPoint y: 529, distance: 18.7
click at [836, 529] on td "3168.000 قطعة × Pieces" at bounding box center [796, 529] width 89 height 60
type input "3168.0"
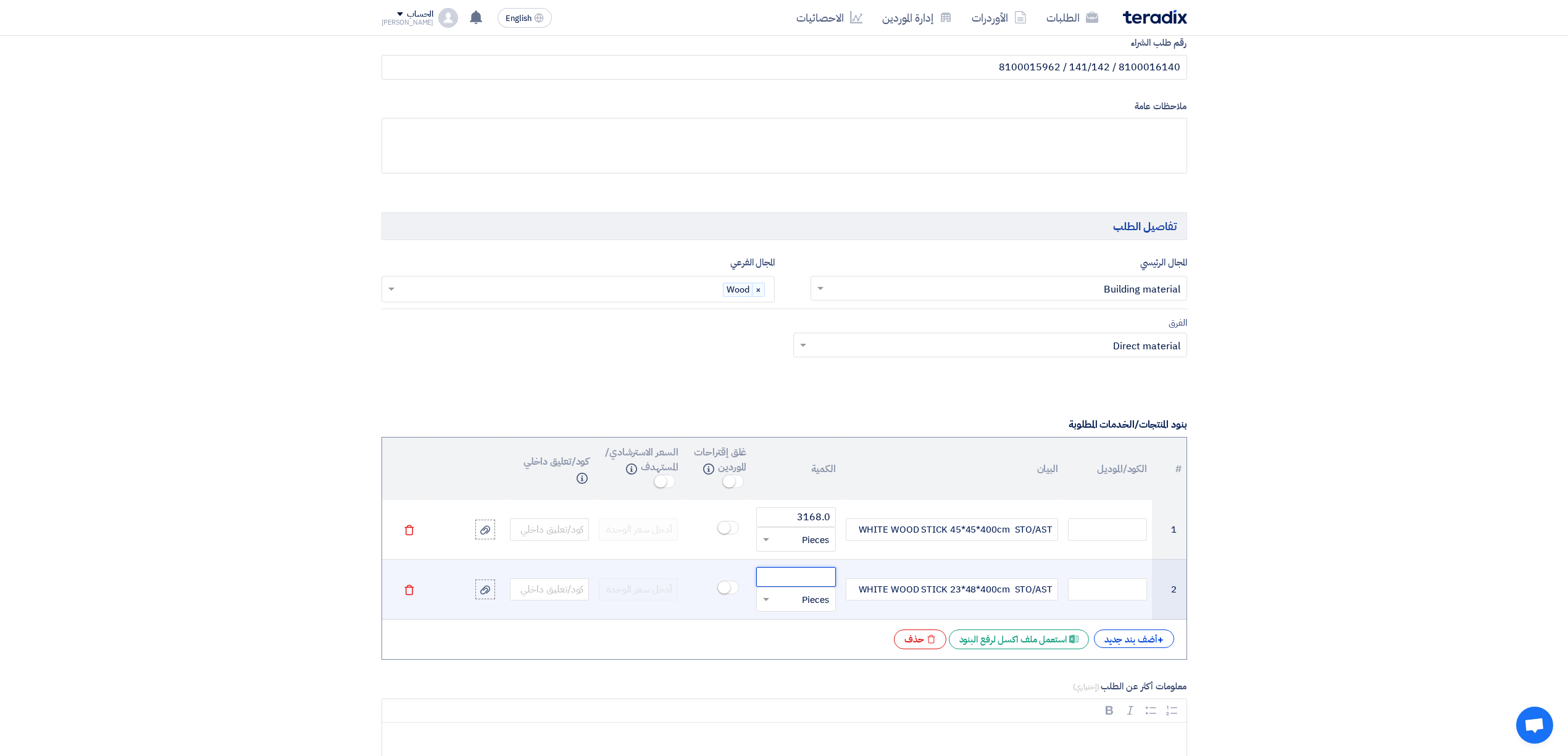
click at [786, 577] on input "number" at bounding box center [796, 577] width 79 height 20
paste input "1408.000"
drag, startPoint x: 818, startPoint y: 582, endPoint x: 835, endPoint y: 576, distance: 18.0
click at [835, 576] on input "1408.000" at bounding box center [796, 577] width 79 height 20
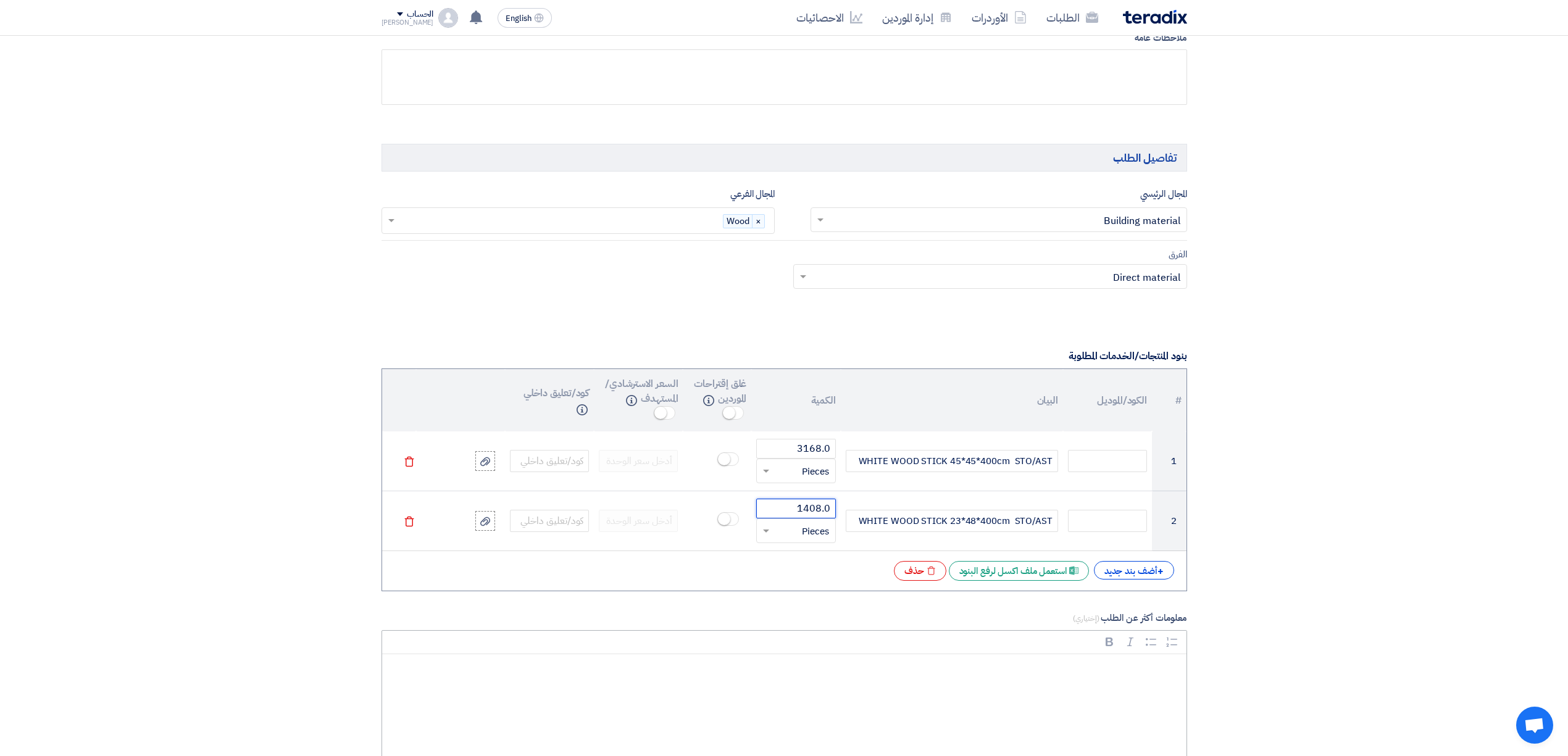
scroll to position [740, 0]
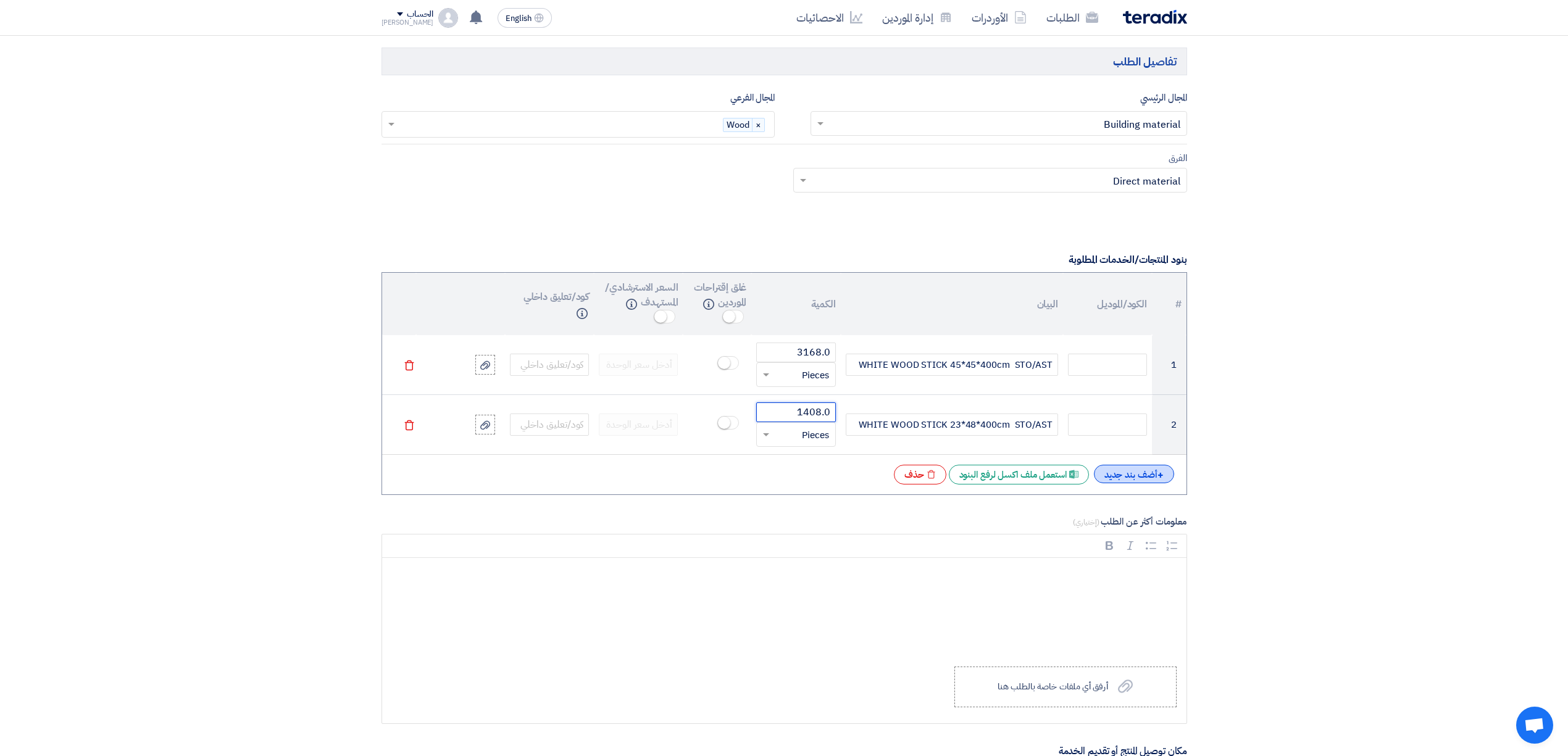
type input "1408.0"
click at [1129, 484] on div "+ أضف بند جديد" at bounding box center [1135, 474] width 80 height 18
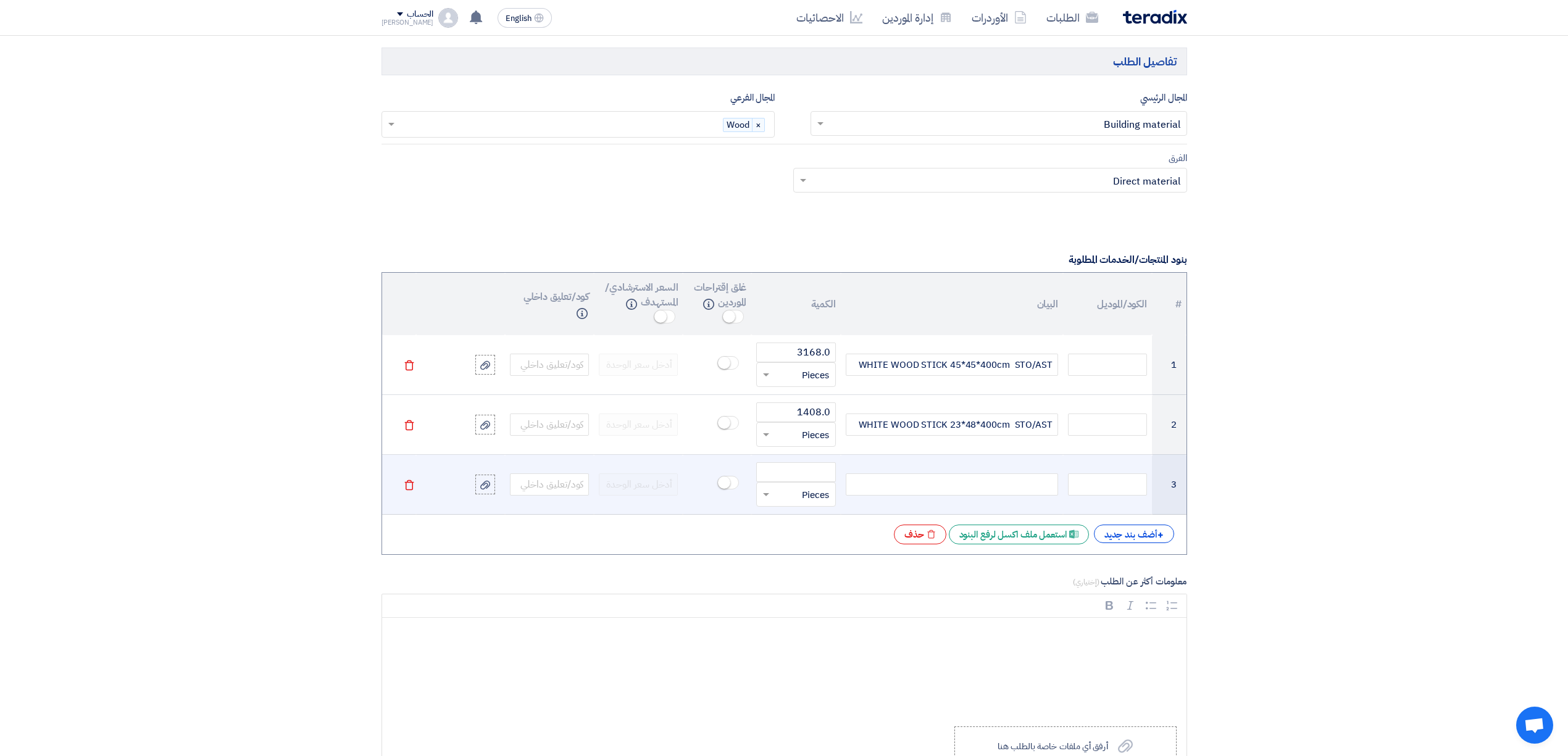
click at [932, 496] on div at bounding box center [952, 484] width 213 height 22
paste div
drag, startPoint x: 1033, startPoint y: 490, endPoint x: 1094, endPoint y: 486, distance: 61.1
click at [1094, 486] on tr "3 WOOD Stick 5X5X4 MTR قطعة × Pieces [GEOGRAPHIC_DATA]" at bounding box center [784, 484] width 804 height 60
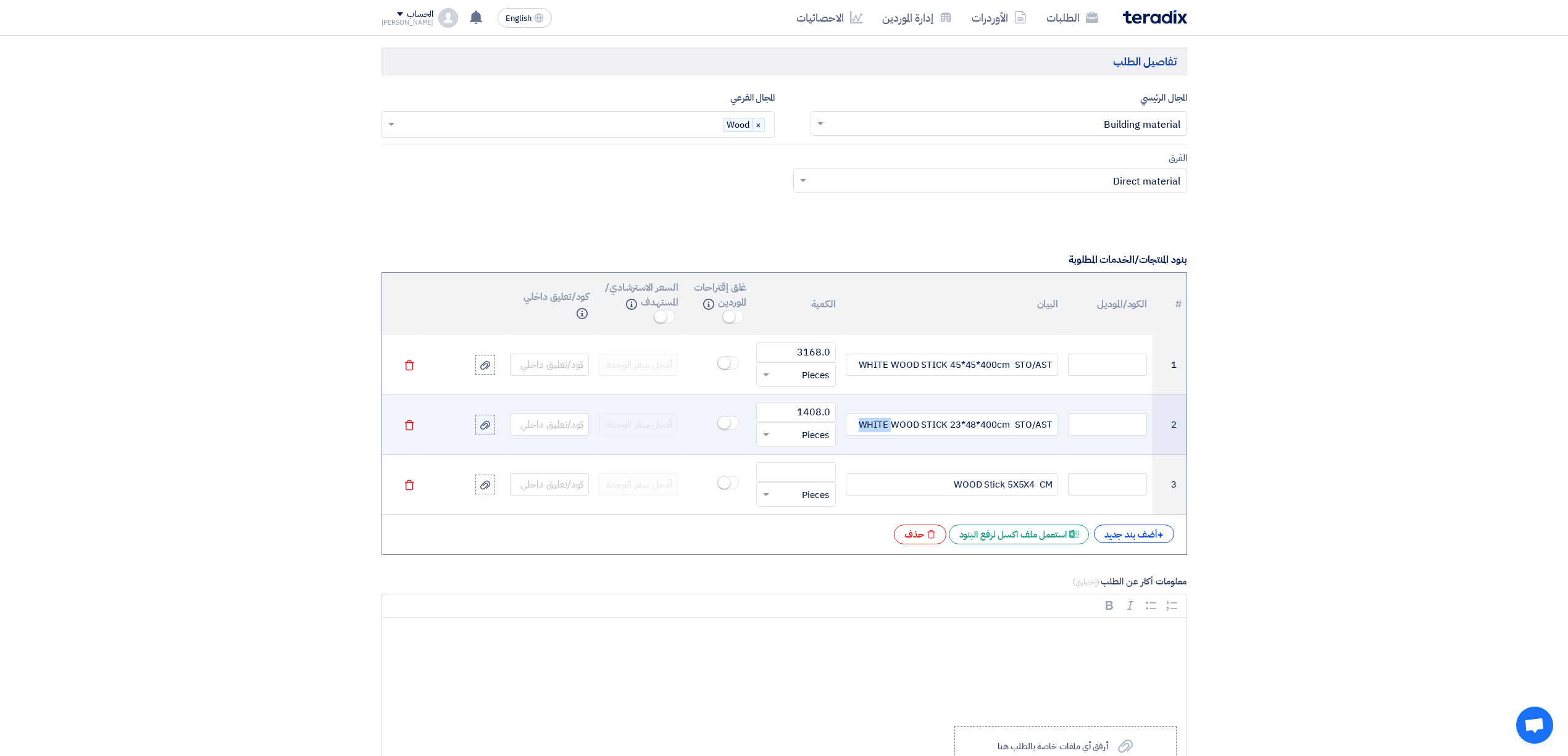
drag, startPoint x: 894, startPoint y: 435, endPoint x: 866, endPoint y: 445, distance: 29.7
click at [866, 445] on td "WHITE WOOD STICK 23*48*400cm STO/AST" at bounding box center [952, 425] width 222 height 60
copy div "WHITE"
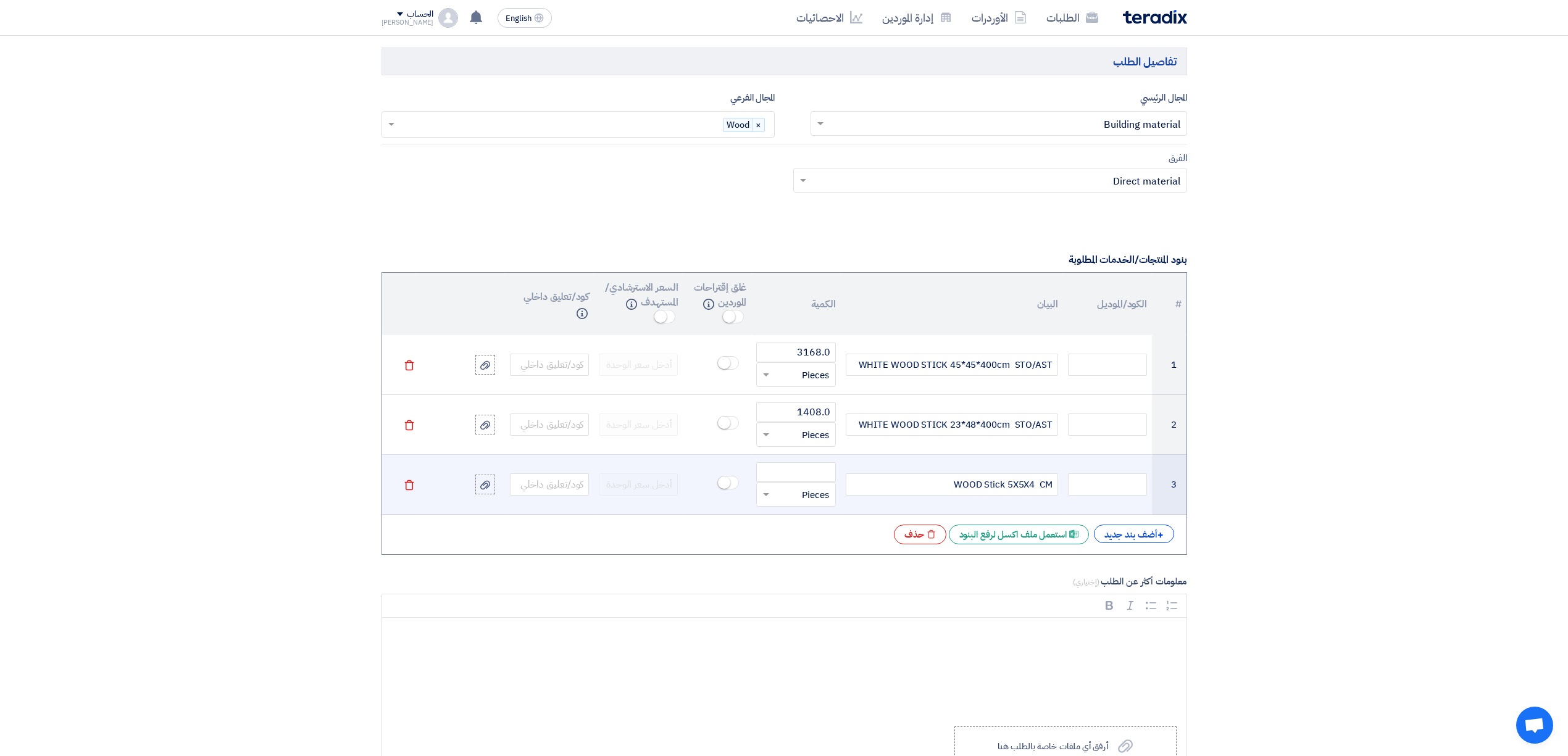
click at [929, 487] on div "WOOD Stick 5X5X4 CM" at bounding box center [952, 484] width 213 height 22
click at [815, 480] on input "number" at bounding box center [796, 472] width 79 height 20
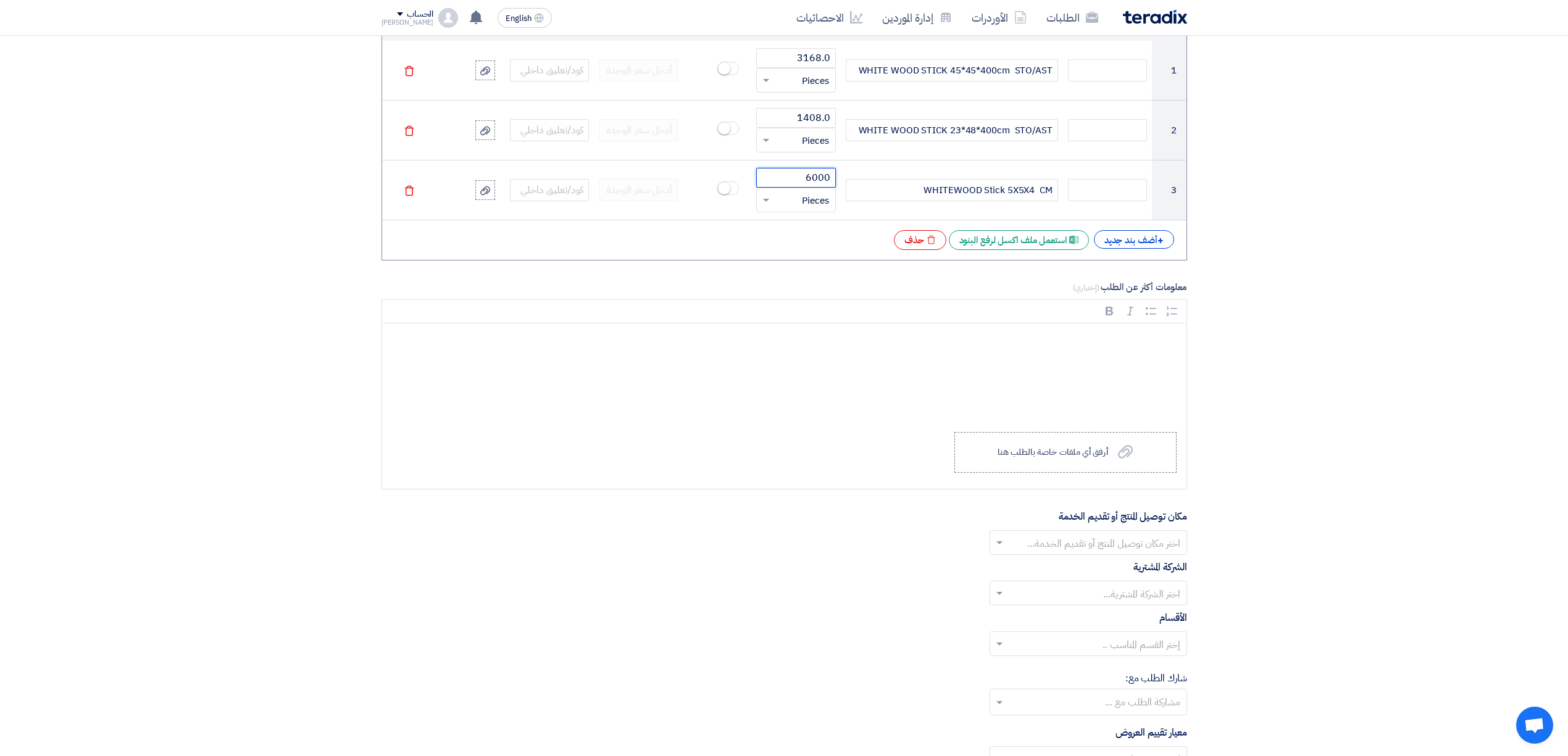
scroll to position [1069, 0]
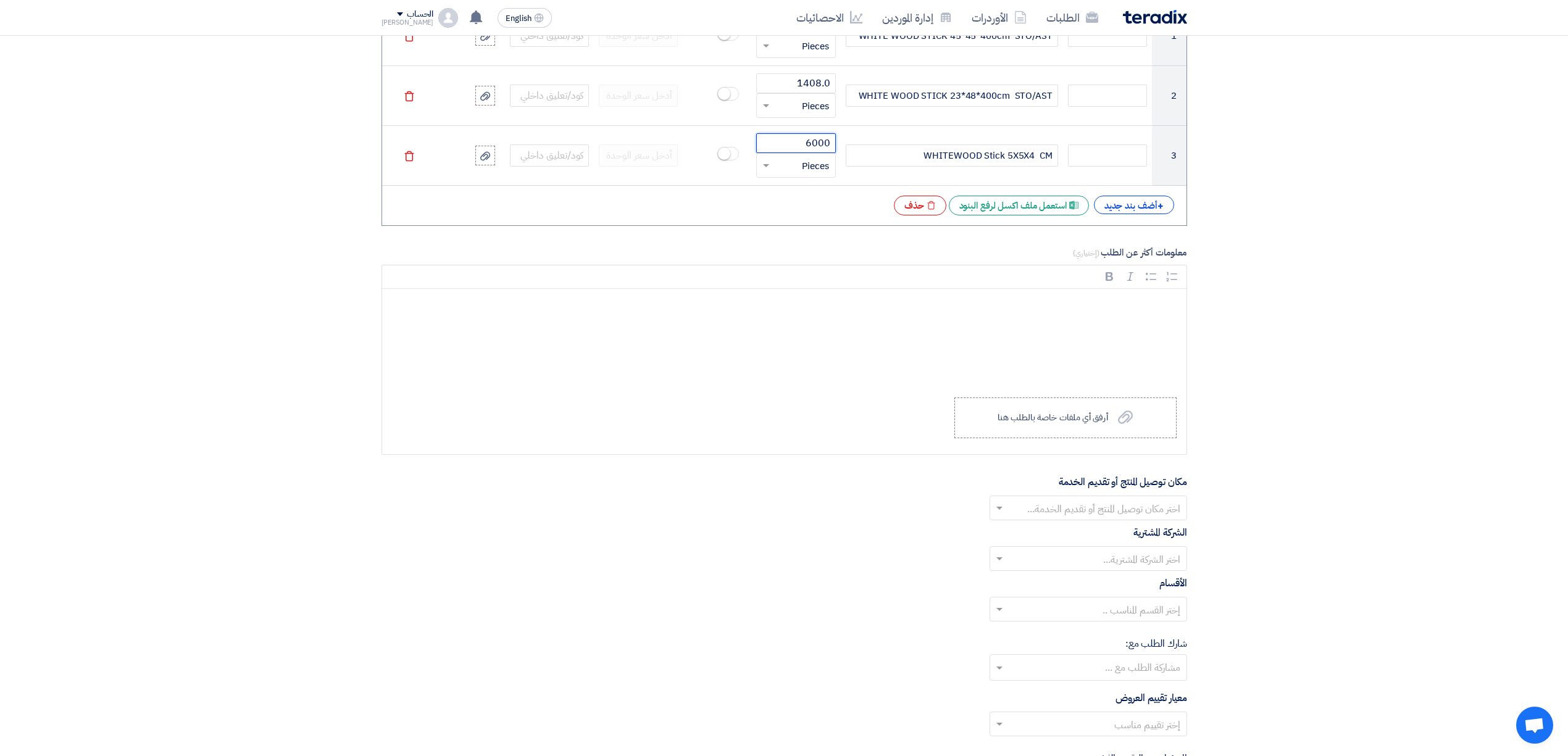
type input "6000"
click at [1129, 517] on input "text" at bounding box center [1095, 509] width 173 height 20
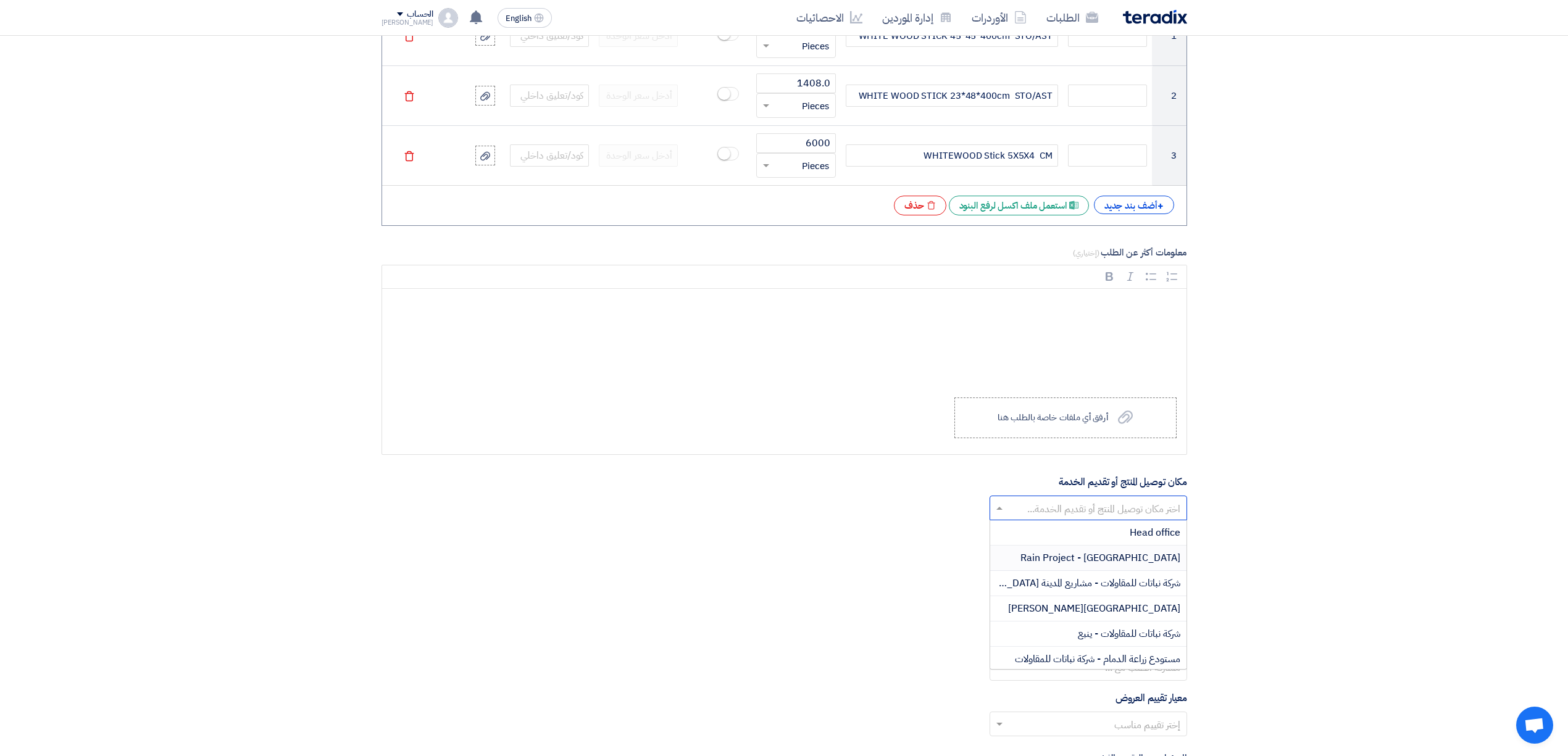
click at [1117, 560] on span "Rain Project - [GEOGRAPHIC_DATA]" at bounding box center [1101, 558] width 160 height 15
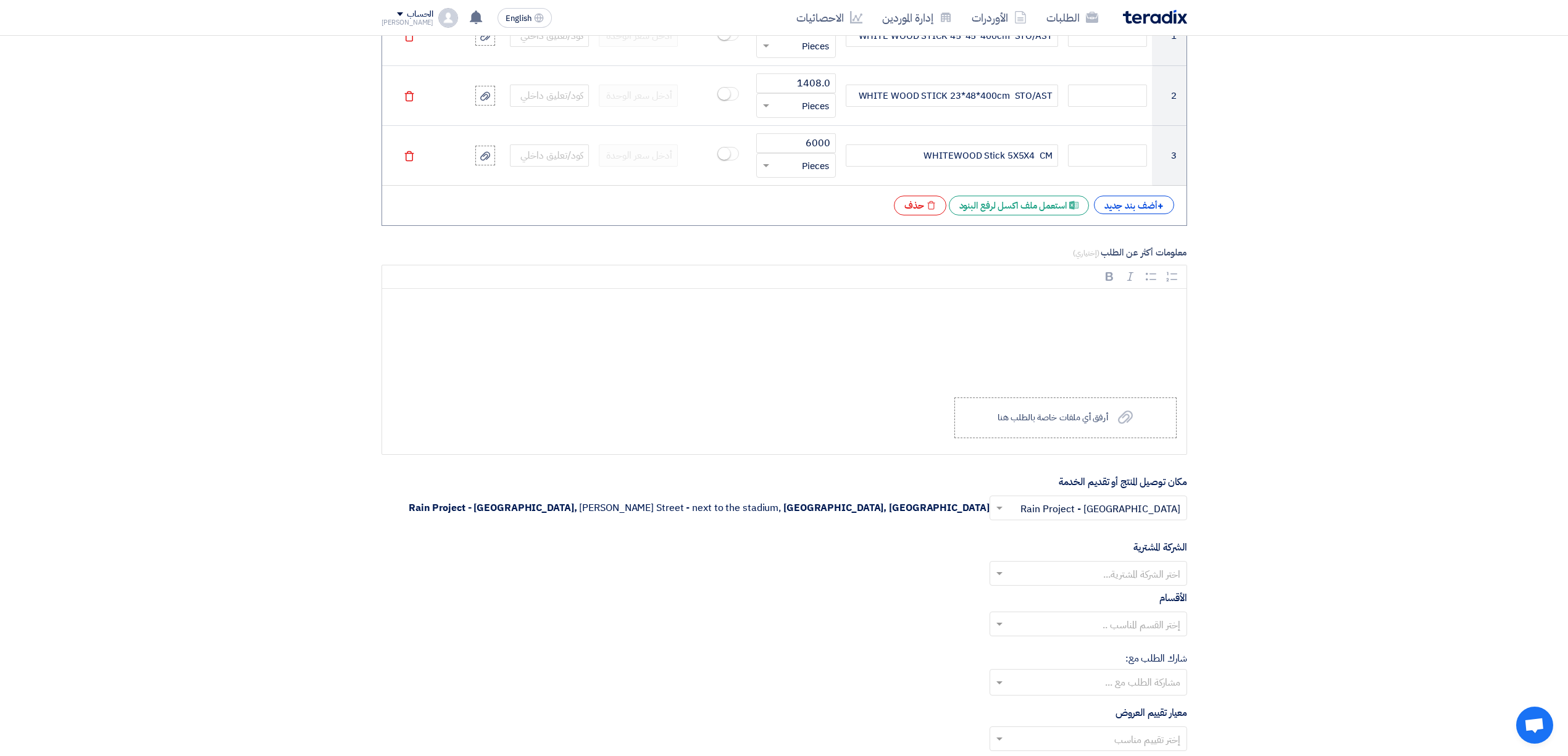
click at [1102, 517] on input "text" at bounding box center [1095, 509] width 173 height 20
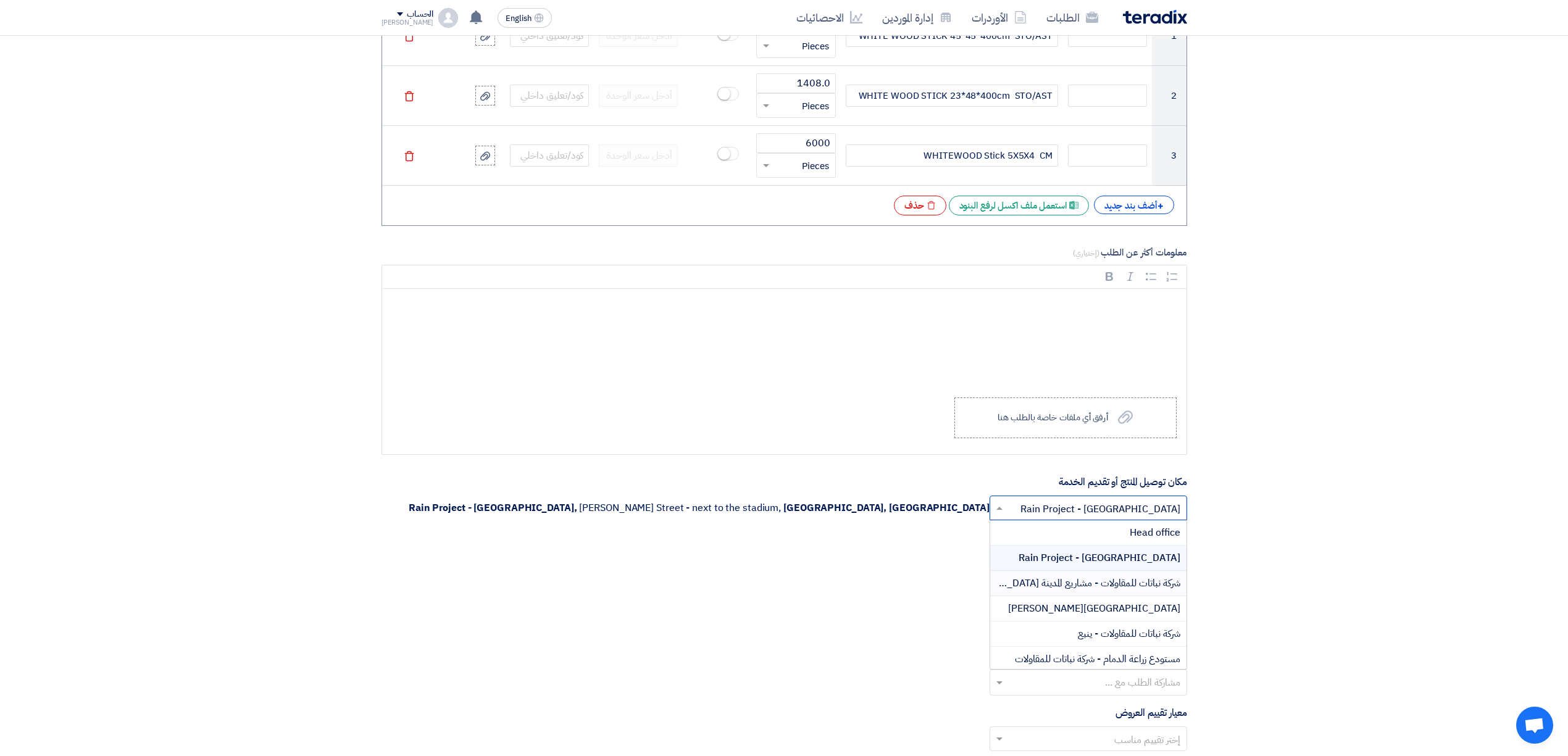
click at [1115, 590] on span "شركة نباتات للمقاولات - مشاريع المدينة [GEOGRAPHIC_DATA]" at bounding box center [1061, 583] width 239 height 15
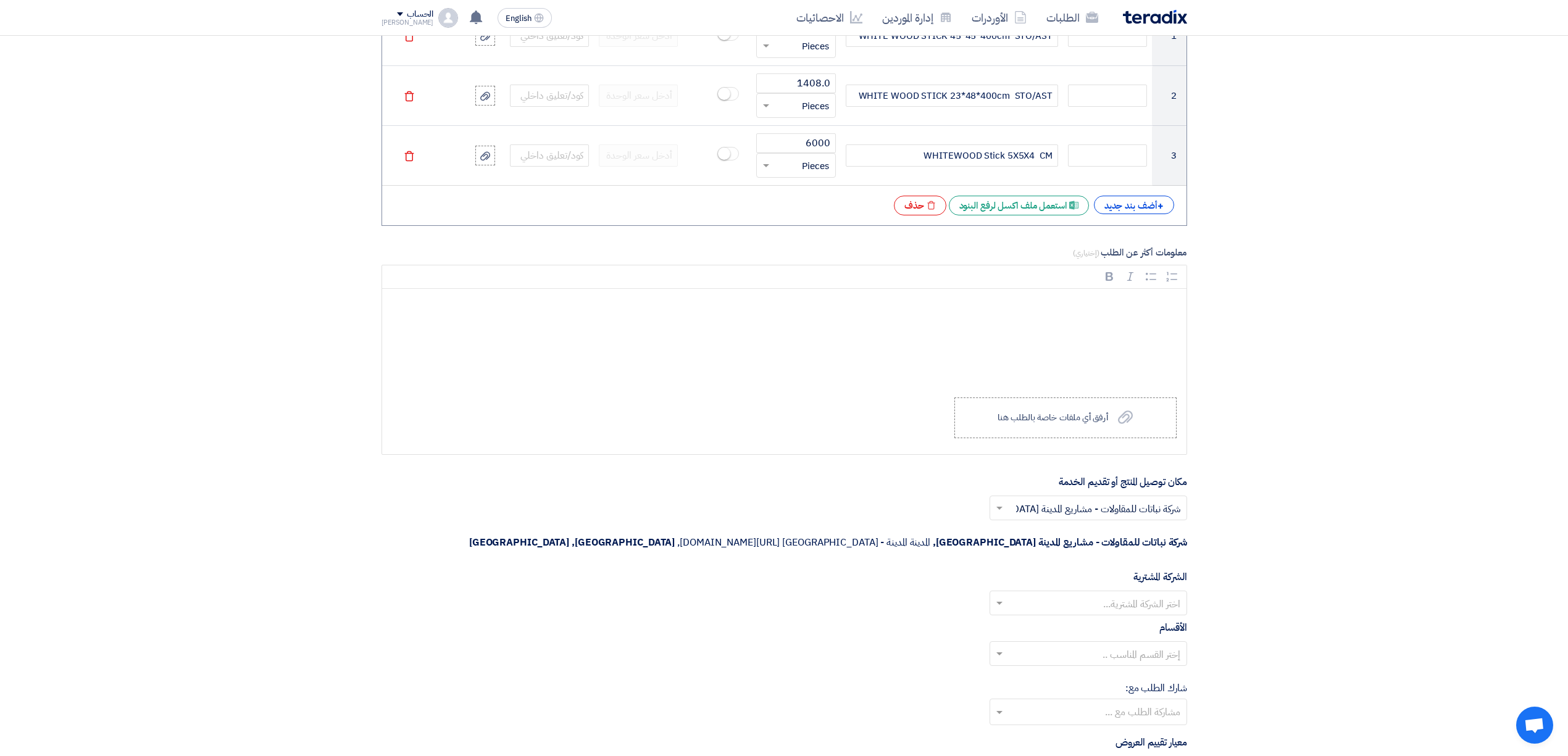
click at [1119, 594] on input "text" at bounding box center [1095, 604] width 173 height 20
click at [1120, 620] on span "Nabatat for contracting" at bounding box center [1127, 628] width 105 height 15
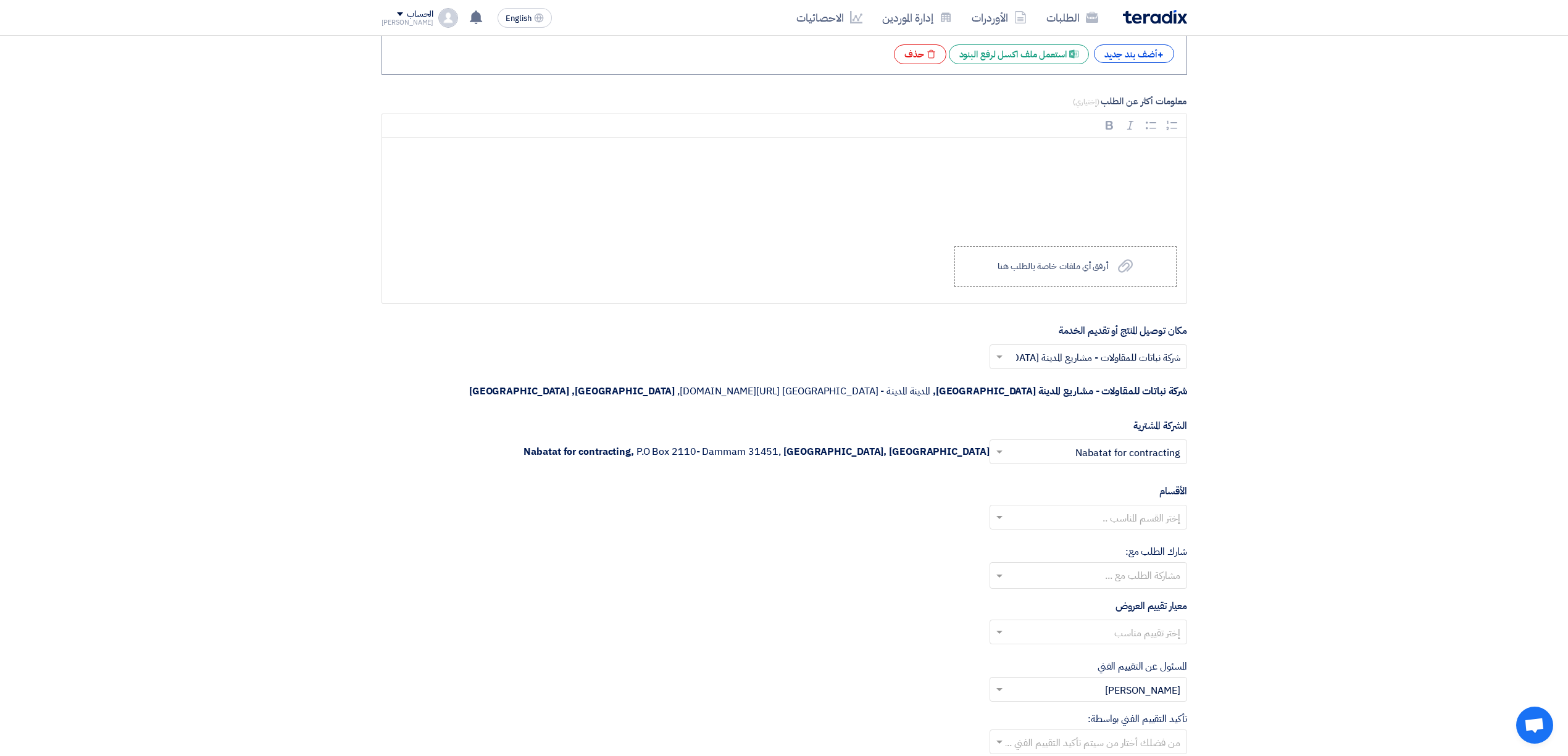
scroll to position [1235, 0]
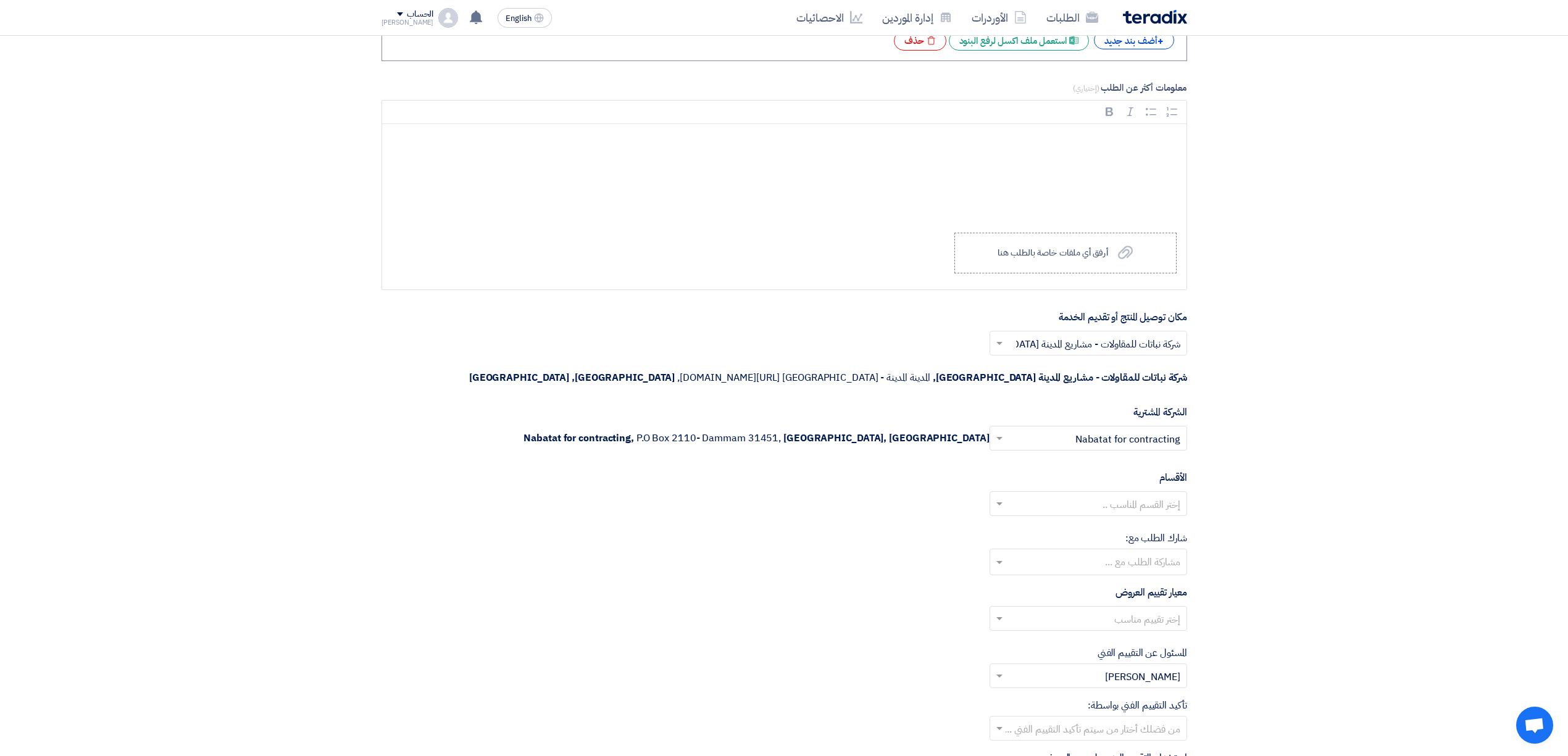
click at [1166, 495] on input "text" at bounding box center [1095, 505] width 173 height 20
click at [1149, 521] on span "General Department" at bounding box center [1135, 528] width 92 height 15
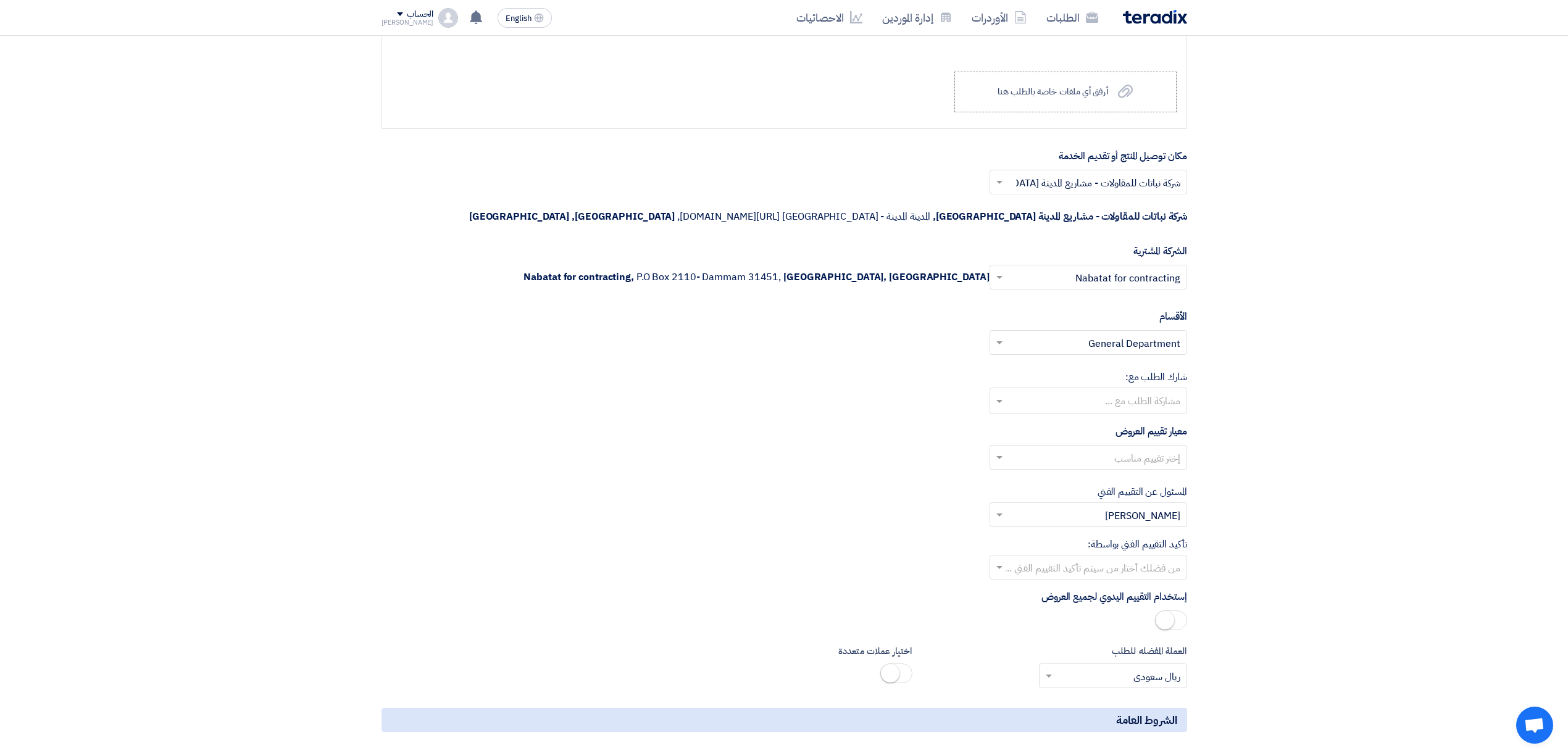
scroll to position [1399, 0]
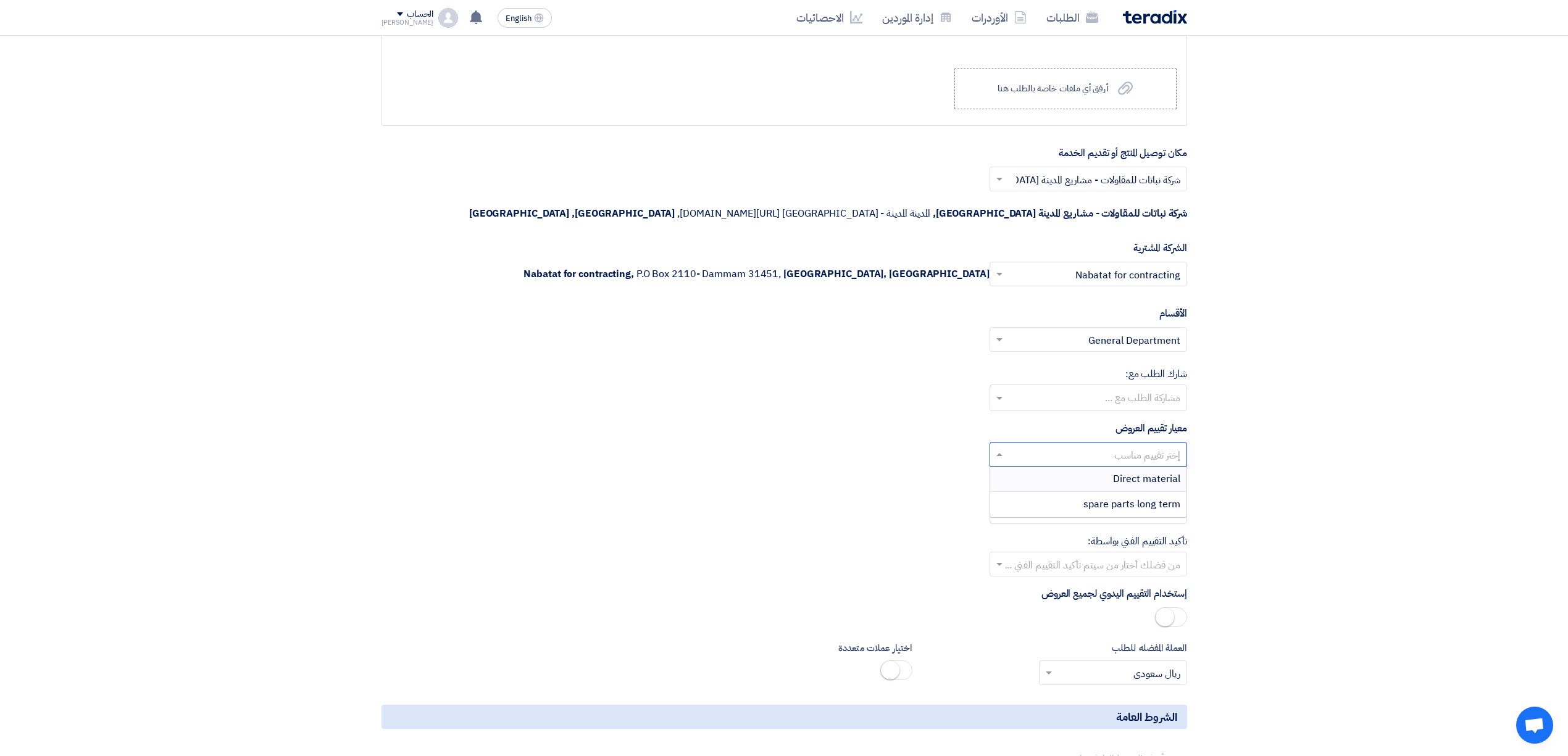
click at [1142, 445] on input "text" at bounding box center [1095, 455] width 173 height 20
click at [1139, 472] on span "Direct material" at bounding box center [1147, 479] width 67 height 15
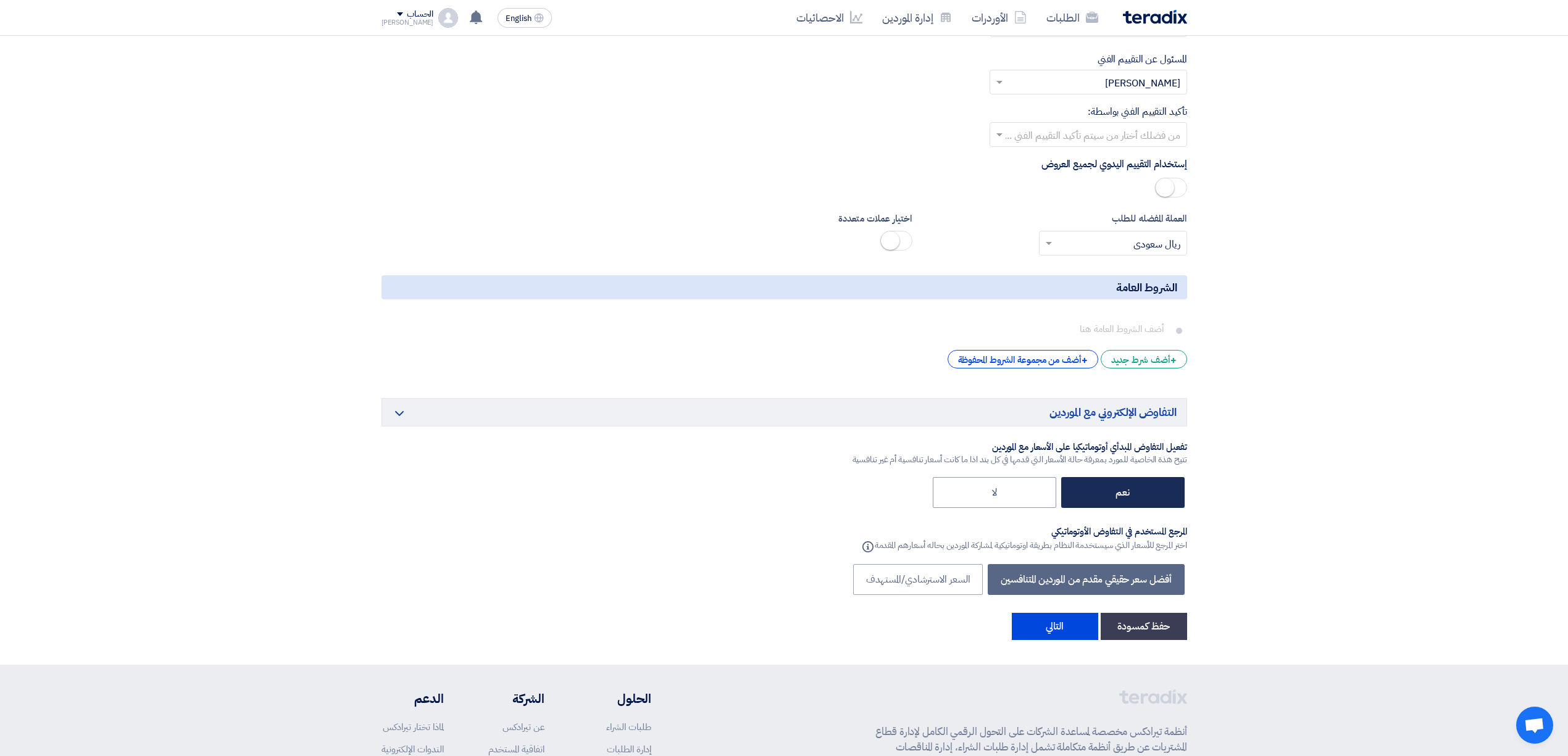
scroll to position [1892, 0]
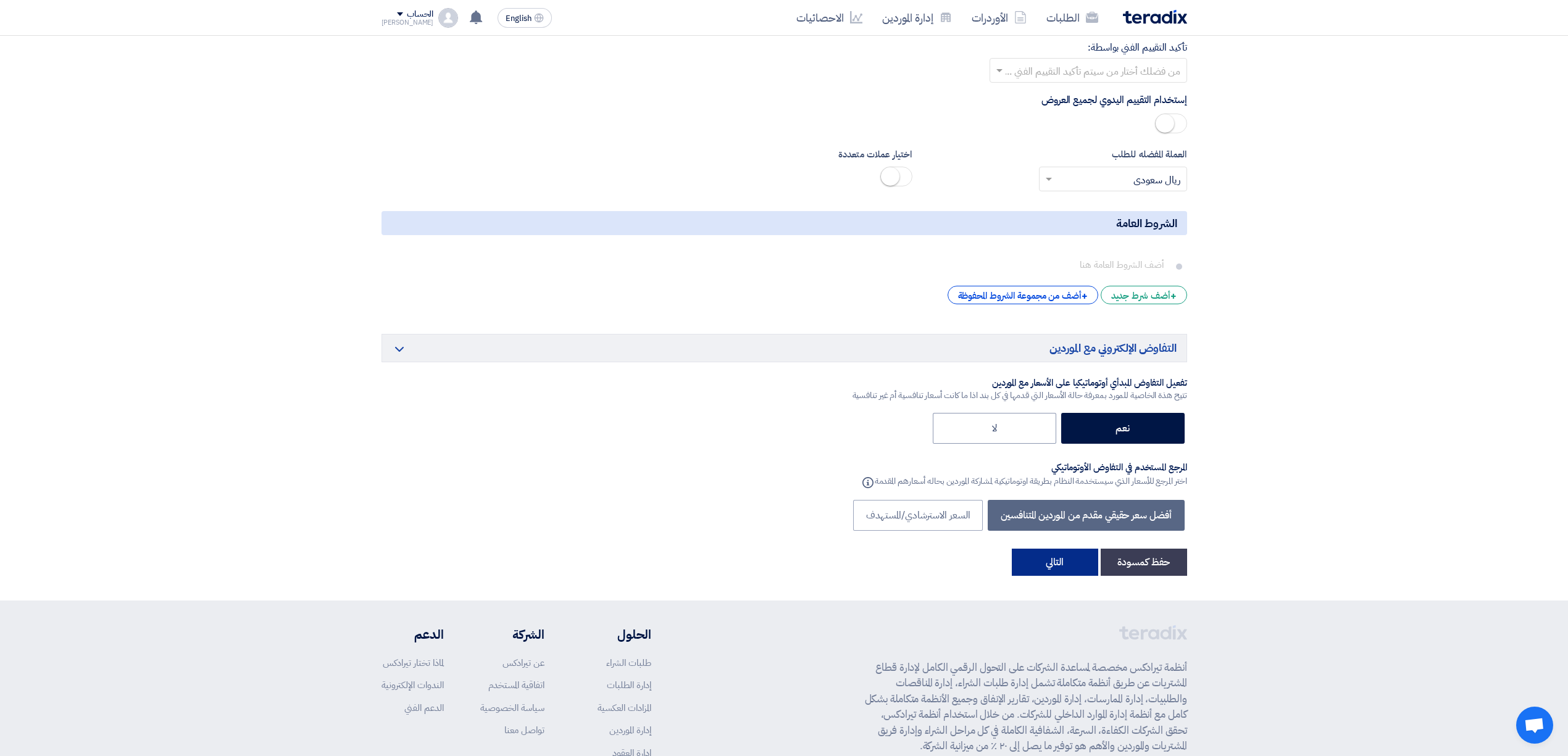
click at [1077, 548] on button "التالي" at bounding box center [1055, 562] width 86 height 27
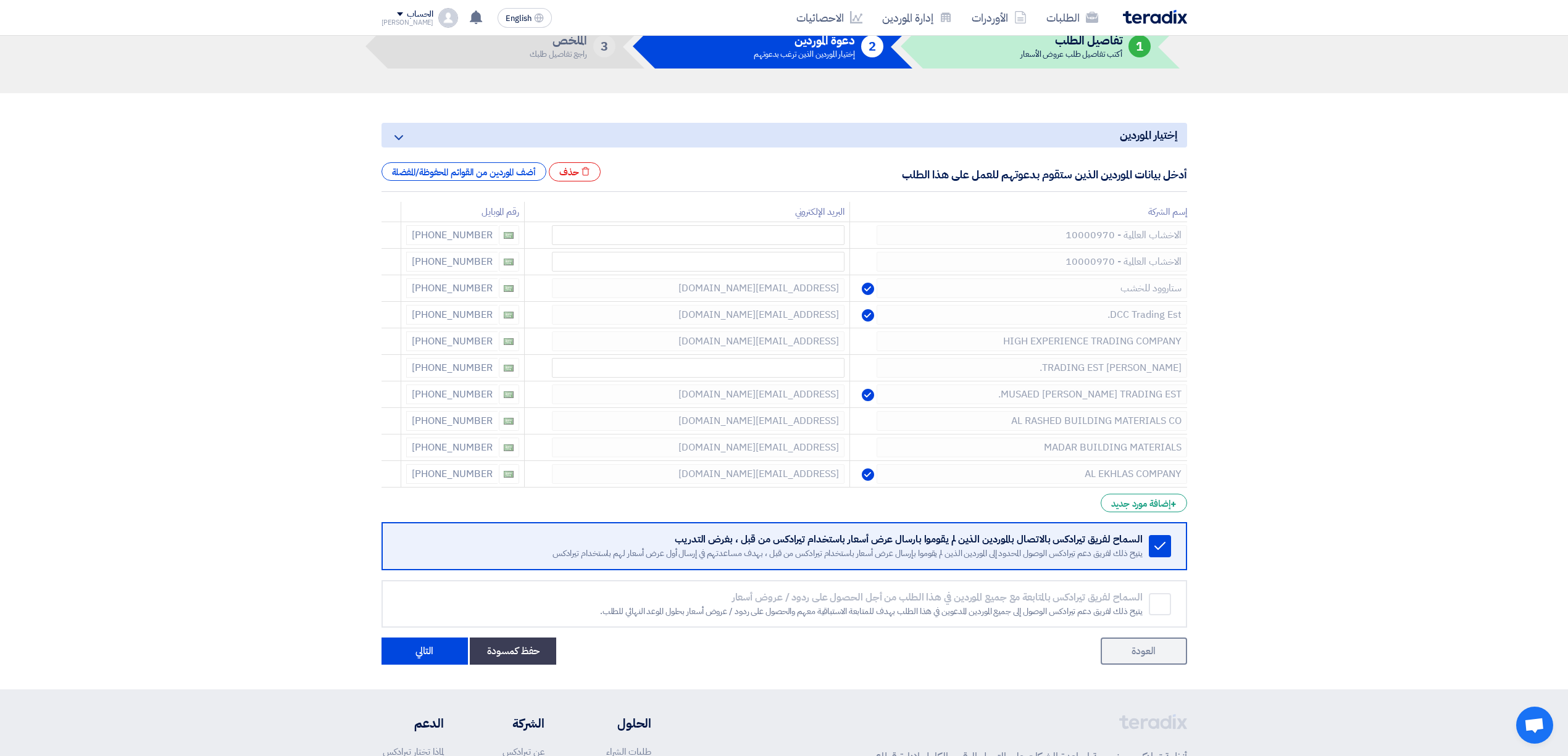
scroll to position [247, 0]
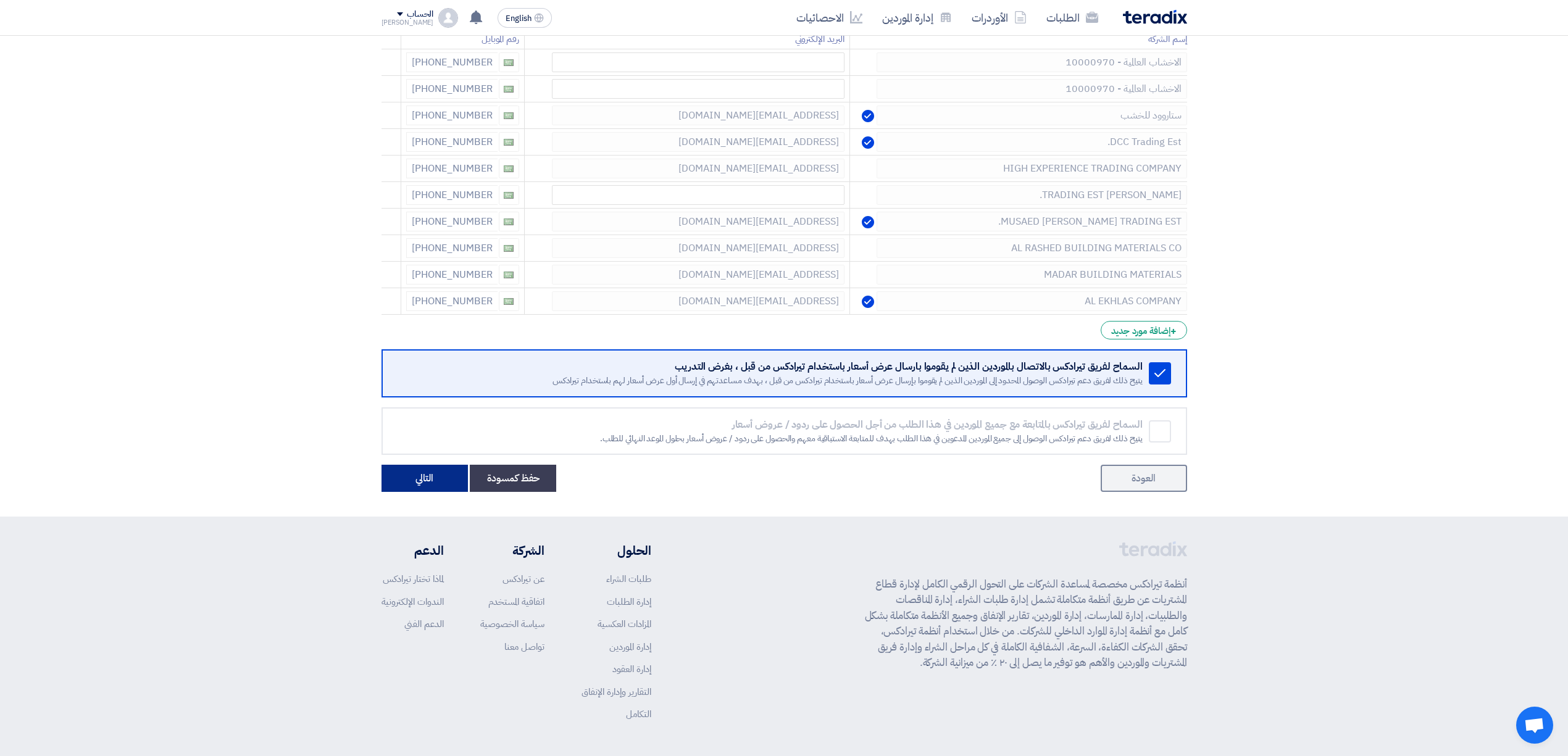
click at [421, 480] on button "التالي" at bounding box center [424, 478] width 86 height 27
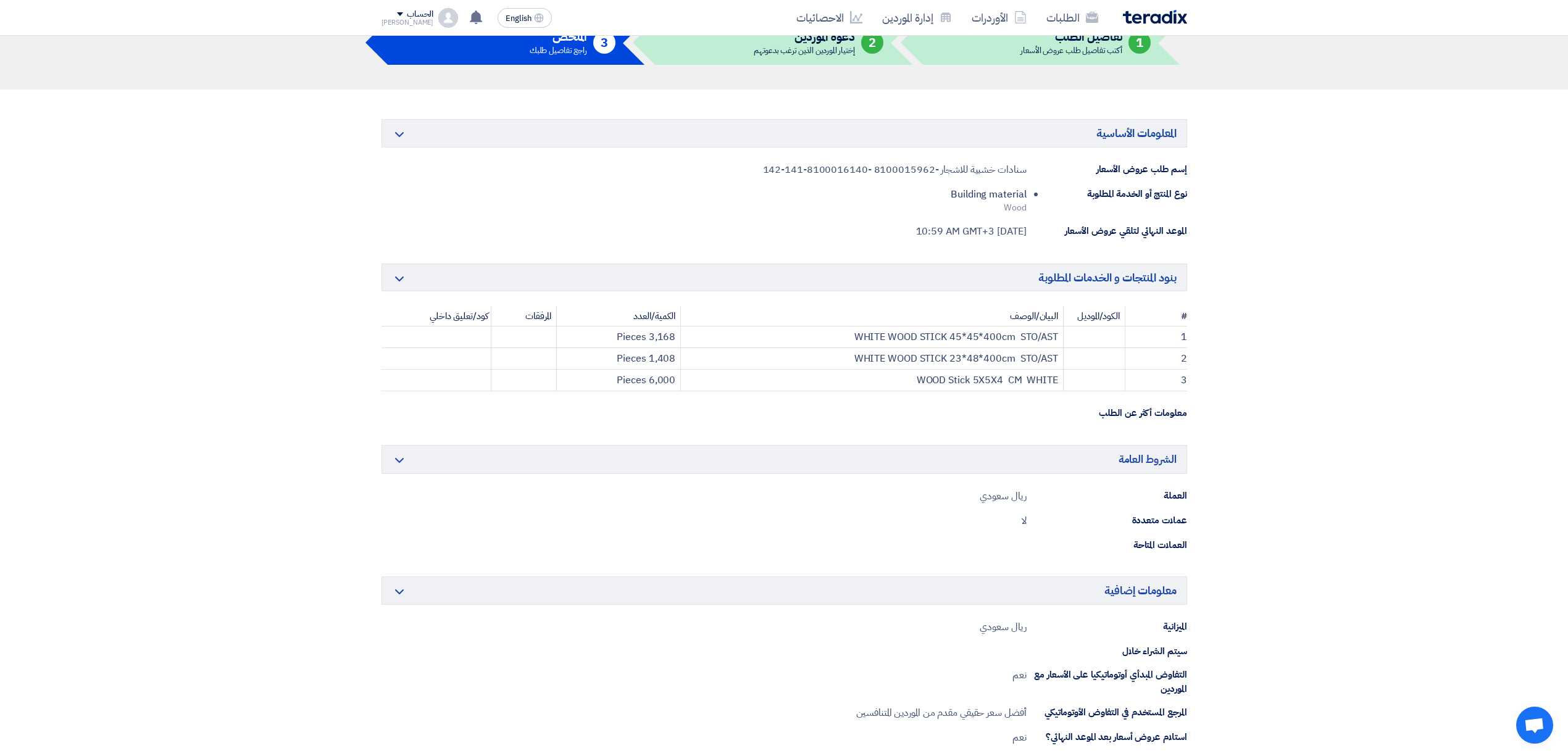
scroll to position [247, 0]
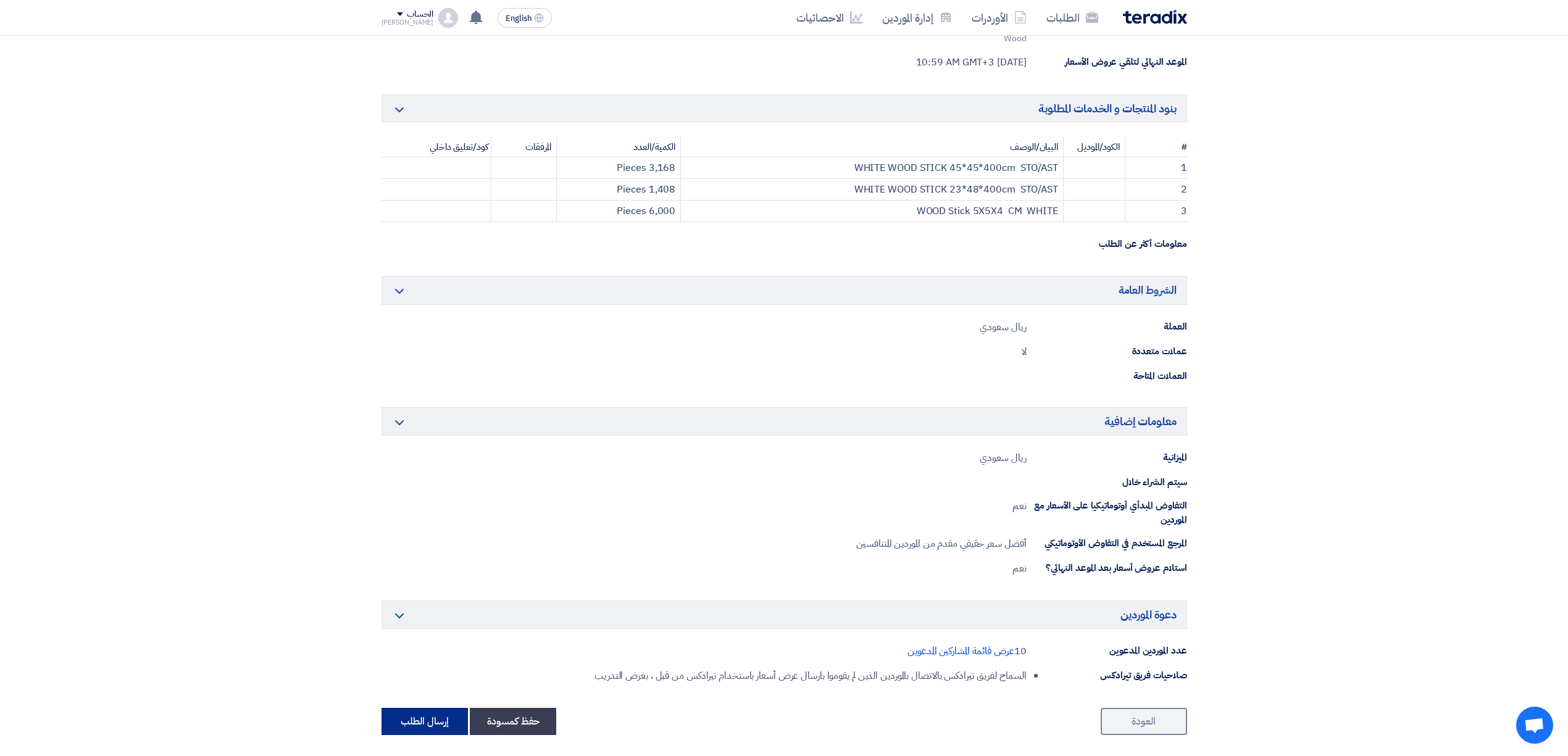
click at [414, 720] on button "إرسال الطلب" at bounding box center [424, 721] width 86 height 27
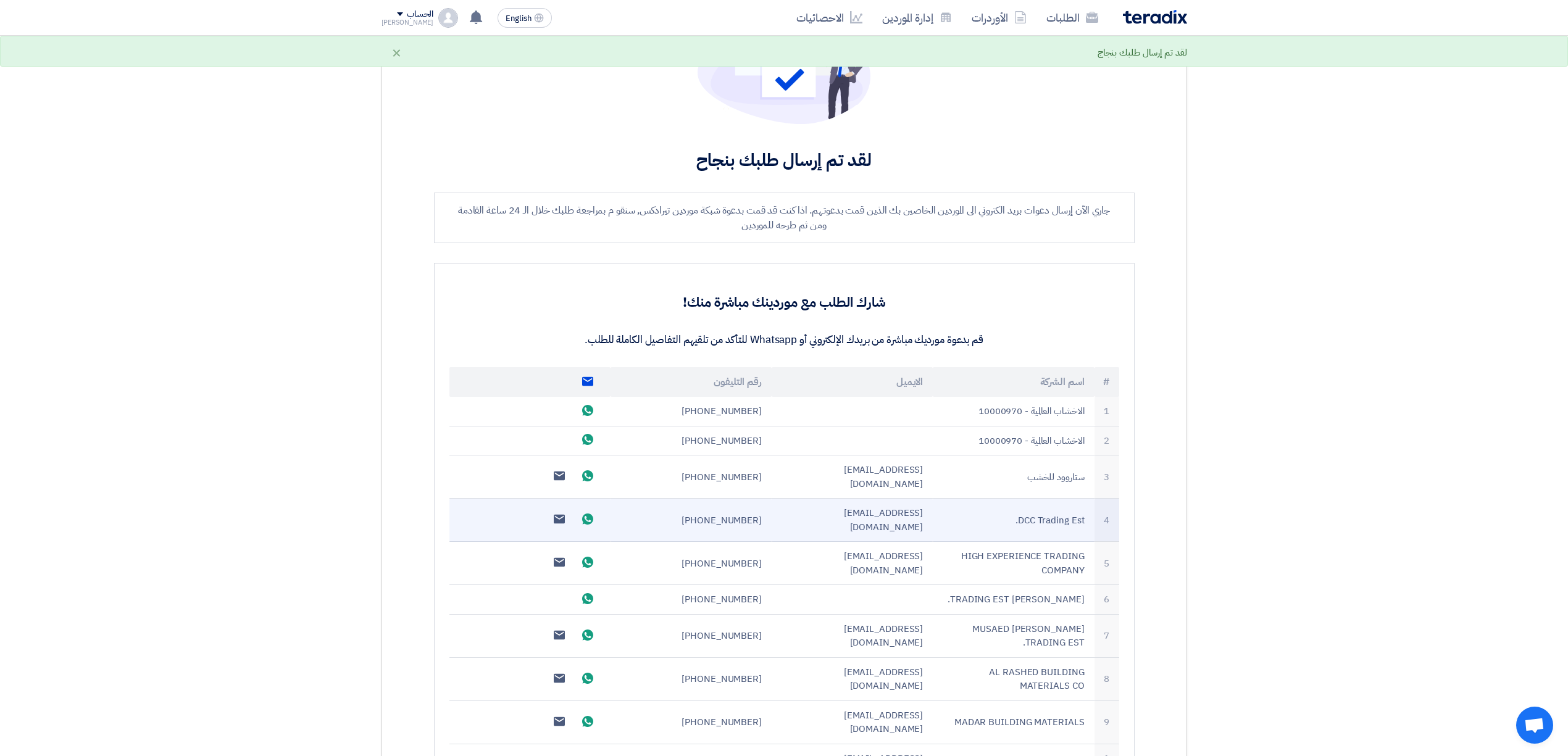
scroll to position [247, 0]
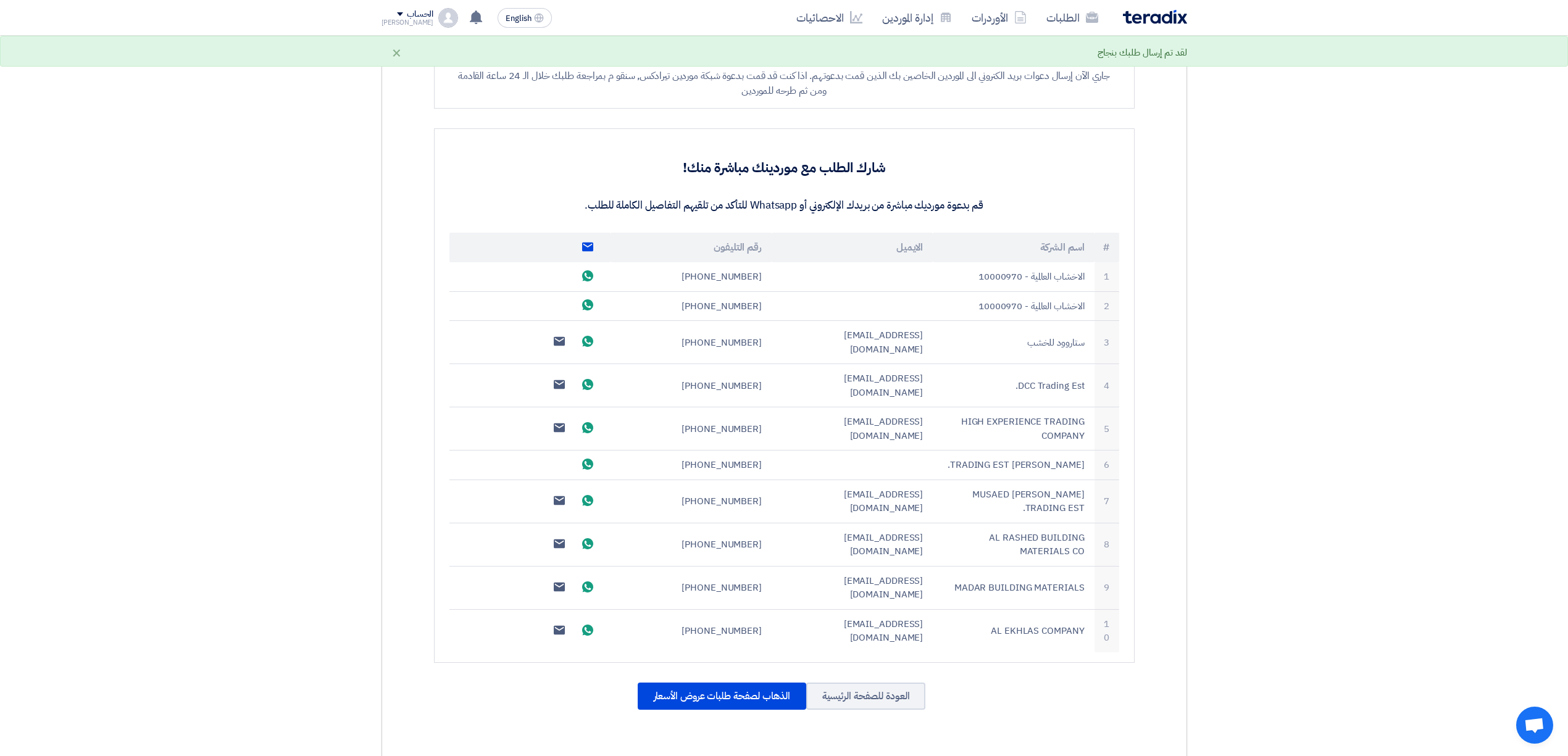
click at [1159, 28] on div "الطلبات الأوردرات إدارة الموردين الاحصائيات" at bounding box center [945, 17] width 484 height 29
click at [1159, 20] on img at bounding box center [1155, 17] width 64 height 14
